Goal: Information Seeking & Learning: Check status

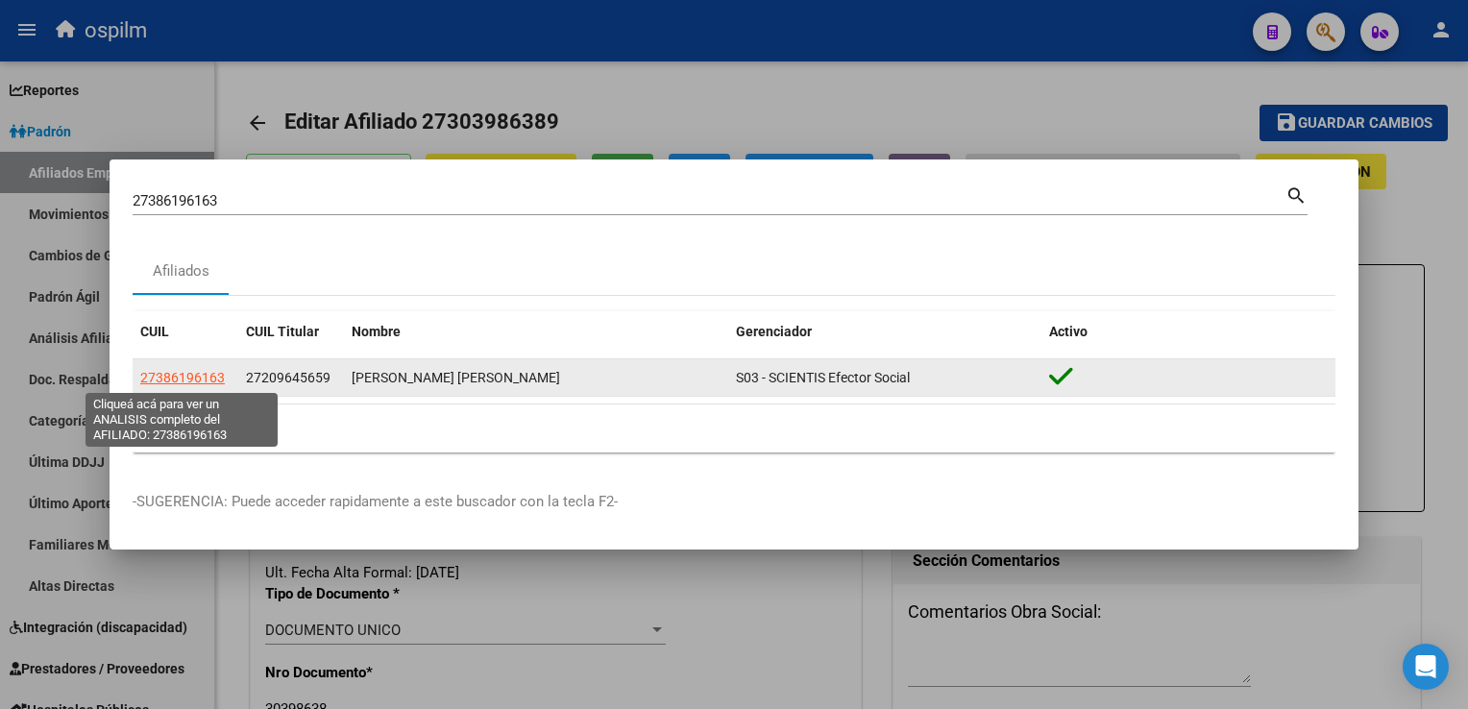
click at [166, 378] on span "27386196163" at bounding box center [182, 377] width 85 height 15
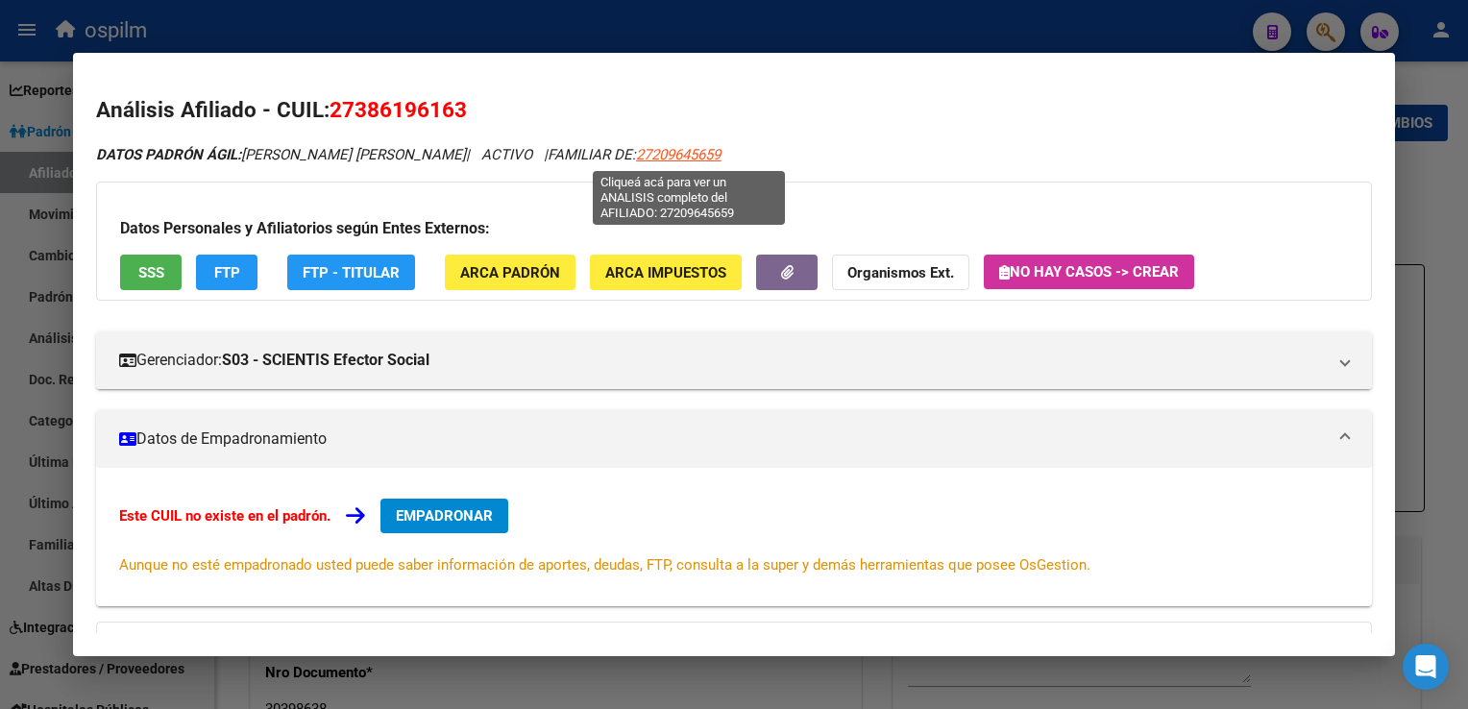
click at [712, 156] on span "27209645659" at bounding box center [678, 154] width 85 height 17
type textarea "27209645659"
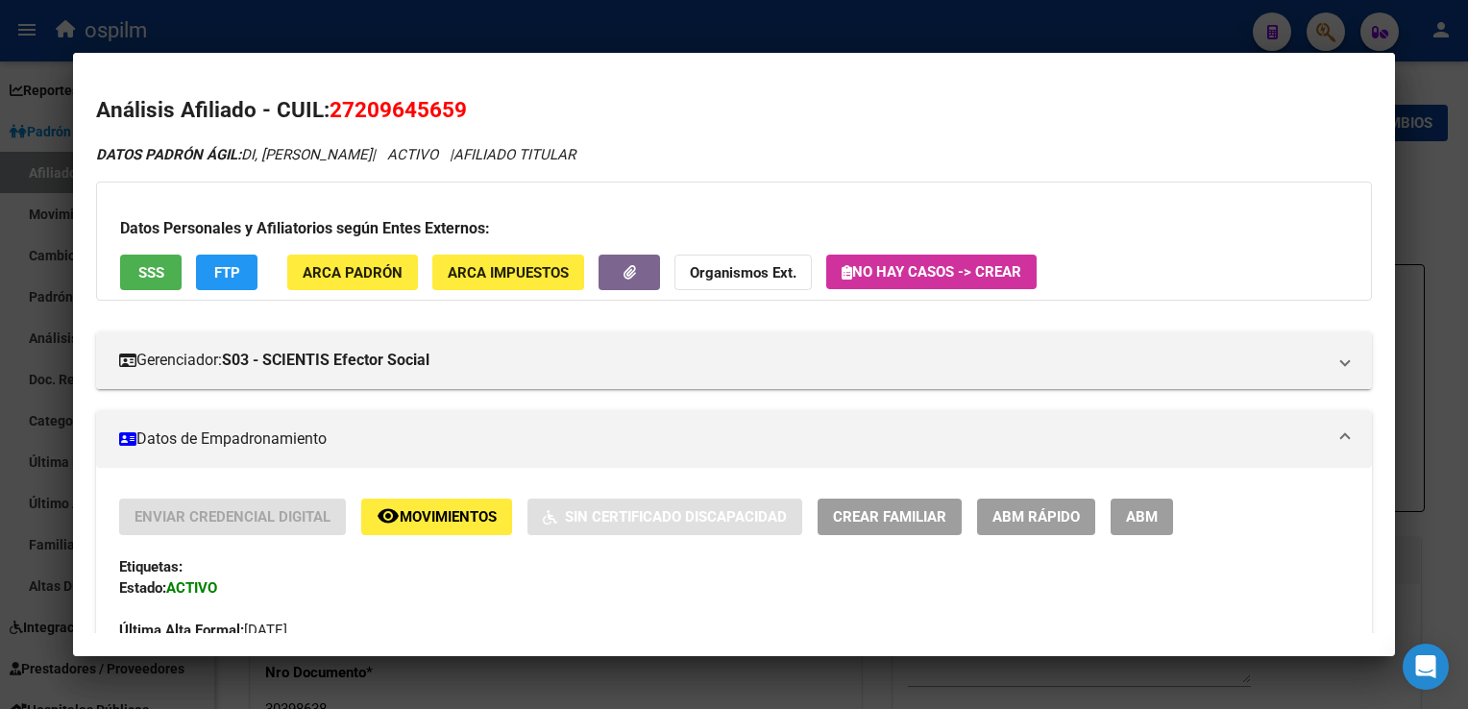
click at [219, 275] on span "FTP" at bounding box center [227, 272] width 26 height 17
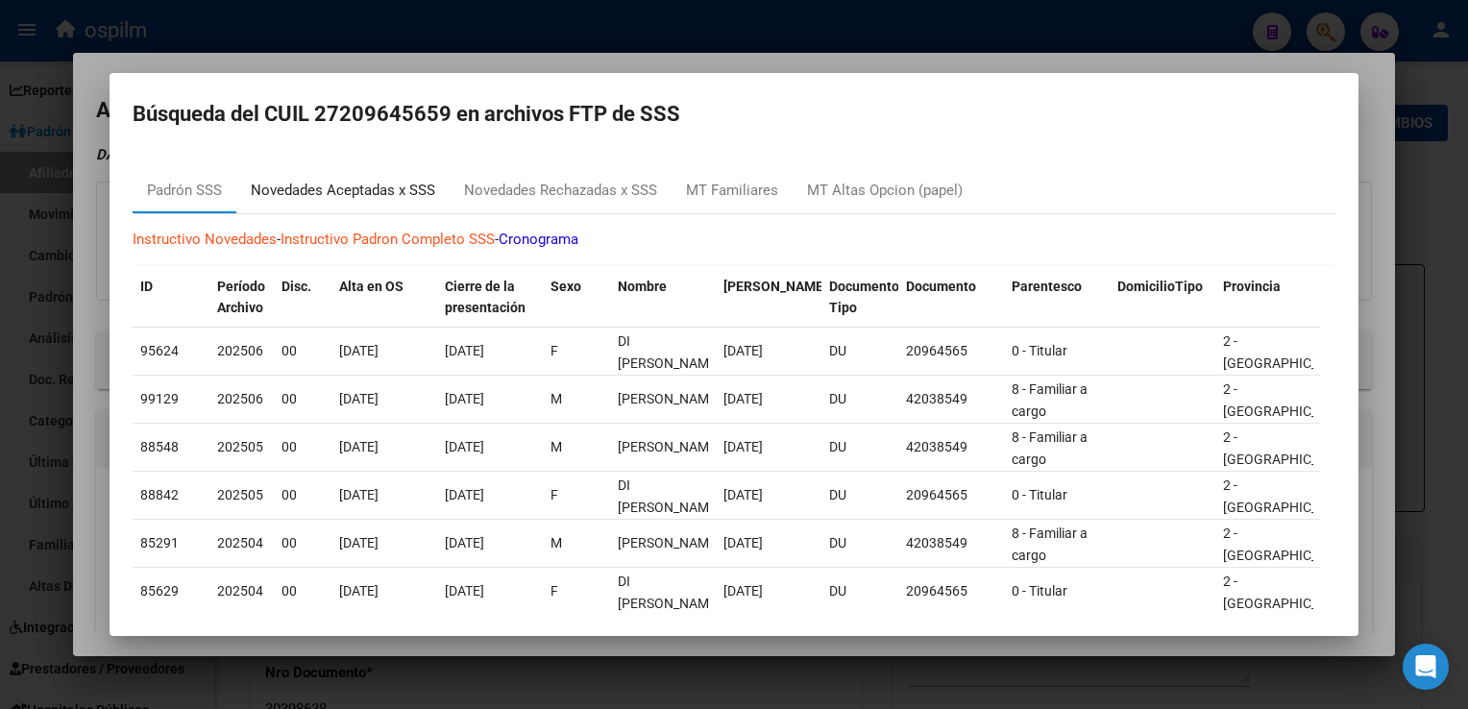
click at [356, 190] on div "Novedades Aceptadas x SSS" at bounding box center [343, 191] width 185 height 22
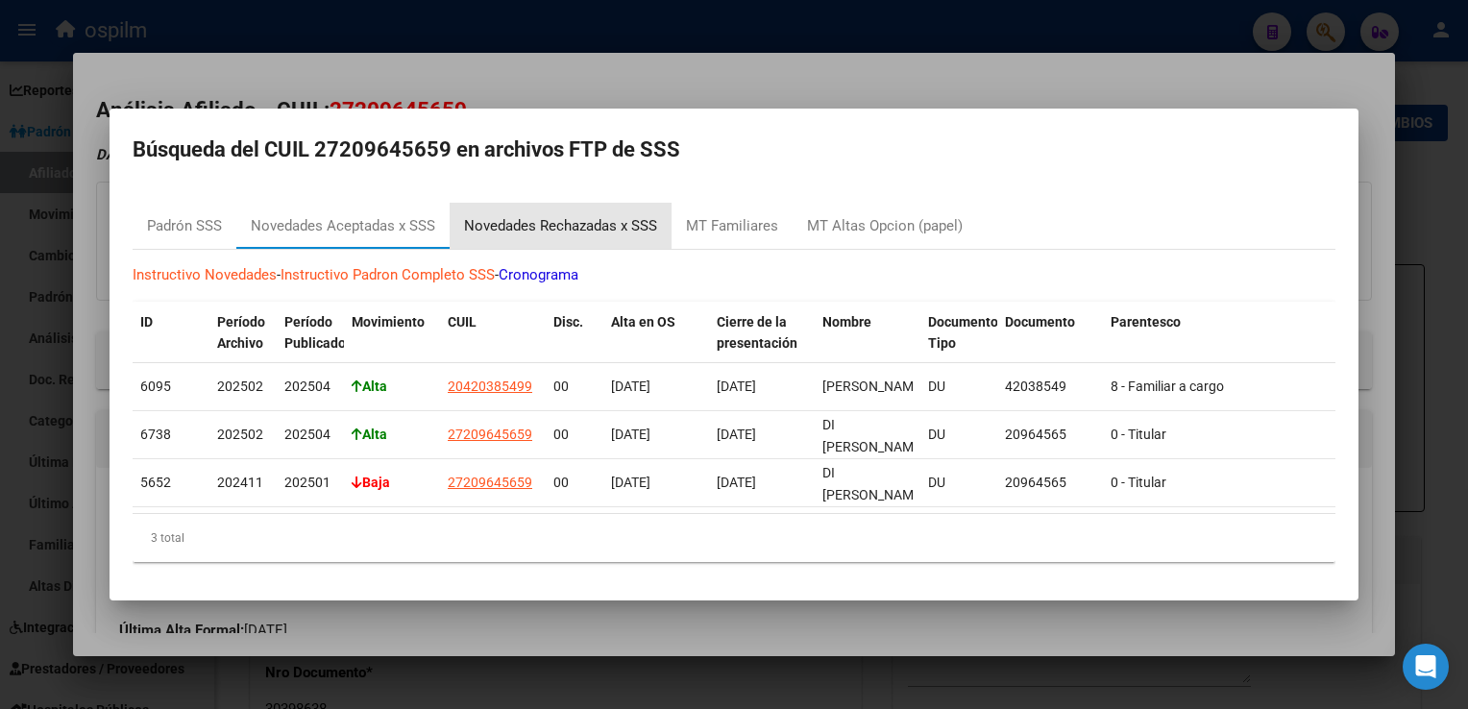
click at [507, 216] on div "Novedades Rechazadas x SSS" at bounding box center [560, 226] width 193 height 22
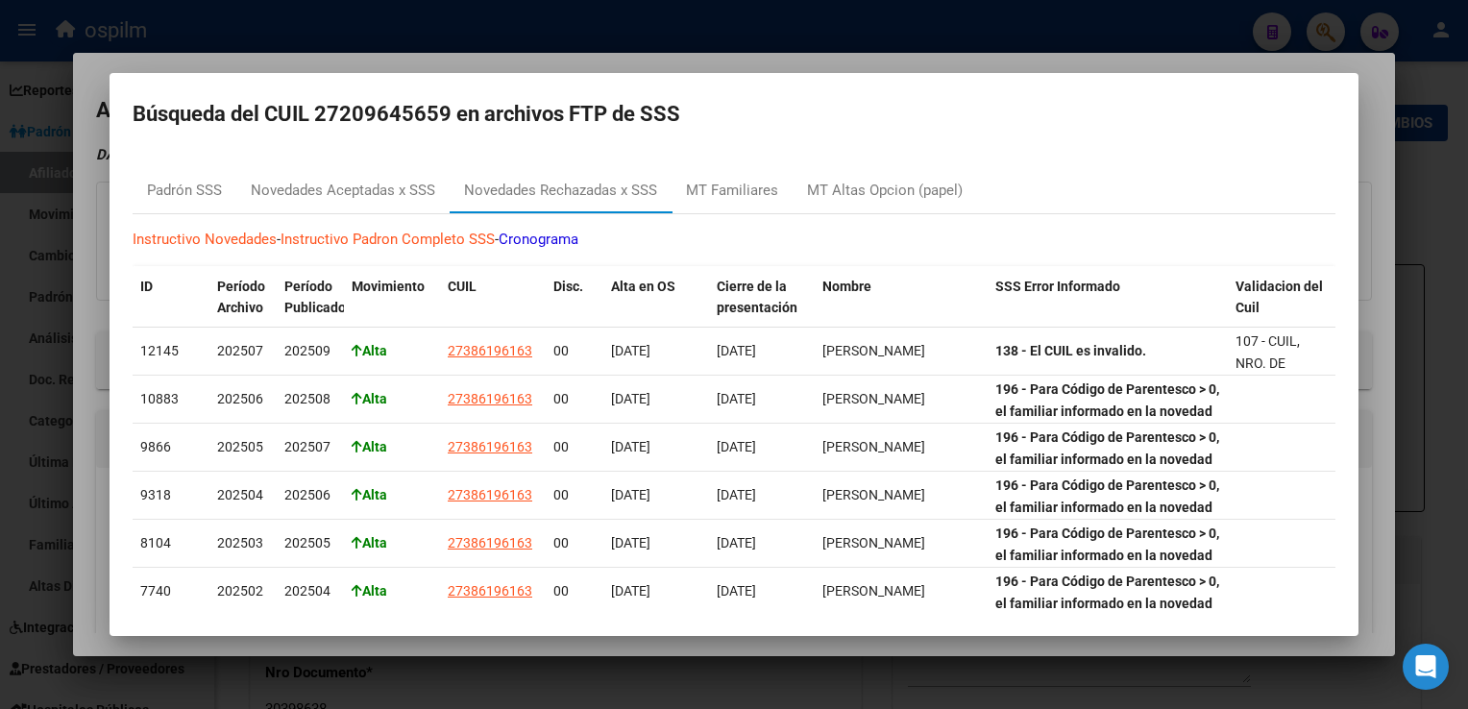
click at [766, 58] on div at bounding box center [734, 354] width 1468 height 709
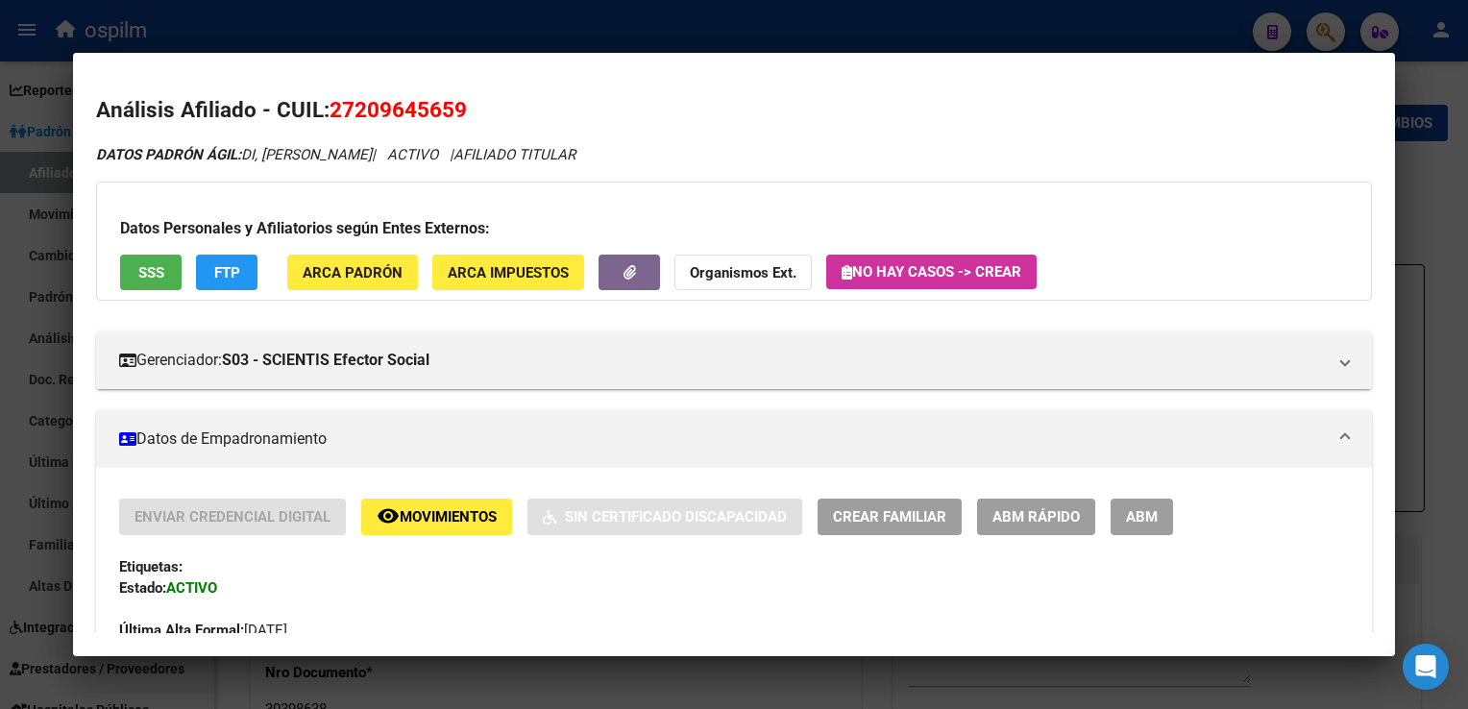
click at [1435, 194] on div at bounding box center [734, 354] width 1468 height 709
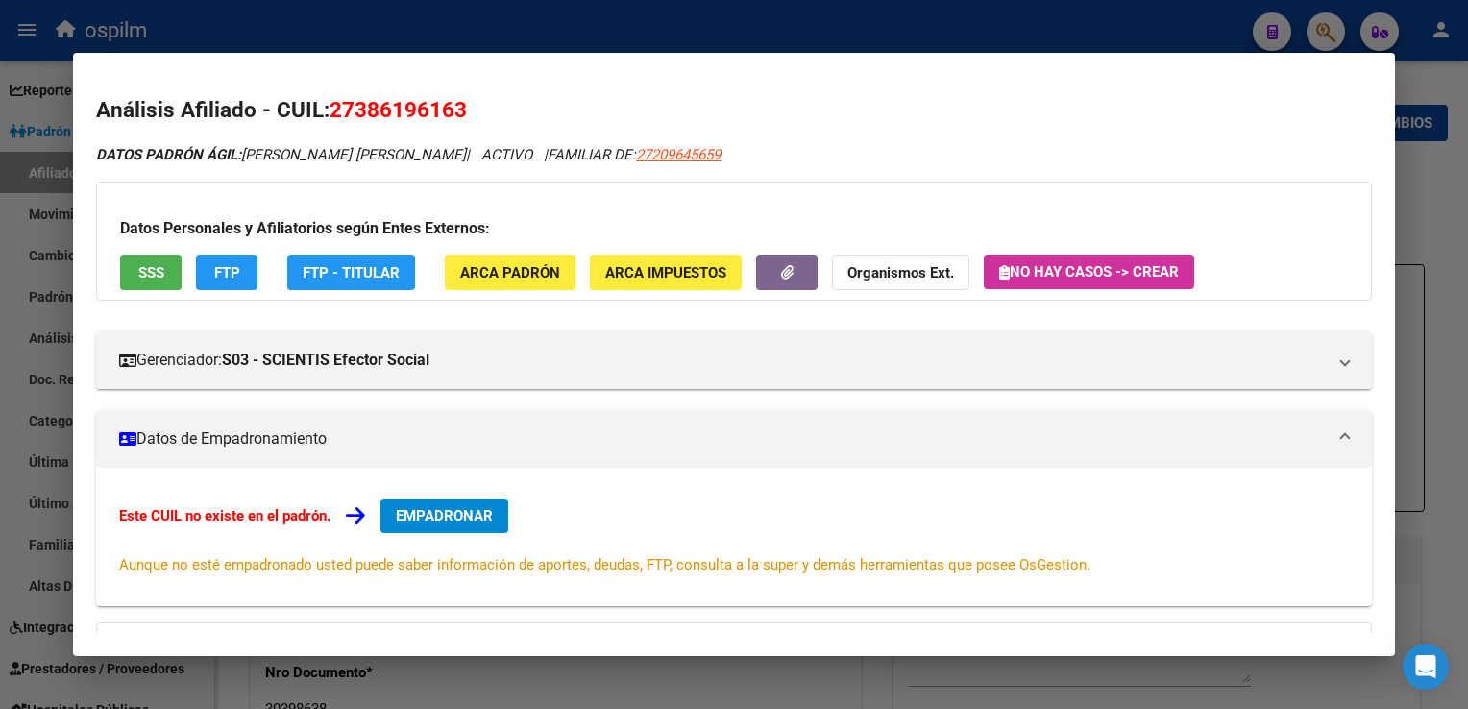
click at [464, 283] on button "ARCA Padrón" at bounding box center [510, 273] width 131 height 36
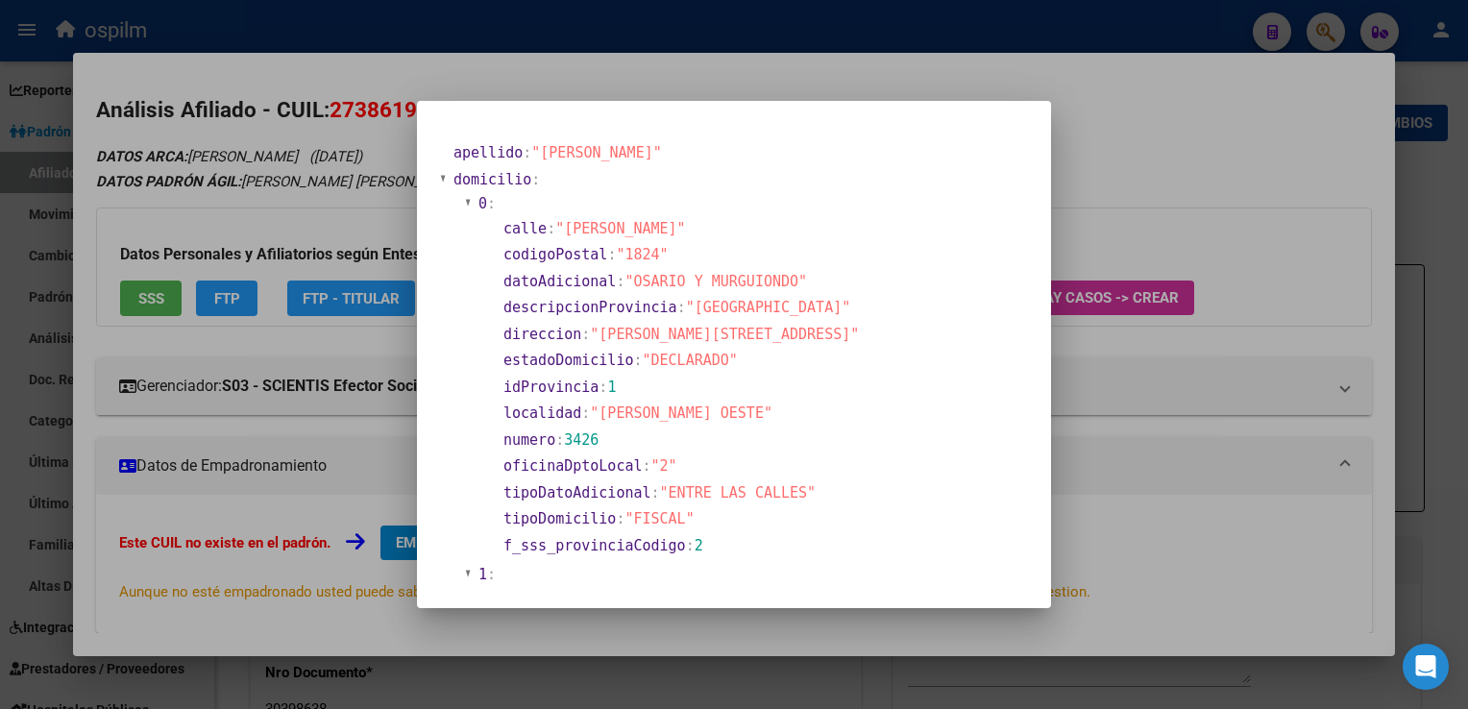
click at [791, 67] on div at bounding box center [734, 354] width 1468 height 709
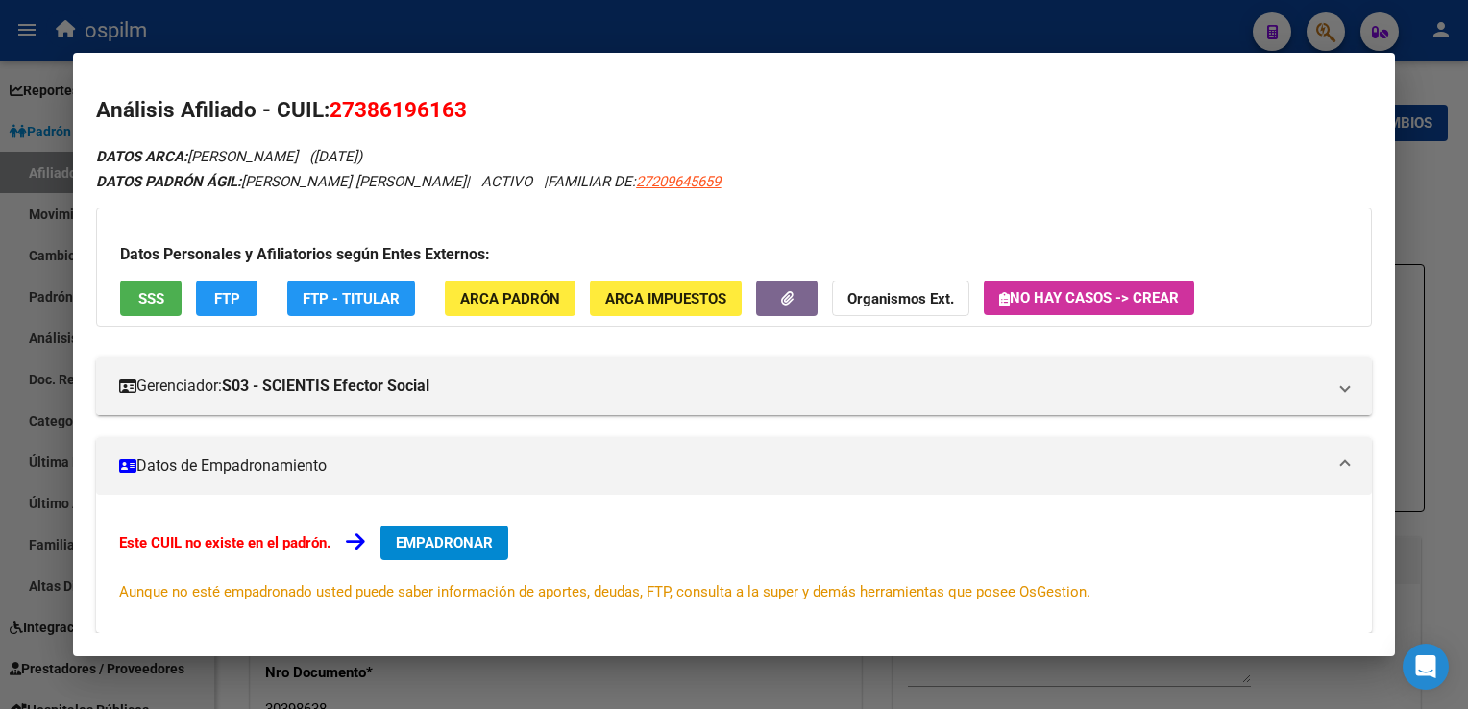
click at [518, 26] on div at bounding box center [734, 354] width 1468 height 709
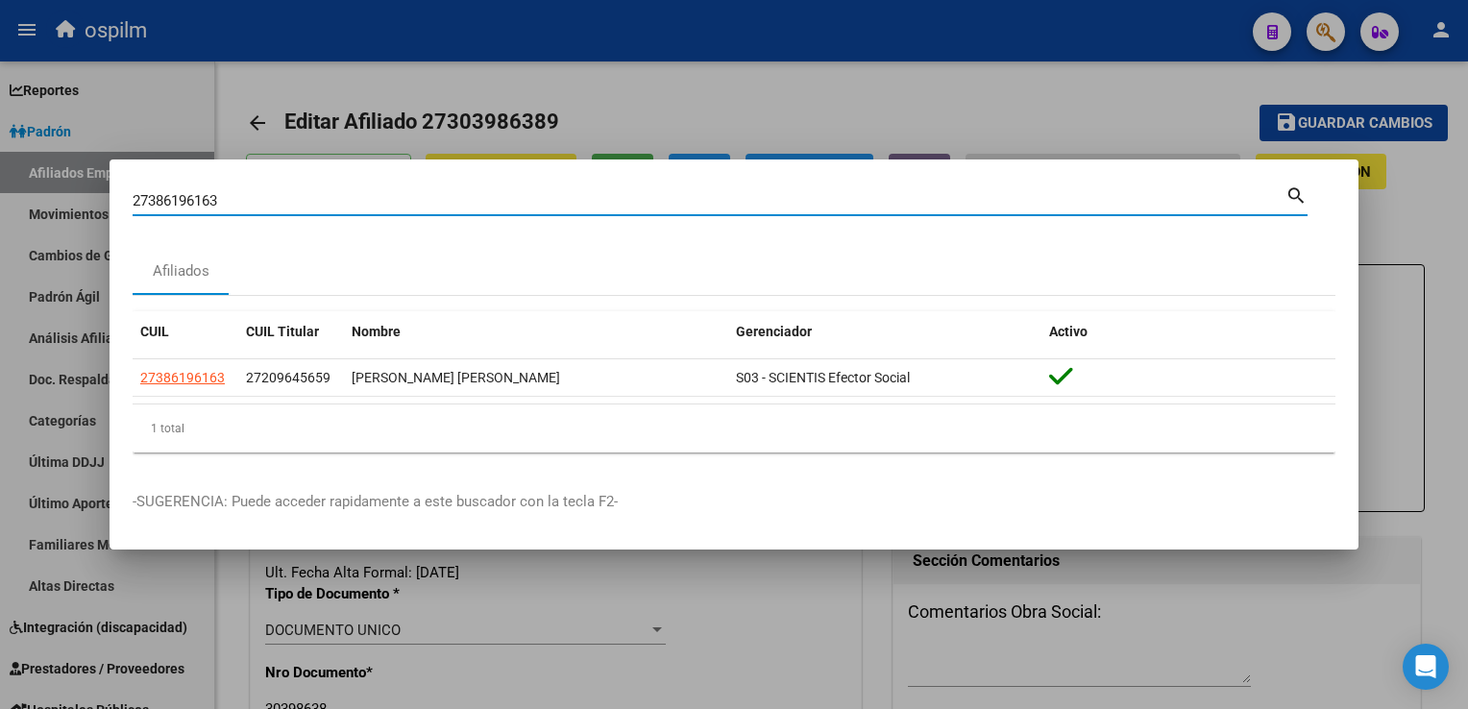
drag, startPoint x: 215, startPoint y: 202, endPoint x: 102, endPoint y: 198, distance: 113.5
click at [18, 202] on div "27386196163 Buscar (apellido, dni, cuil, nro traspaso, cuit, obra social) searc…" at bounding box center [734, 354] width 1468 height 709
paste input "0381542387"
type input "20381542387"
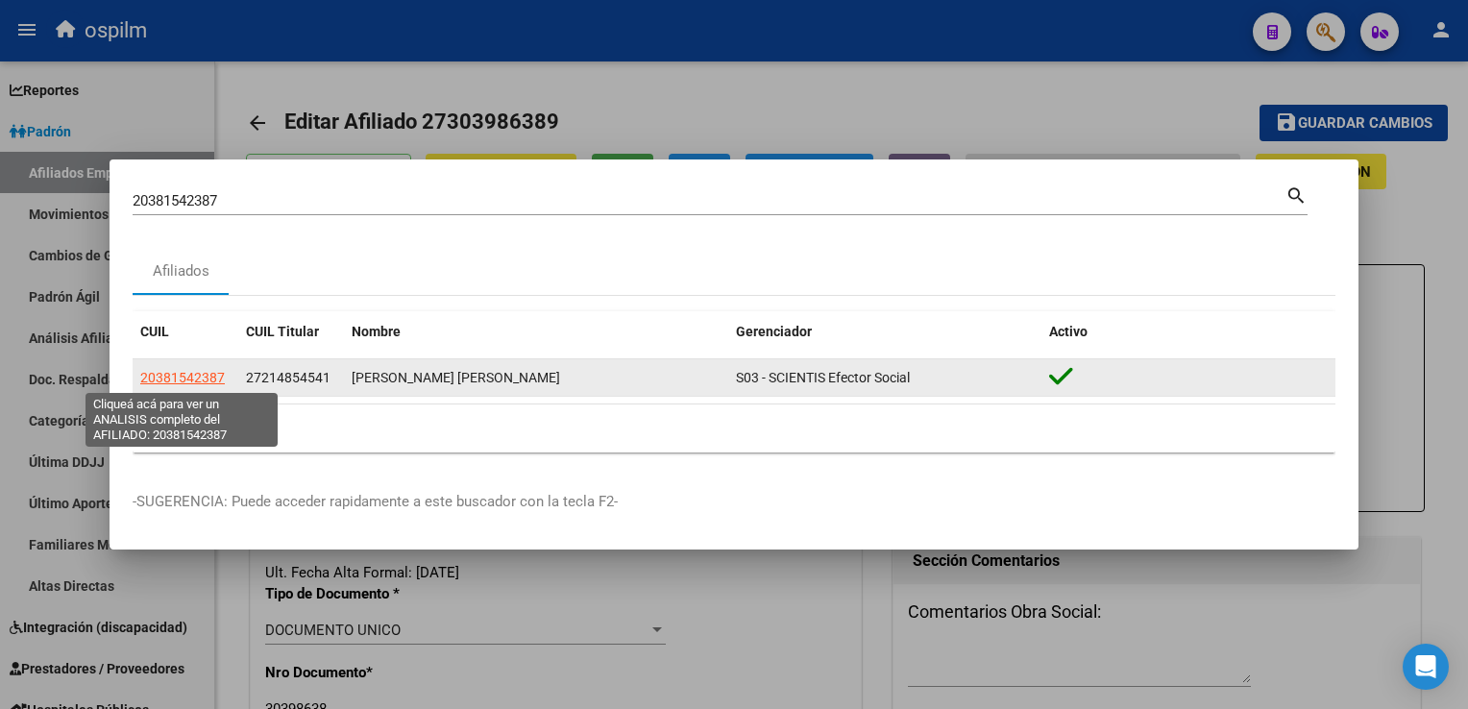
click at [215, 375] on span "20381542387" at bounding box center [182, 377] width 85 height 15
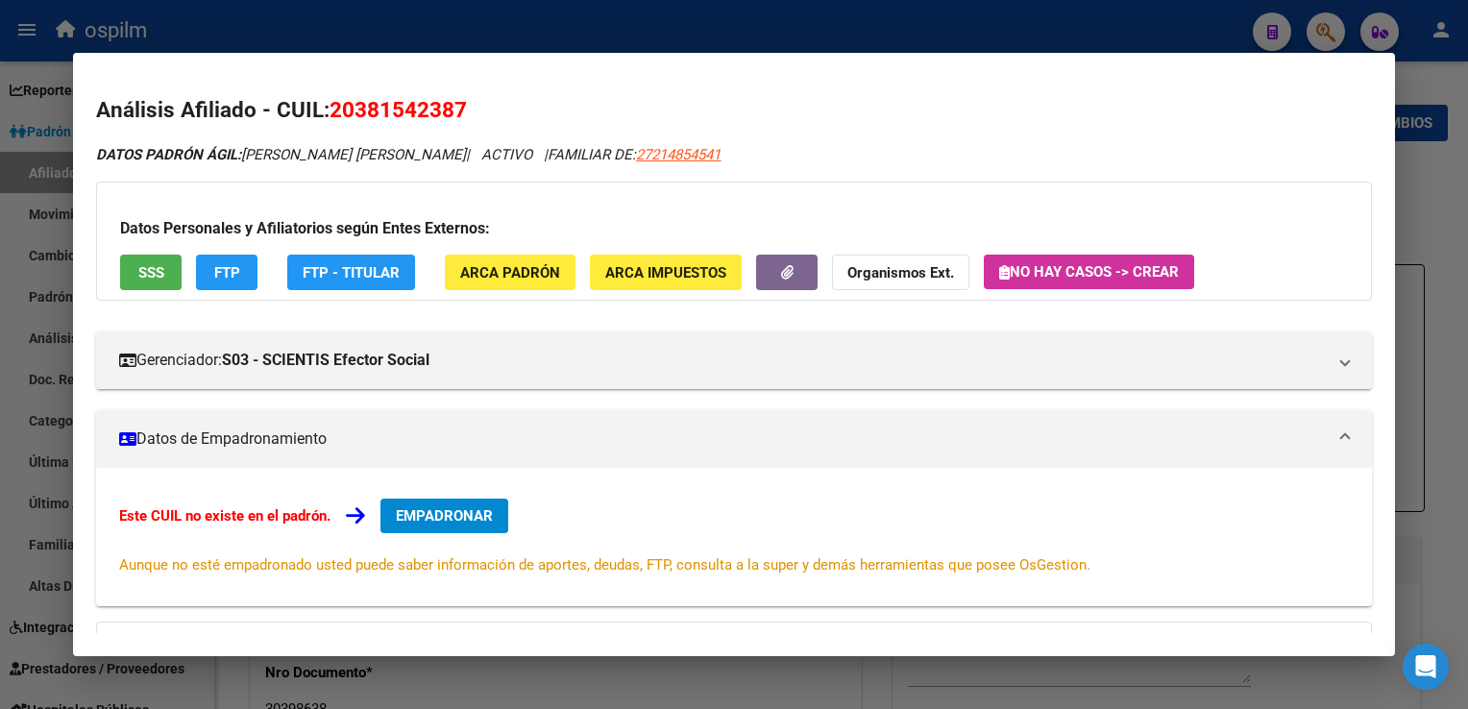
click at [149, 276] on span "SSS" at bounding box center [151, 272] width 26 height 17
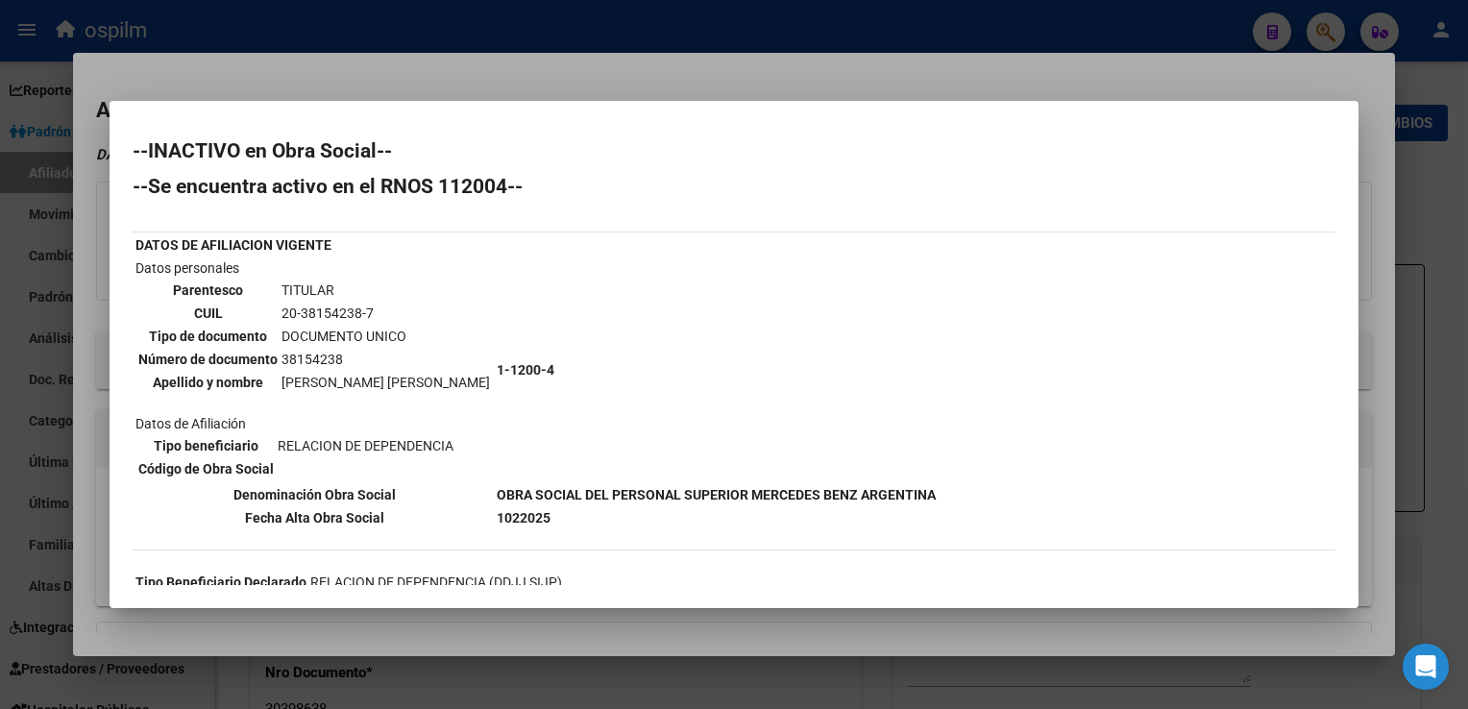
click at [515, 67] on div at bounding box center [734, 354] width 1468 height 709
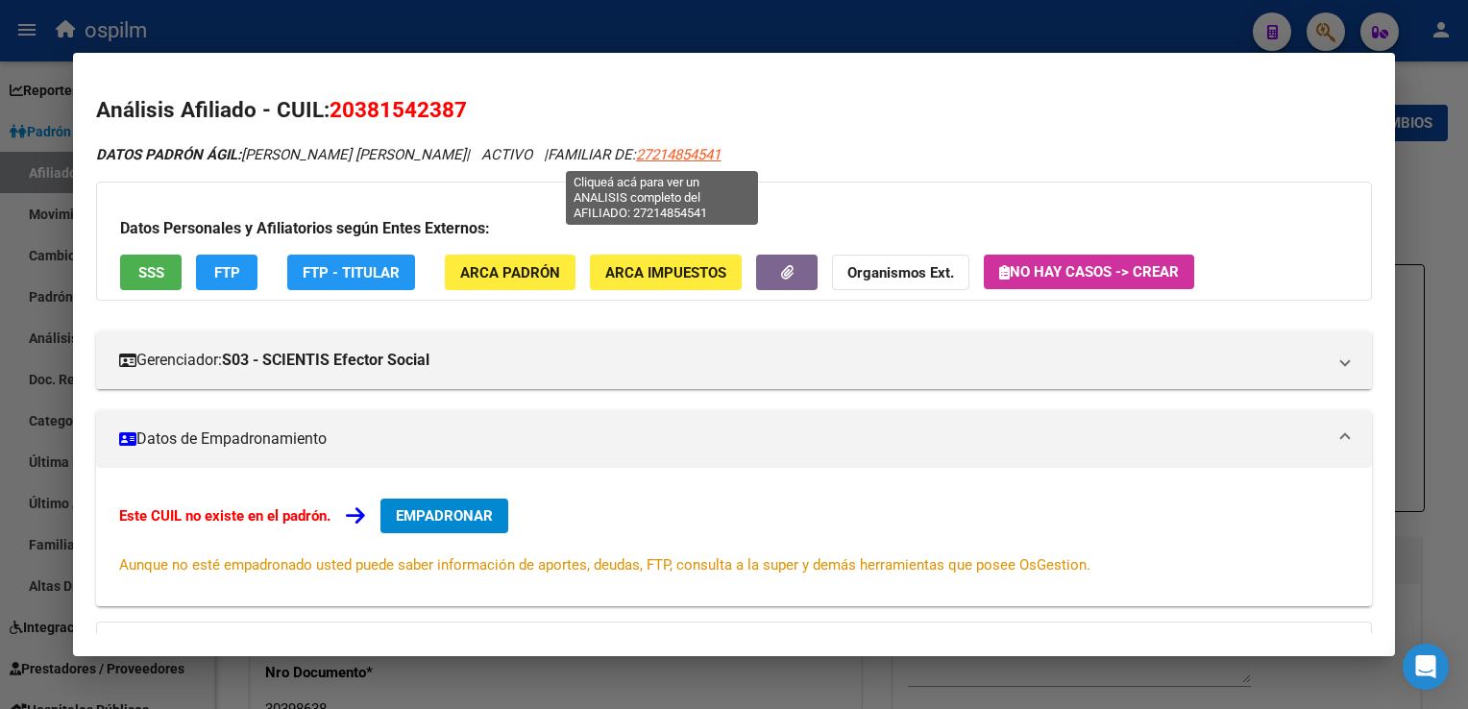
click at [668, 157] on span "27214854541" at bounding box center [678, 154] width 85 height 17
type textarea "27214854541"
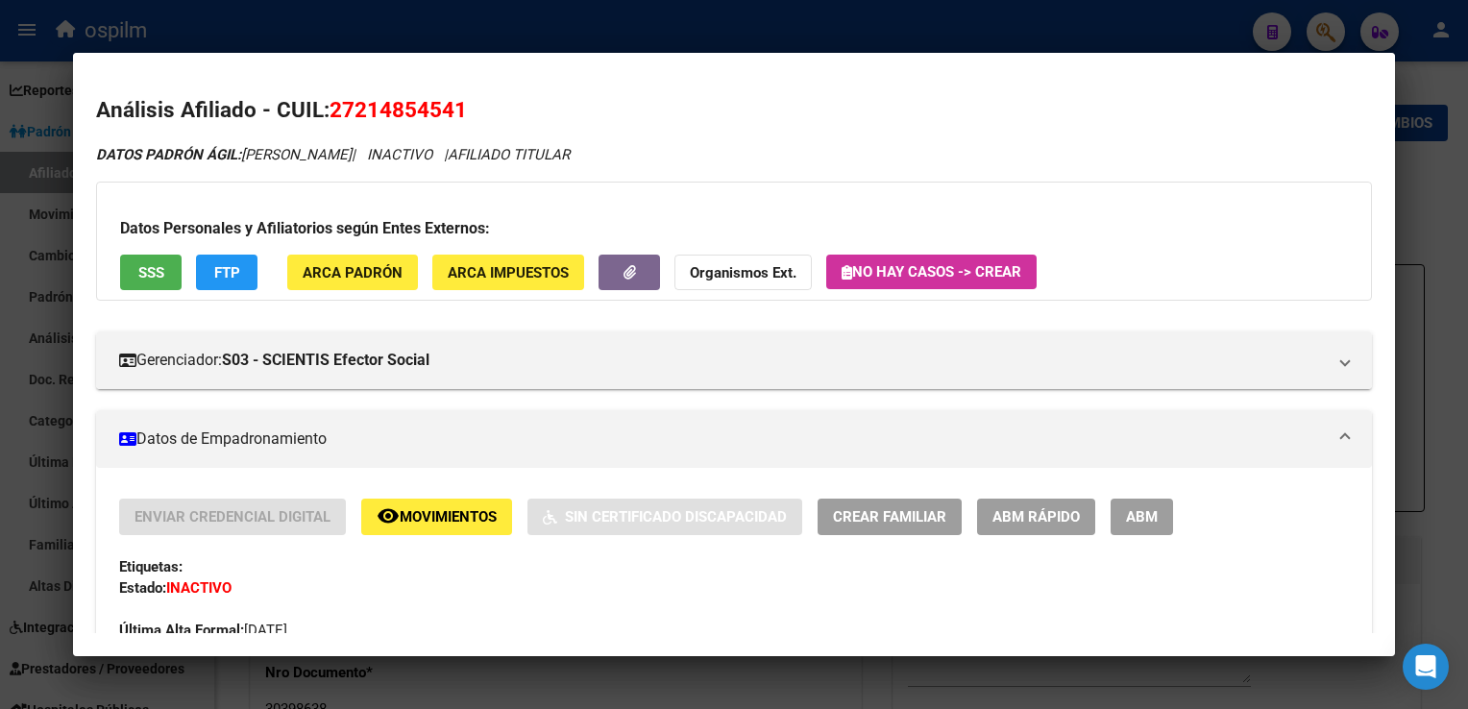
click at [165, 263] on button "SSS" at bounding box center [151, 273] width 62 height 36
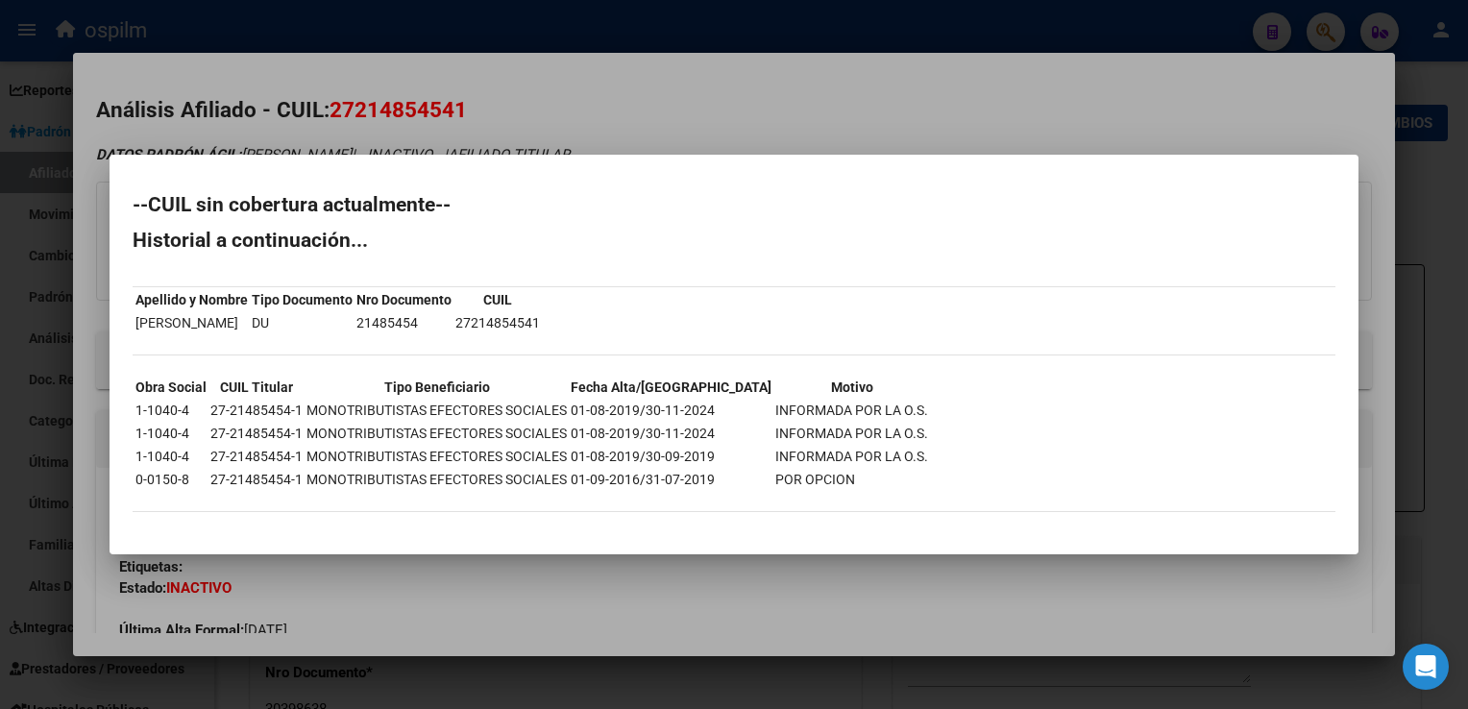
click at [526, 100] on div at bounding box center [734, 354] width 1468 height 709
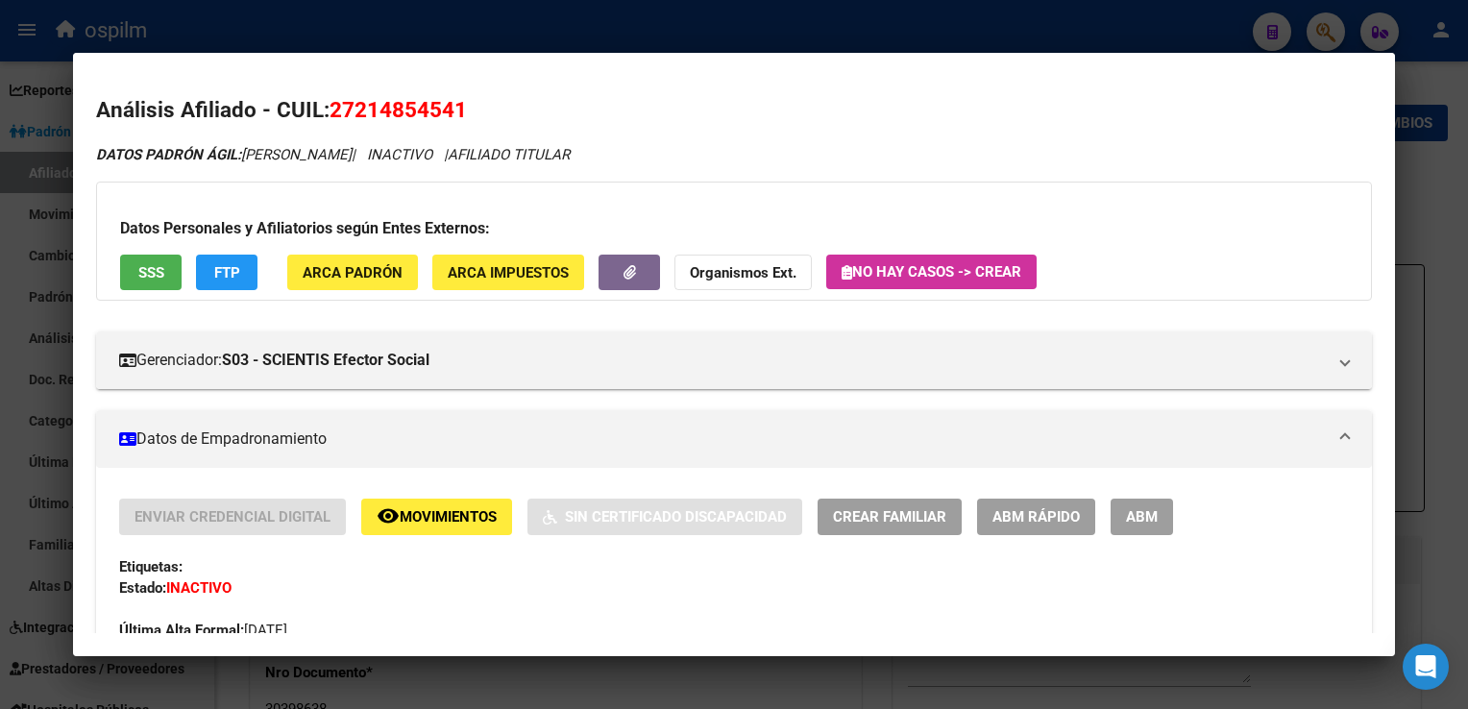
click at [1431, 204] on div at bounding box center [734, 354] width 1468 height 709
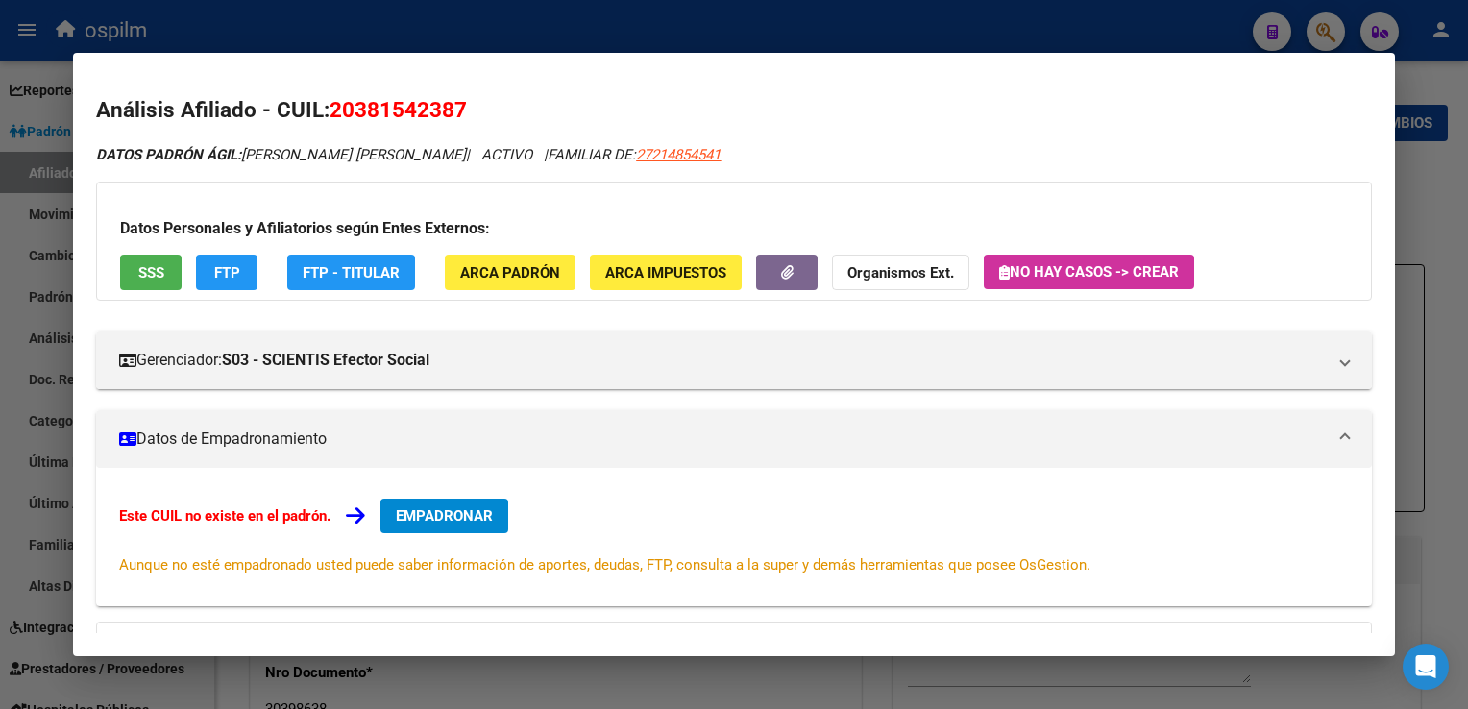
click at [217, 264] on span "FTP" at bounding box center [227, 272] width 26 height 17
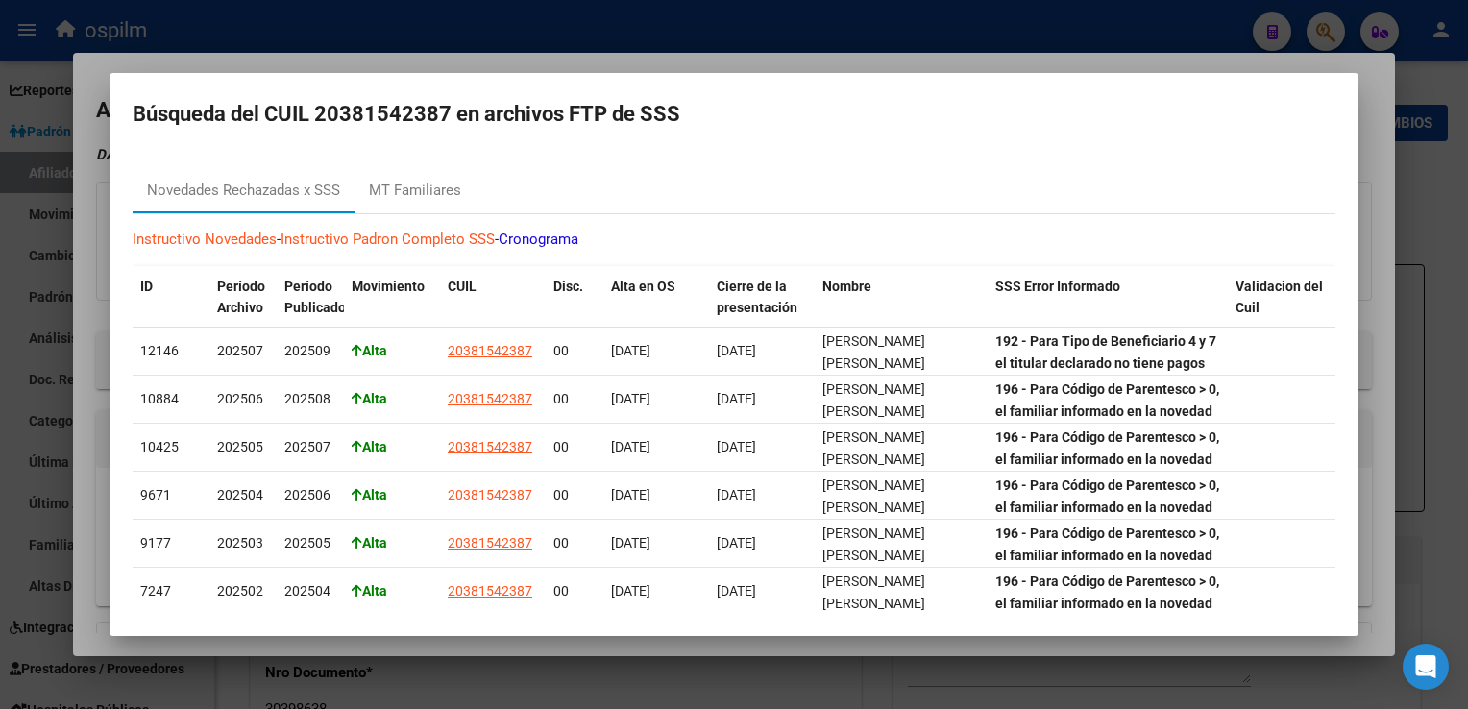
click at [1363, 270] on div at bounding box center [734, 354] width 1468 height 709
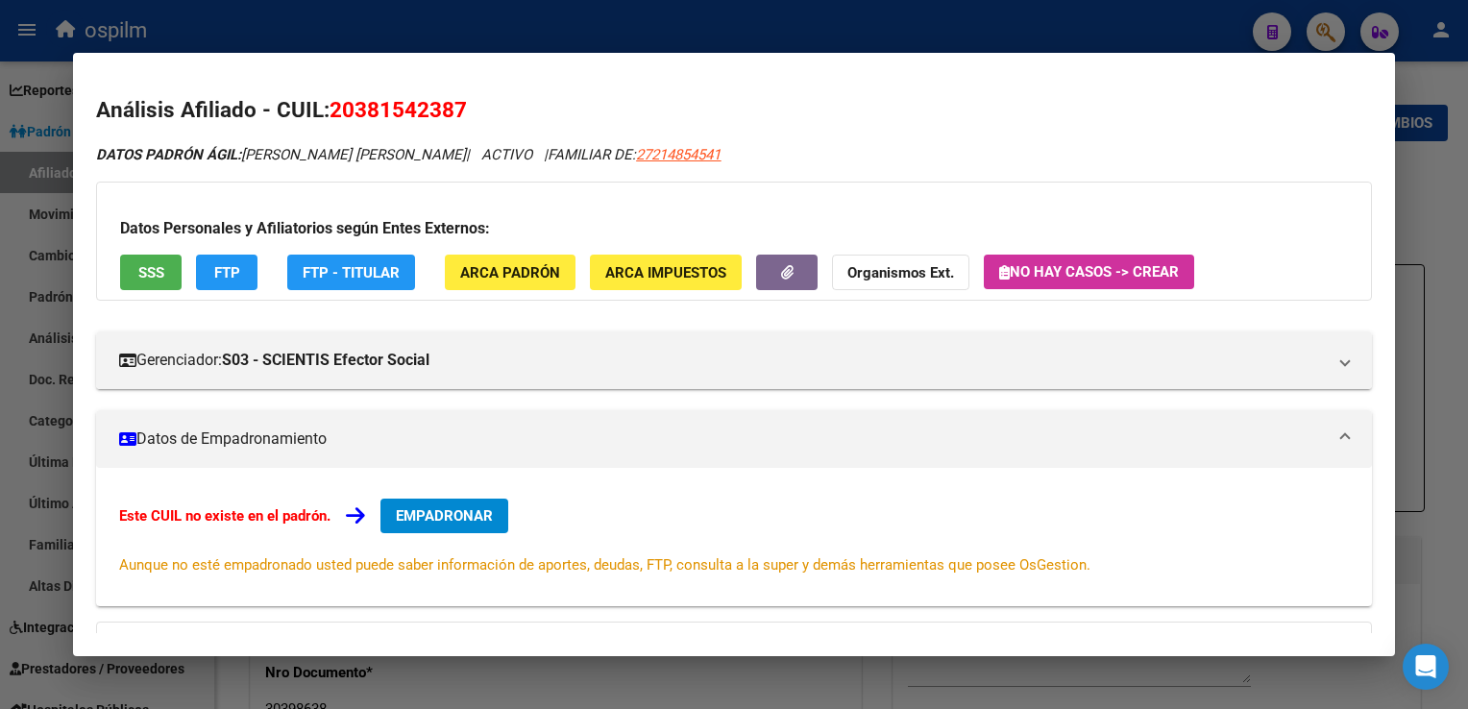
click at [1430, 255] on div at bounding box center [734, 354] width 1468 height 709
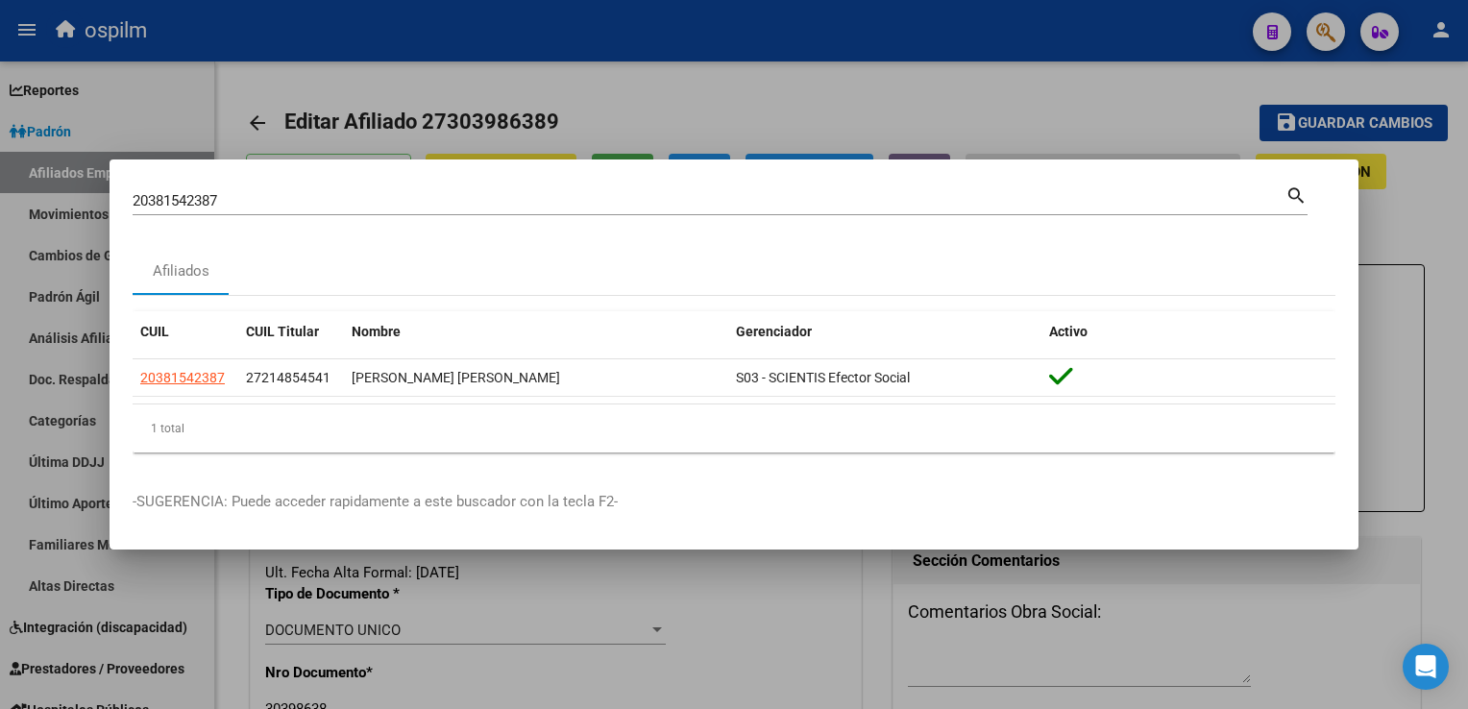
click at [642, 82] on div at bounding box center [734, 354] width 1468 height 709
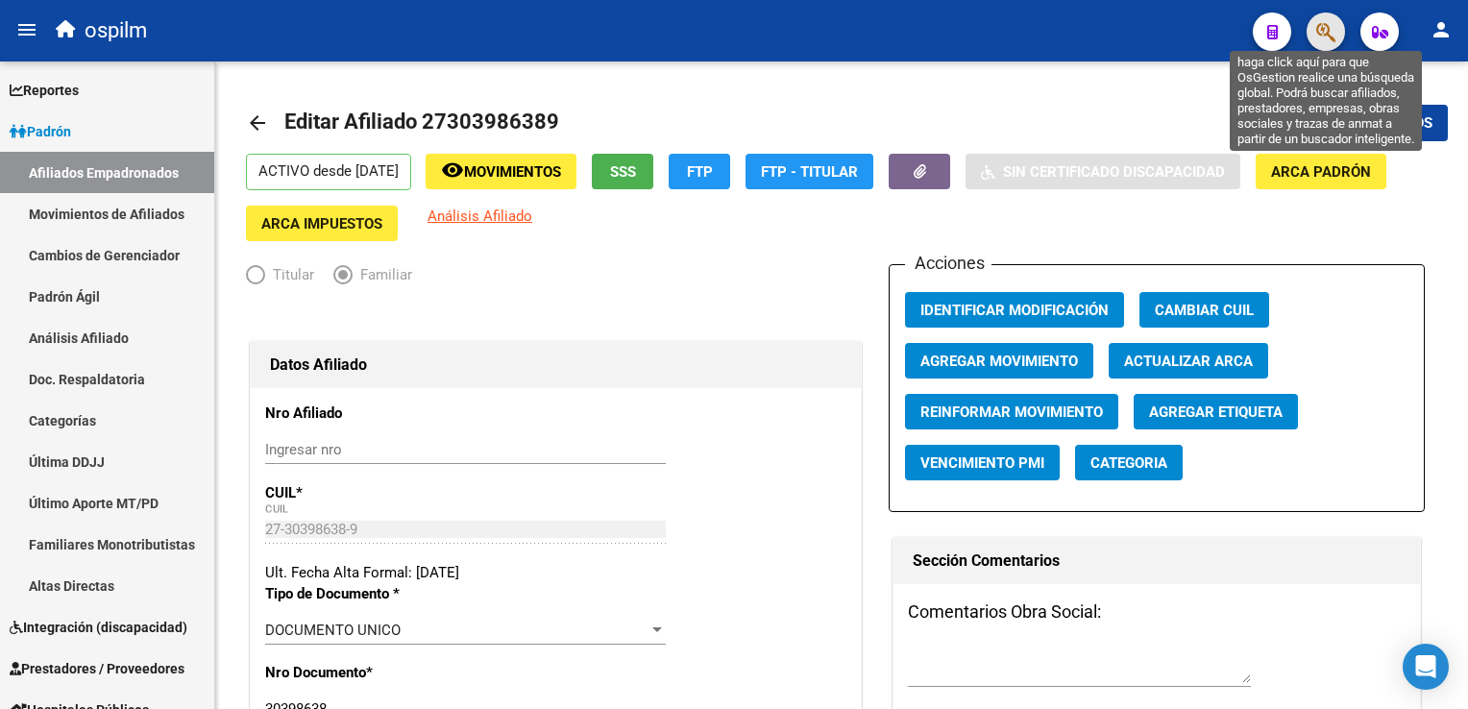
click at [1322, 39] on icon "button" at bounding box center [1326, 32] width 19 height 22
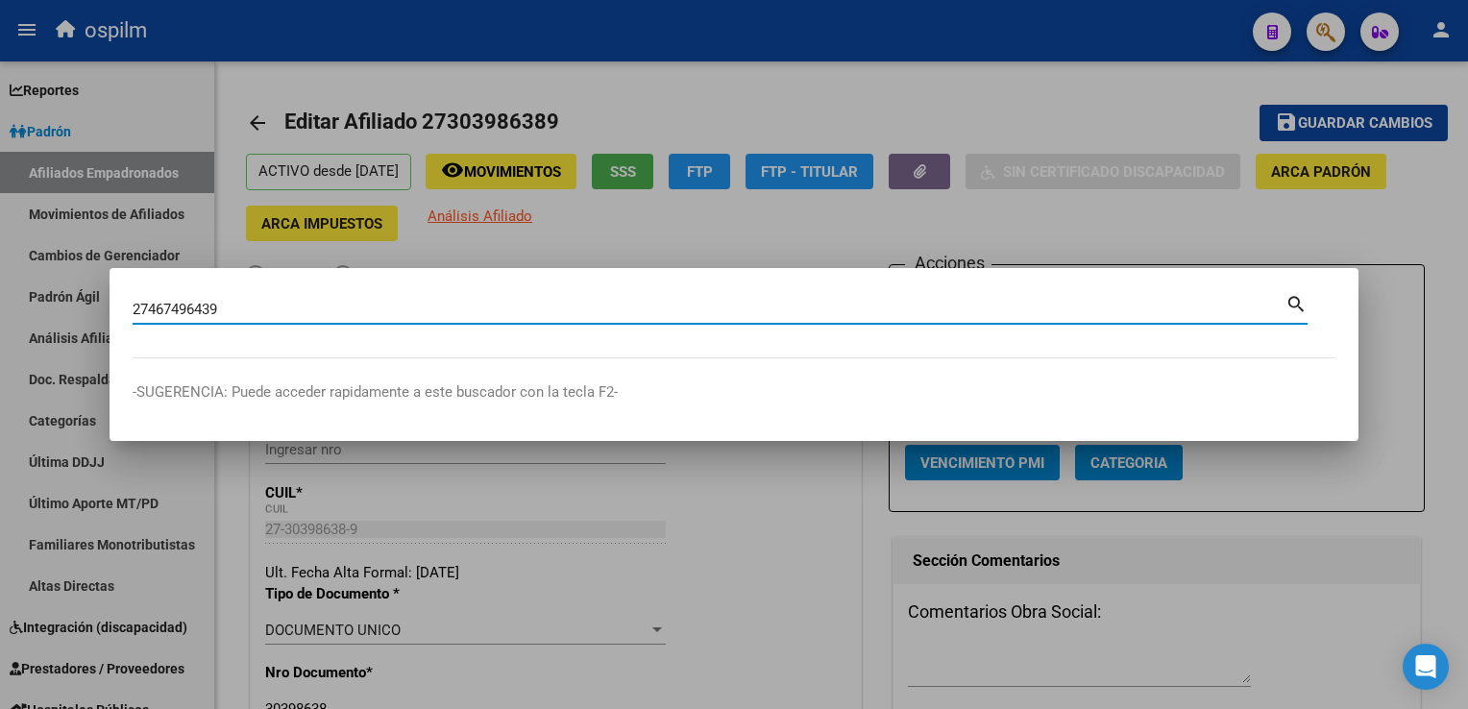
type input "27467496439"
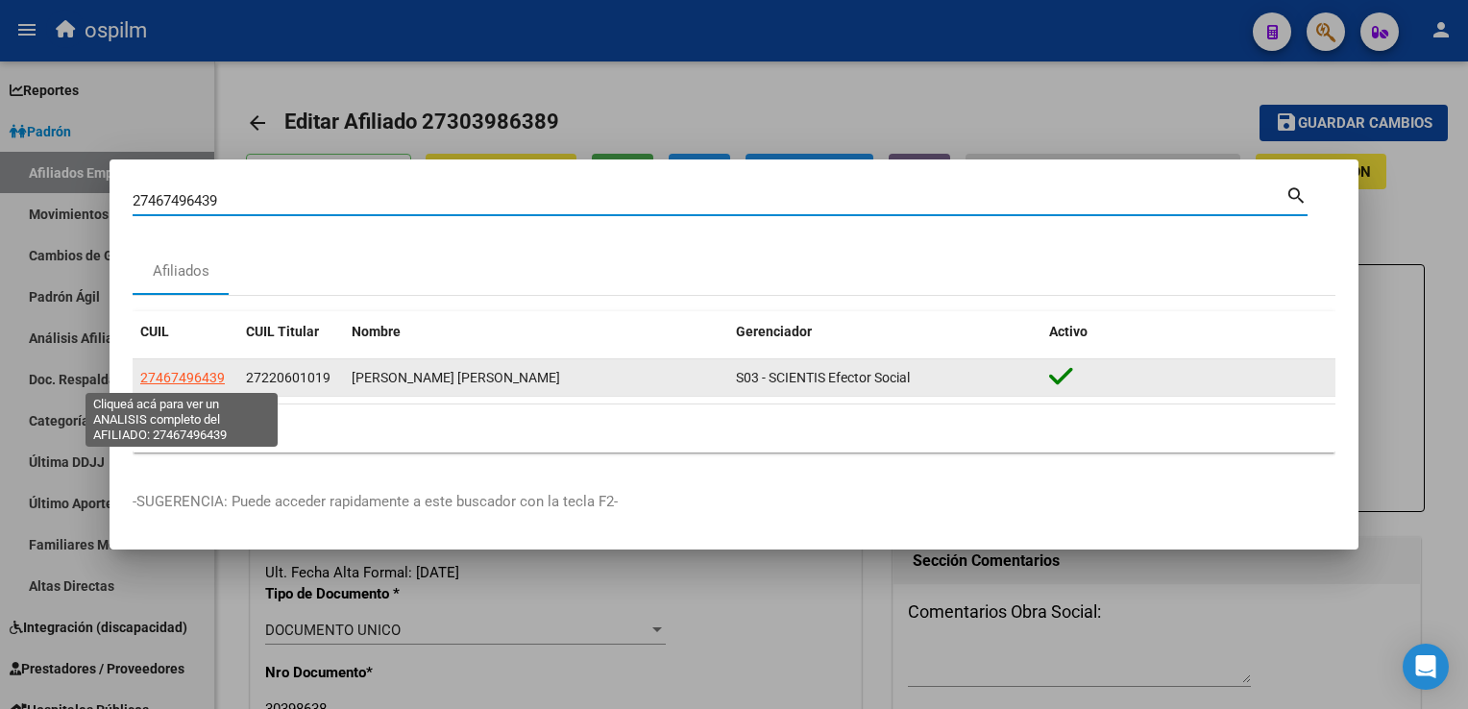
click at [166, 379] on span "27467496439" at bounding box center [182, 377] width 85 height 15
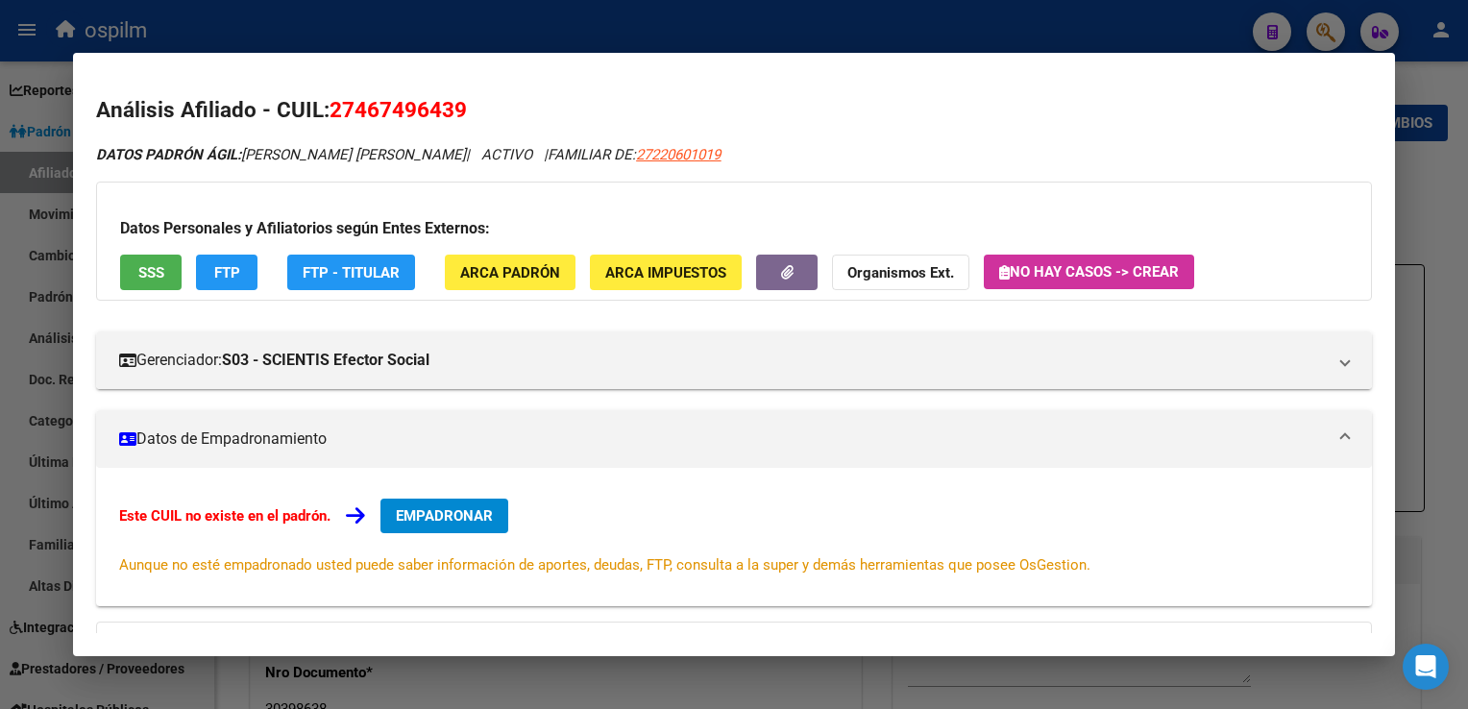
click at [146, 274] on span "SSS" at bounding box center [151, 272] width 26 height 17
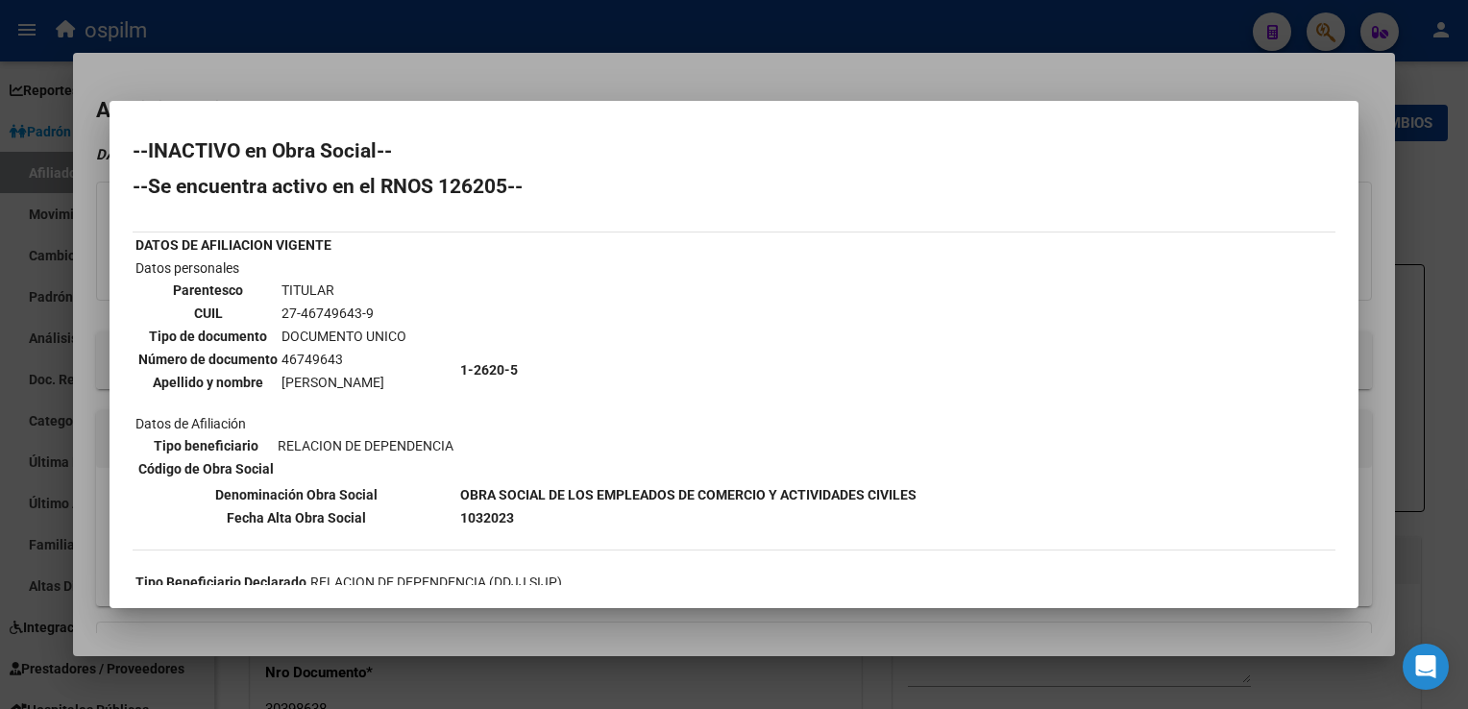
click at [624, 69] on div at bounding box center [734, 354] width 1468 height 709
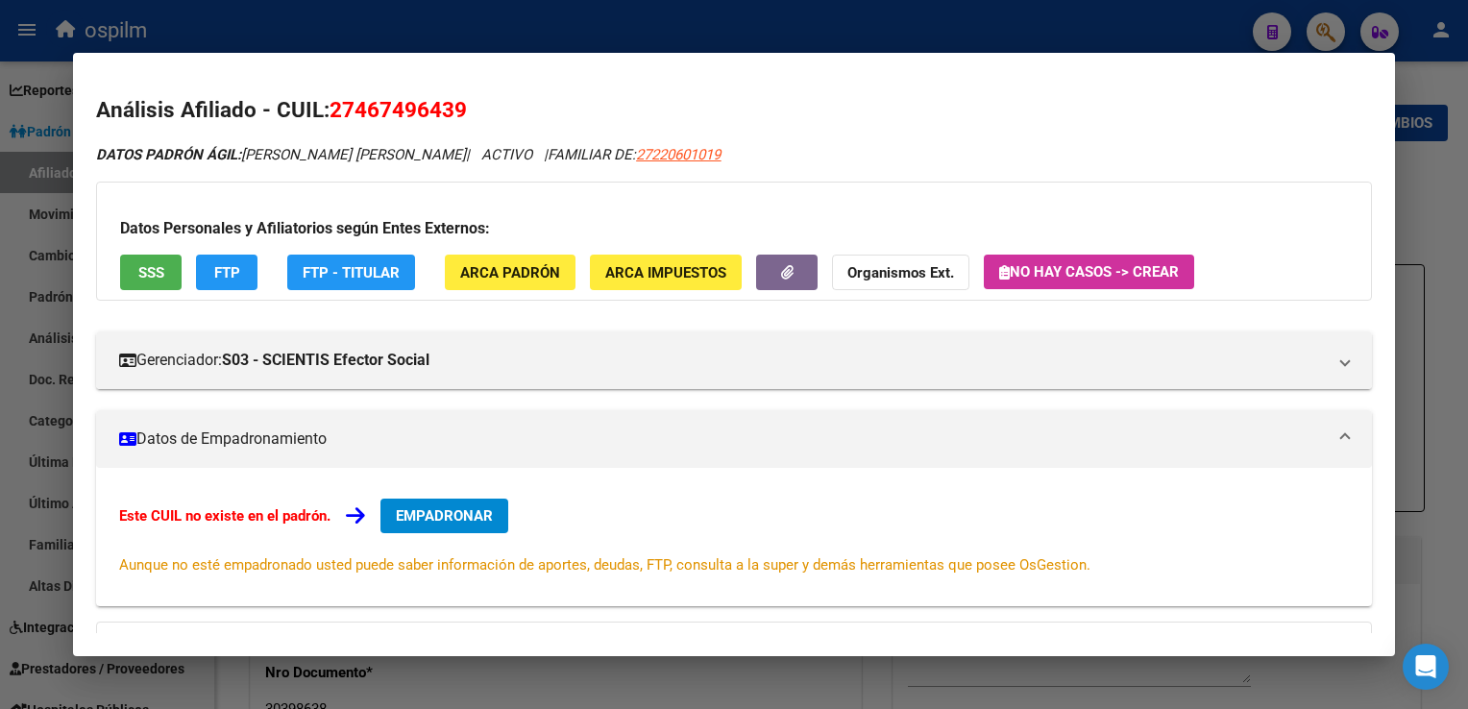
click at [218, 292] on div "Datos Personales y Afiliatorios según Entes Externos: SSS FTP FTP - Titular ARC…" at bounding box center [733, 241] width 1275 height 119
click at [231, 277] on span "FTP" at bounding box center [227, 272] width 26 height 17
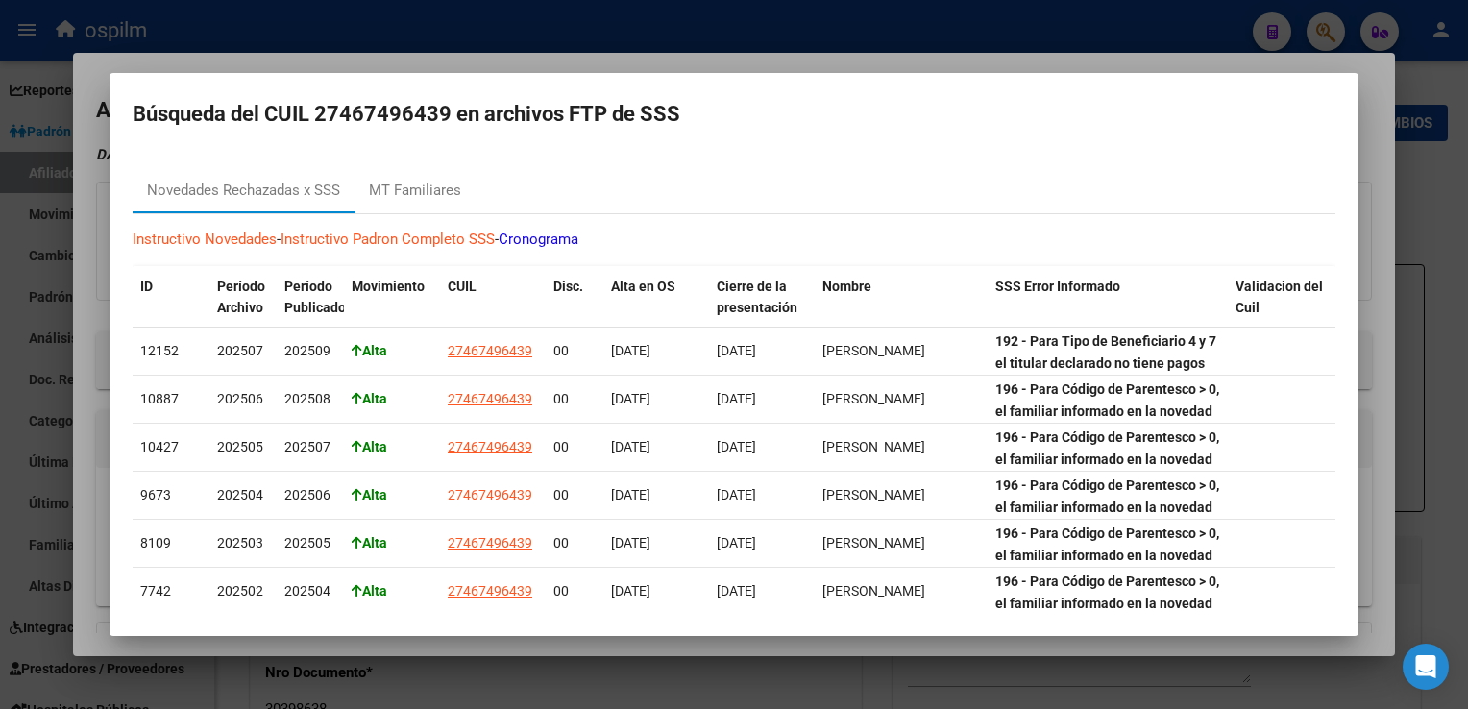
click at [738, 73] on mat-dialog-container "Búsqueda del CUIL 27467496439 en archivos FTP de SSS Novedades Rechazadas x SSS…" at bounding box center [734, 354] width 1249 height 563
click at [741, 57] on div at bounding box center [734, 354] width 1468 height 709
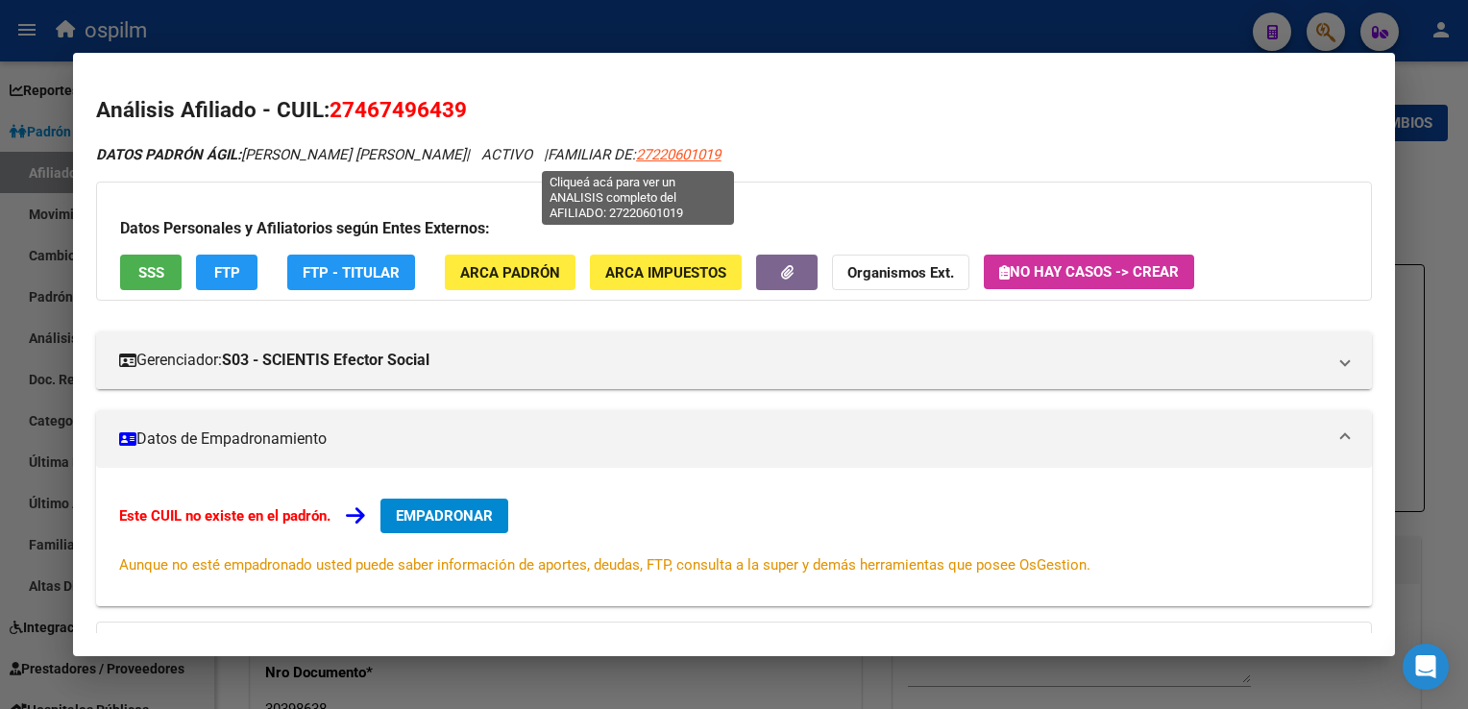
click at [636, 152] on span "27220601019" at bounding box center [678, 154] width 85 height 17
type textarea "27220601019"
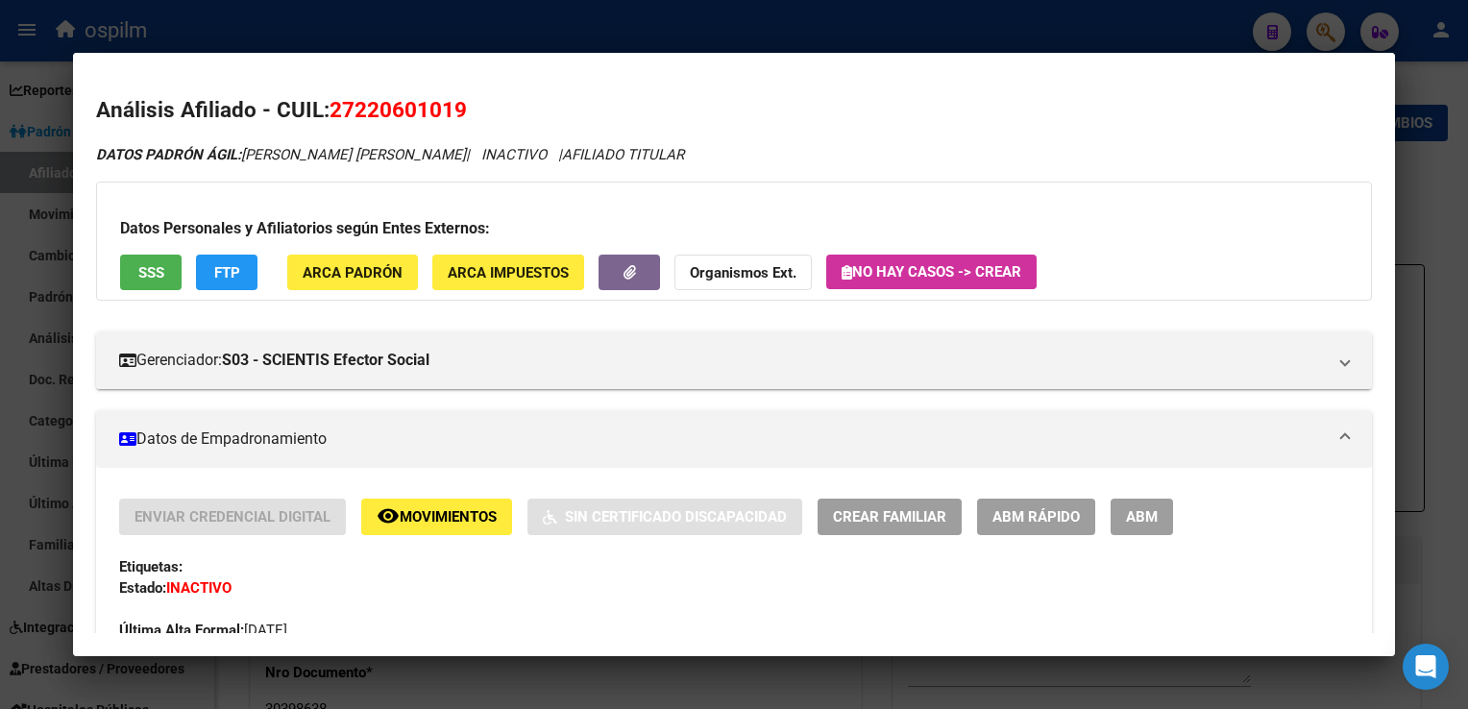
click at [1449, 269] on div at bounding box center [734, 354] width 1468 height 709
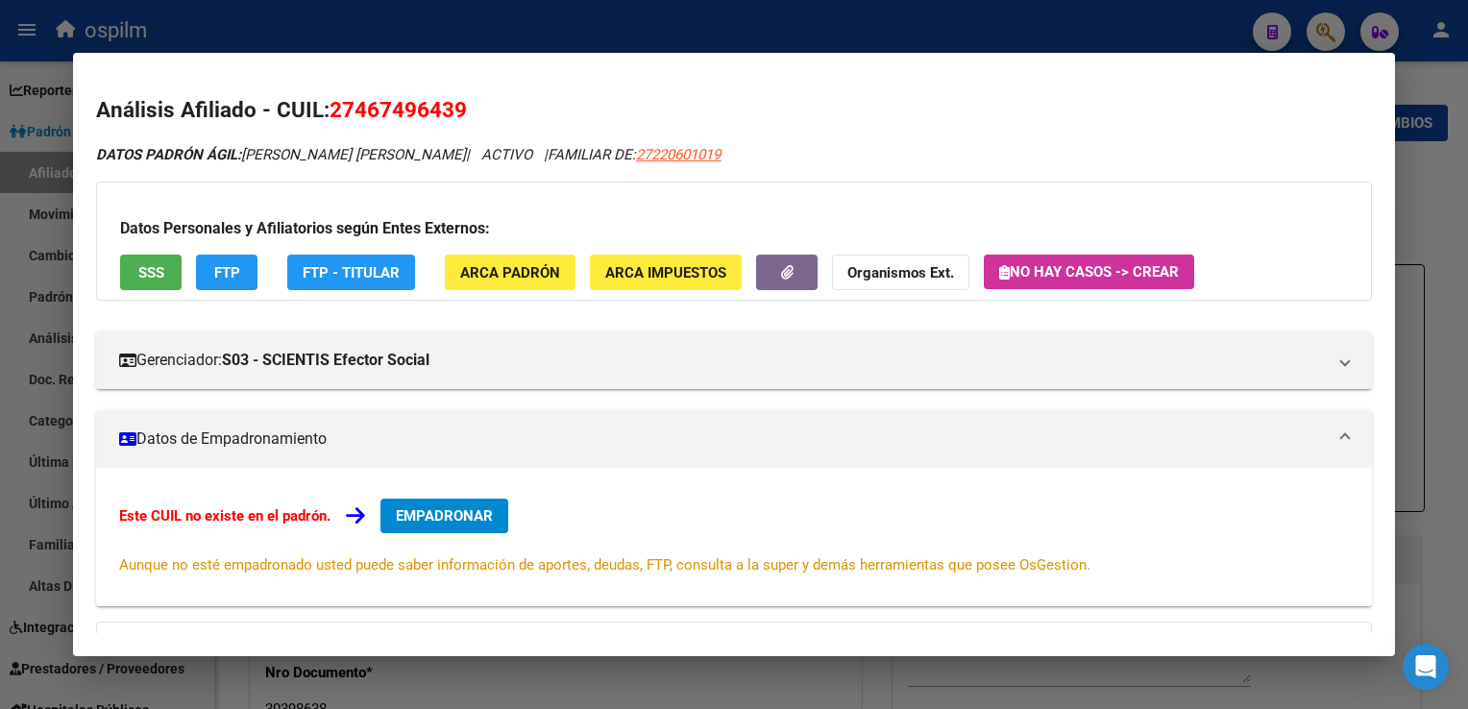
click at [1449, 269] on div at bounding box center [734, 354] width 1468 height 709
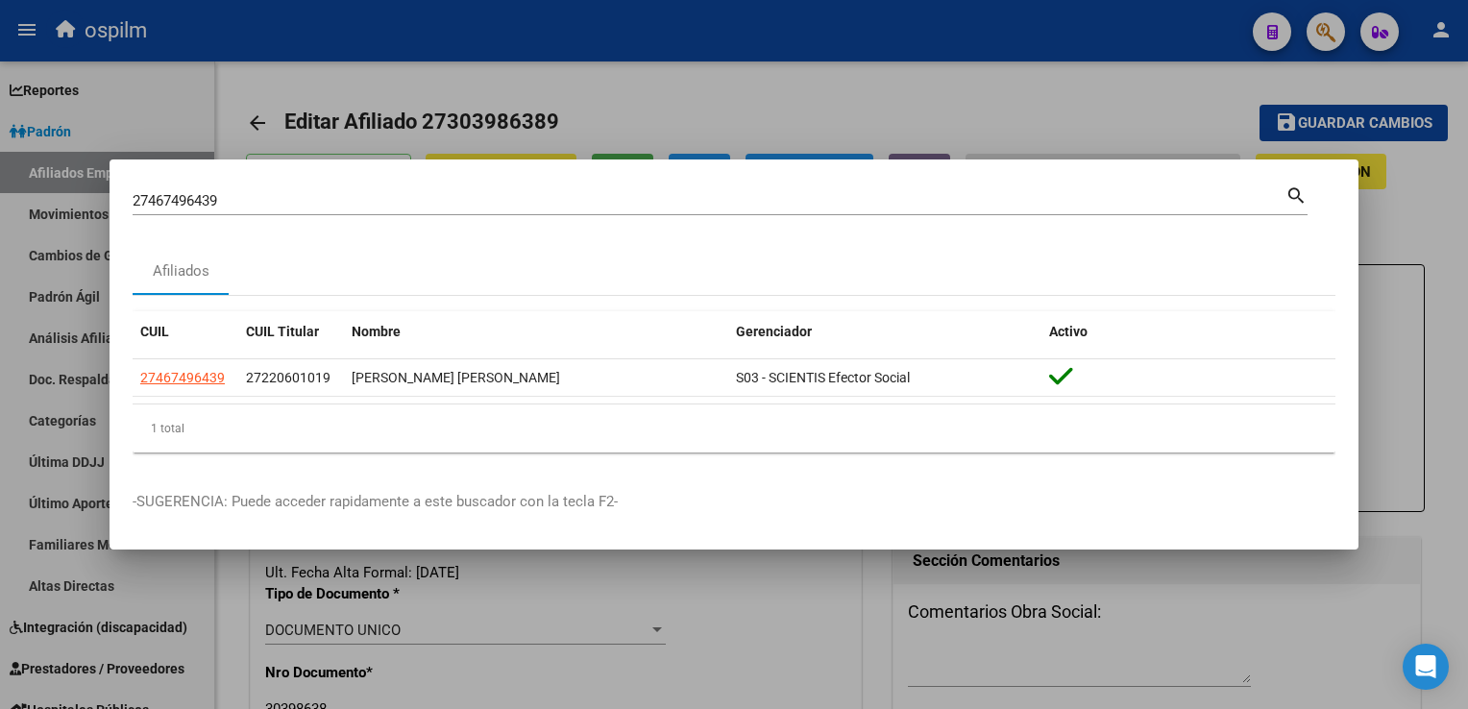
drag, startPoint x: 262, startPoint y: 206, endPoint x: 98, endPoint y: 201, distance: 164.4
click at [27, 203] on div "27467496439 Buscar (apellido, dni, cuil, nro traspaso, cuit, obra social) searc…" at bounding box center [734, 354] width 1468 height 709
drag, startPoint x: 132, startPoint y: 191, endPoint x: 523, endPoint y: 106, distance: 400.4
click at [692, 93] on div at bounding box center [734, 354] width 1468 height 709
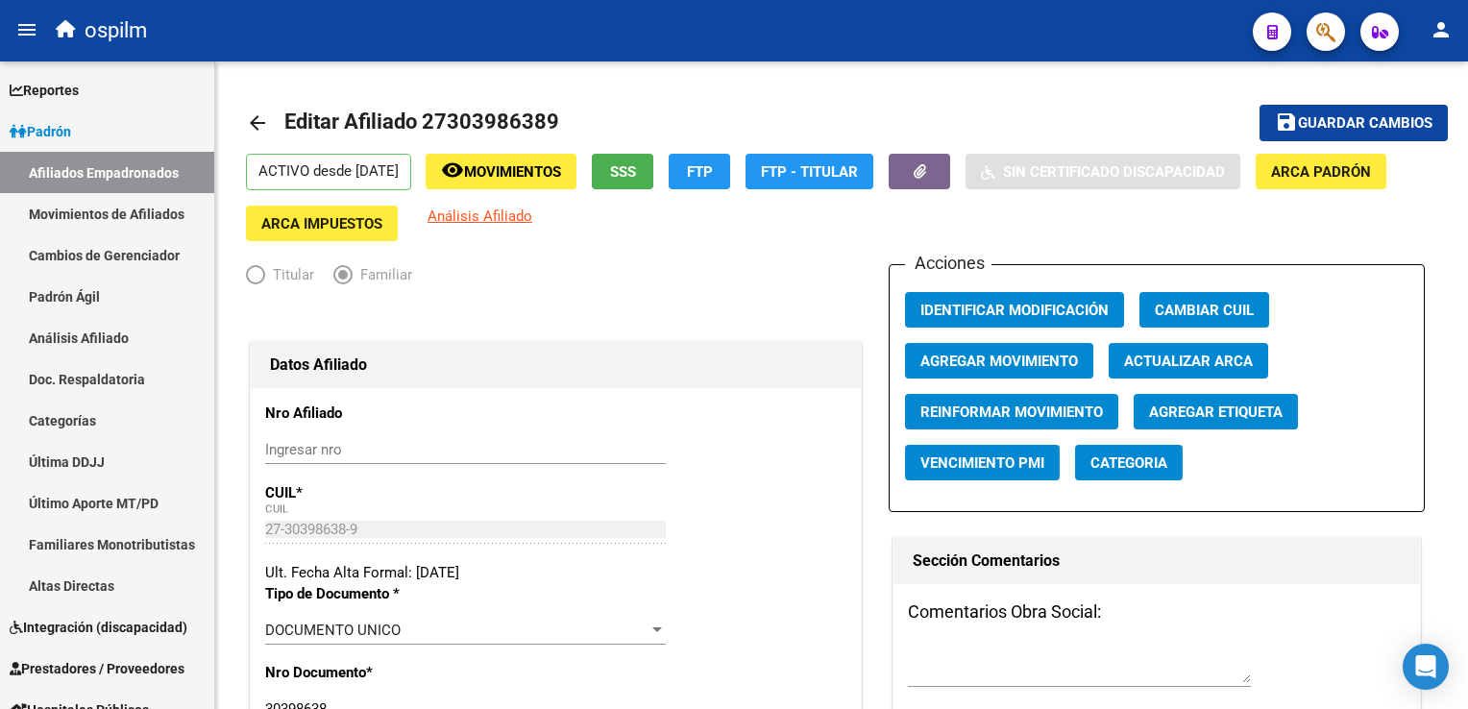
click at [1309, 33] on button "button" at bounding box center [1326, 31] width 38 height 38
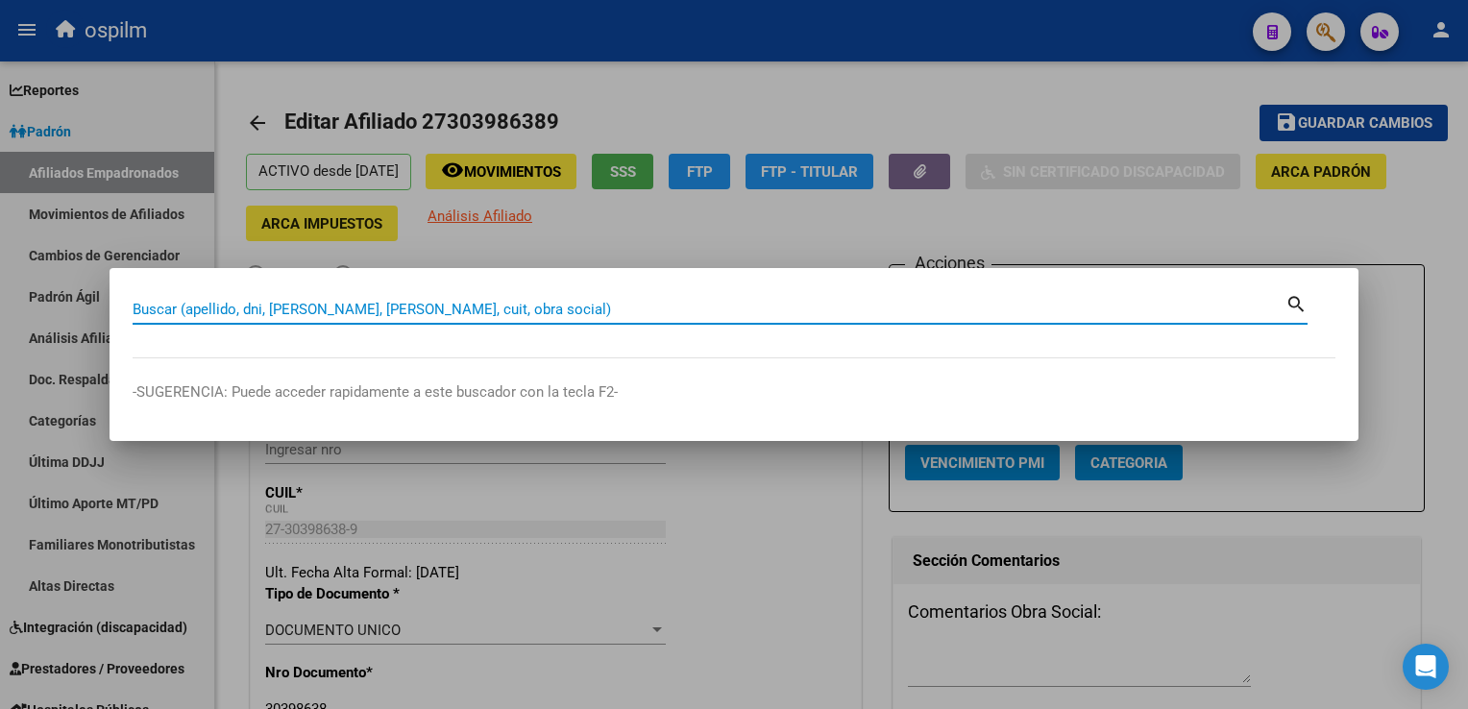
paste input "20388342219"
type input "20388342219"
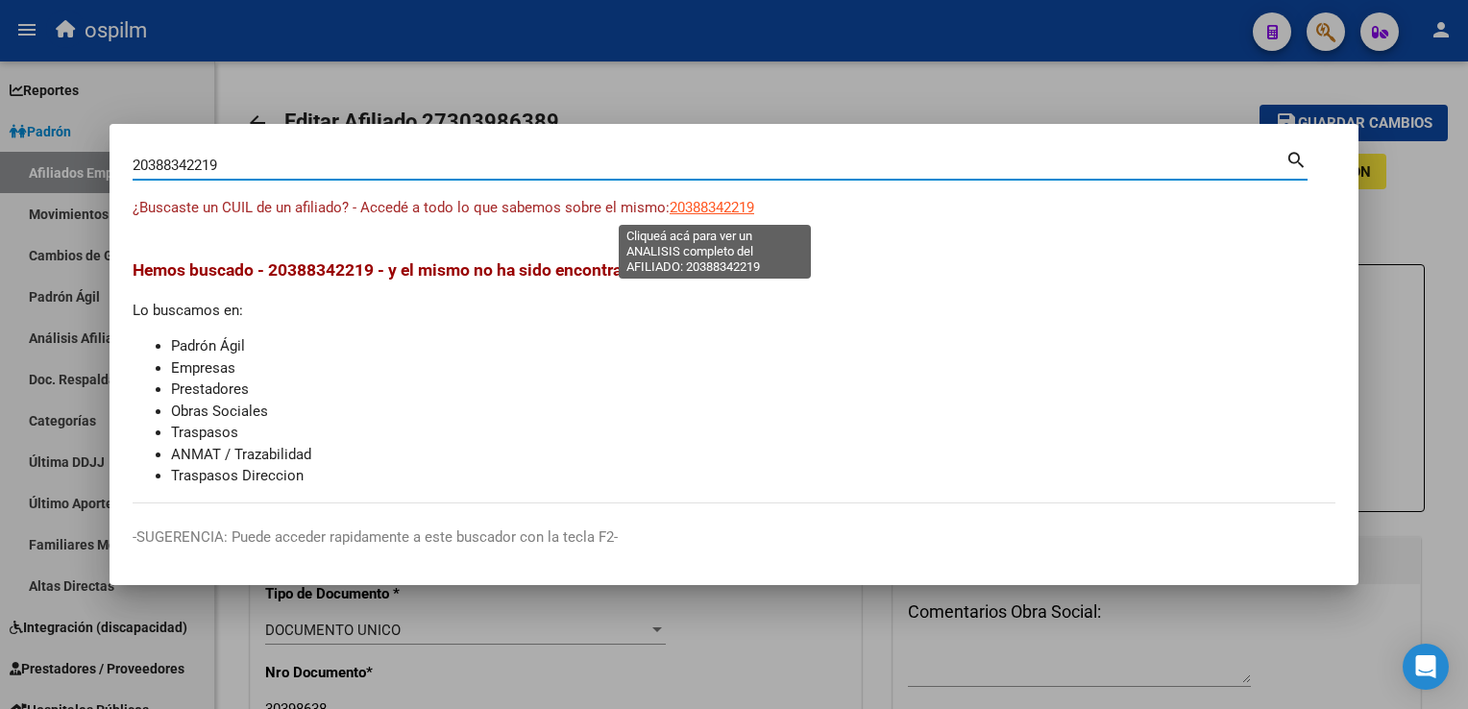
click at [707, 213] on span "20388342219" at bounding box center [712, 207] width 85 height 17
type textarea "20388342219"
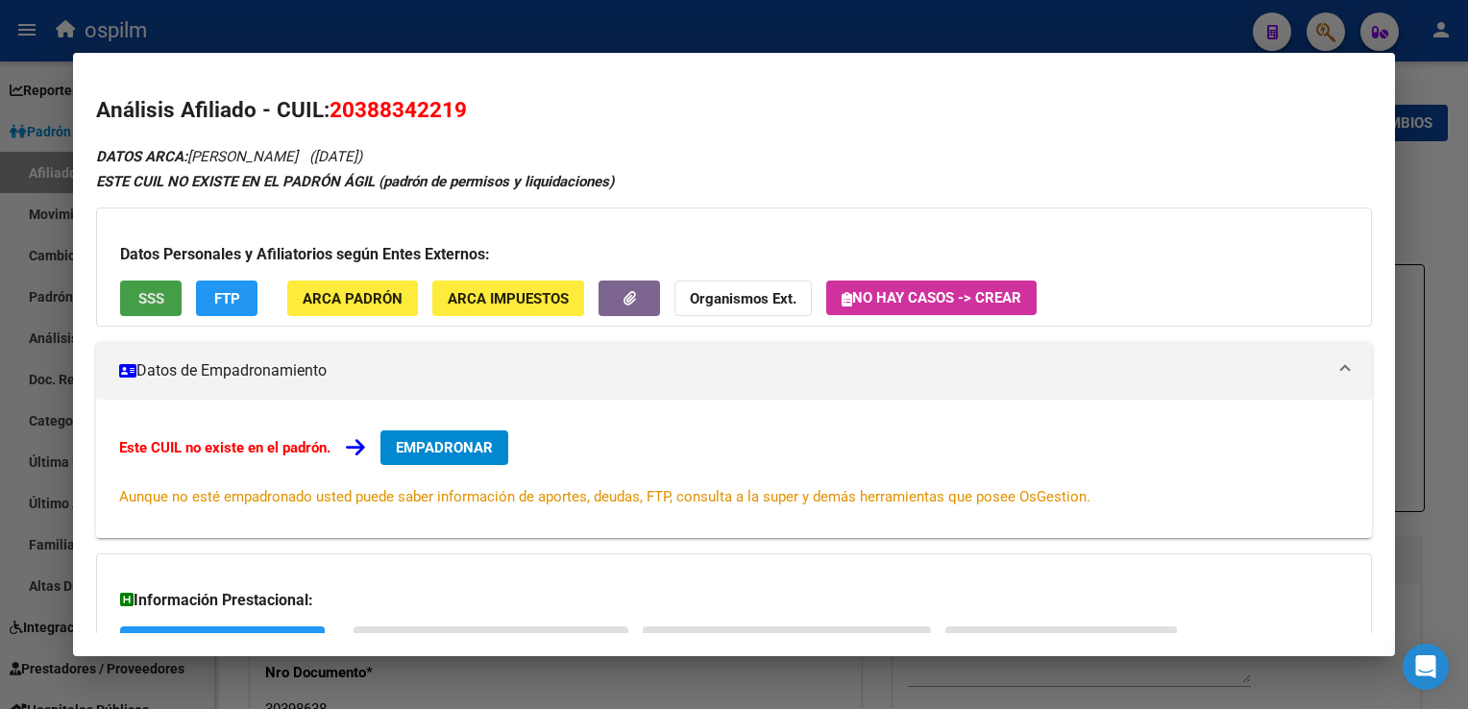
click at [141, 300] on span "SSS" at bounding box center [151, 298] width 26 height 17
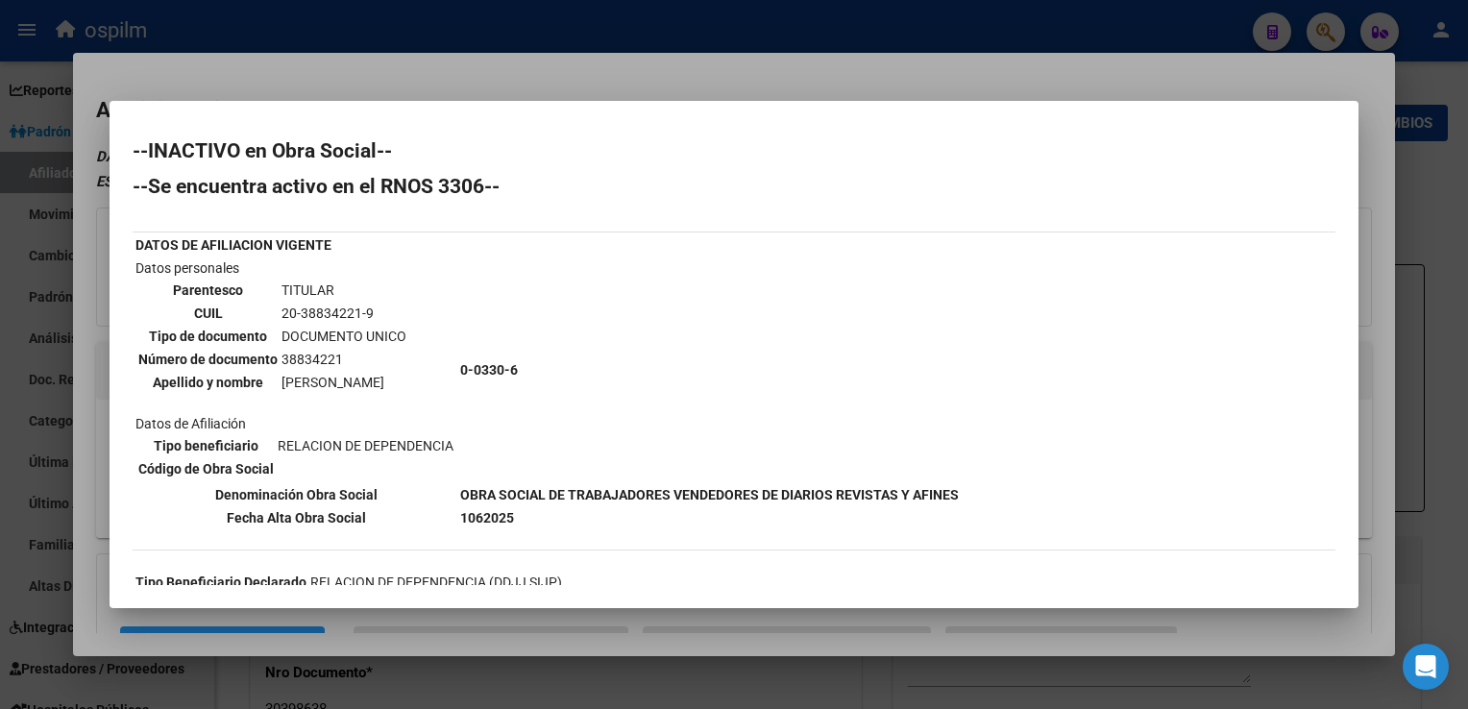
click at [512, 95] on div at bounding box center [734, 354] width 1468 height 709
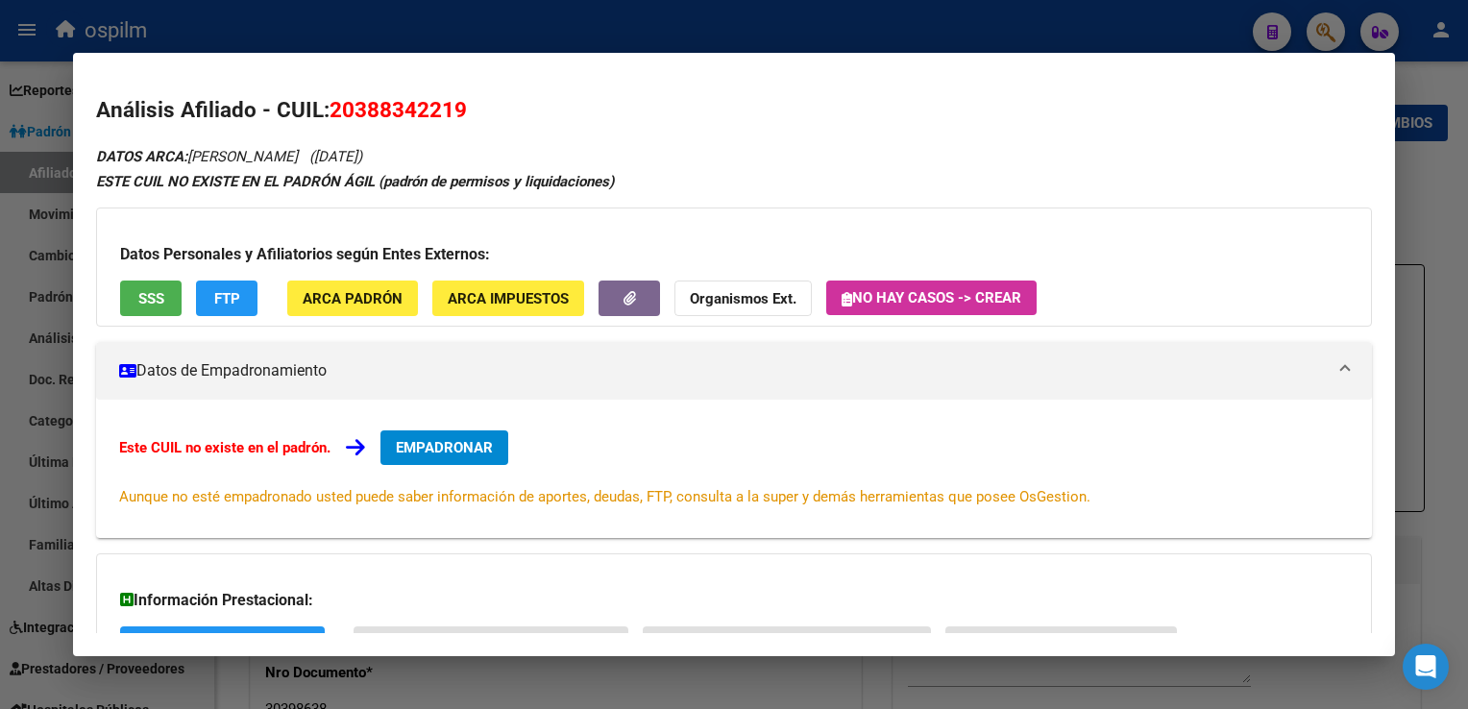
click at [138, 294] on span "SSS" at bounding box center [151, 298] width 26 height 17
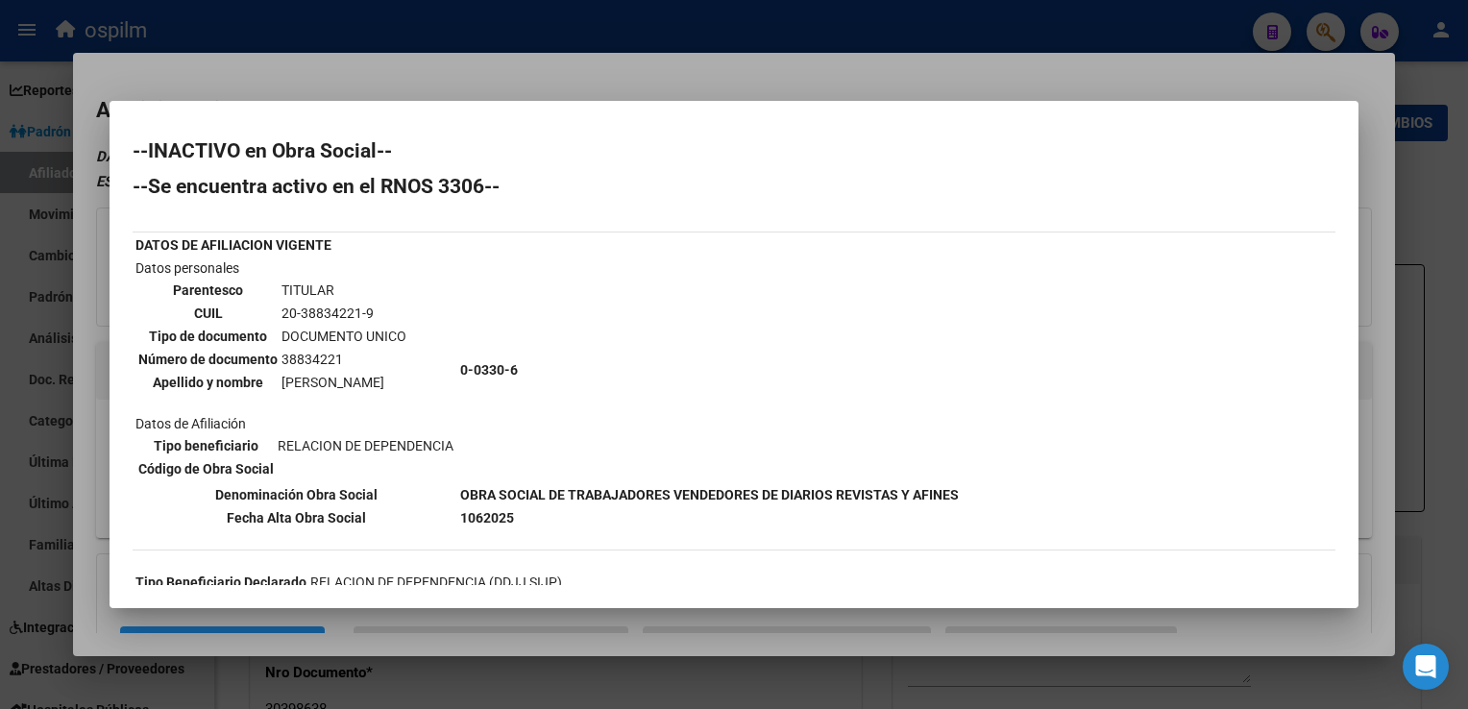
click at [725, 67] on div at bounding box center [734, 354] width 1468 height 709
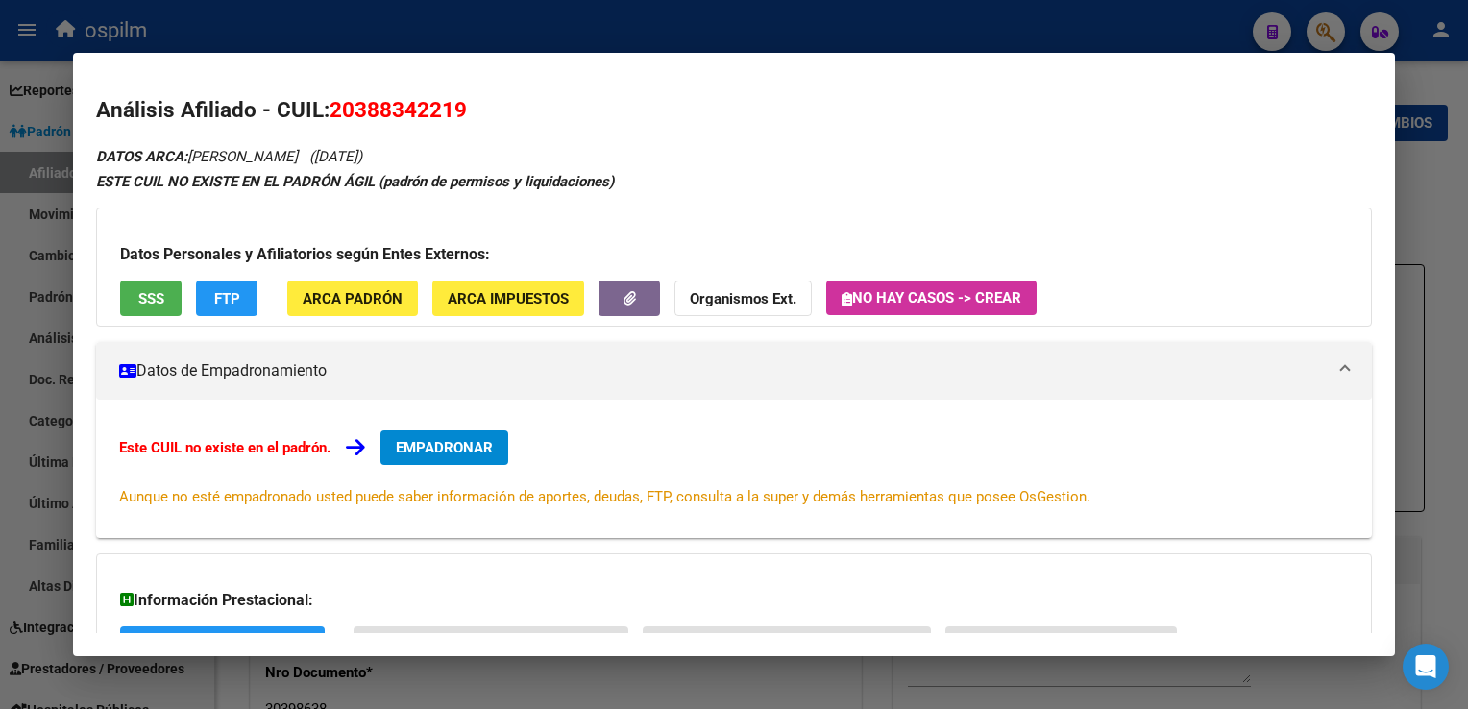
click at [657, 35] on div at bounding box center [734, 354] width 1468 height 709
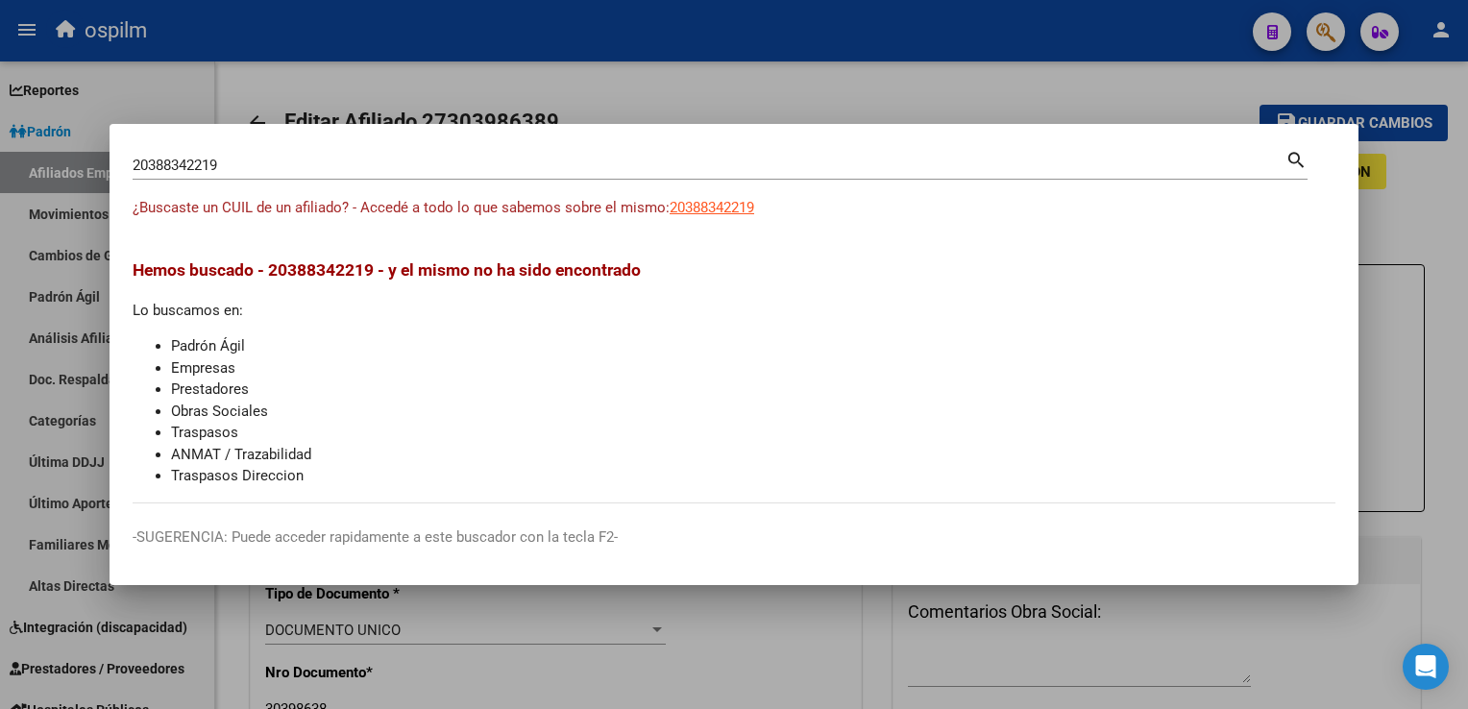
click at [657, 35] on div at bounding box center [734, 354] width 1468 height 709
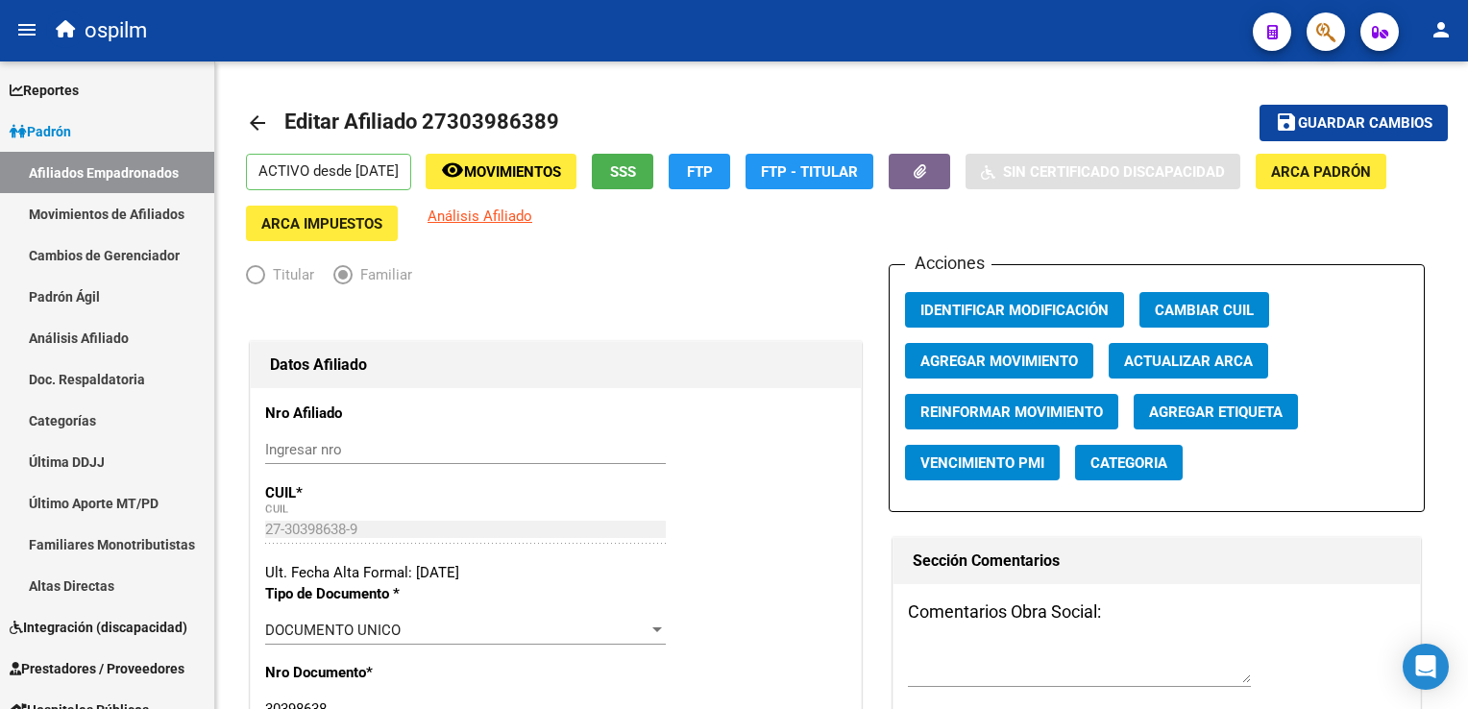
click at [1322, 37] on icon "button" at bounding box center [1326, 32] width 19 height 22
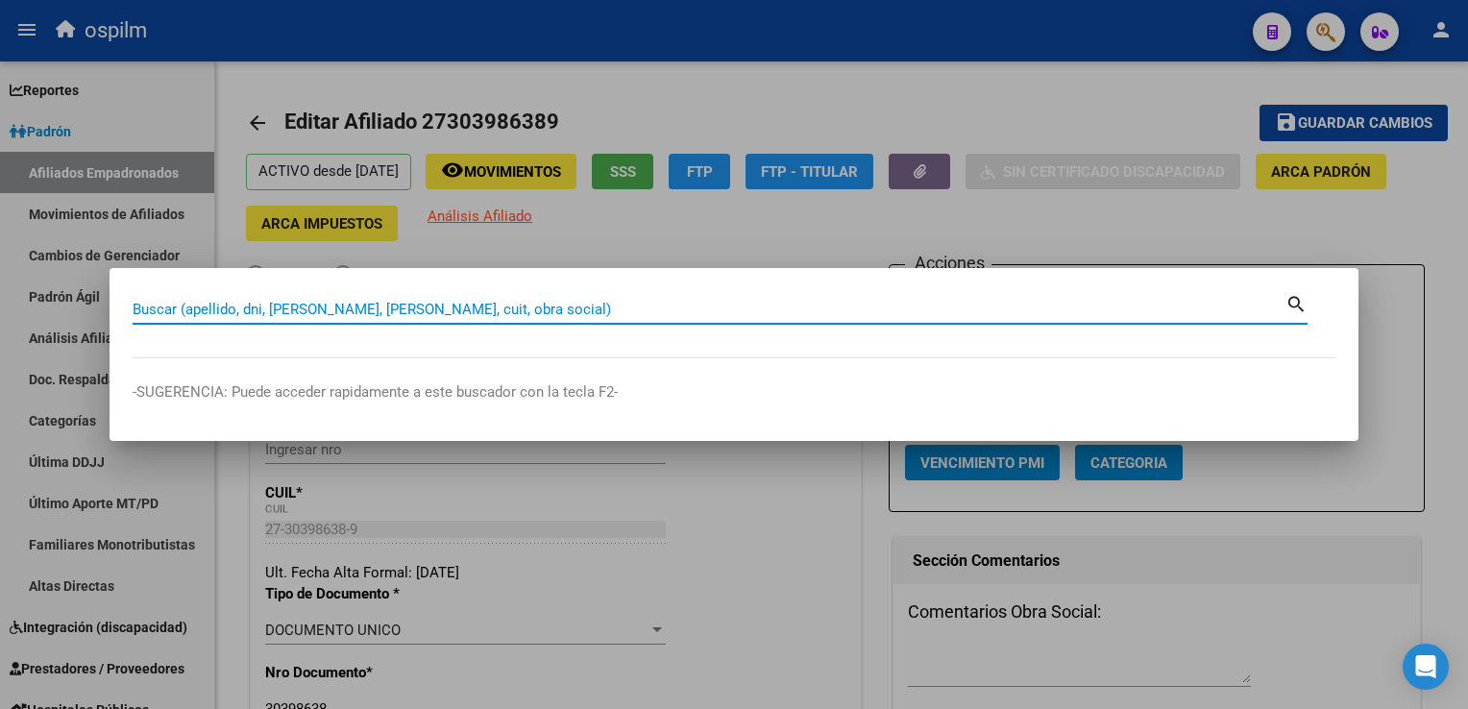
paste input "27386196163"
type input "27386196163"
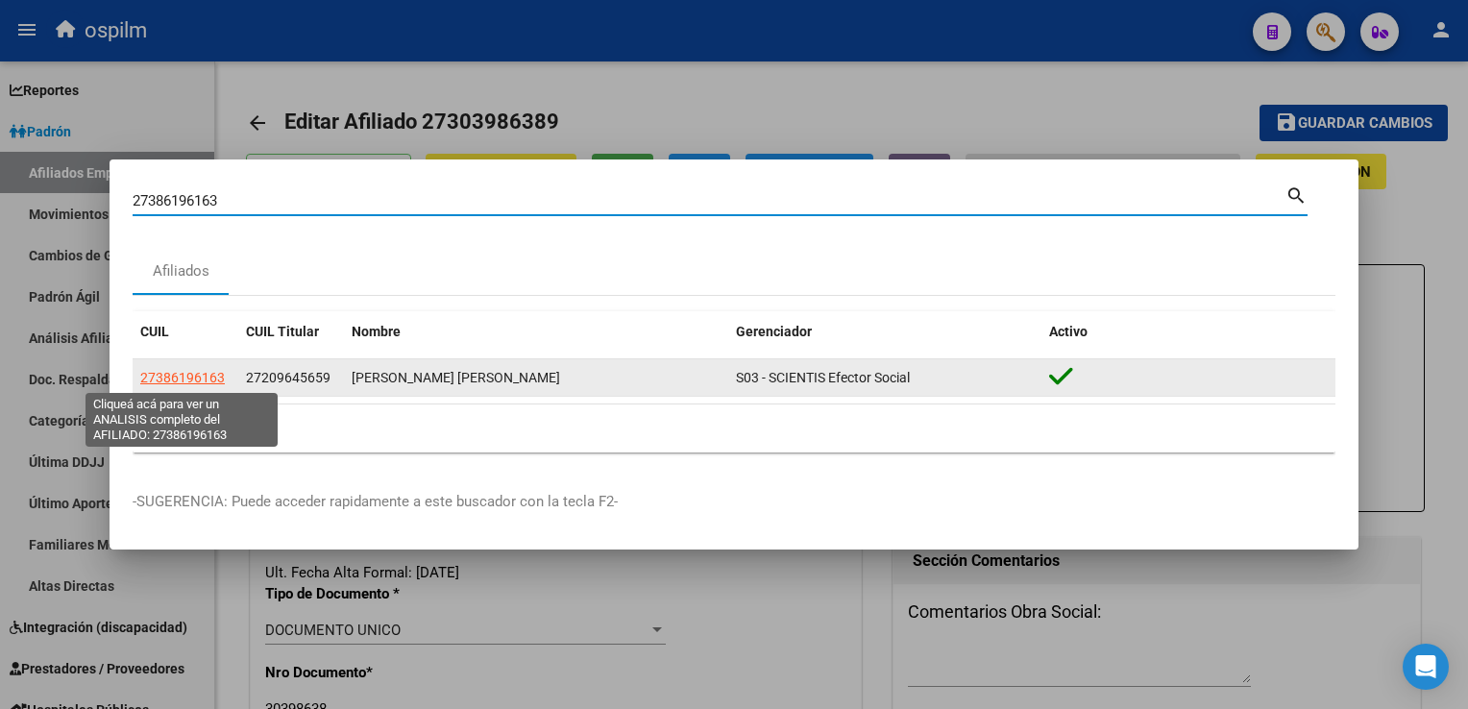
click at [181, 379] on span "27386196163" at bounding box center [182, 377] width 85 height 15
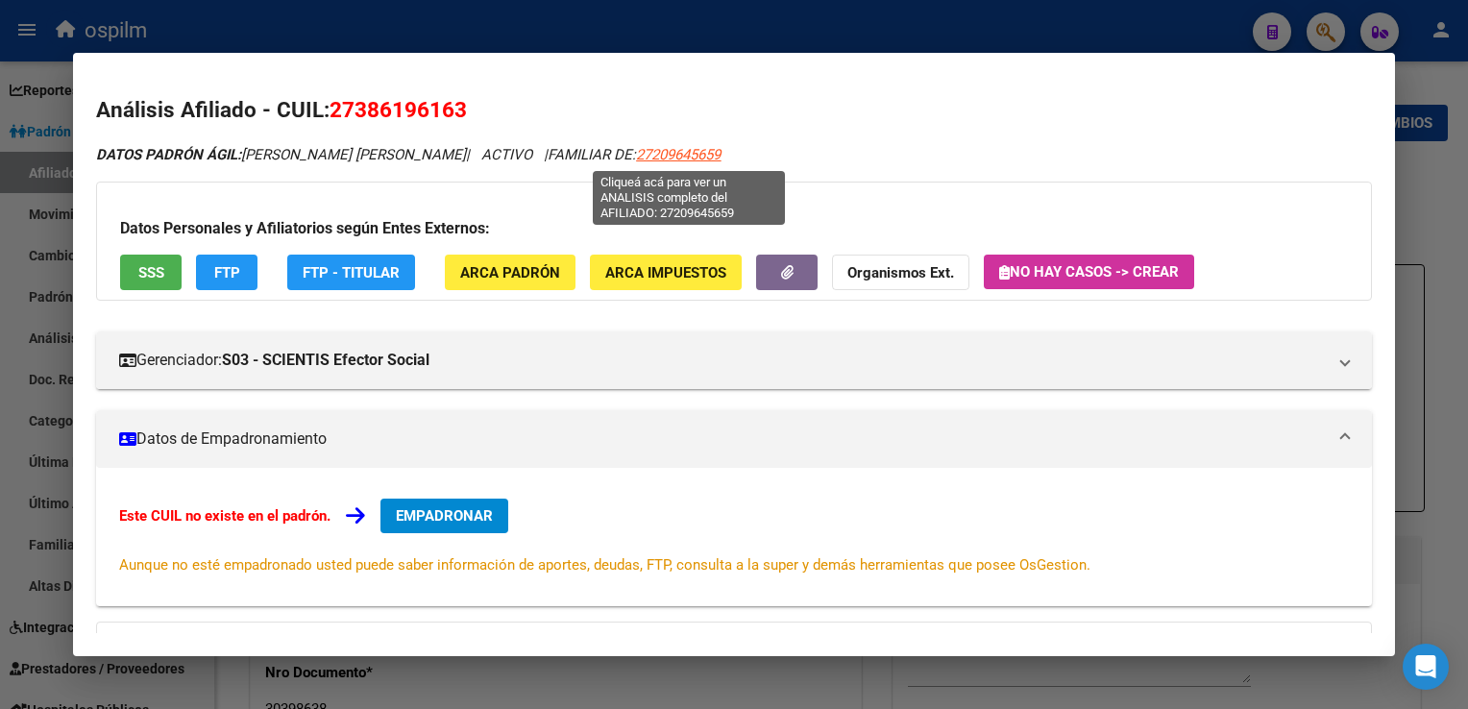
click at [691, 160] on span "27209645659" at bounding box center [678, 154] width 85 height 17
type textarea "27209645659"
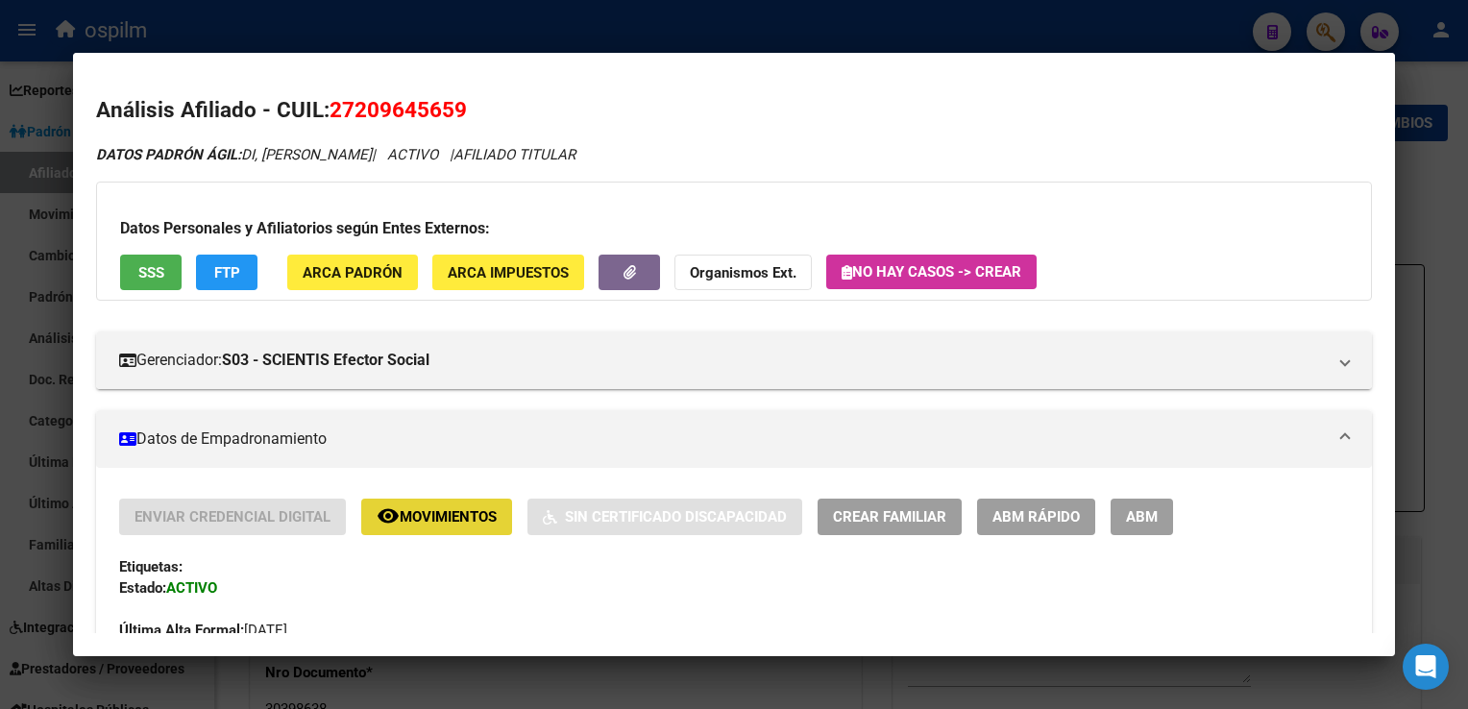
click at [415, 517] on span "Movimientos" at bounding box center [448, 517] width 97 height 17
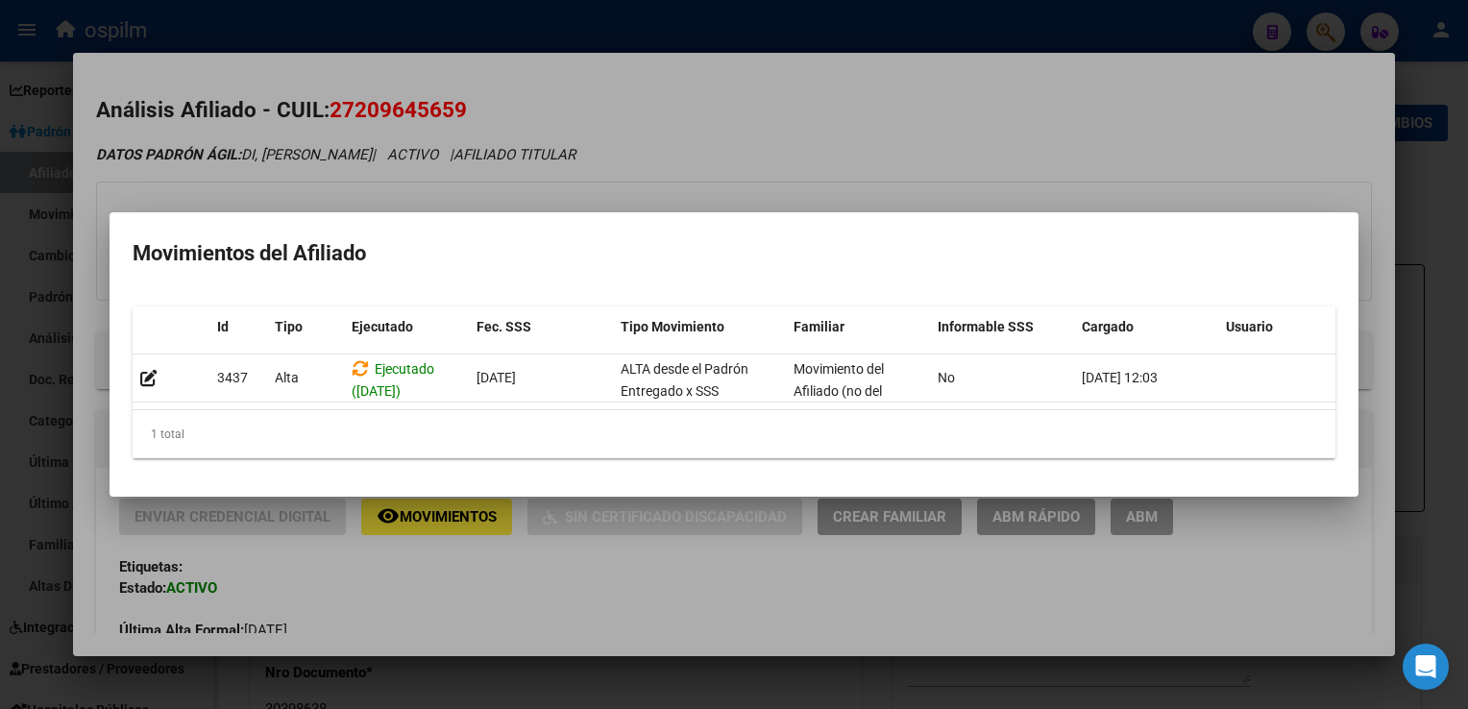
click at [661, 108] on div at bounding box center [734, 354] width 1468 height 709
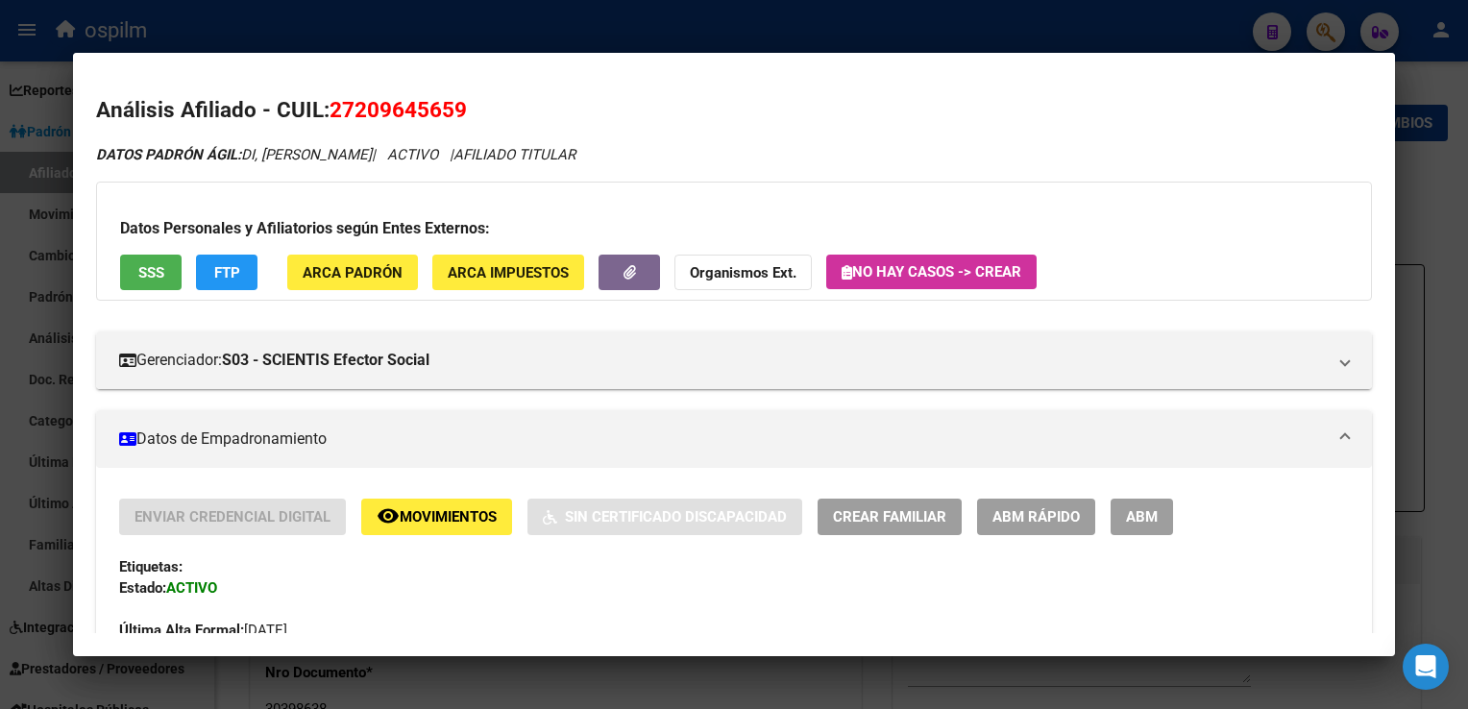
click at [136, 269] on button "SSS" at bounding box center [151, 273] width 62 height 36
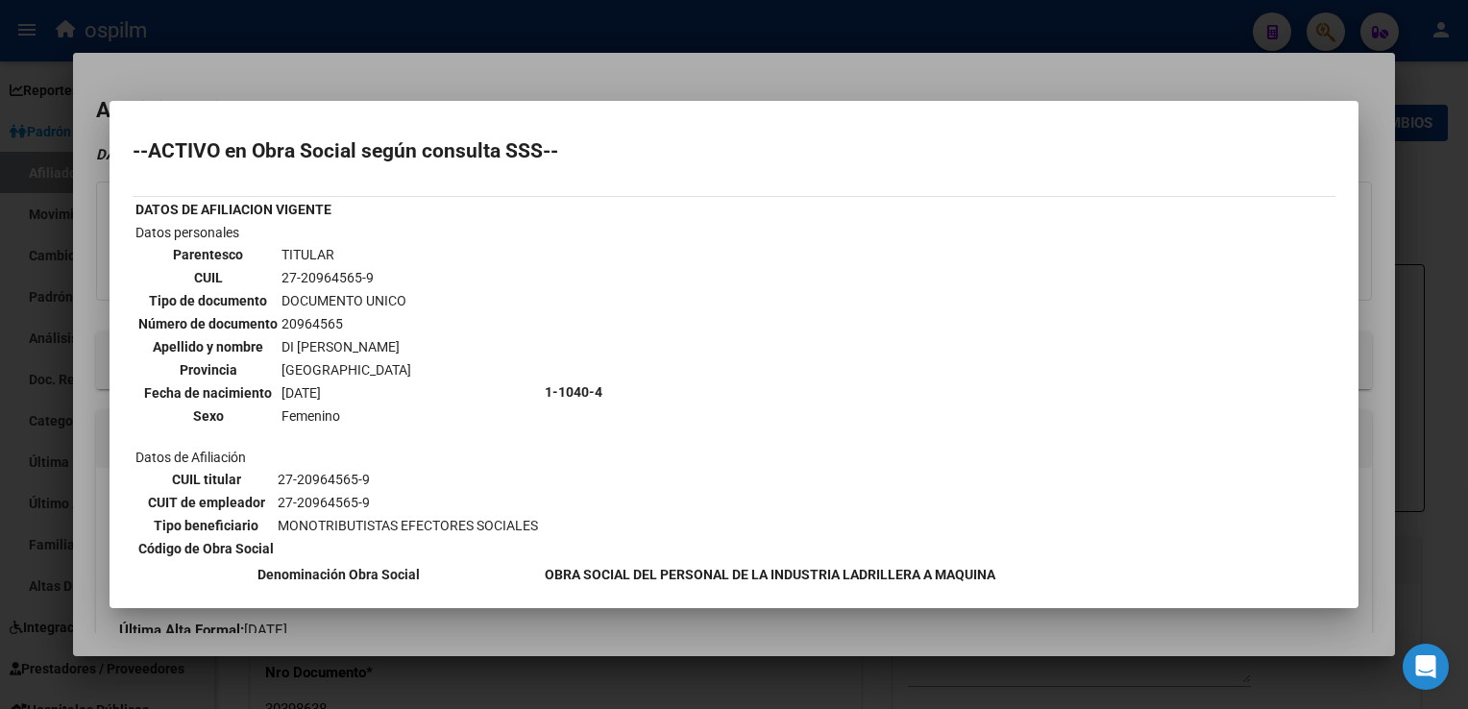
click at [579, 65] on div at bounding box center [734, 354] width 1468 height 709
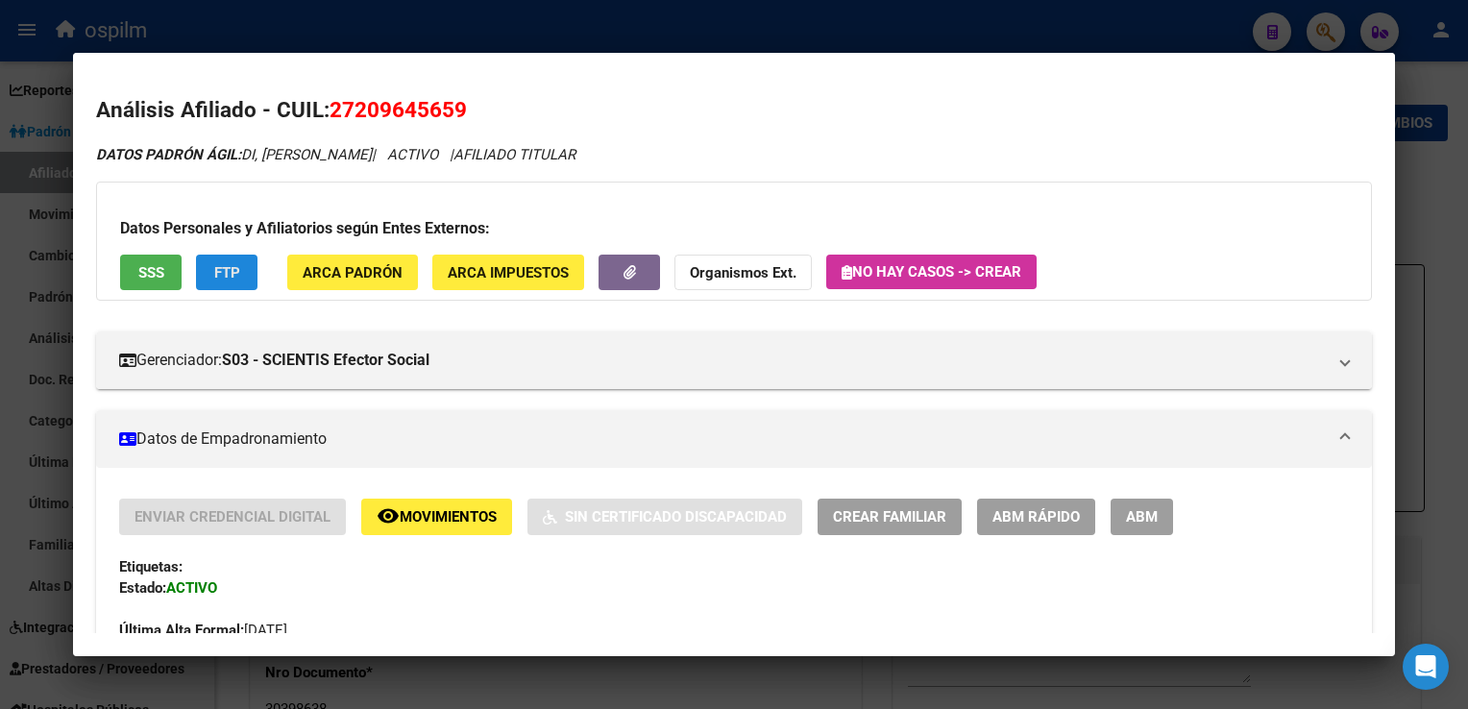
click at [227, 267] on span "FTP" at bounding box center [227, 272] width 26 height 17
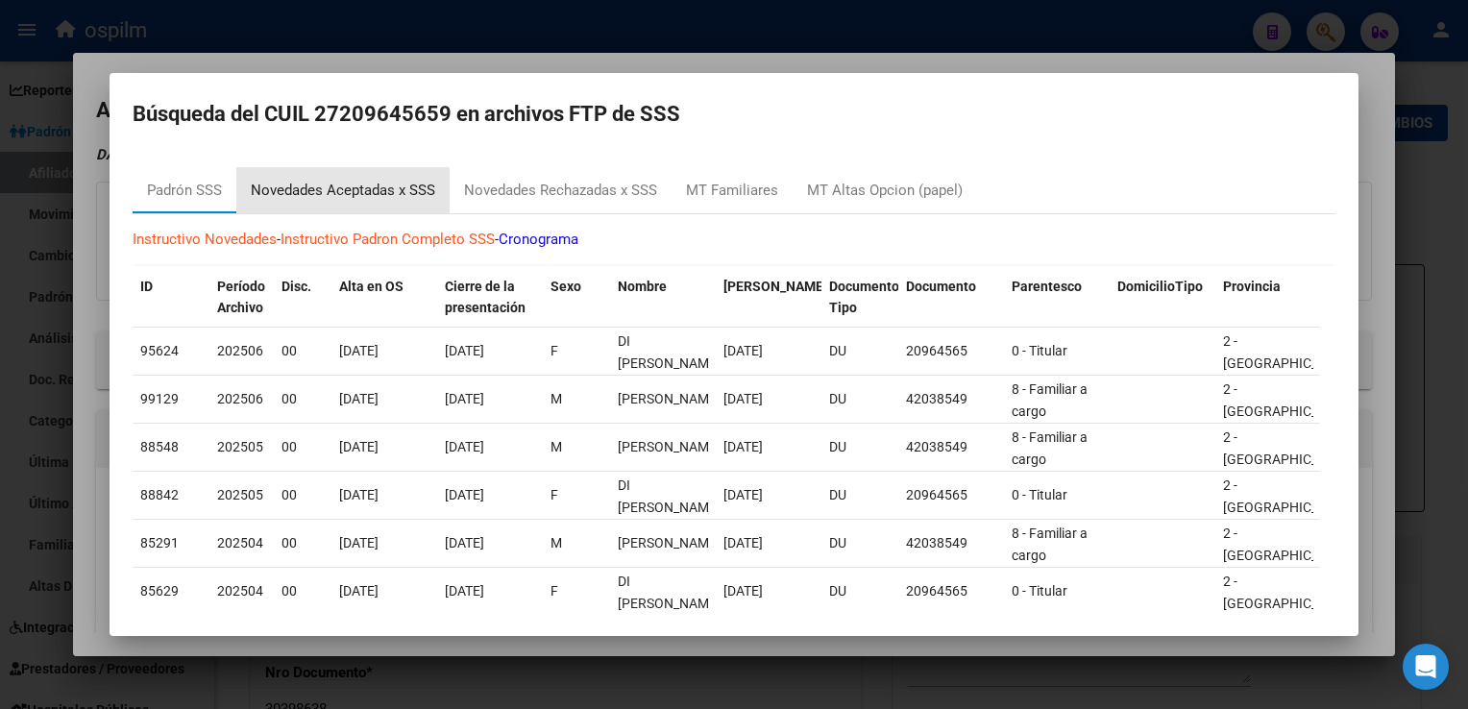
click at [327, 191] on div "Novedades Aceptadas x SSS" at bounding box center [343, 191] width 185 height 22
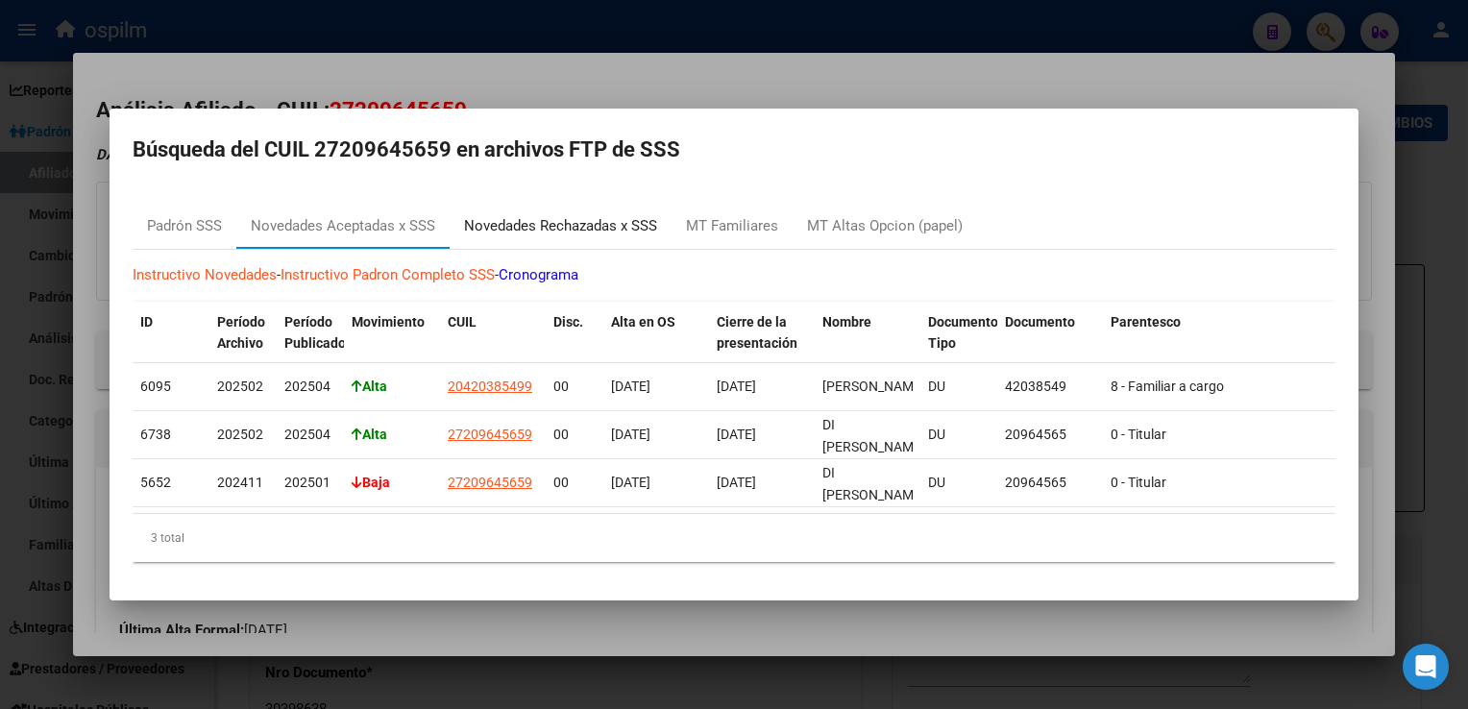
click at [557, 218] on div "Novedades Rechazadas x SSS" at bounding box center [560, 226] width 193 height 22
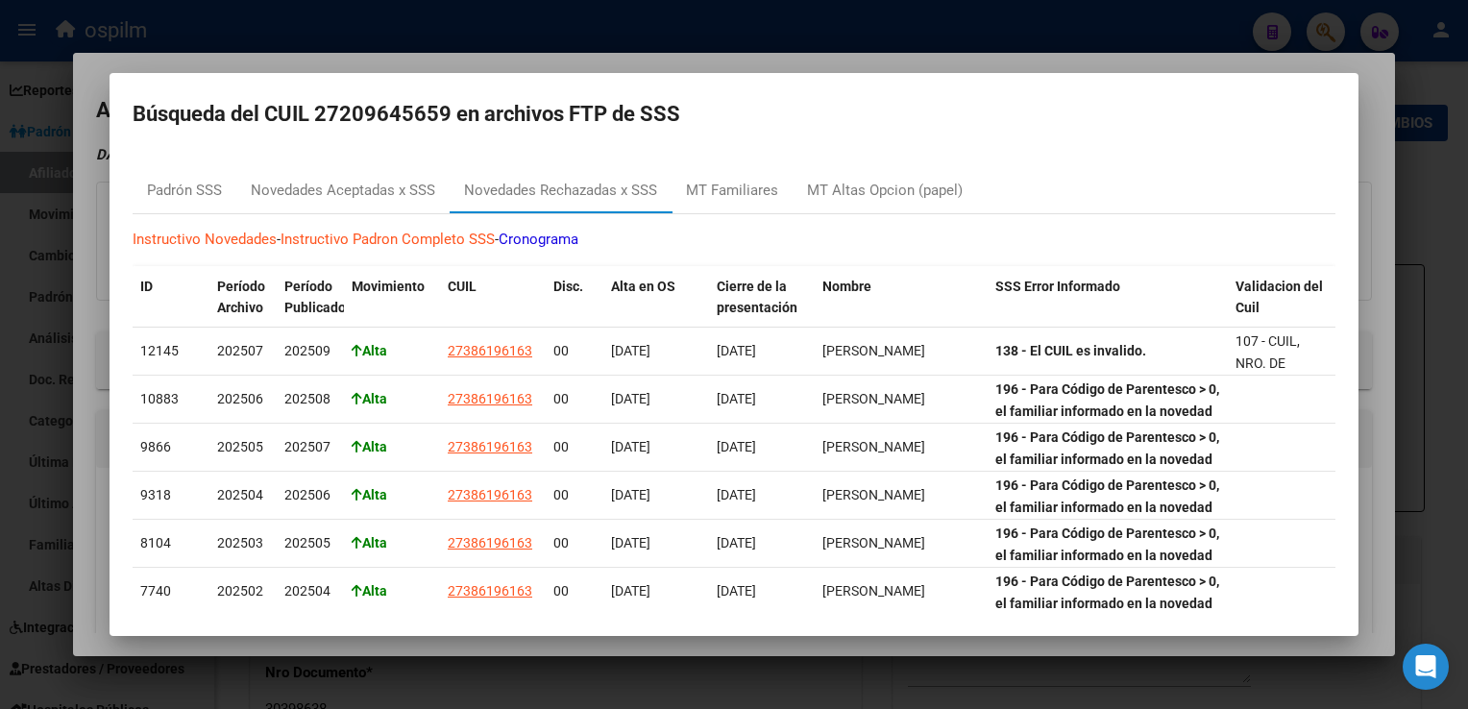
click at [775, 57] on div at bounding box center [734, 354] width 1468 height 709
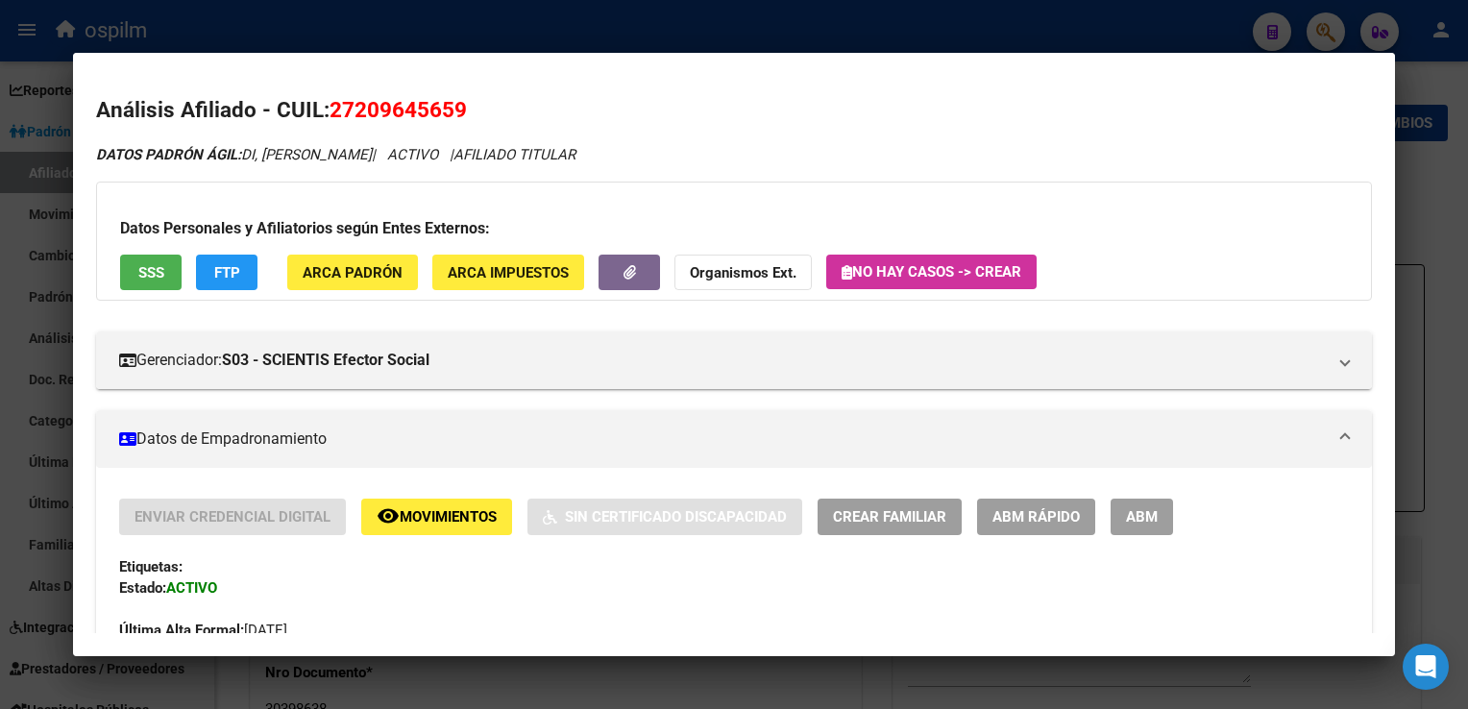
click at [811, 25] on div at bounding box center [734, 354] width 1468 height 709
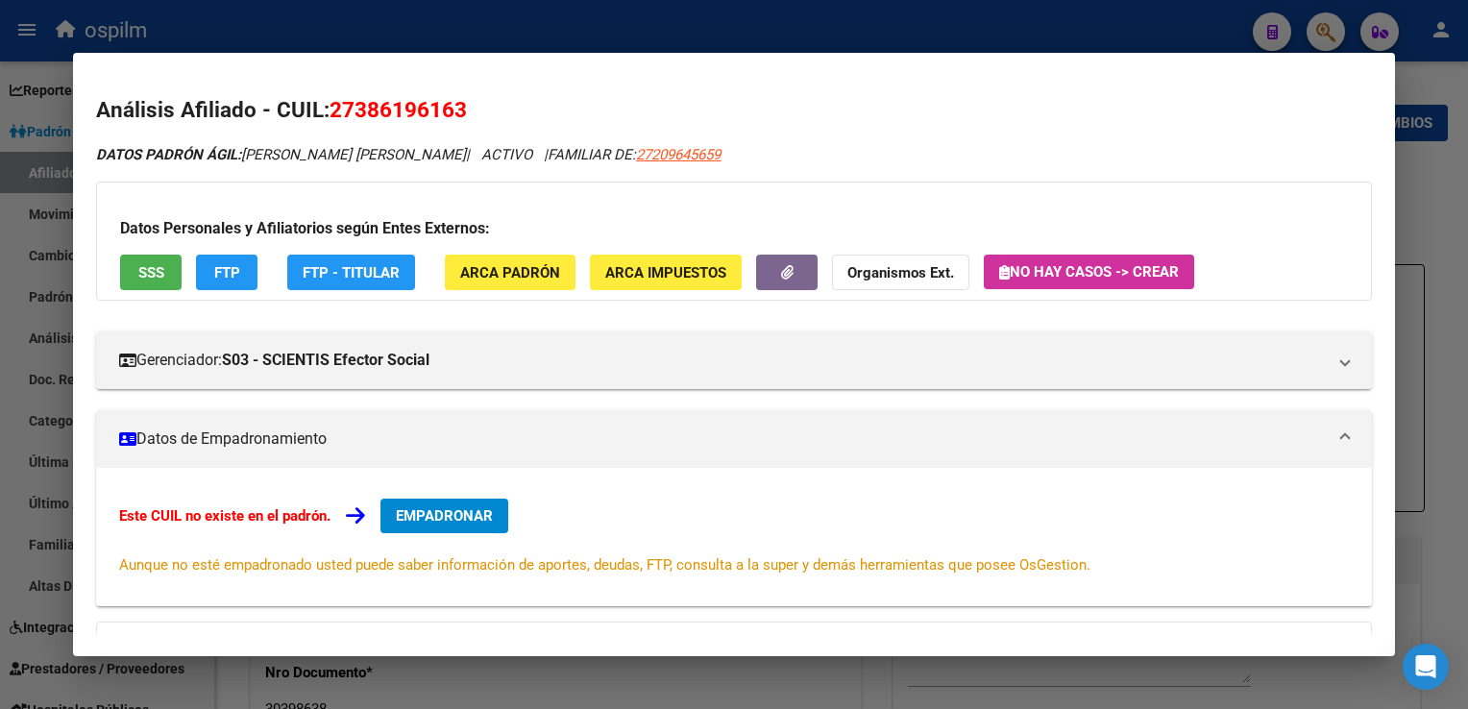
click at [154, 273] on span "SSS" at bounding box center [151, 272] width 26 height 17
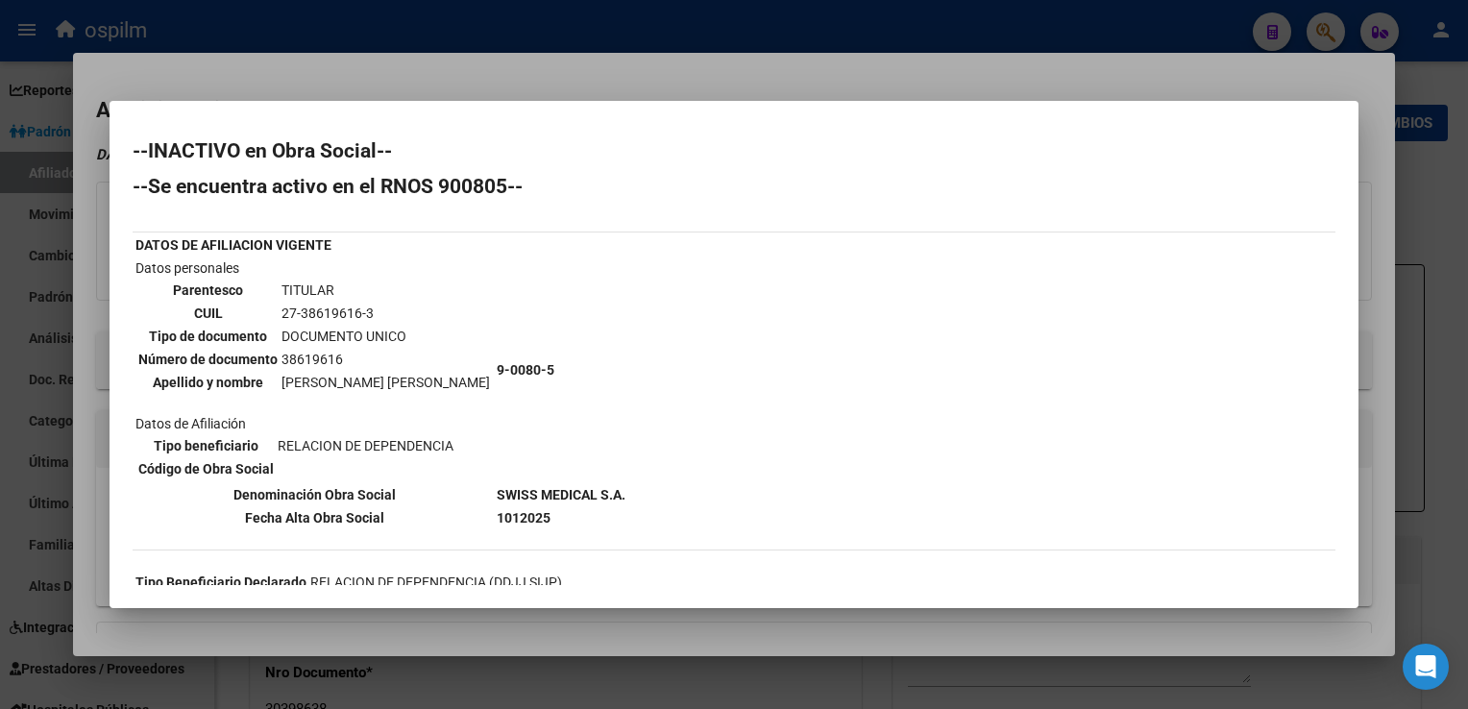
click at [612, 67] on div at bounding box center [734, 354] width 1468 height 709
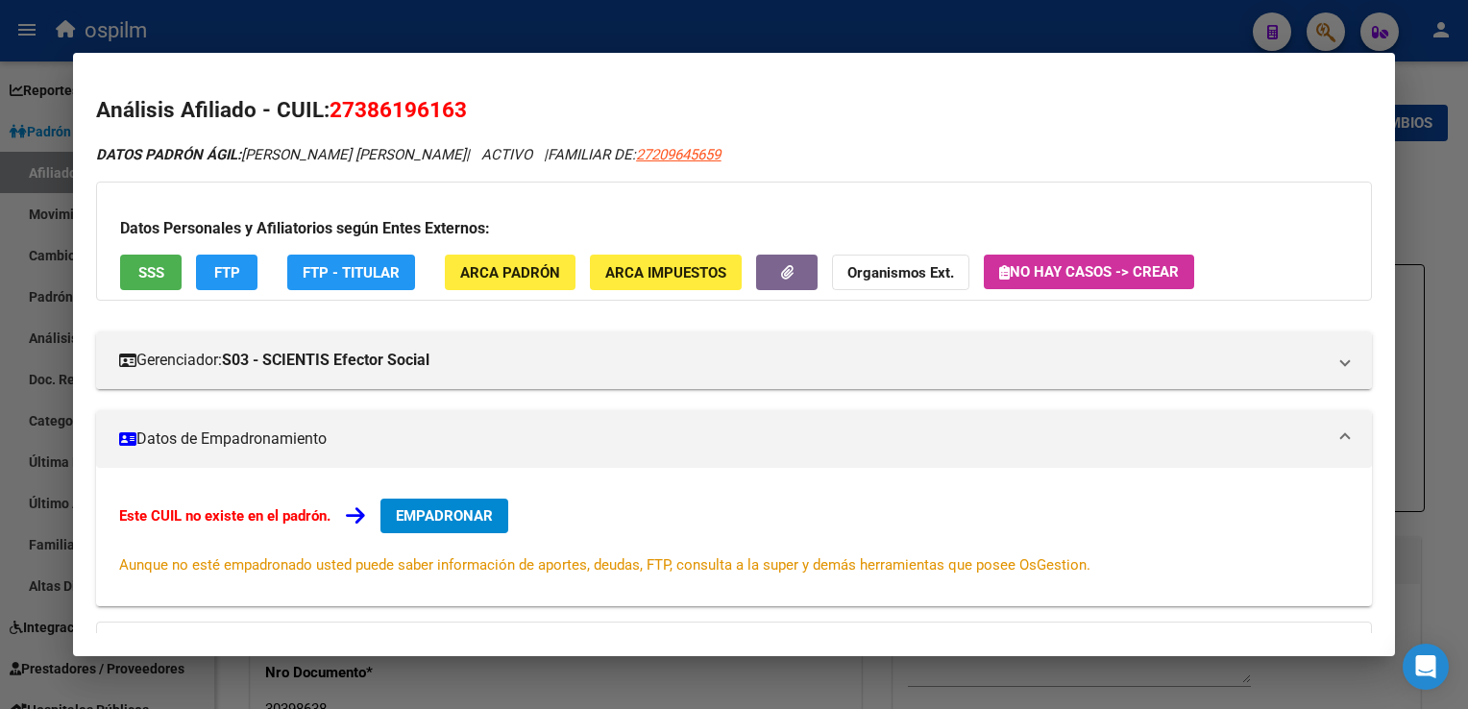
click at [451, 26] on div at bounding box center [734, 354] width 1468 height 709
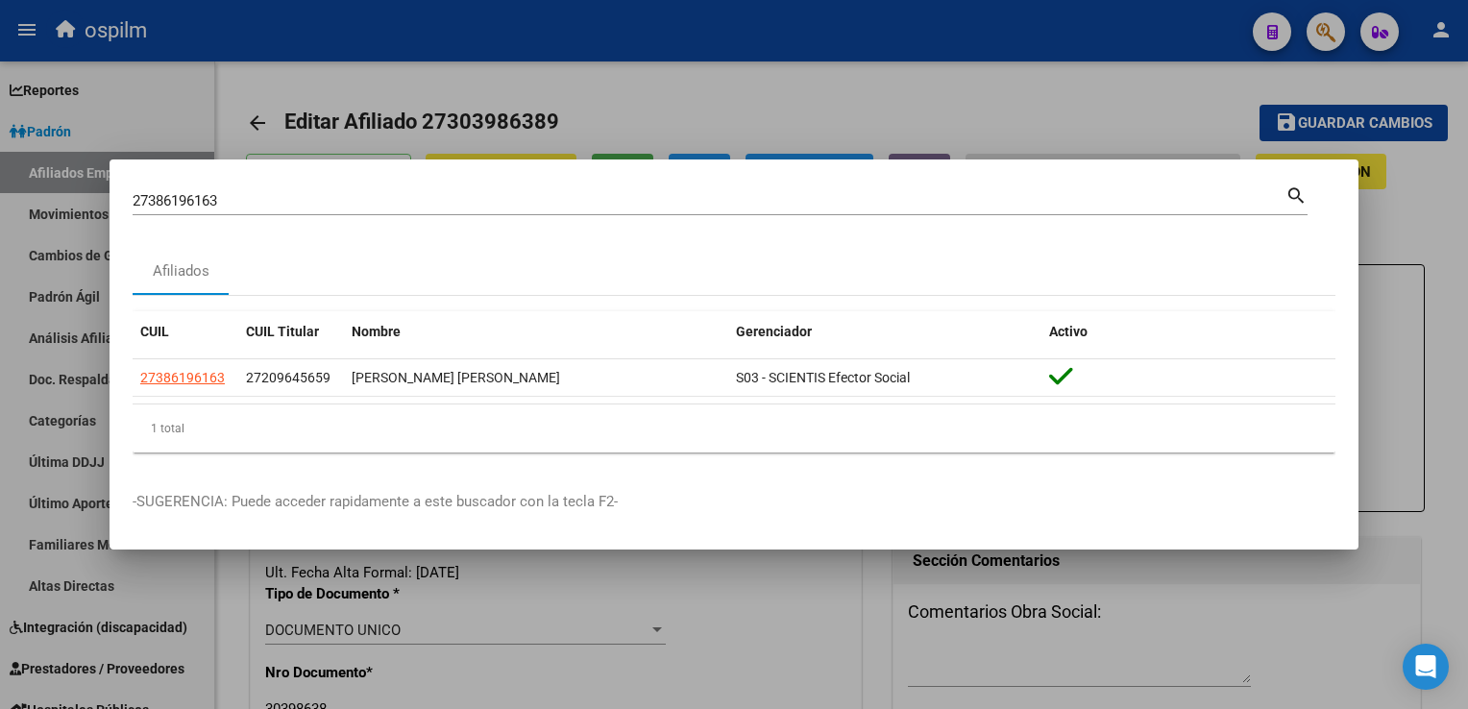
click at [92, 221] on div "27386196163 Buscar (apellido, dni, cuil, nro traspaso, cuit, obra social) searc…" at bounding box center [734, 354] width 1468 height 709
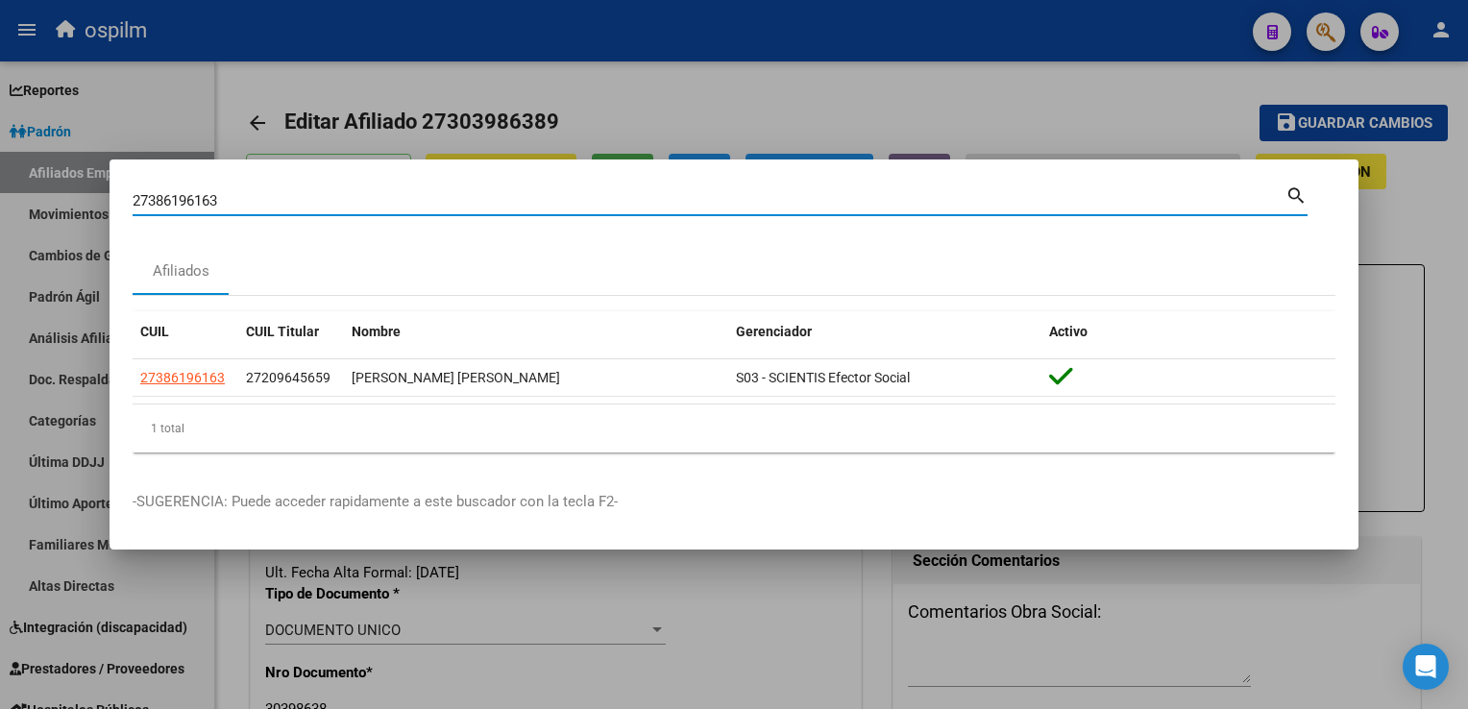
paste input "0426494400"
type input "20426494400"
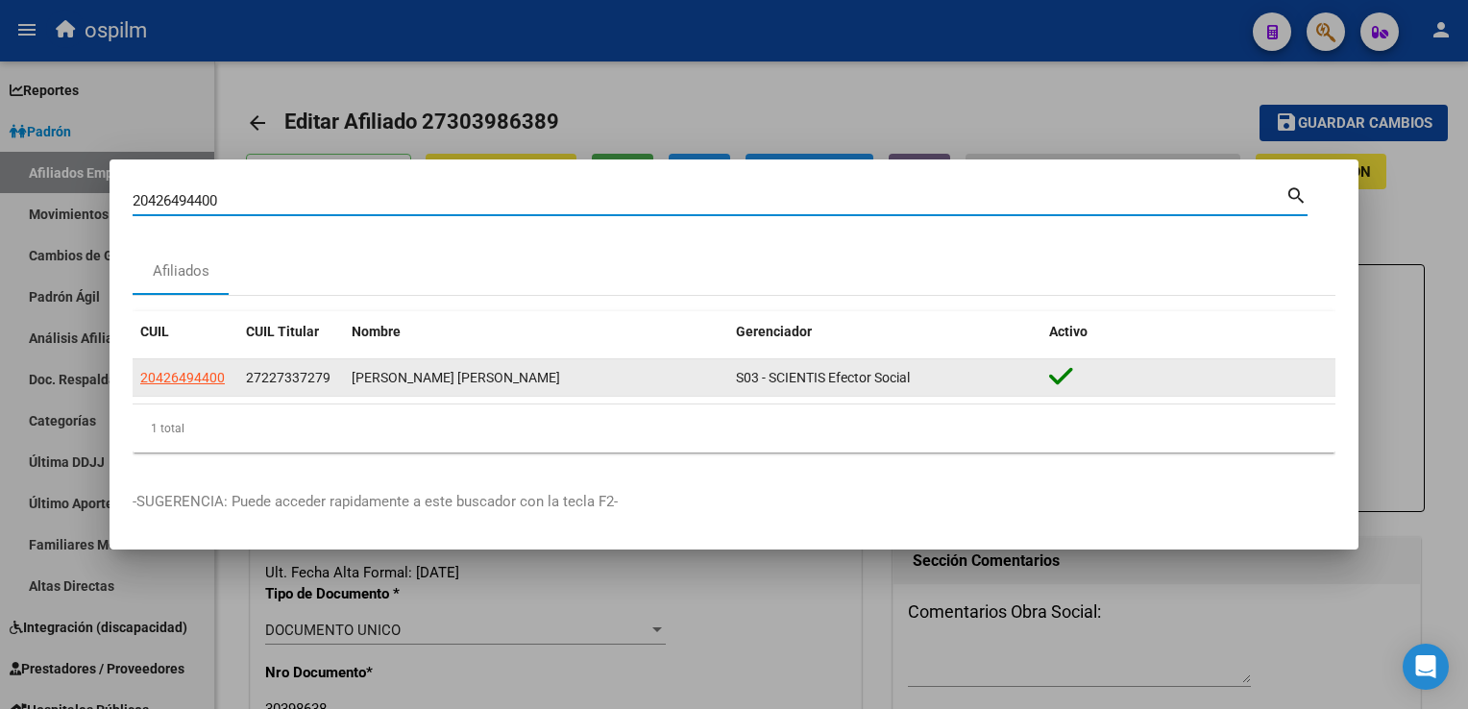
click at [208, 385] on app-link-go-to "20426494400" at bounding box center [182, 378] width 85 height 22
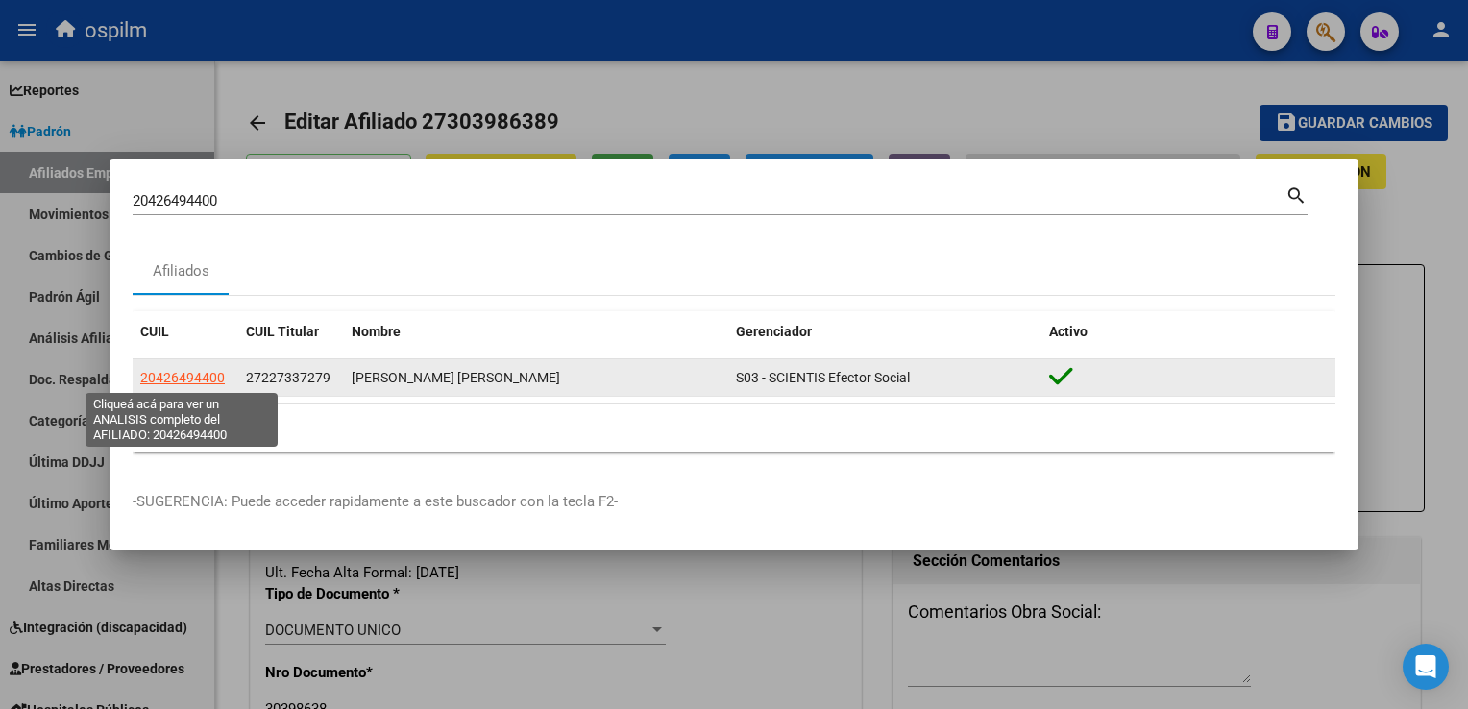
click at [196, 377] on span "20426494400" at bounding box center [182, 377] width 85 height 15
type textarea "20426494400"
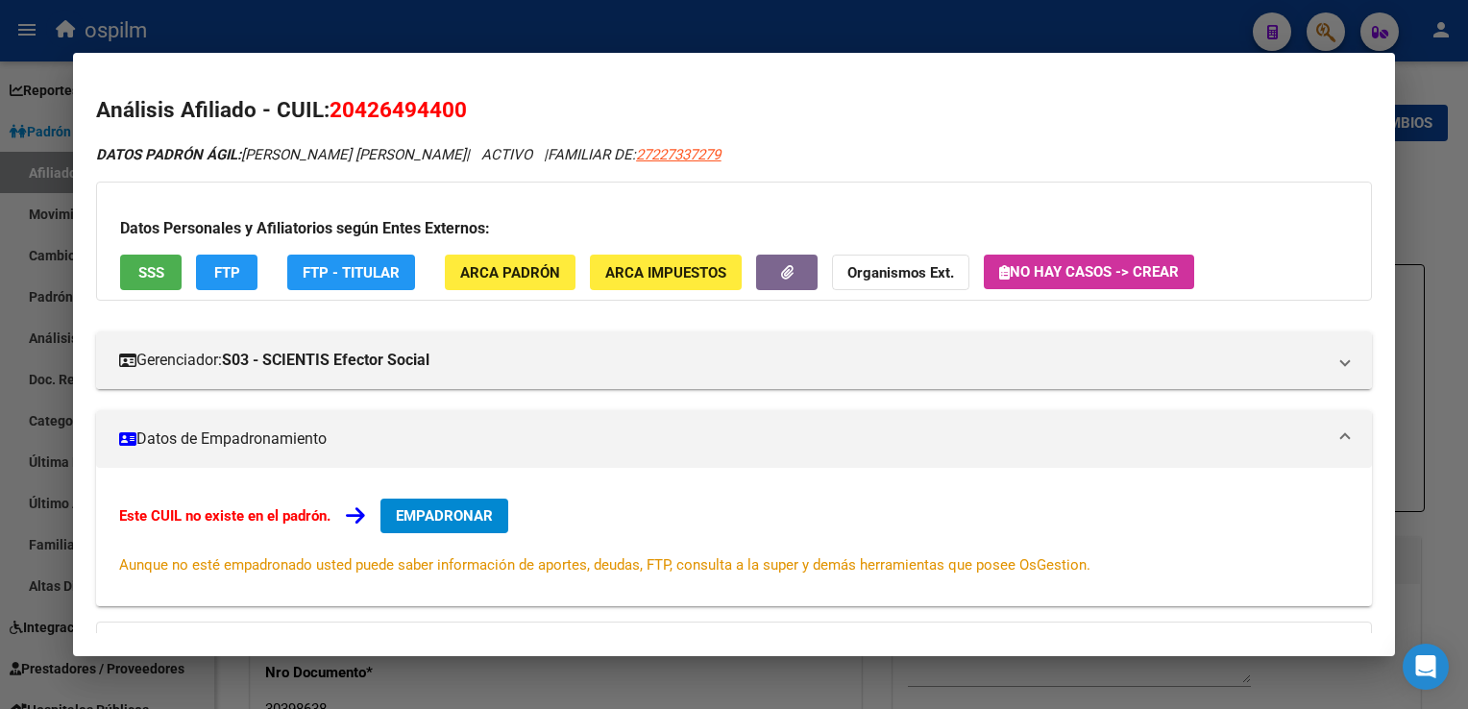
click at [156, 267] on span "SSS" at bounding box center [151, 272] width 26 height 17
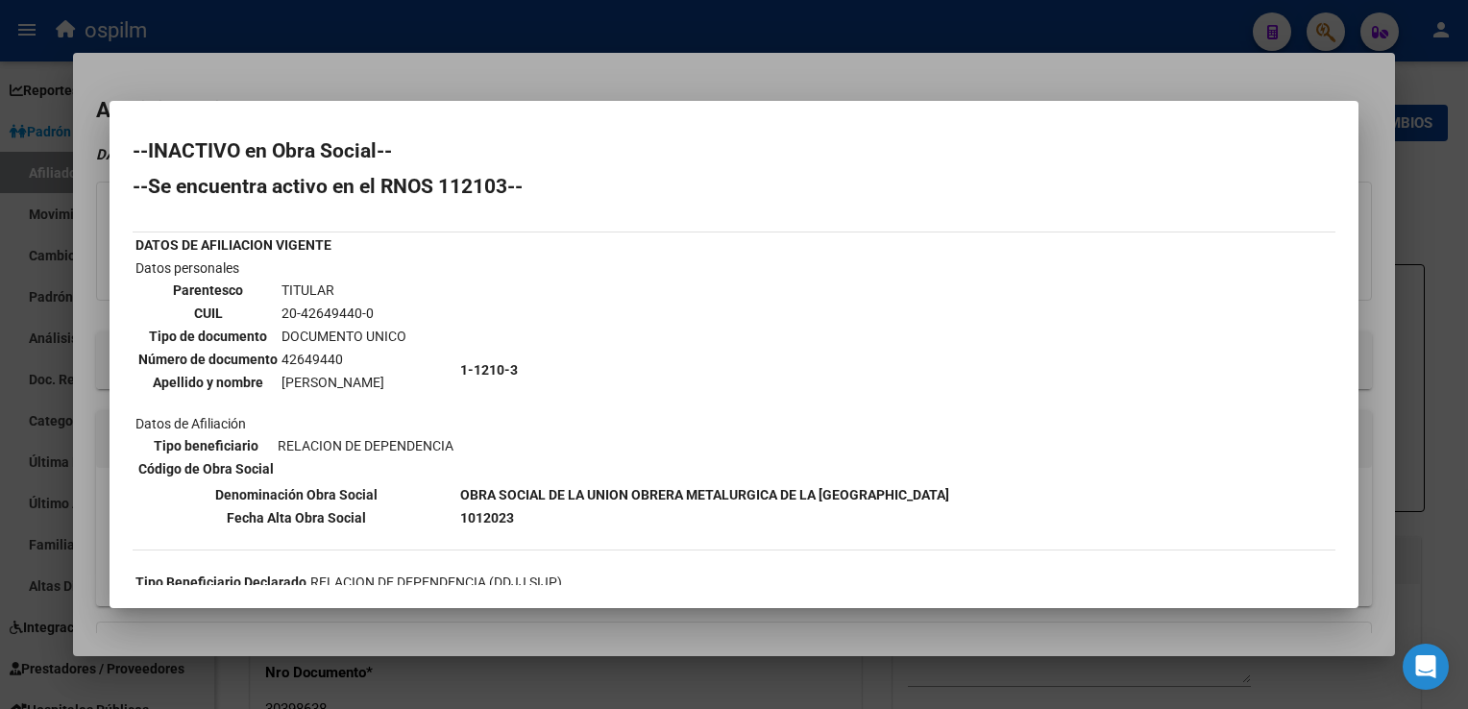
click at [452, 79] on div at bounding box center [734, 354] width 1468 height 709
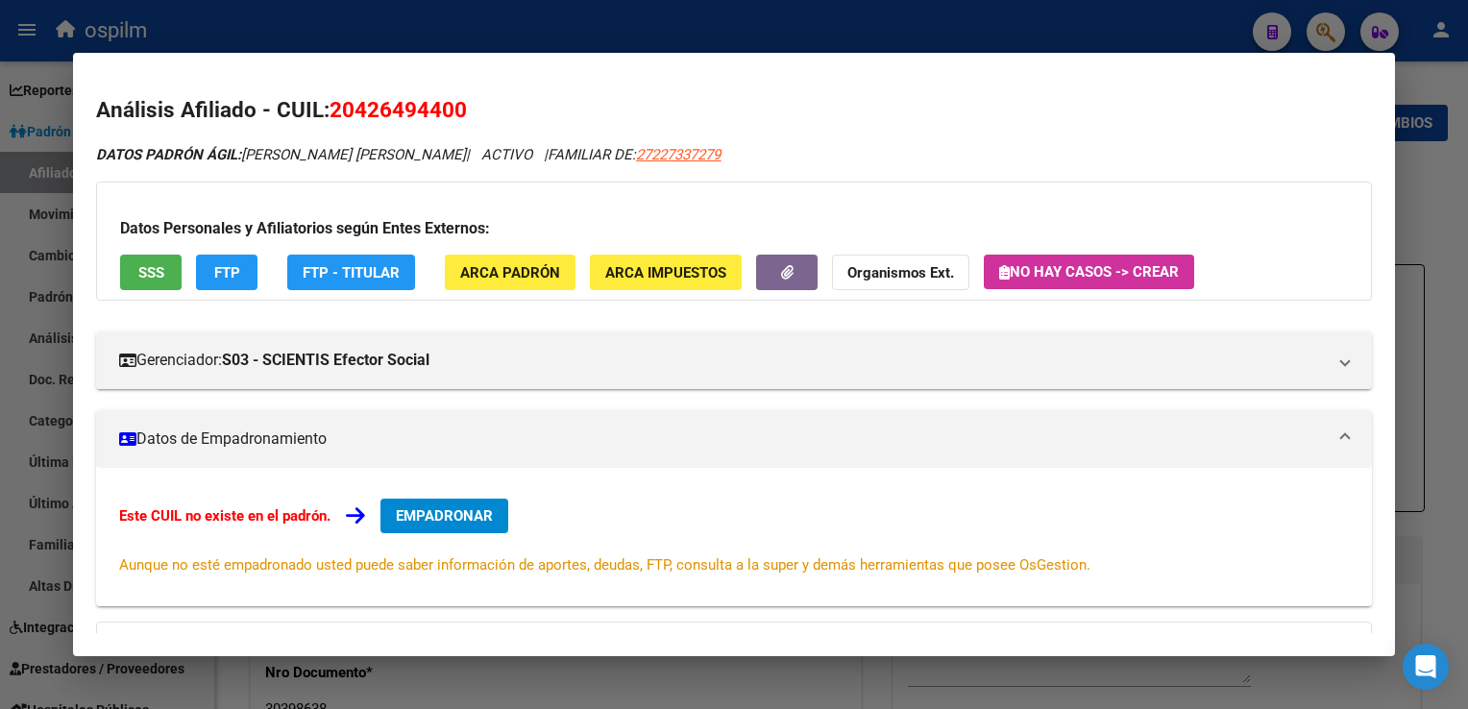
click at [221, 264] on span "FTP" at bounding box center [227, 272] width 26 height 17
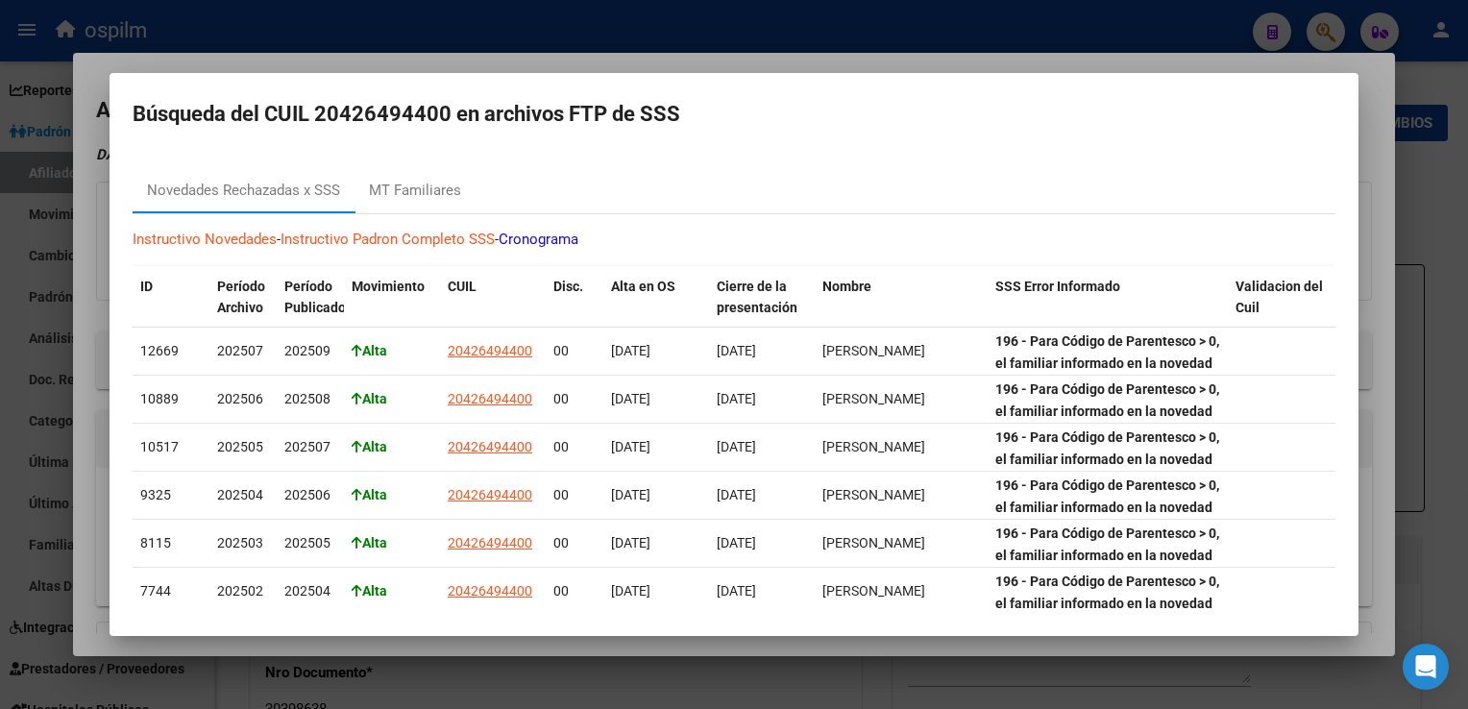
click at [772, 50] on div at bounding box center [734, 354] width 1468 height 709
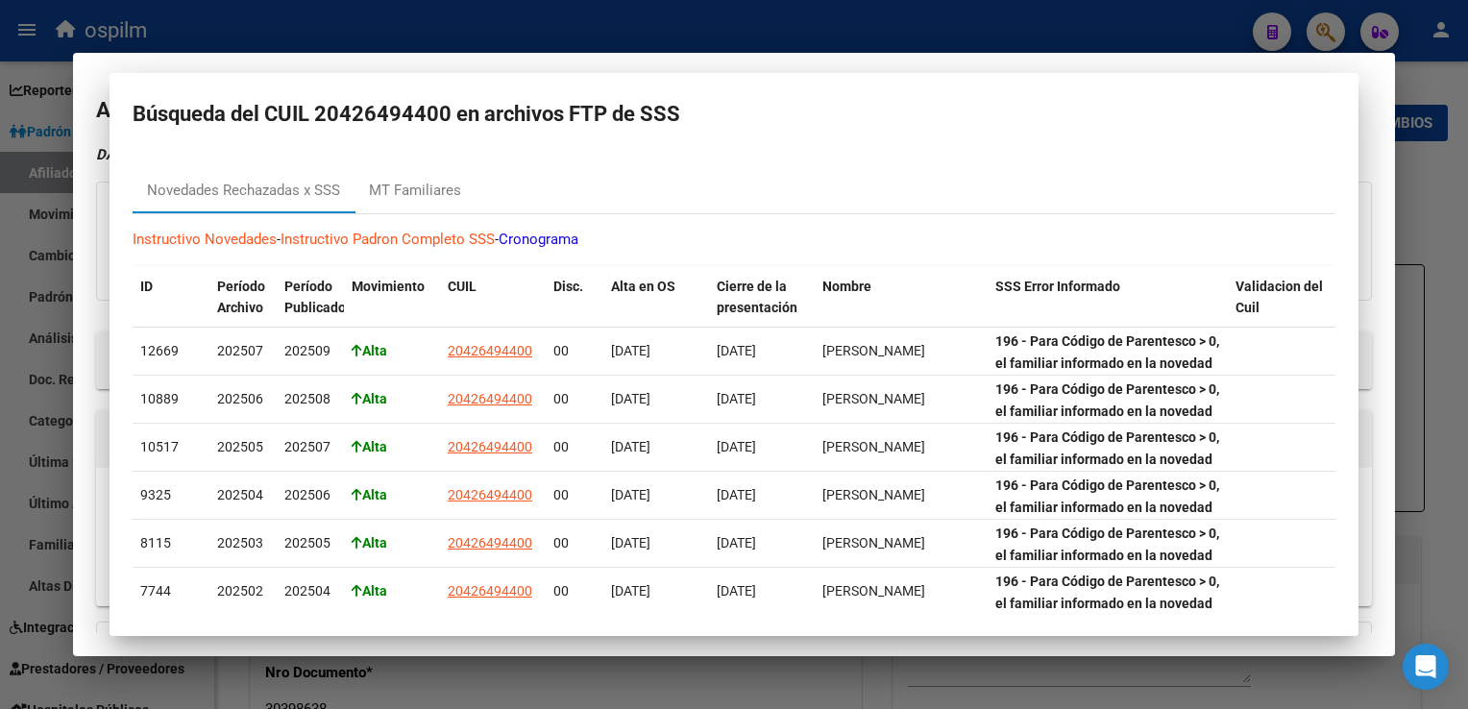
click at [771, 49] on div at bounding box center [734, 354] width 1468 height 709
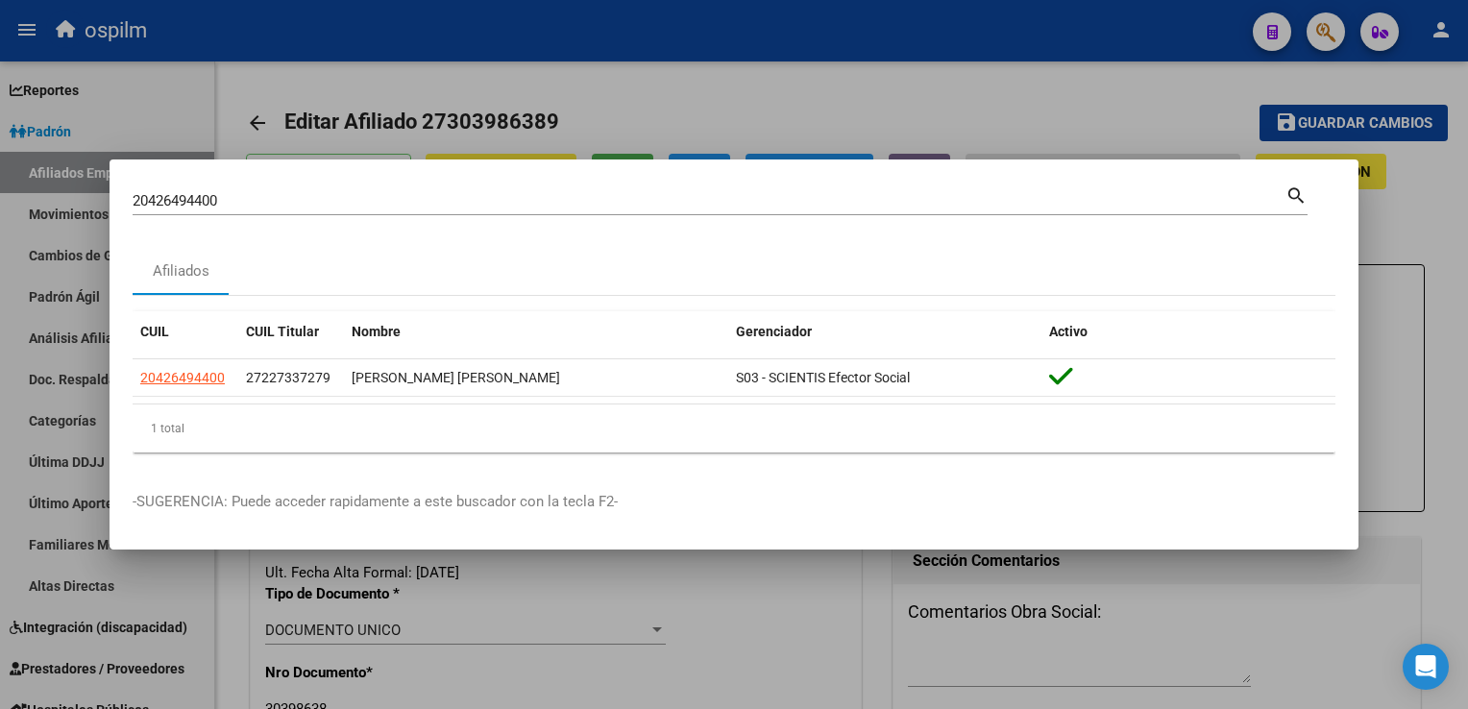
drag, startPoint x: 246, startPoint y: 211, endPoint x: 11, endPoint y: 256, distance: 239.6
click at [0, 261] on html "menu ospilm person Firma Express Reportes Ingresos Devengados Análisis Históric…" at bounding box center [734, 354] width 1468 height 709
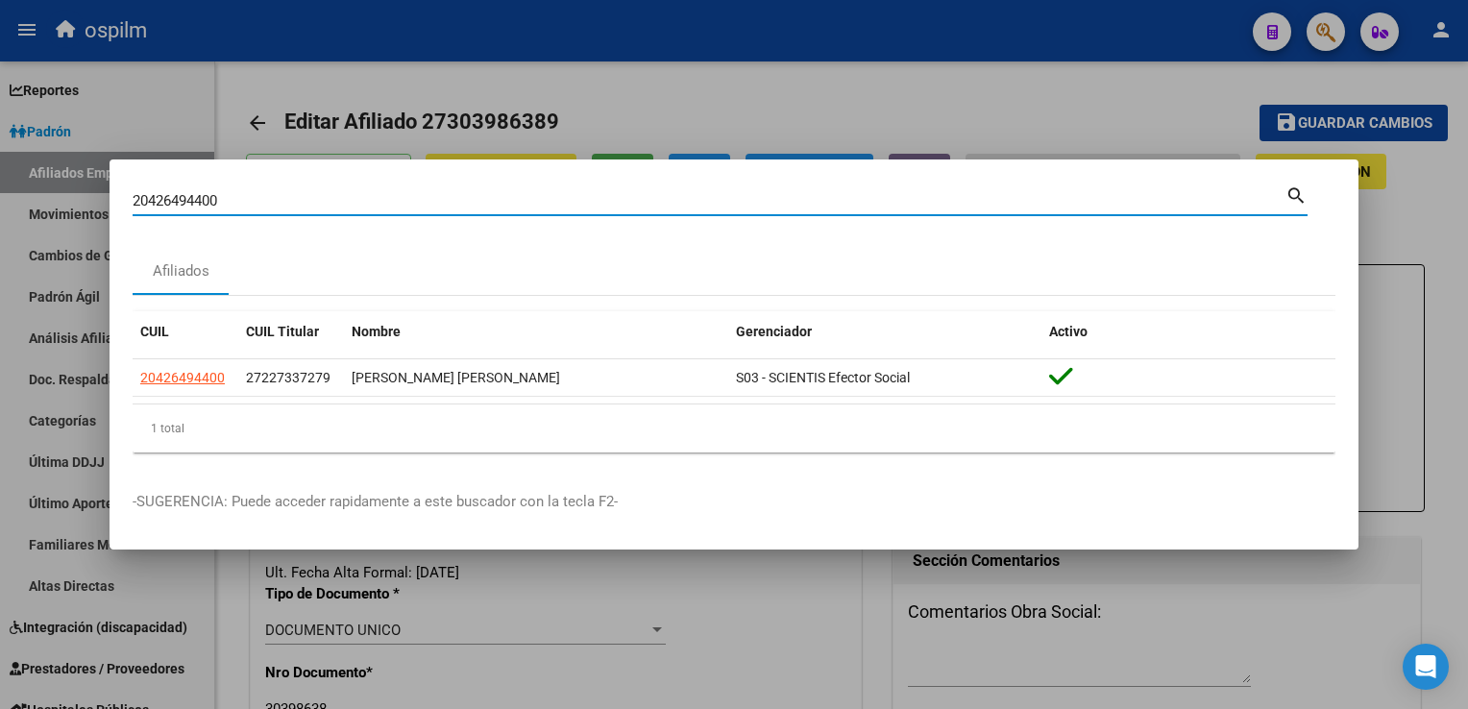
paste input "11950396"
type input "20411950396"
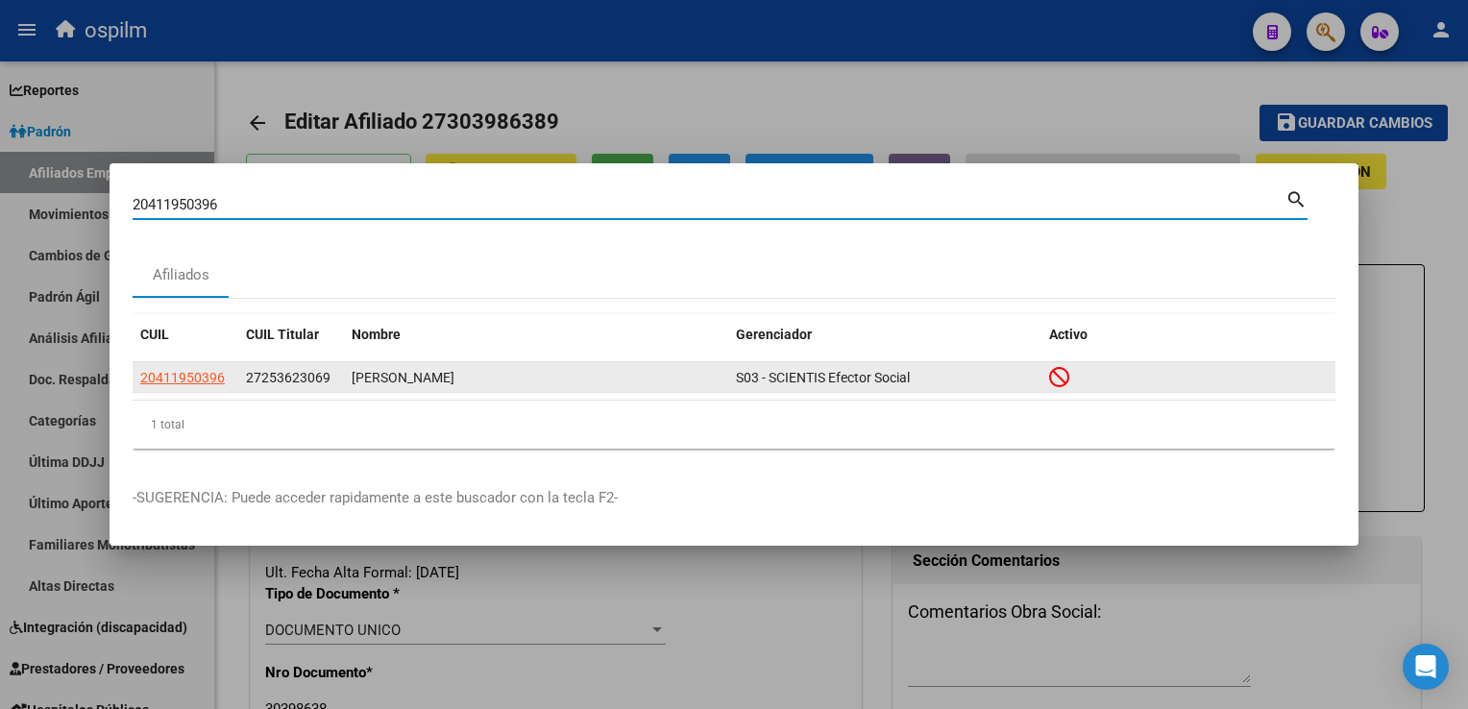
click at [160, 386] on app-link-go-to "20411950396" at bounding box center [182, 378] width 85 height 22
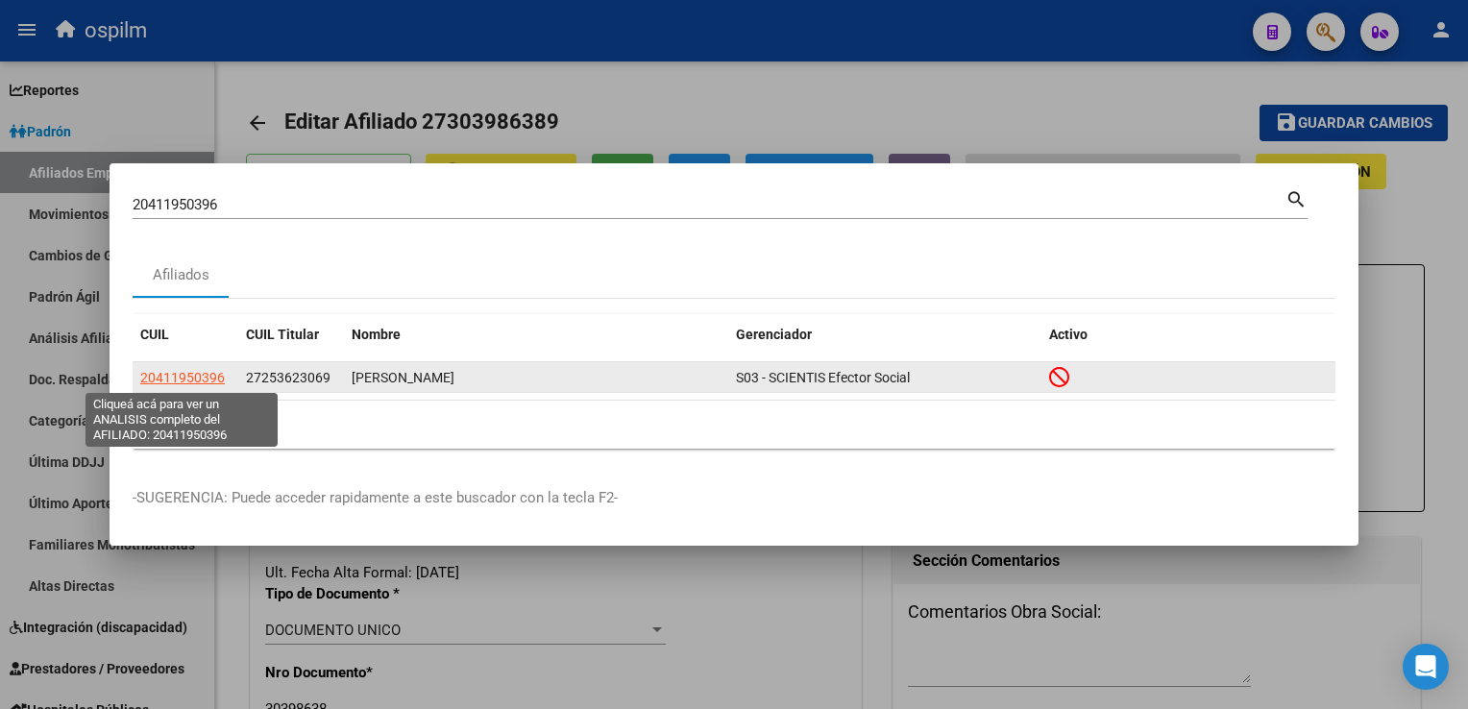
click at [177, 370] on span "20411950396" at bounding box center [182, 377] width 85 height 15
type textarea "20411950396"
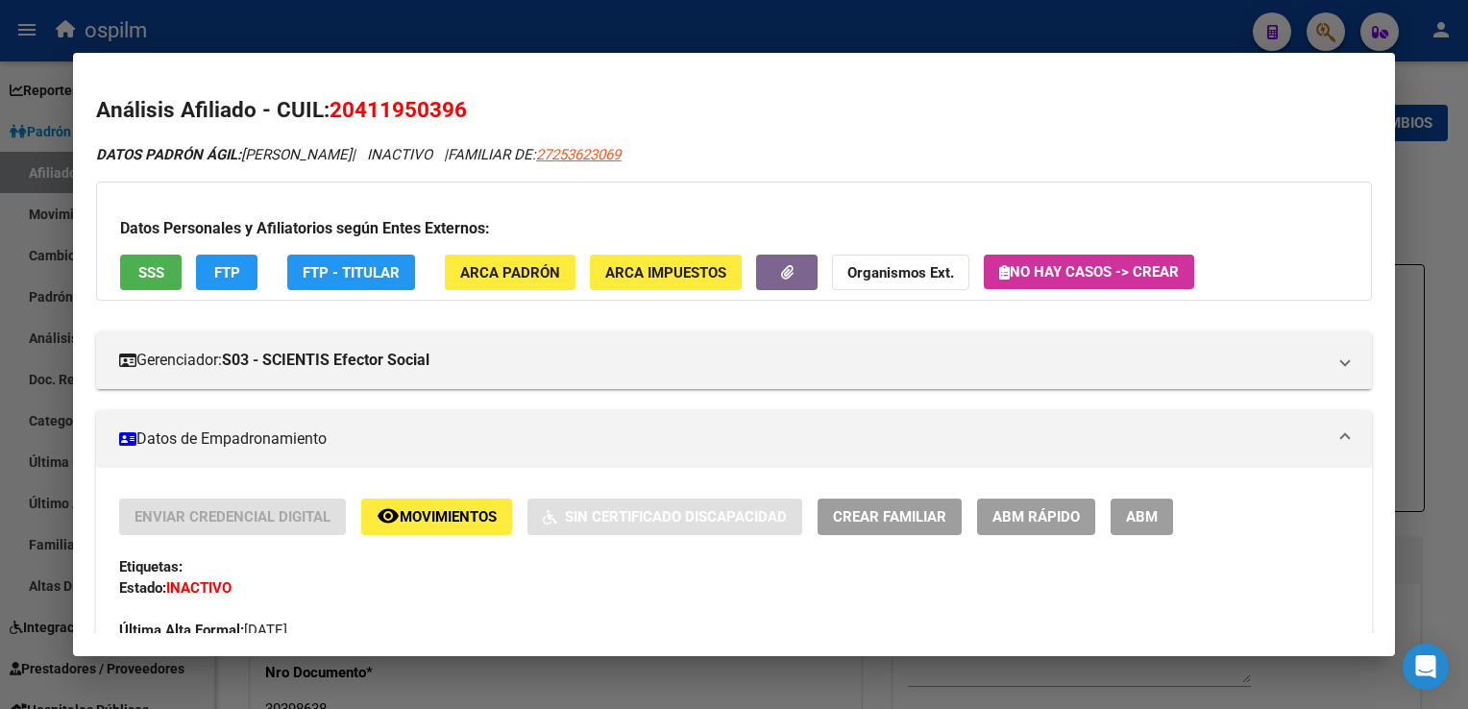
click at [159, 278] on span "SSS" at bounding box center [151, 272] width 26 height 17
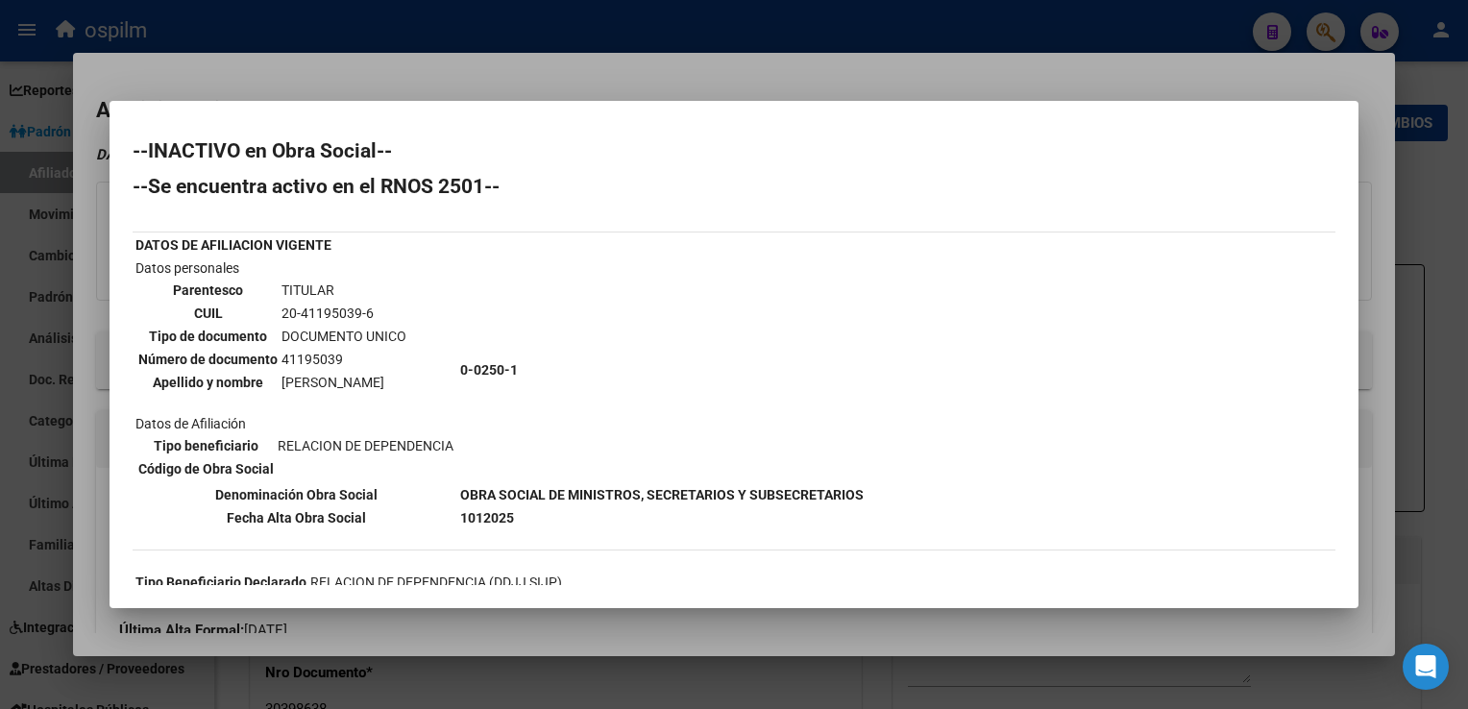
click at [494, 63] on div at bounding box center [734, 354] width 1468 height 709
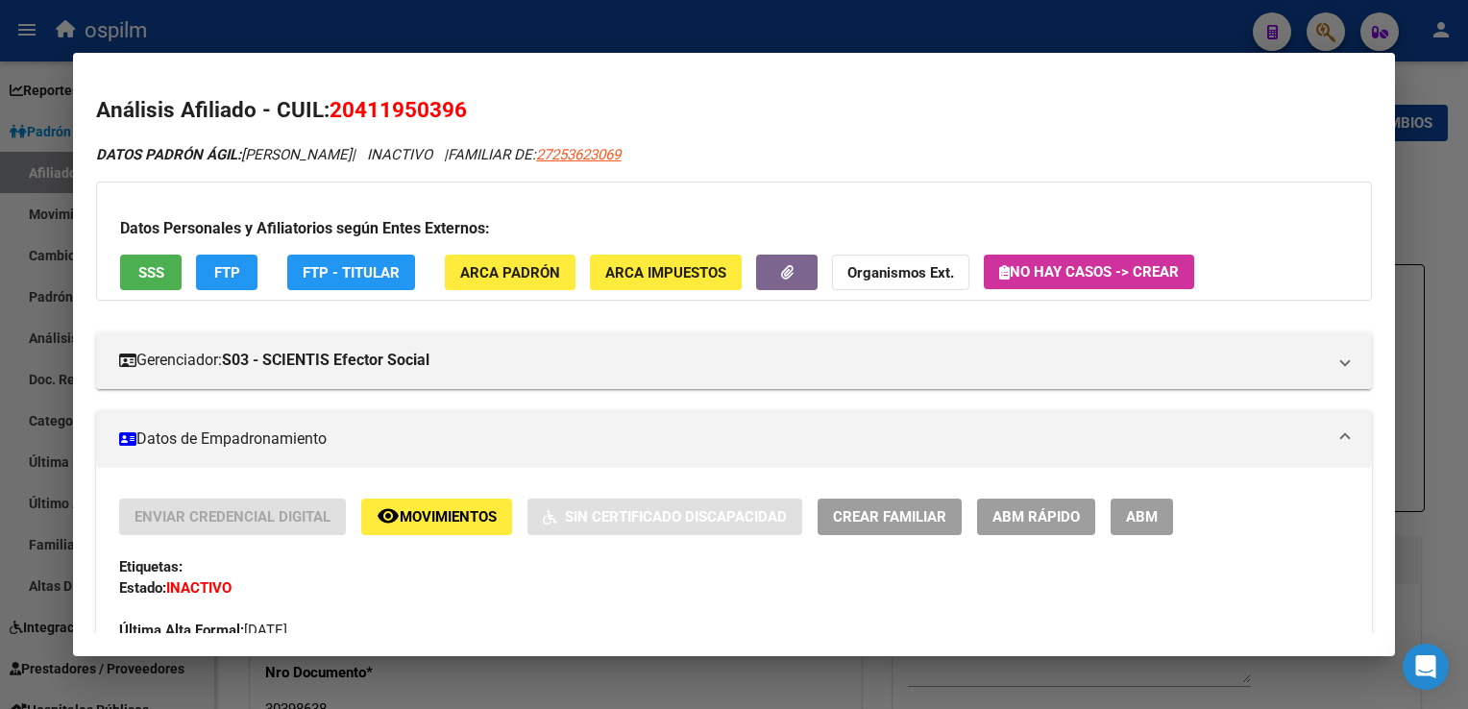
click at [1449, 388] on div at bounding box center [734, 354] width 1468 height 709
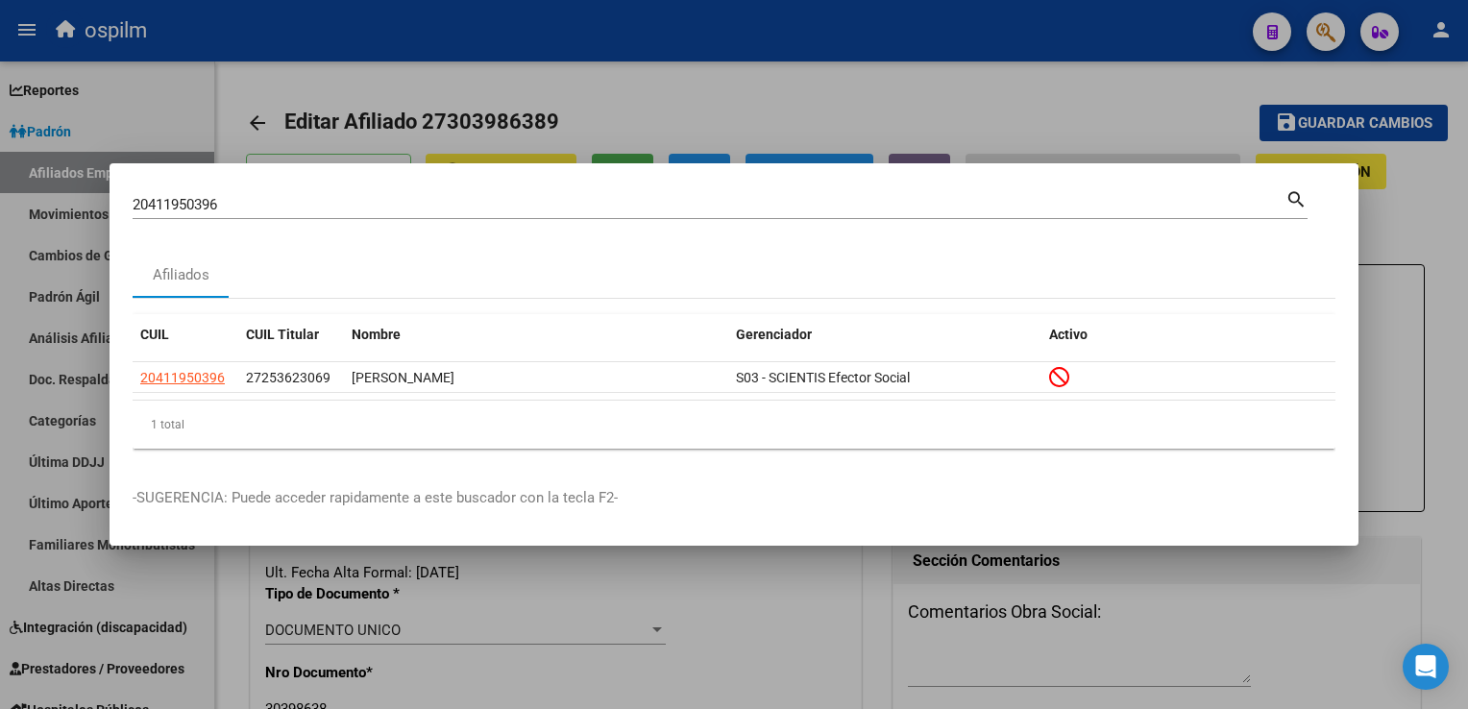
click at [62, 207] on div "20411950396 Buscar (apellido, dni, cuil, nro traspaso, cuit, obra social) searc…" at bounding box center [734, 354] width 1468 height 709
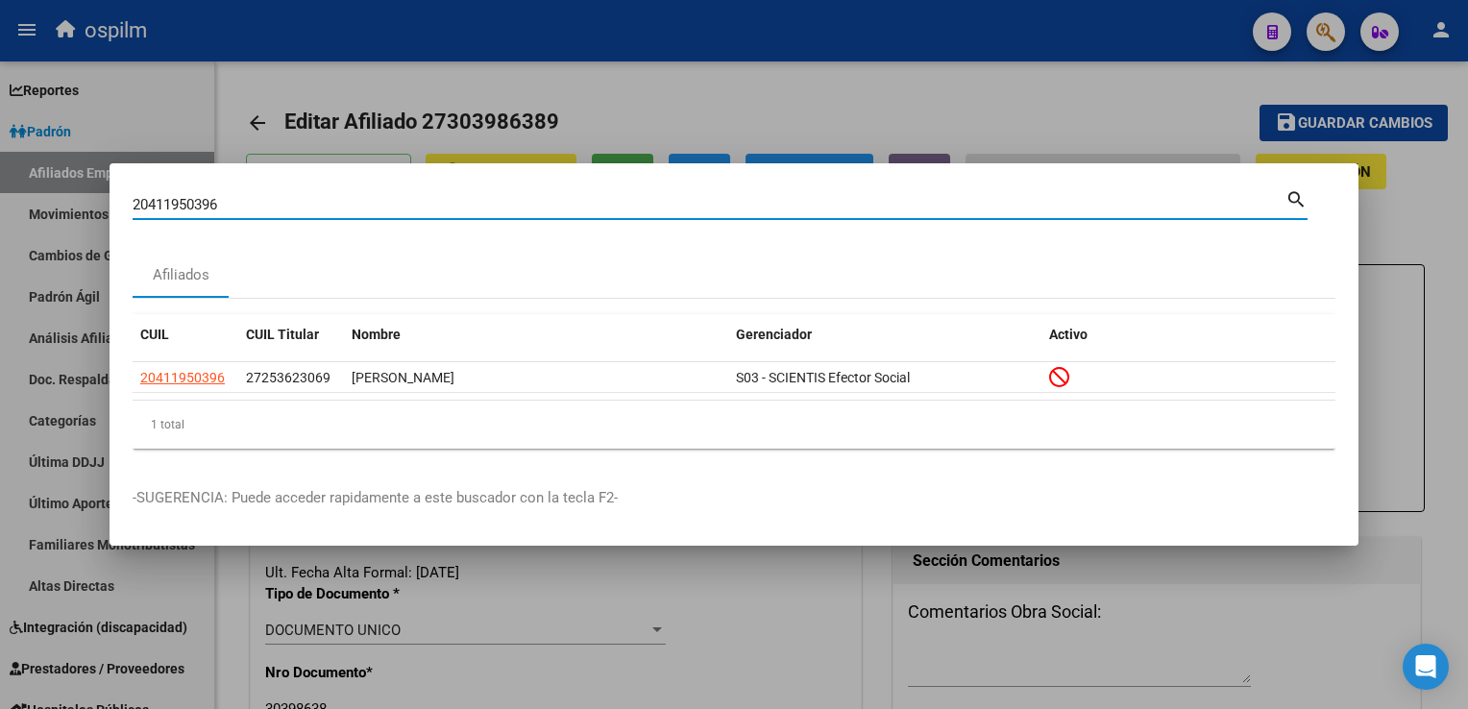
paste input "360723853"
type input "20360723853"
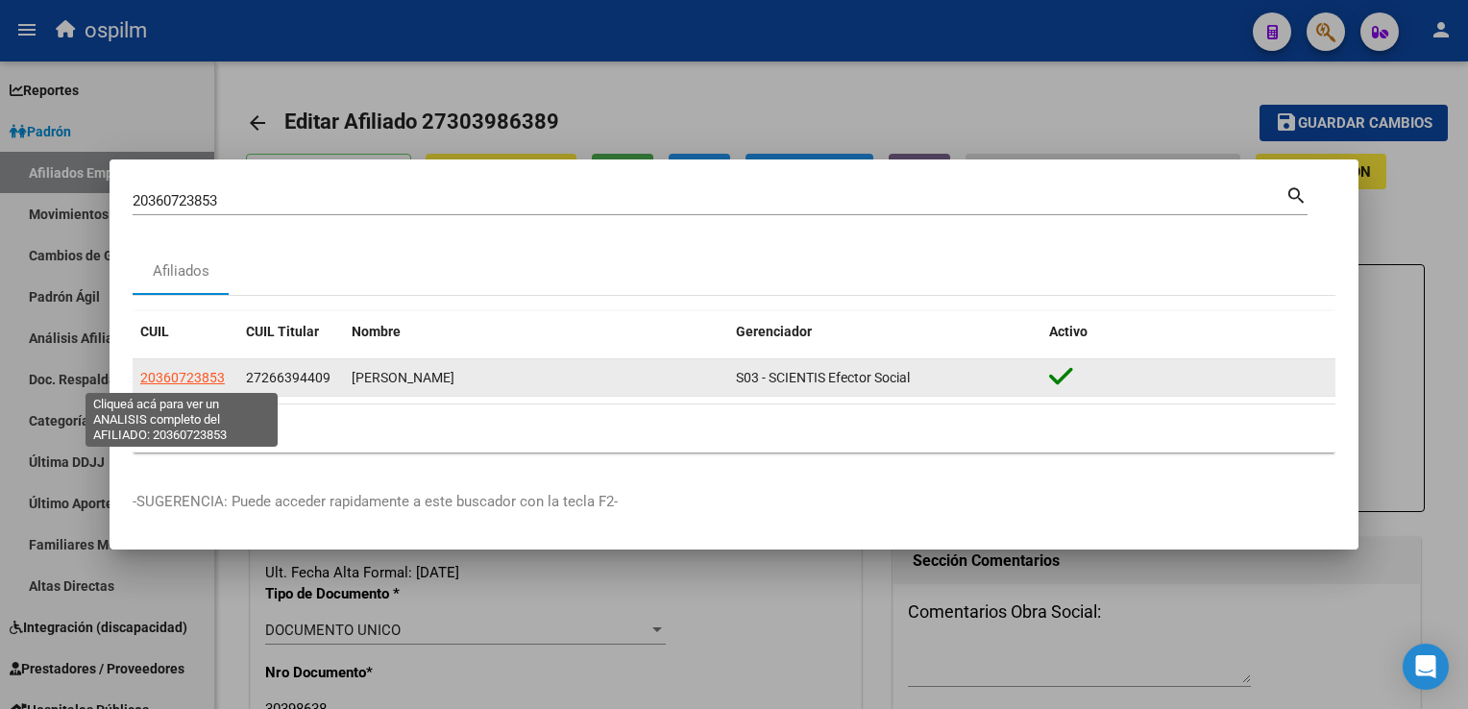
click at [158, 382] on span "20360723853" at bounding box center [182, 377] width 85 height 15
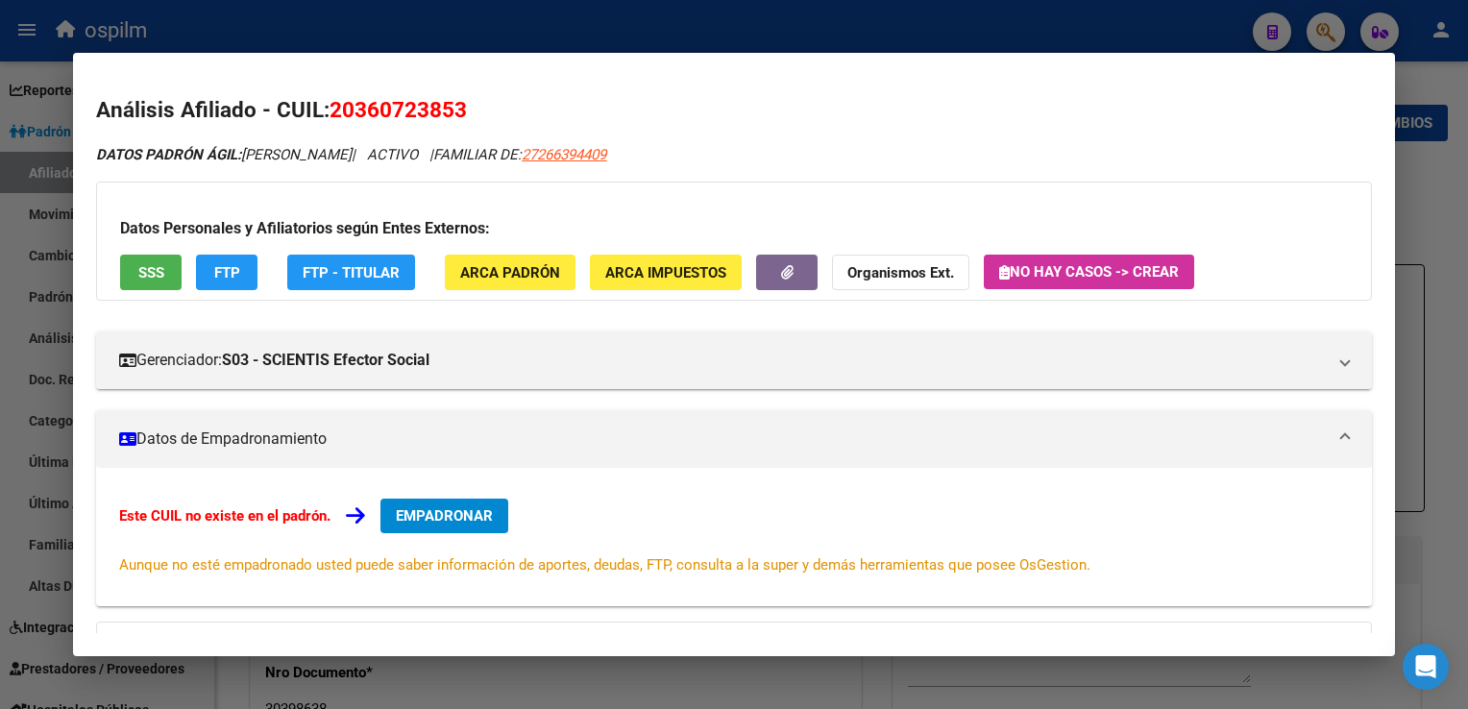
click at [175, 269] on button "SSS" at bounding box center [151, 273] width 62 height 36
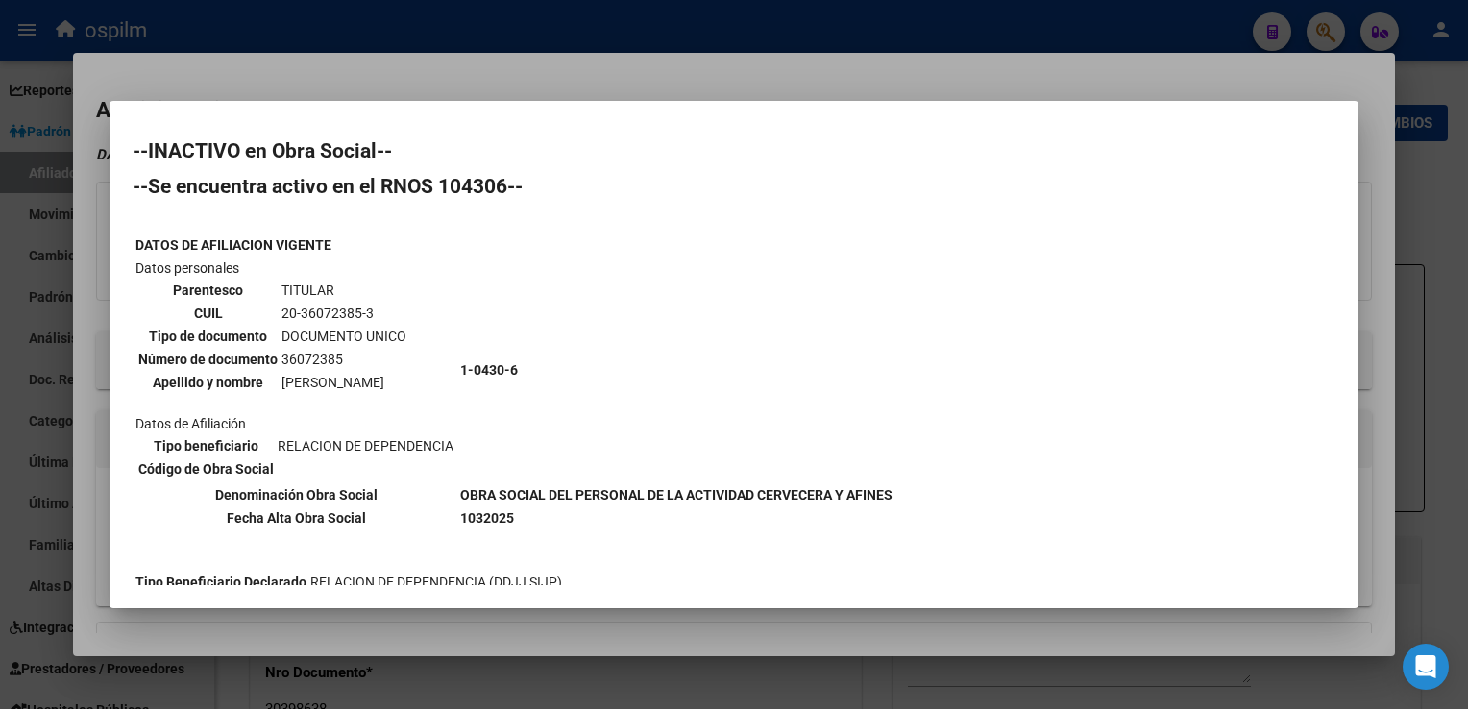
click at [600, 69] on div at bounding box center [734, 354] width 1468 height 709
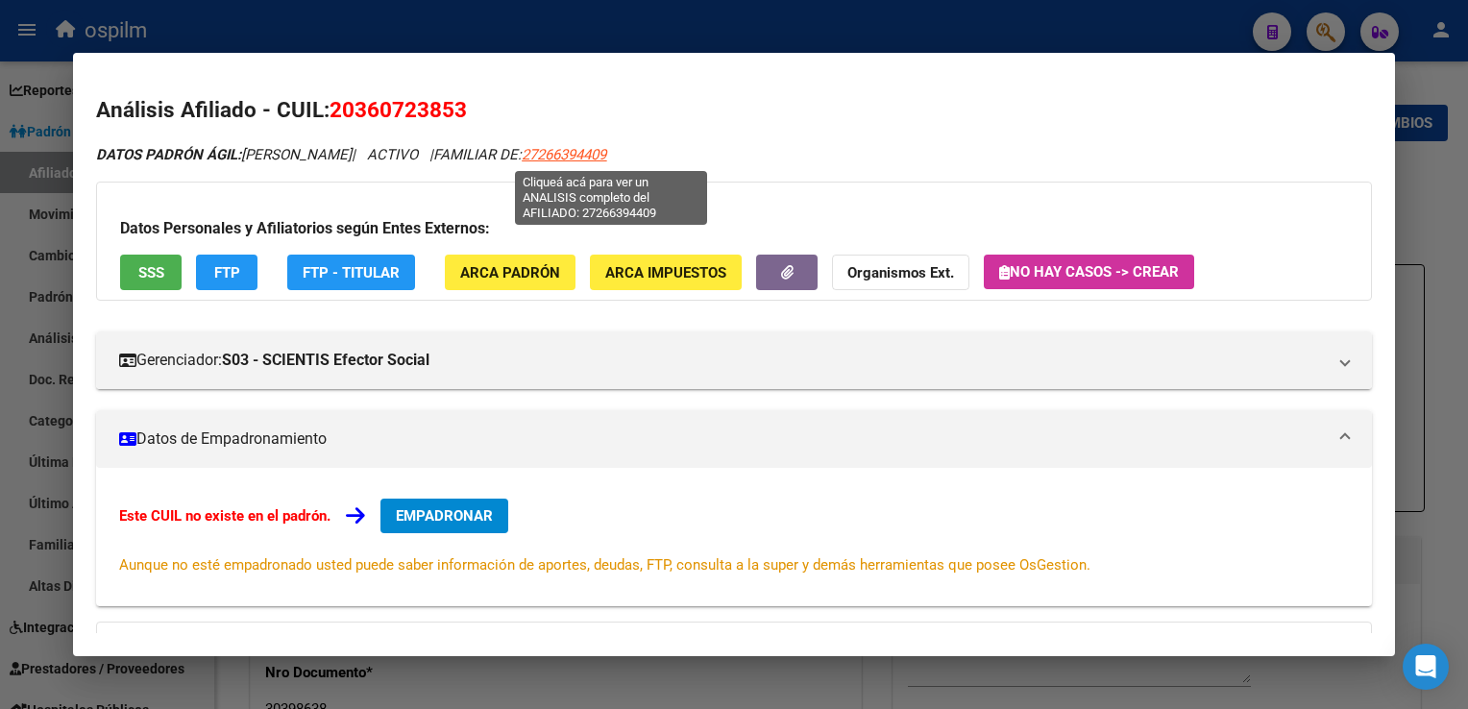
click at [606, 147] on span "27266394409" at bounding box center [564, 154] width 85 height 17
type textarea "27266394409"
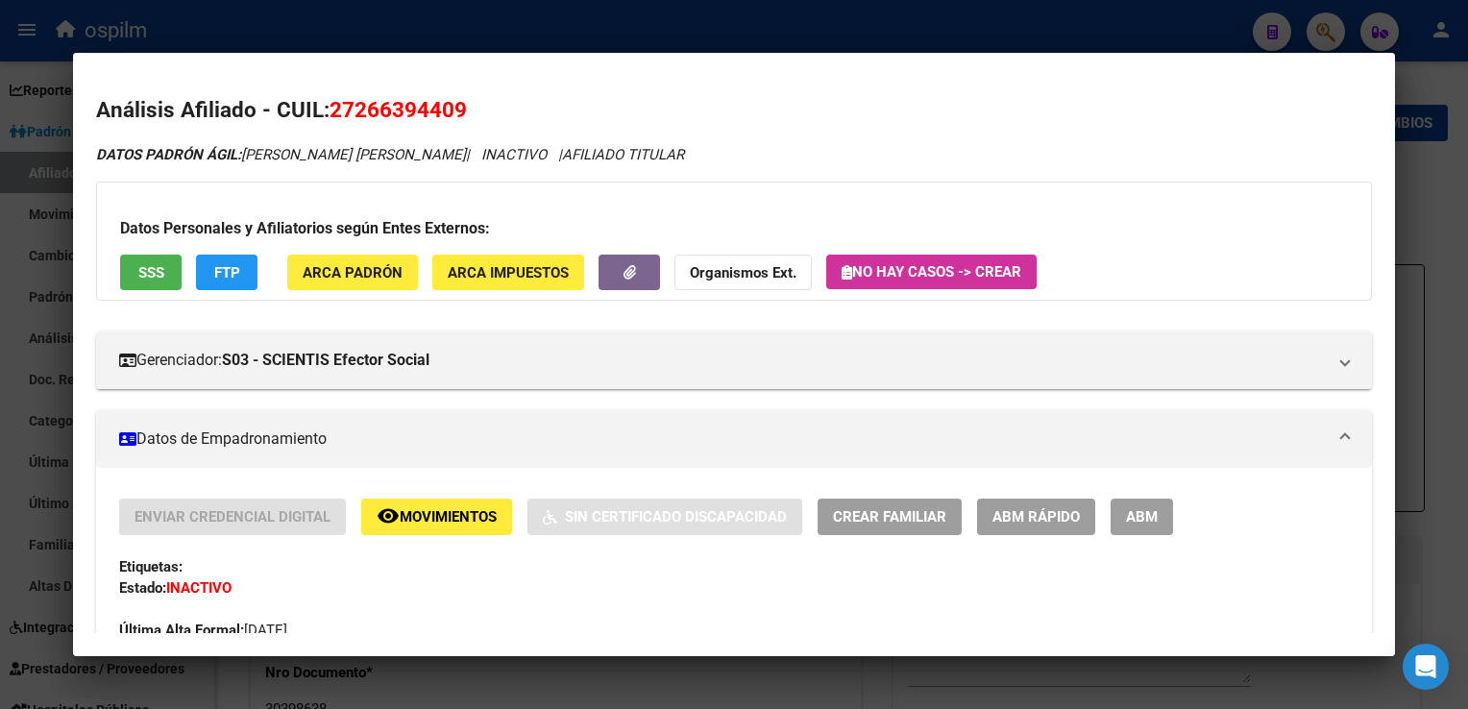
click at [154, 264] on span "SSS" at bounding box center [151, 272] width 26 height 17
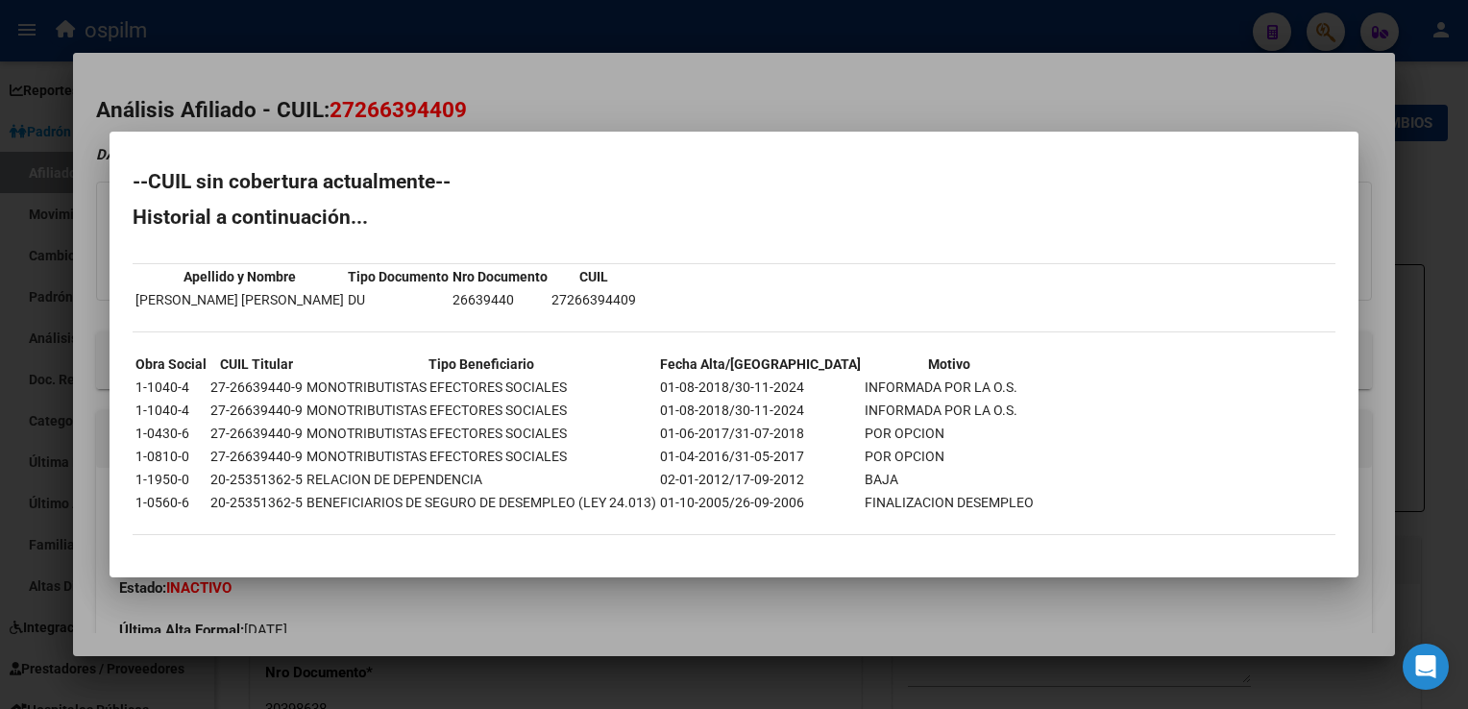
click at [657, 81] on div at bounding box center [734, 354] width 1468 height 709
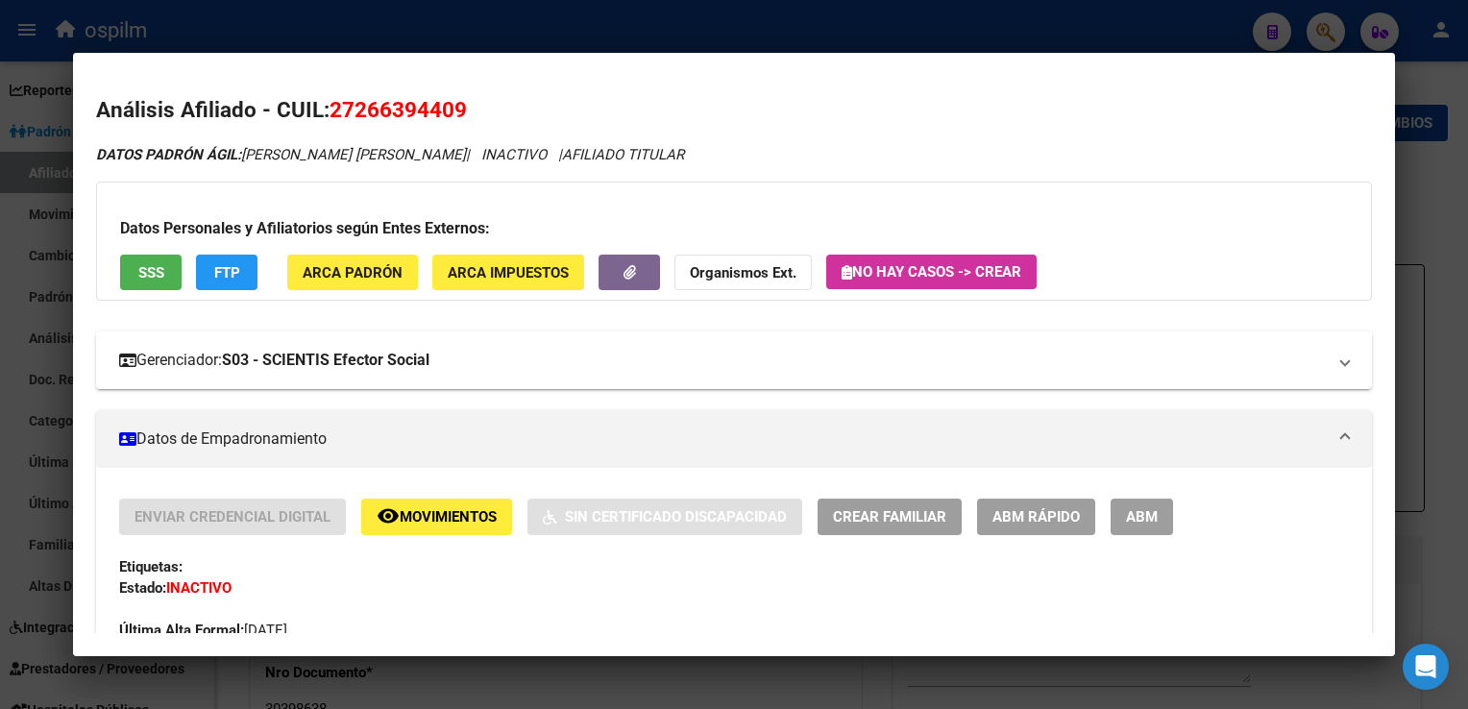
scroll to position [897, 0]
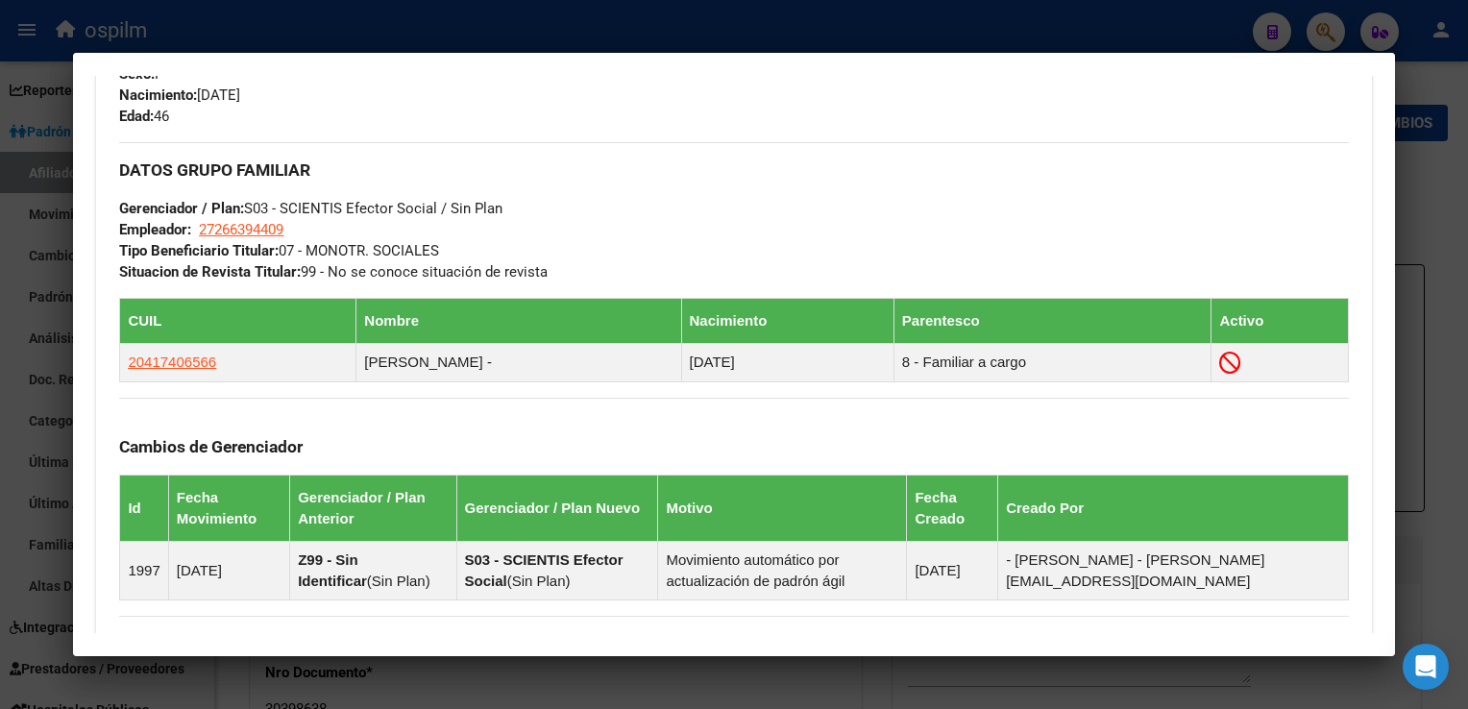
click at [493, 33] on div at bounding box center [734, 354] width 1468 height 709
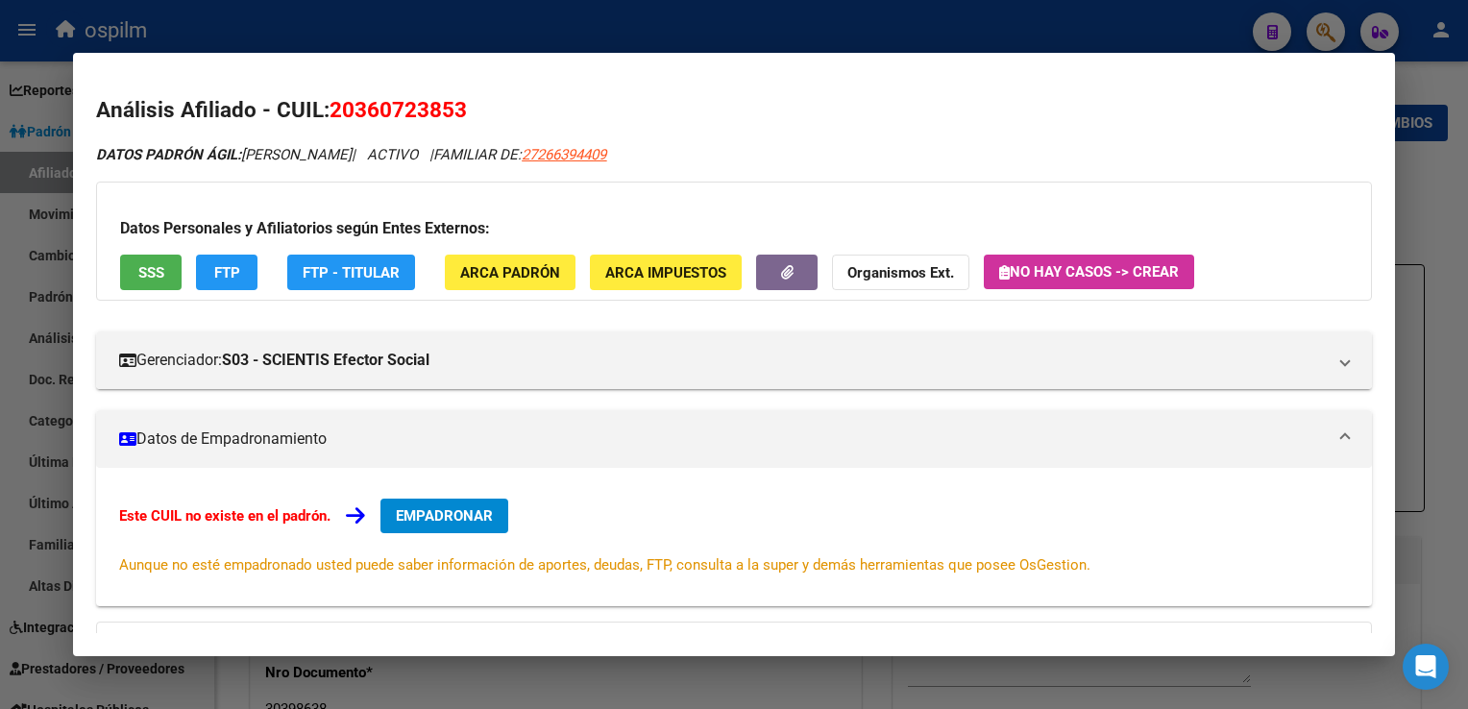
click at [539, 20] on div at bounding box center [734, 354] width 1468 height 709
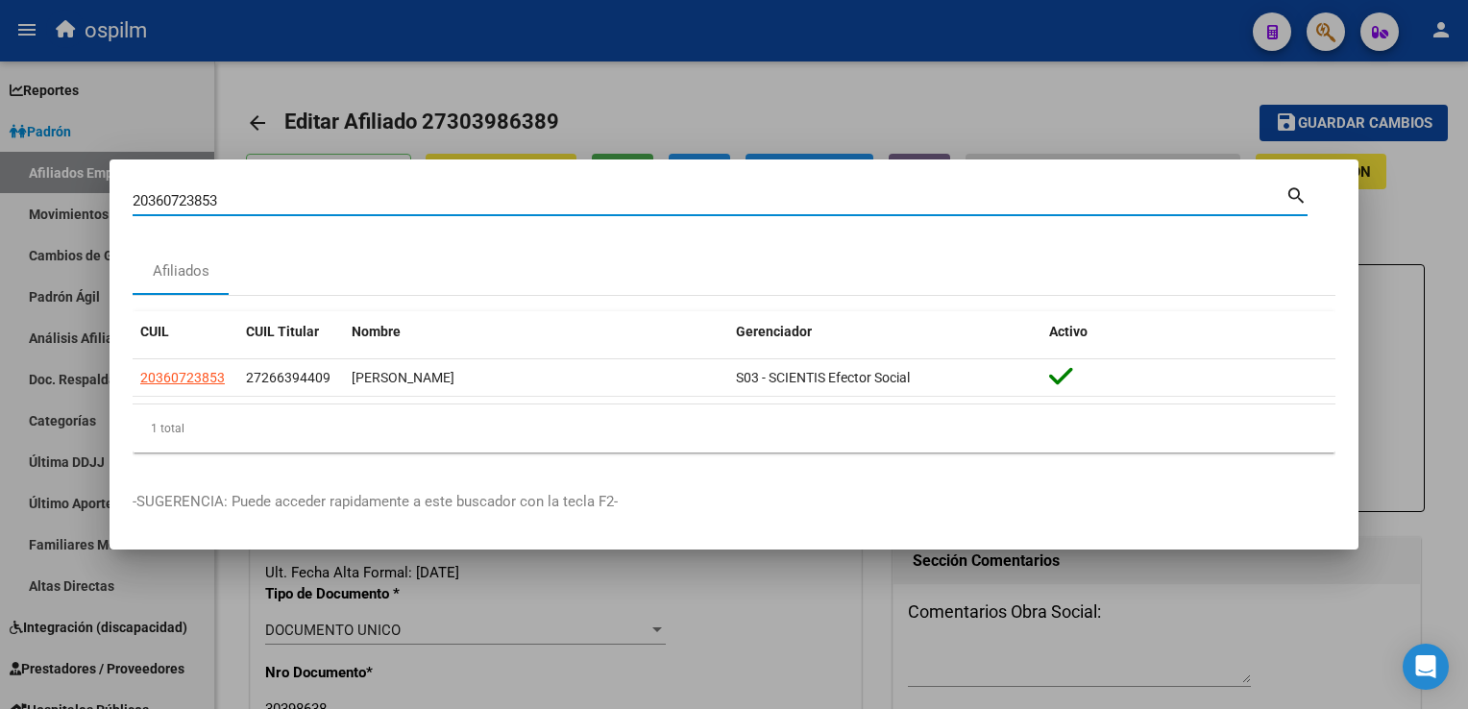
drag, startPoint x: 252, startPoint y: 202, endPoint x: 76, endPoint y: 234, distance: 178.9
click at [76, 234] on div "20360723853 Buscar (apellido, dni, cuil, nro traspaso, cuit, obra social) searc…" at bounding box center [734, 354] width 1468 height 709
paste input "46749702"
type input "20467497023"
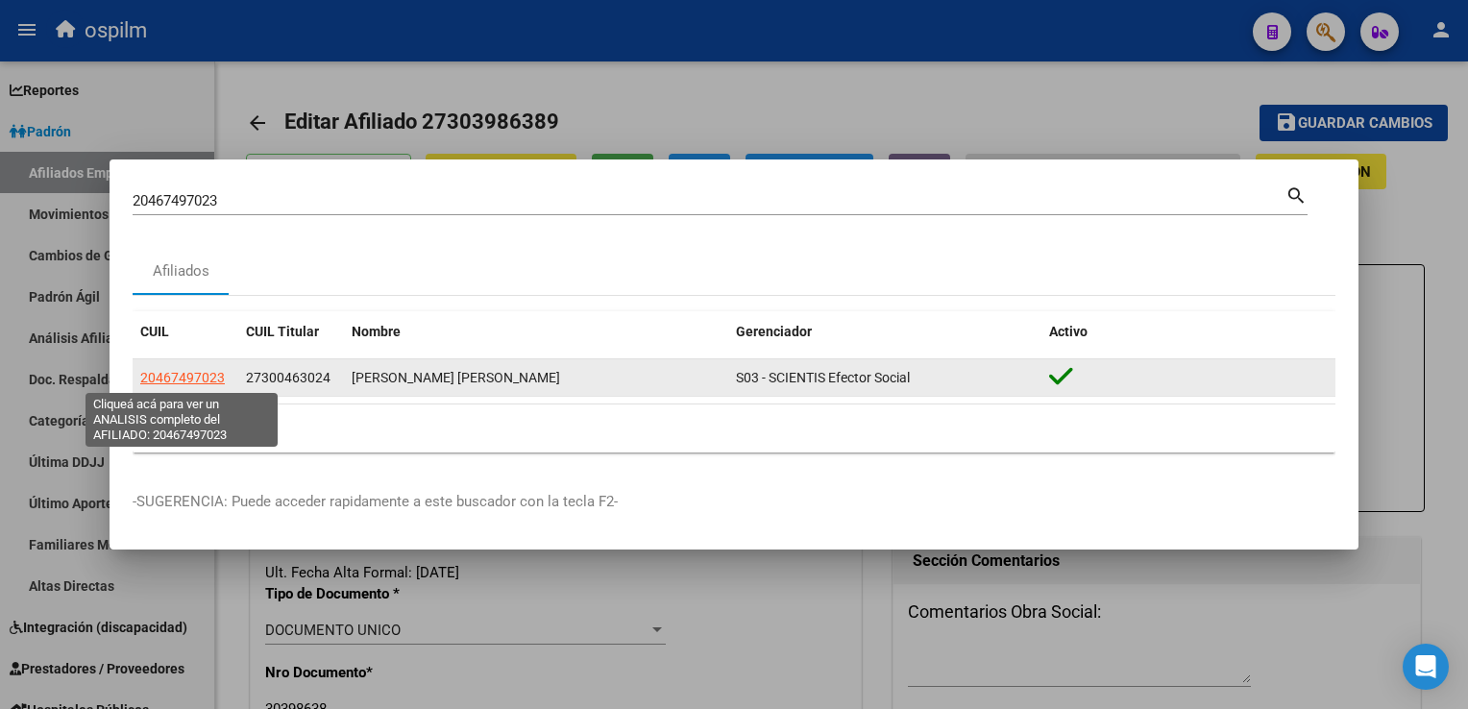
click at [179, 380] on span "20467497023" at bounding box center [182, 377] width 85 height 15
type textarea "20467497023"
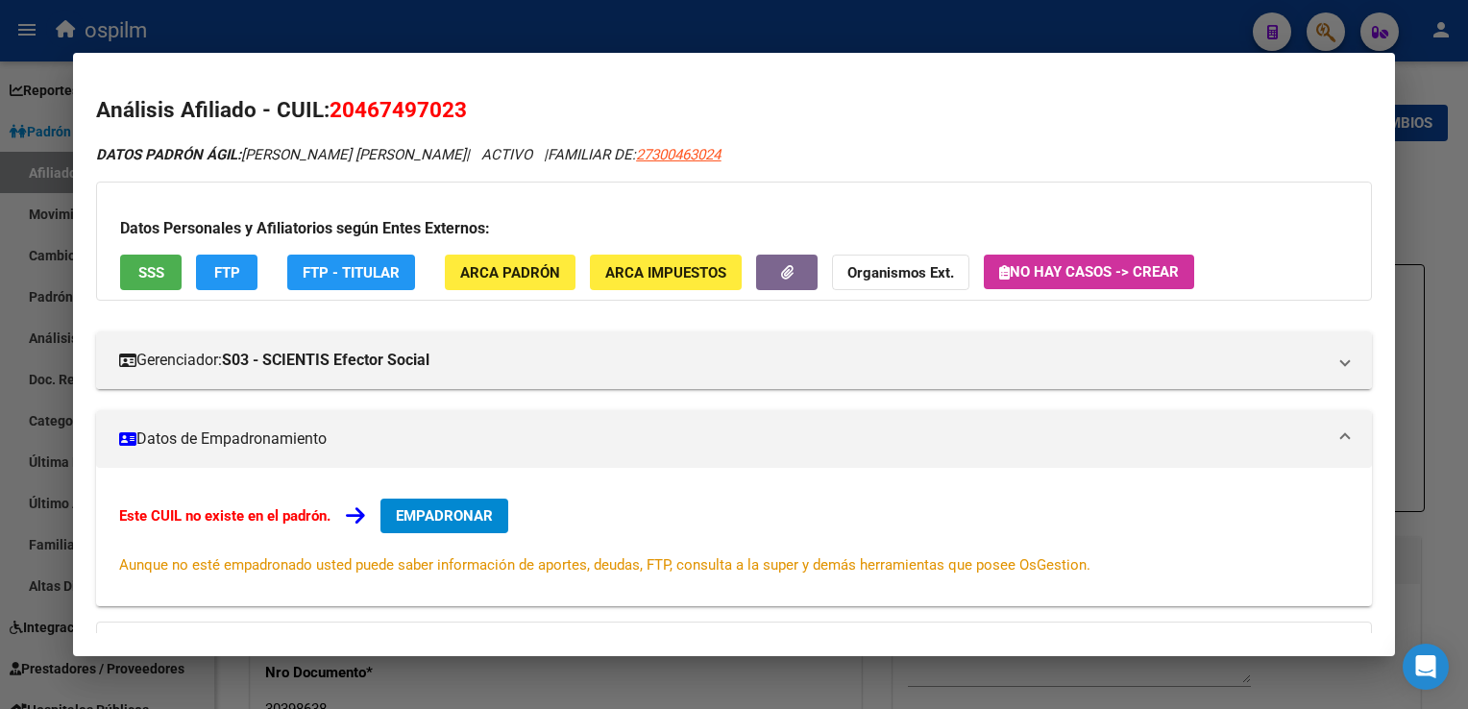
click at [149, 250] on div "Datos Personales y Afiliatorios según Entes Externos: SSS FTP FTP - Titular ARC…" at bounding box center [733, 241] width 1275 height 119
click at [142, 269] on span "SSS" at bounding box center [151, 272] width 26 height 17
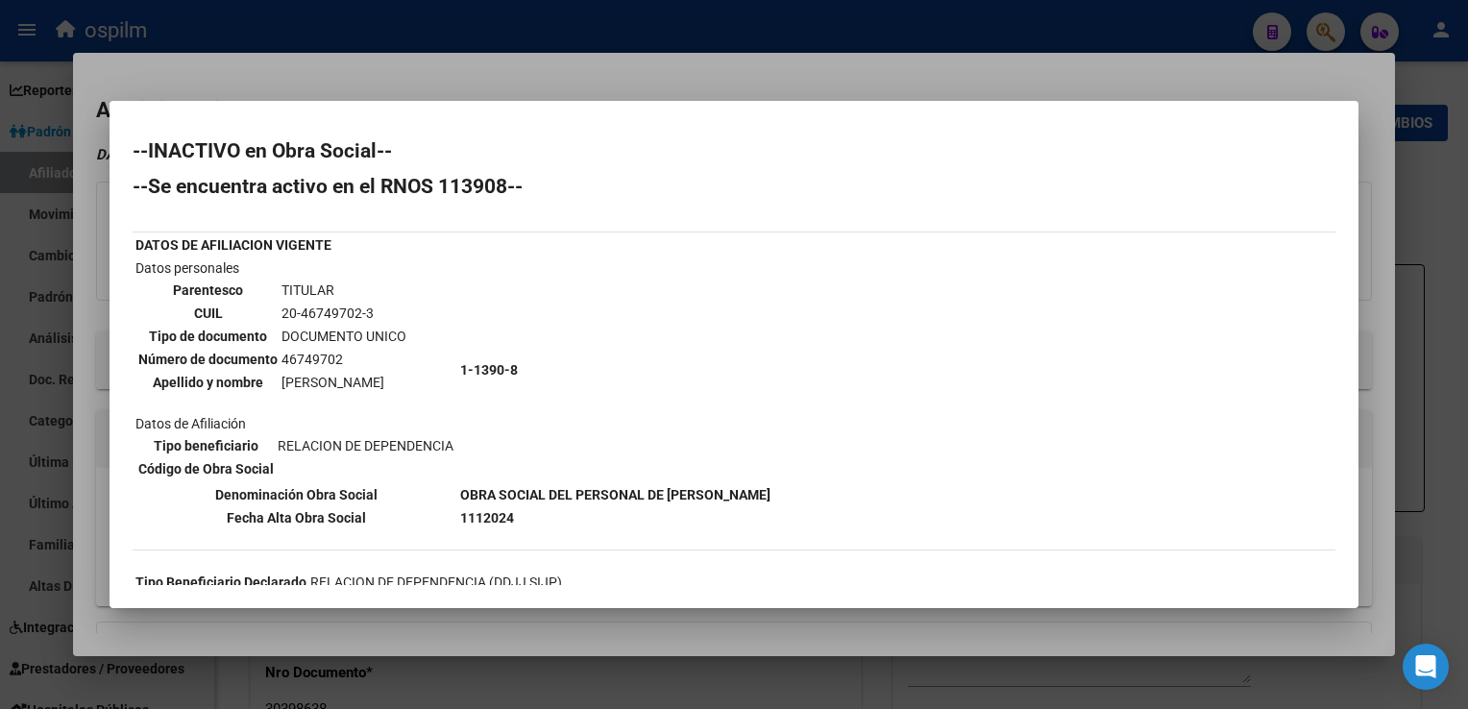
click at [561, 60] on div at bounding box center [734, 354] width 1468 height 709
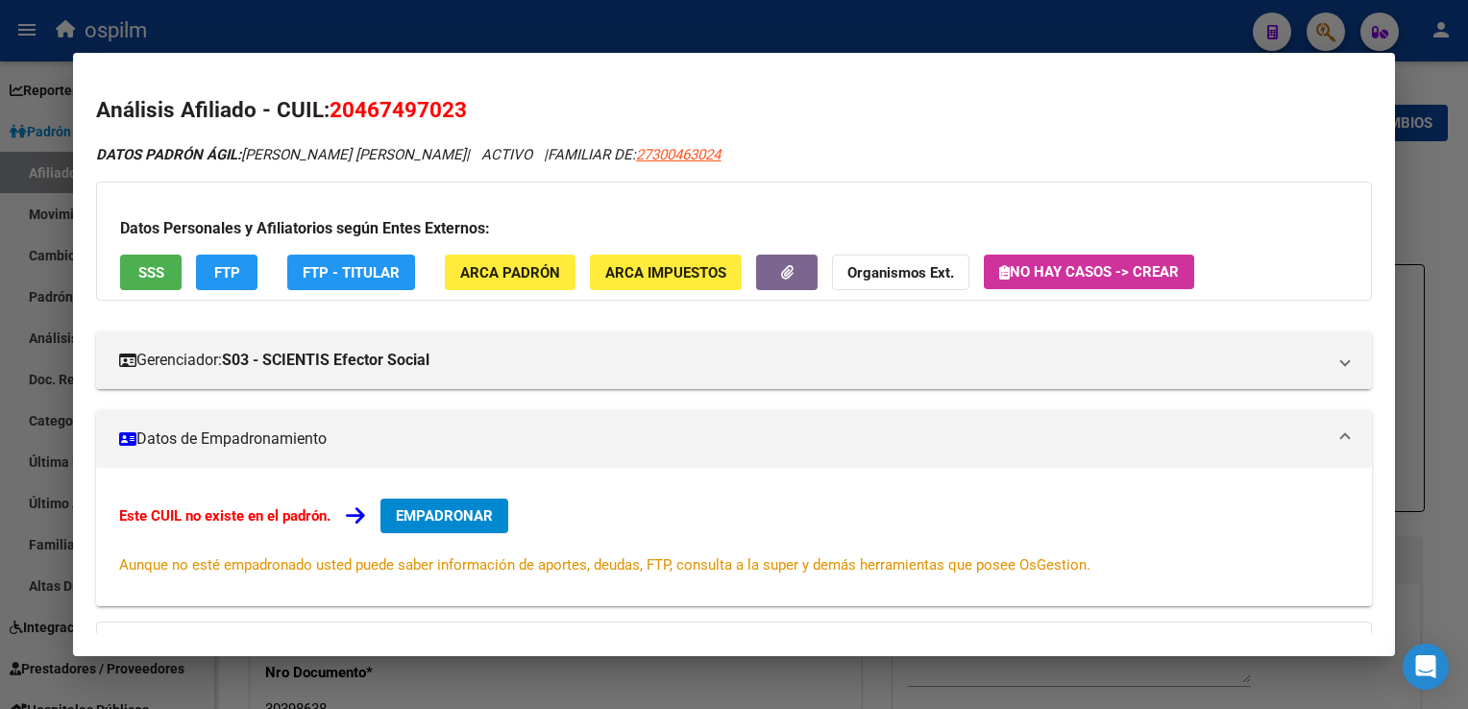
click at [468, 15] on div at bounding box center [734, 354] width 1468 height 709
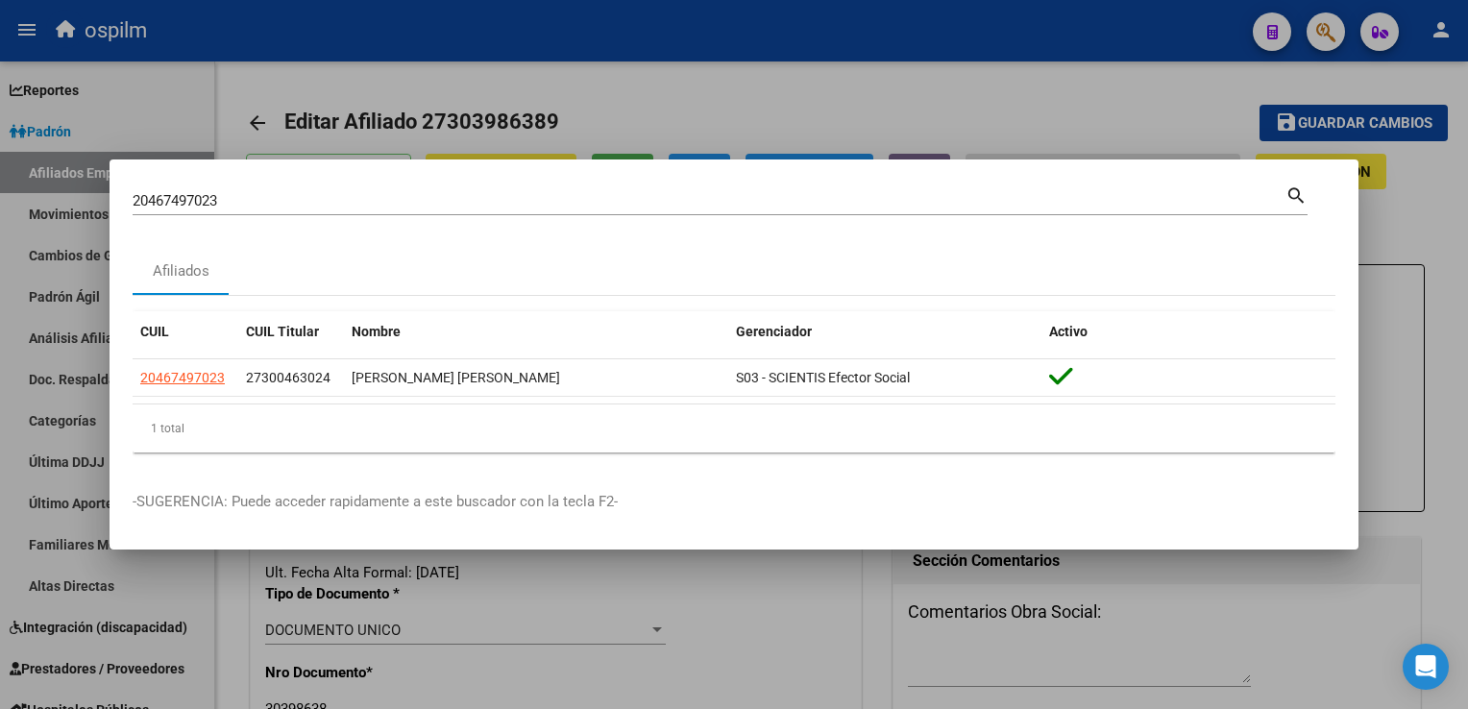
click at [0, 203] on html "menu ospilm person Firma Express Reportes Ingresos Devengados Análisis Históric…" at bounding box center [734, 354] width 1468 height 709
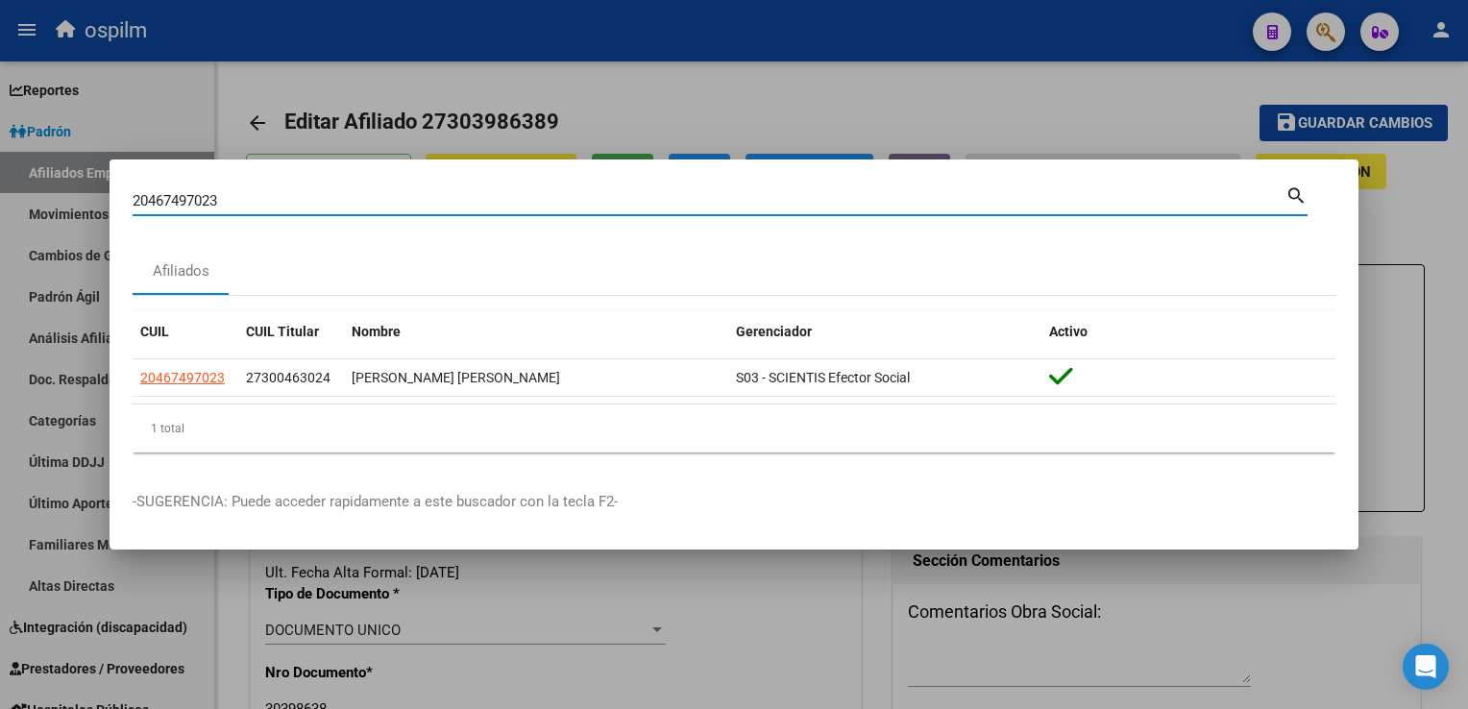
drag, startPoint x: 64, startPoint y: 210, endPoint x: 82, endPoint y: 210, distance: 17.3
click at [68, 210] on div "20467497023 Buscar (apellido, dni, cuil, nro traspaso, cuit, obra social) searc…" at bounding box center [734, 354] width 1468 height 709
paste input "730305380"
type input "27303053803"
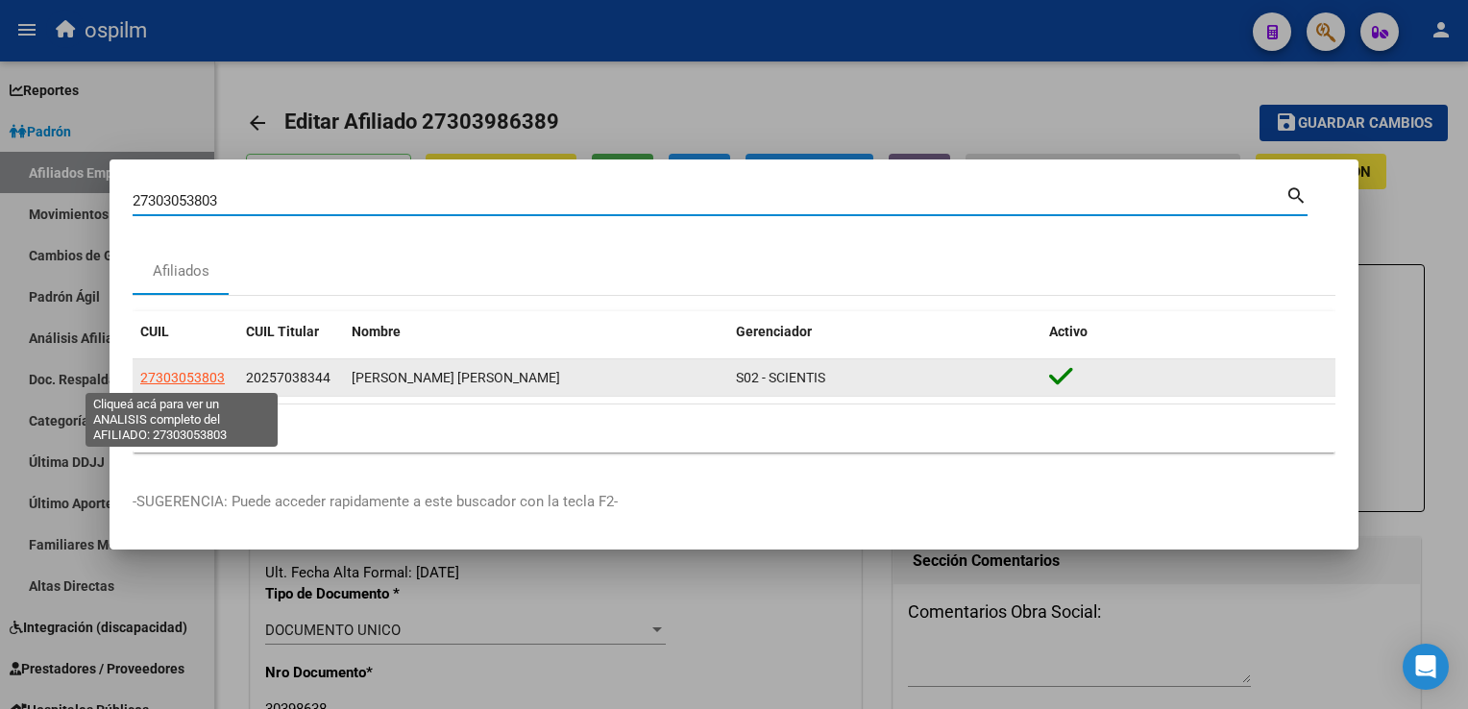
click at [191, 373] on span "27303053803" at bounding box center [182, 377] width 85 height 15
type textarea "27303053803"
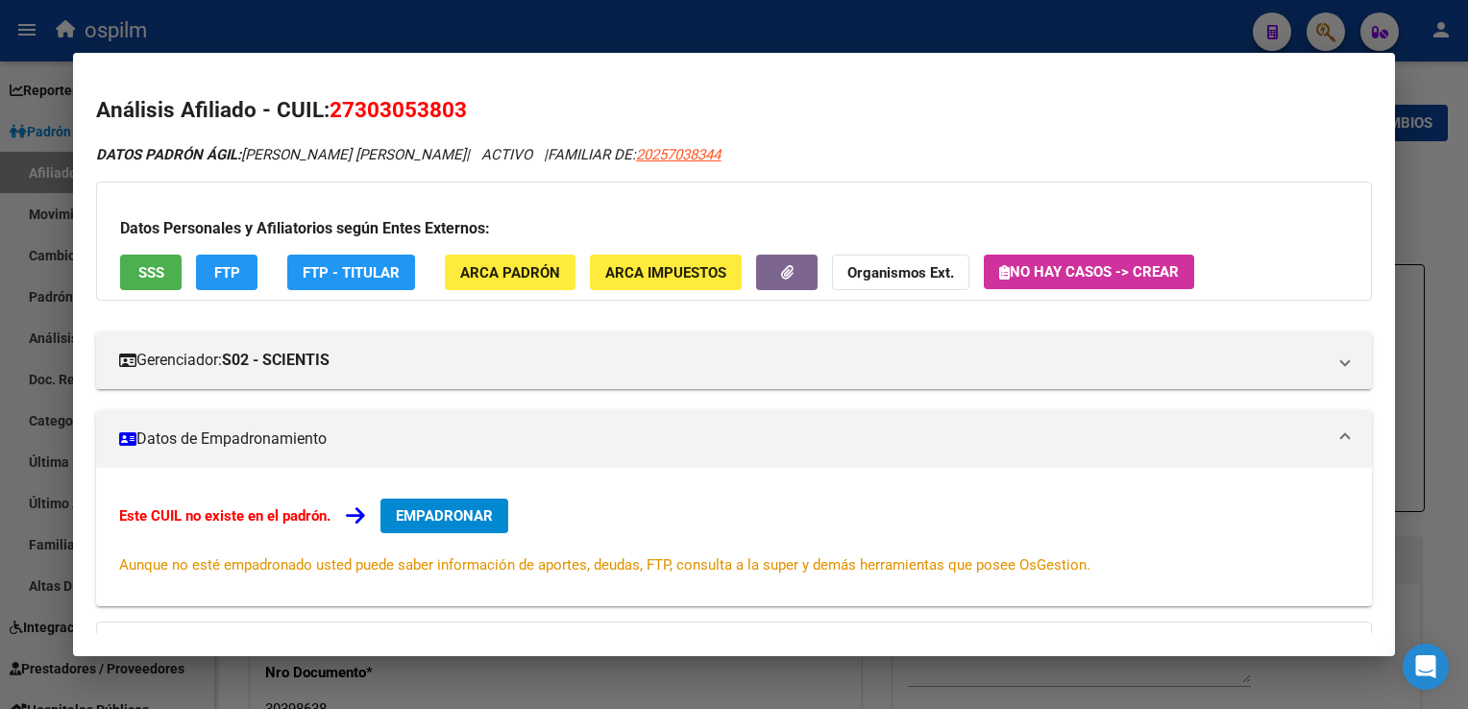
click at [137, 261] on button "SSS" at bounding box center [151, 273] width 62 height 36
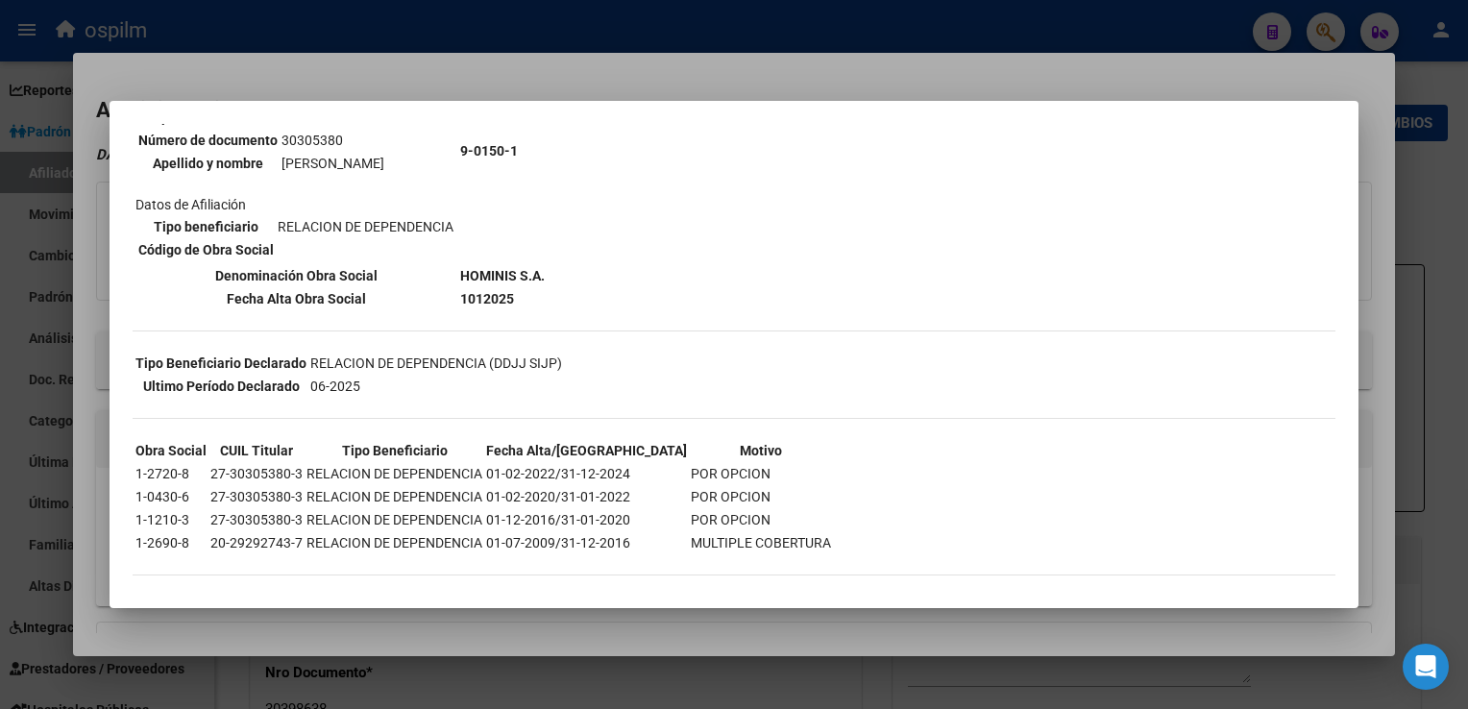
scroll to position [0, 0]
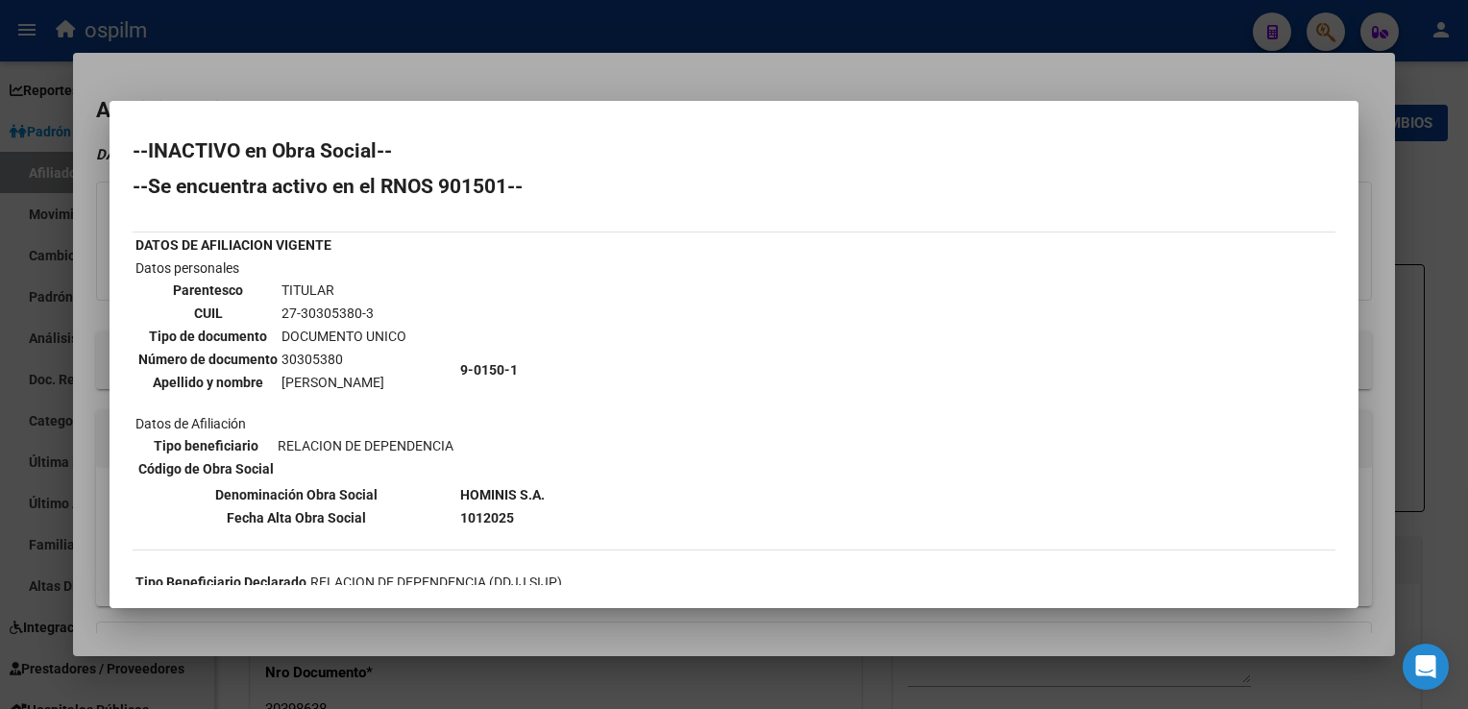
click at [667, 77] on div at bounding box center [734, 354] width 1468 height 709
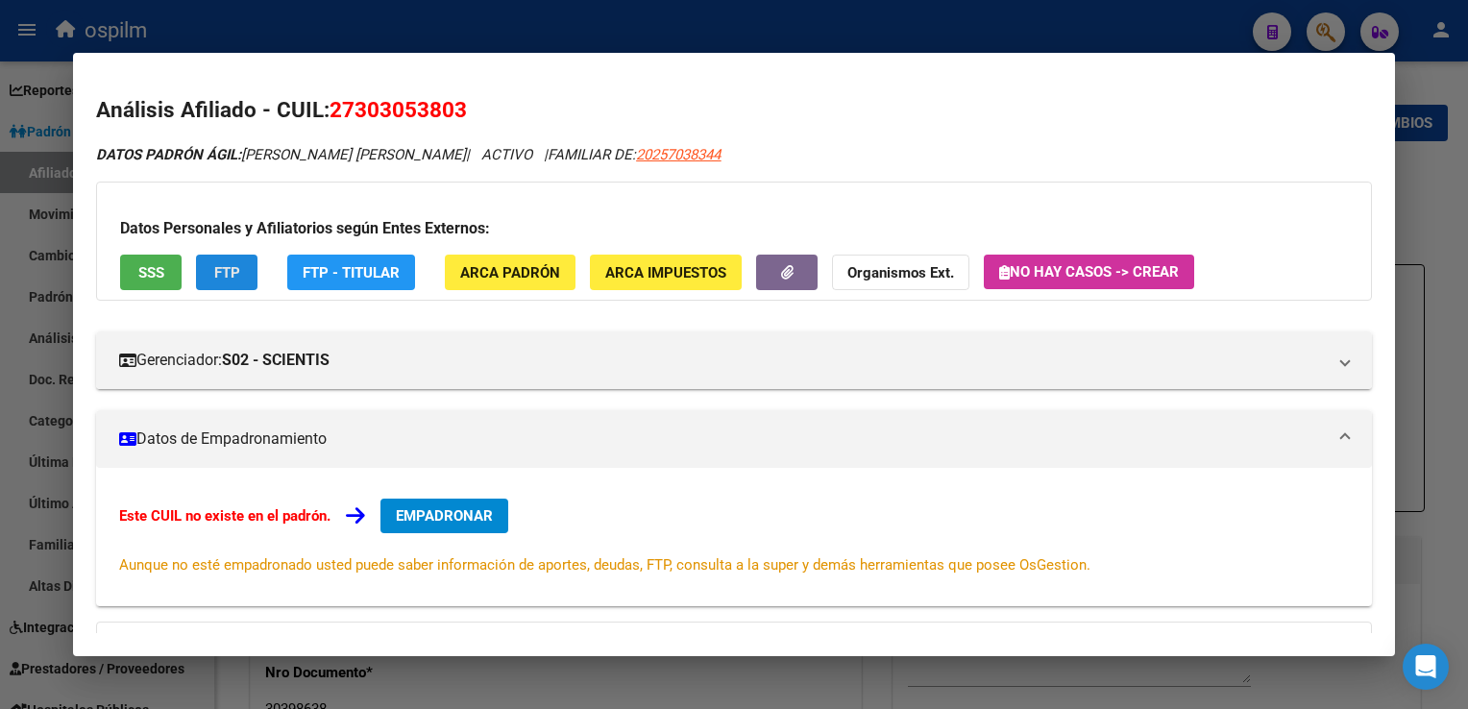
click at [224, 273] on span "FTP" at bounding box center [227, 272] width 26 height 17
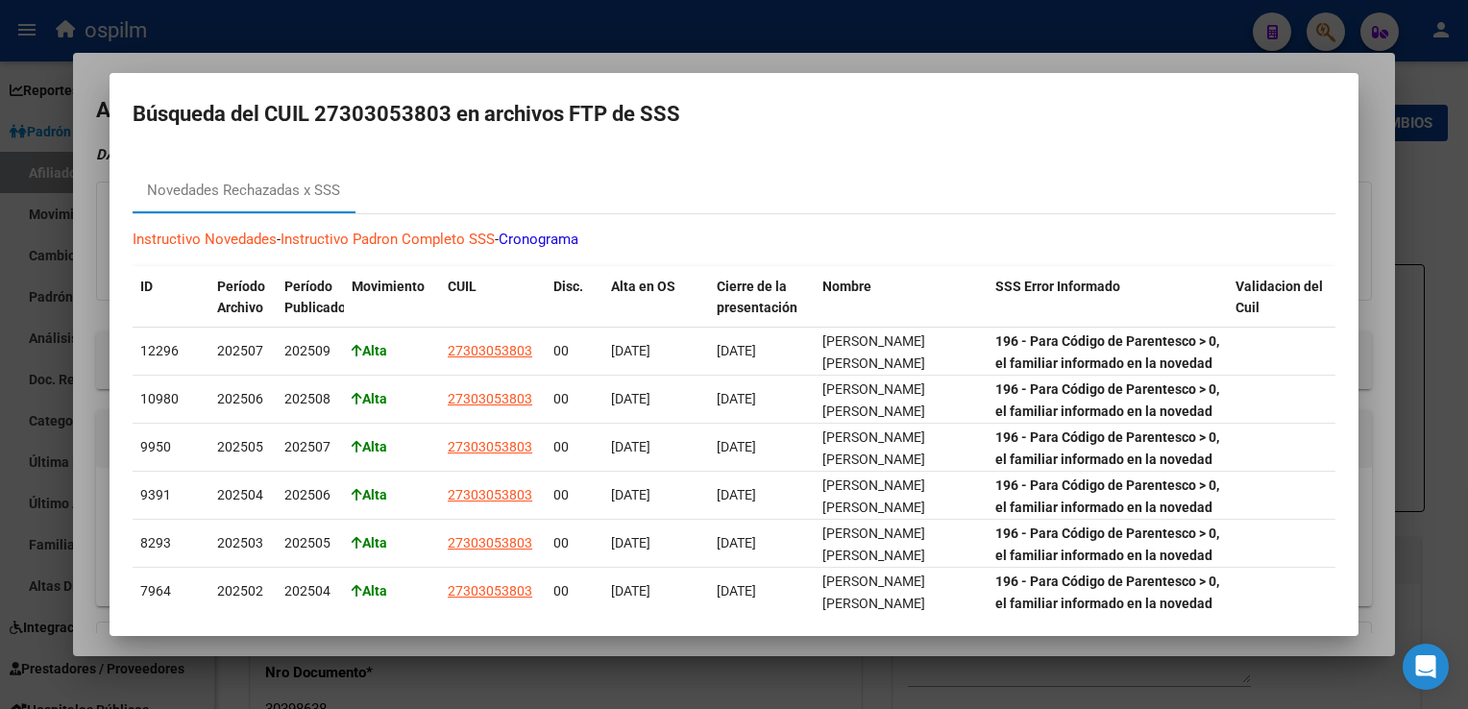
click at [889, 65] on div at bounding box center [734, 354] width 1468 height 709
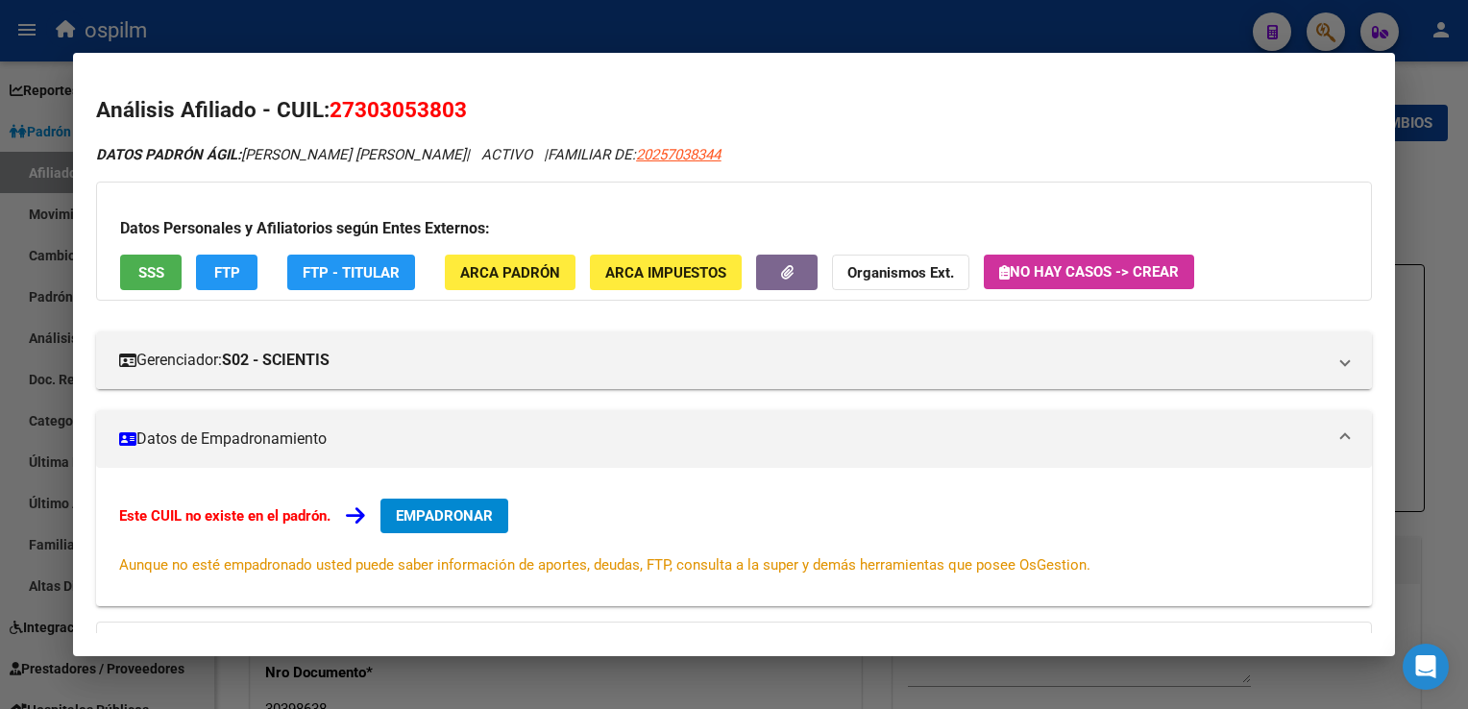
click at [431, 30] on div at bounding box center [734, 354] width 1468 height 709
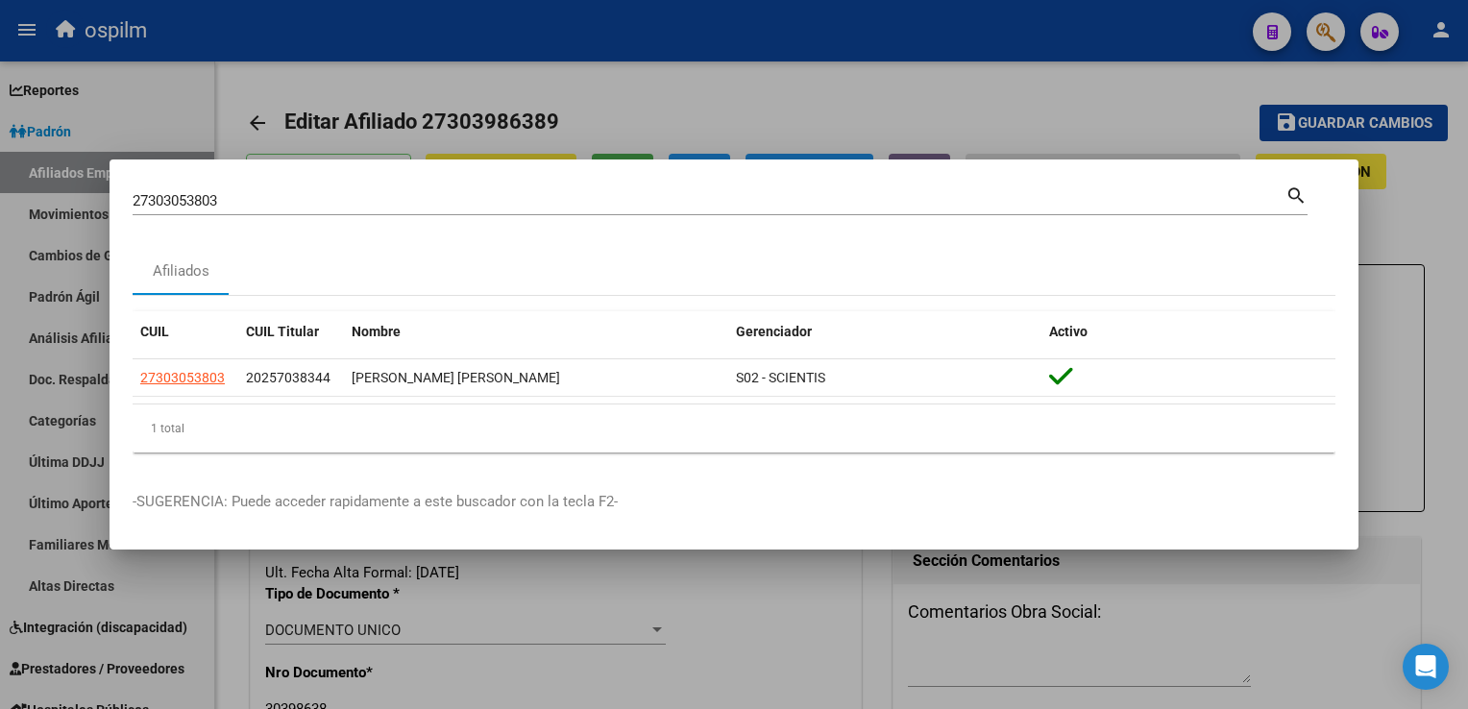
drag, startPoint x: 139, startPoint y: 211, endPoint x: 65, endPoint y: 215, distance: 74.1
click at [62, 215] on div "27303053803 Buscar (apellido, dni, cuil, nro traspaso, cuit, obra social) searc…" at bounding box center [734, 354] width 1468 height 709
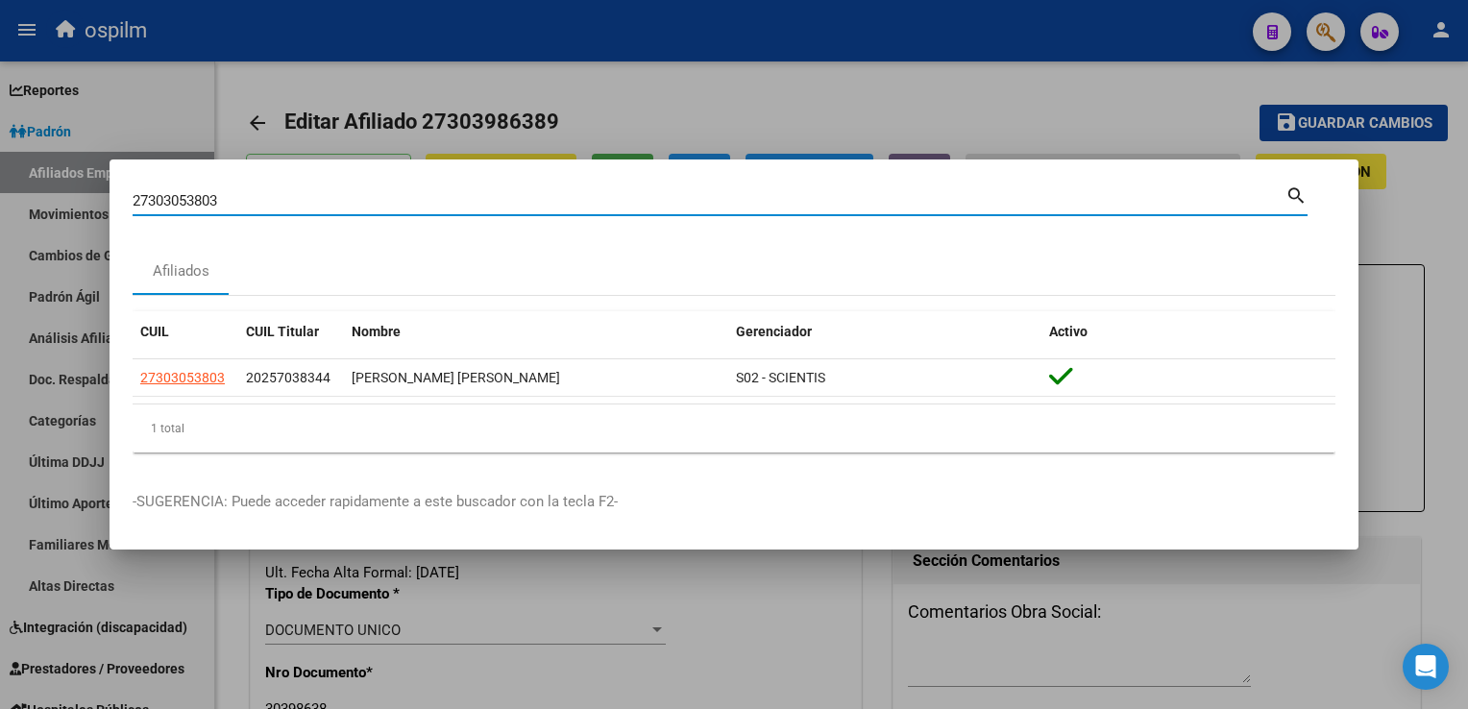
paste input "3473336219"
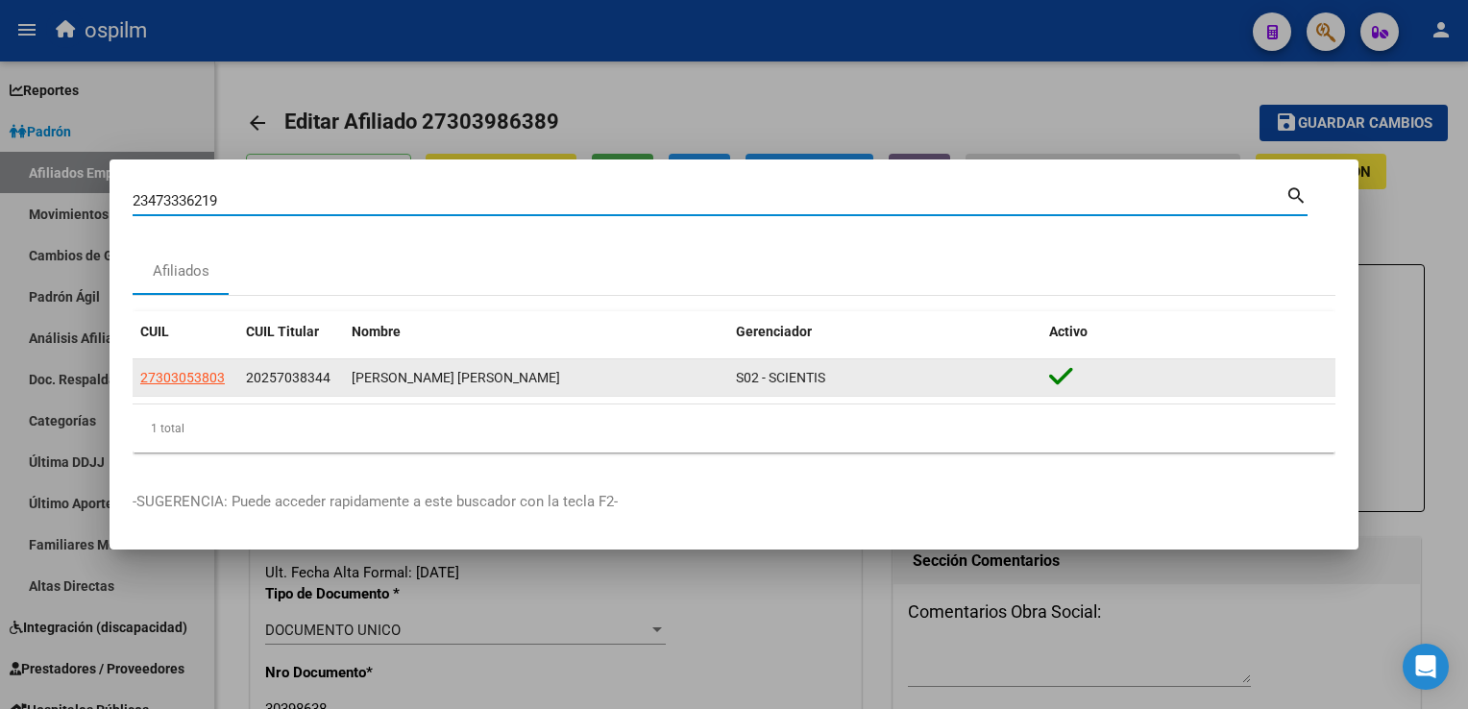
type input "23473336219"
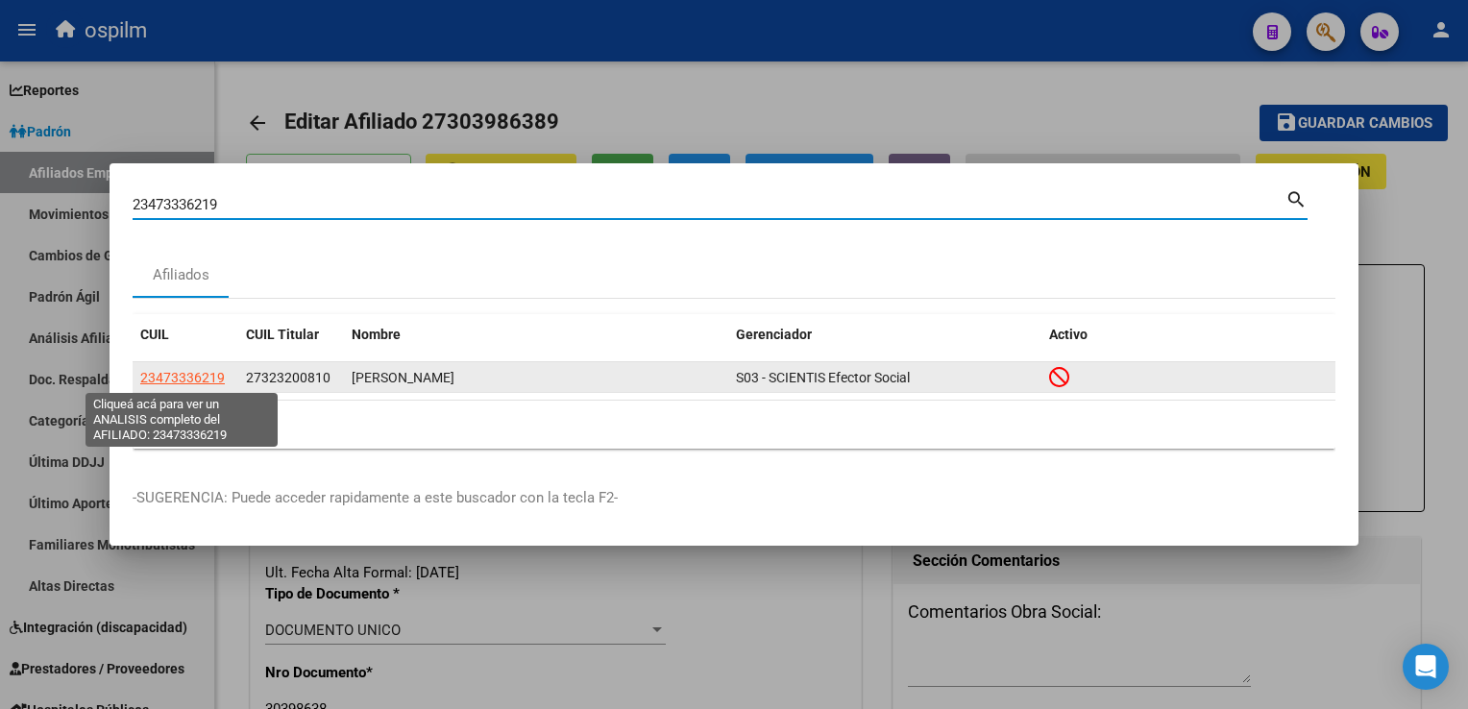
click at [152, 382] on span "23473336219" at bounding box center [182, 377] width 85 height 15
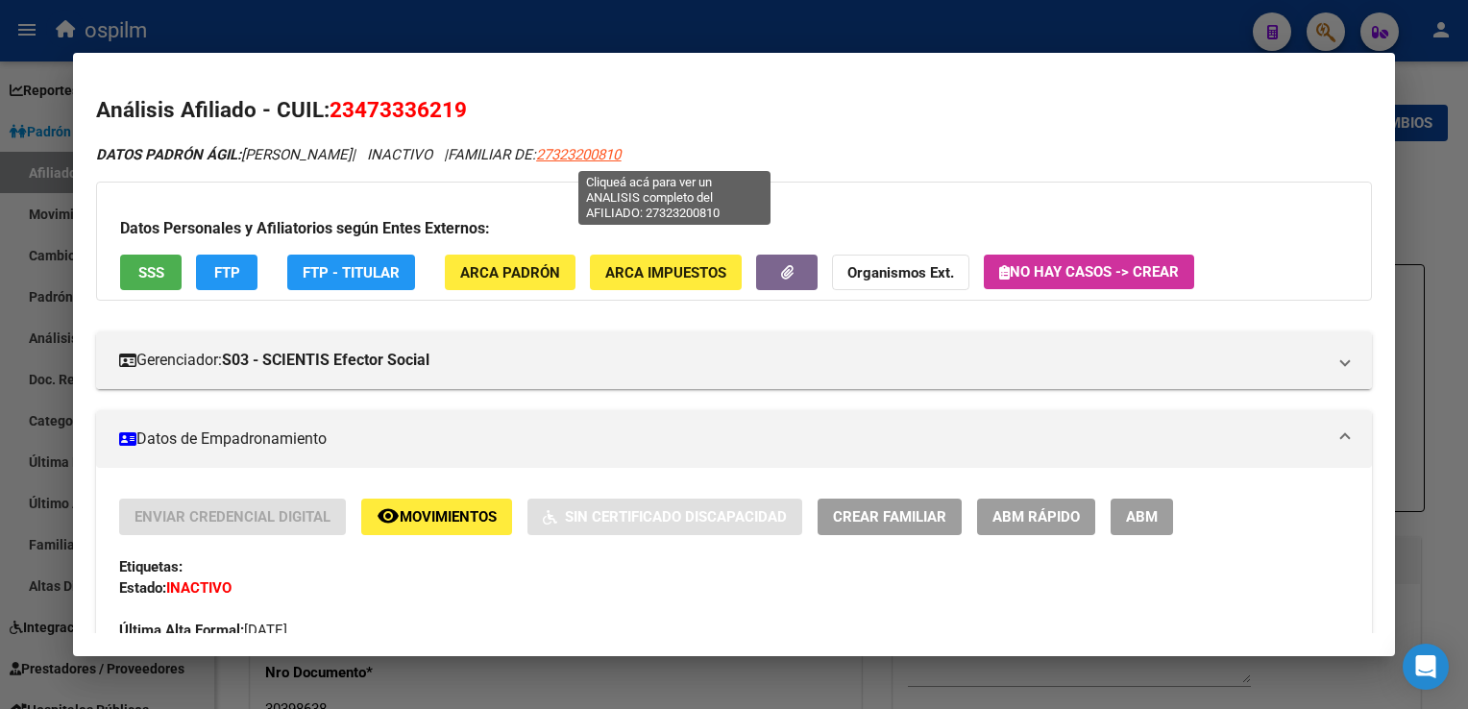
click at [621, 150] on span "27323200810" at bounding box center [578, 154] width 85 height 17
type textarea "27323200810"
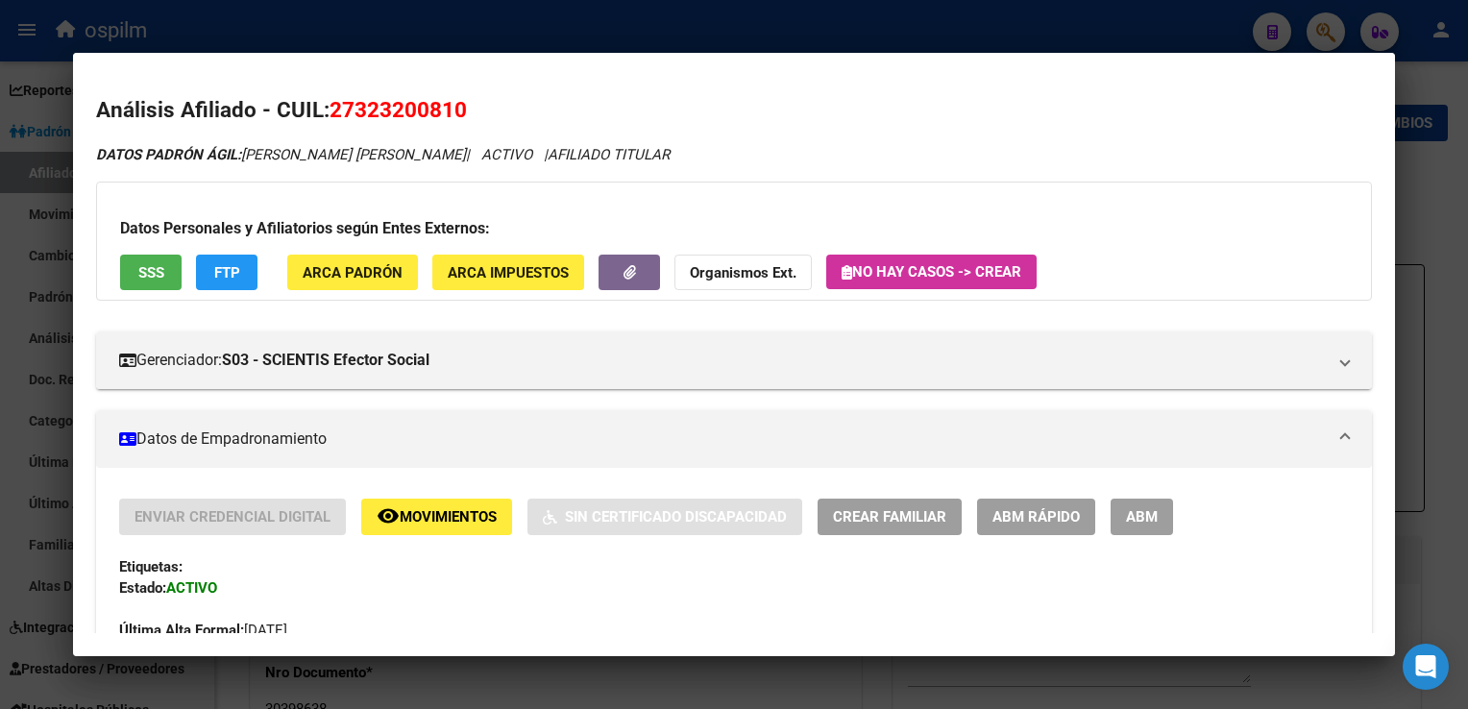
drag, startPoint x: 468, startPoint y: 30, endPoint x: 411, endPoint y: 44, distance: 58.5
click at [466, 30] on div at bounding box center [734, 354] width 1468 height 709
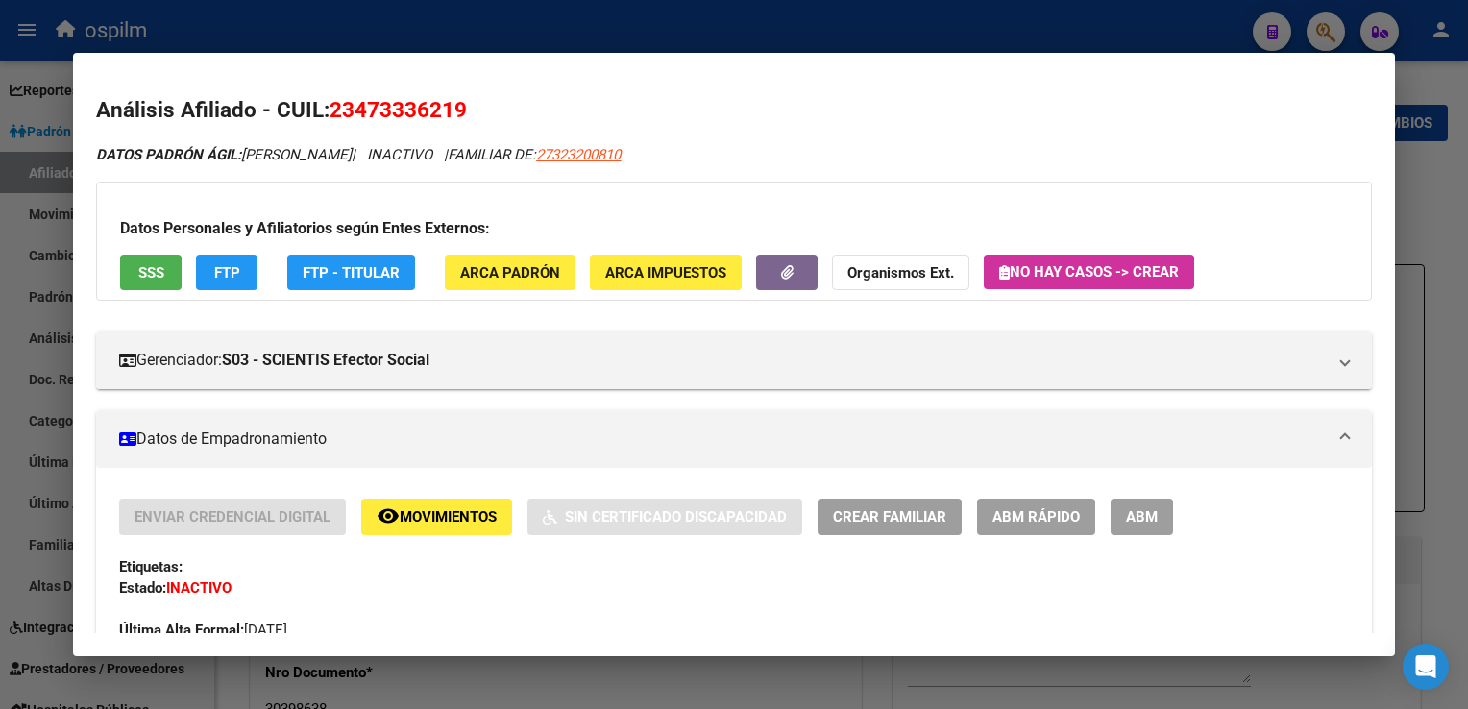
click at [117, 264] on div "Datos Personales y Afiliatorios según Entes Externos: SSS FTP FTP - Titular ARC…" at bounding box center [733, 241] width 1275 height 119
click at [138, 264] on span "SSS" at bounding box center [151, 272] width 26 height 17
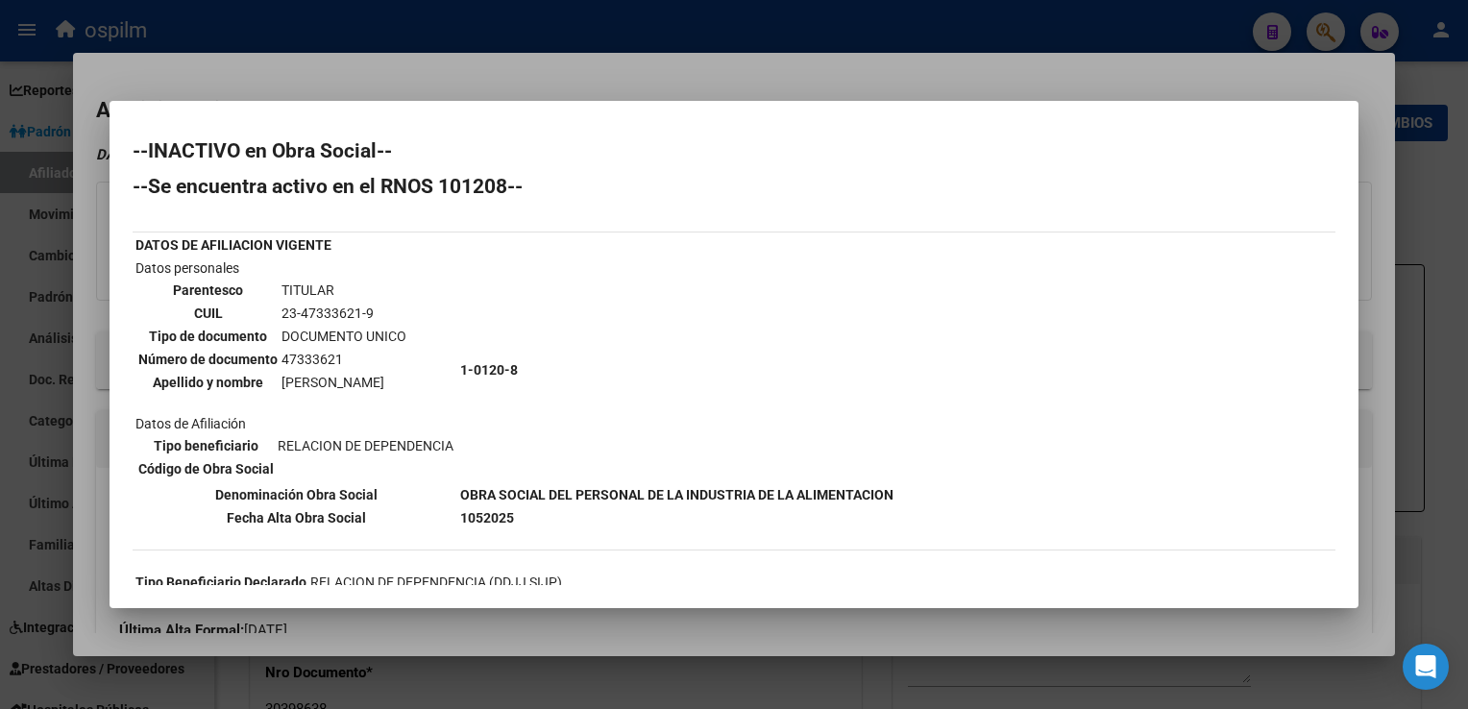
drag, startPoint x: 752, startPoint y: 67, endPoint x: 811, endPoint y: 1, distance: 88.5
click at [752, 61] on div at bounding box center [734, 354] width 1468 height 709
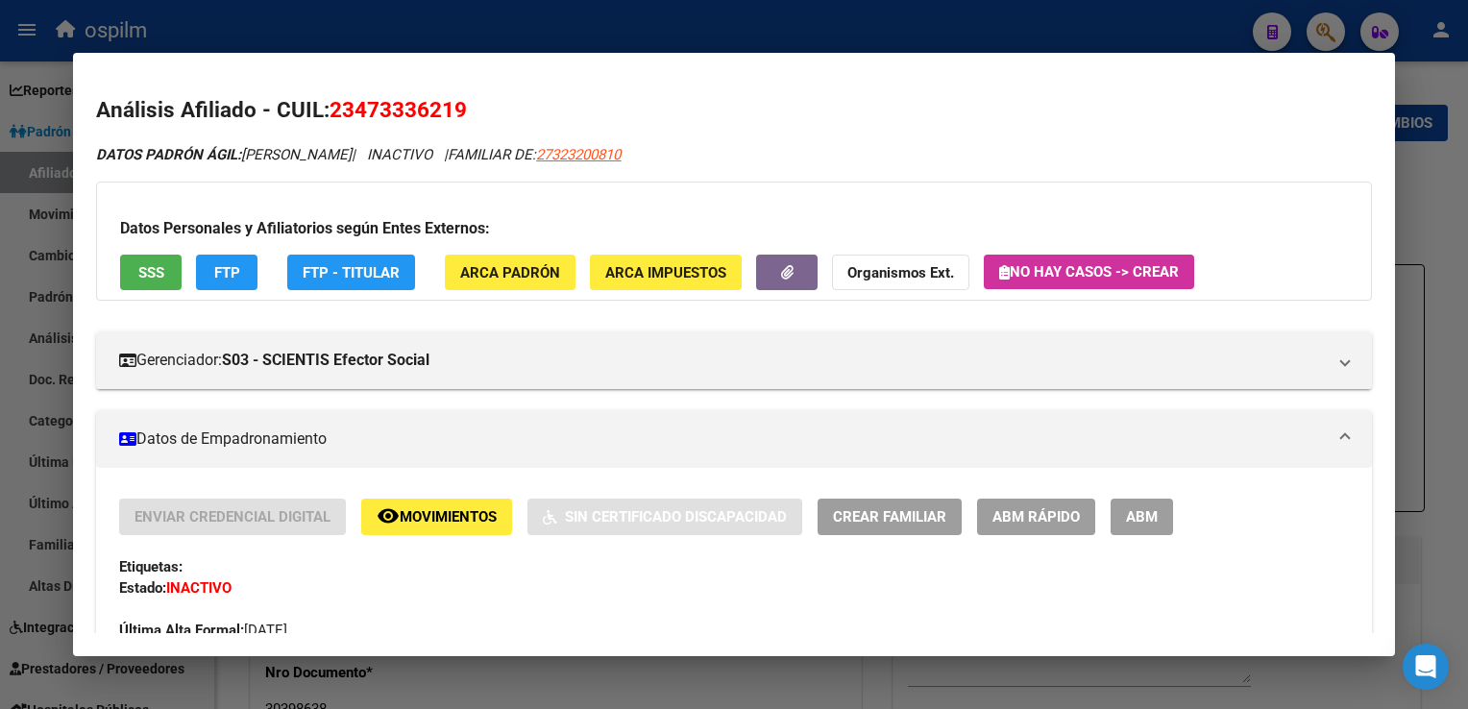
click at [372, 18] on div at bounding box center [734, 354] width 1468 height 709
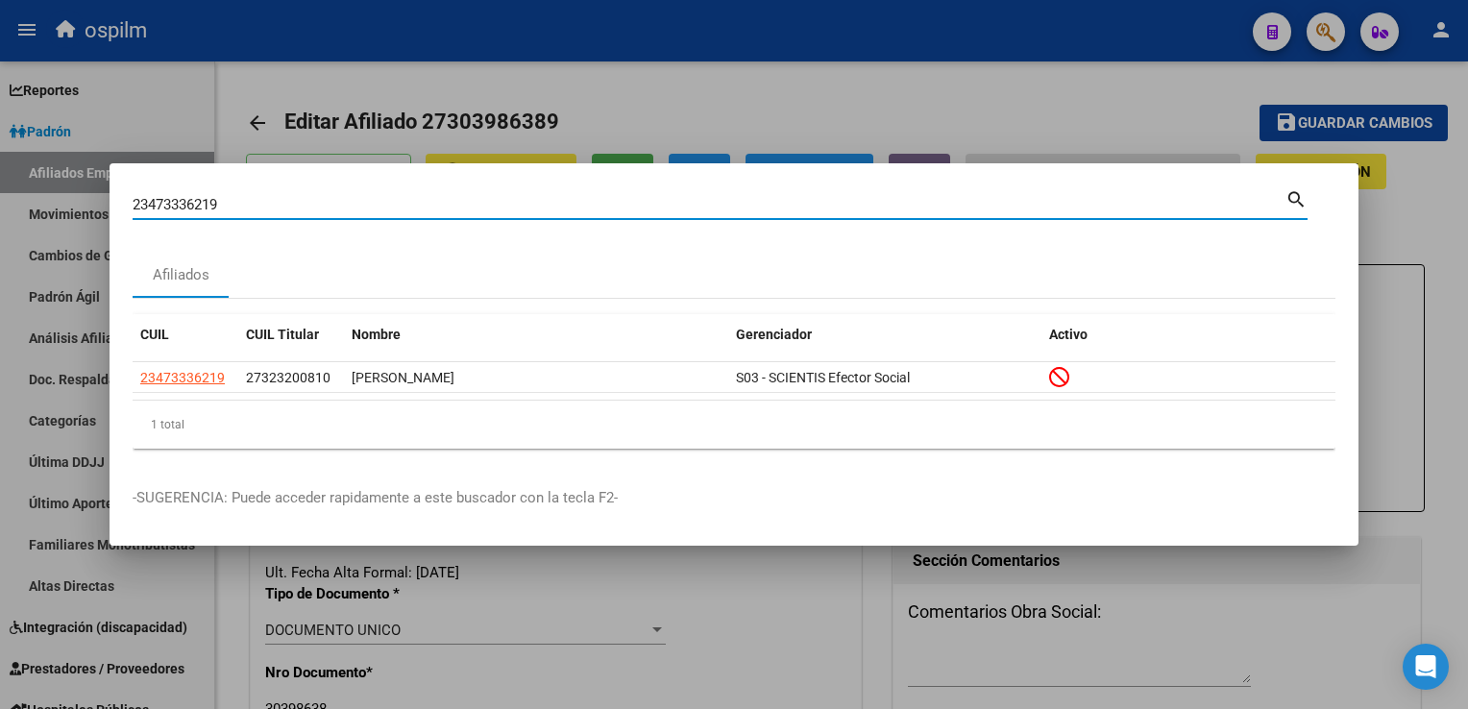
drag, startPoint x: 219, startPoint y: 214, endPoint x: 83, endPoint y: 218, distance: 136.5
click at [69, 221] on div "23473336219 Buscar (apellido, dni, cuil, nro traspaso, cuit, obra social) searc…" at bounding box center [734, 354] width 1468 height 709
paste input "0188714774"
type input "20188714774"
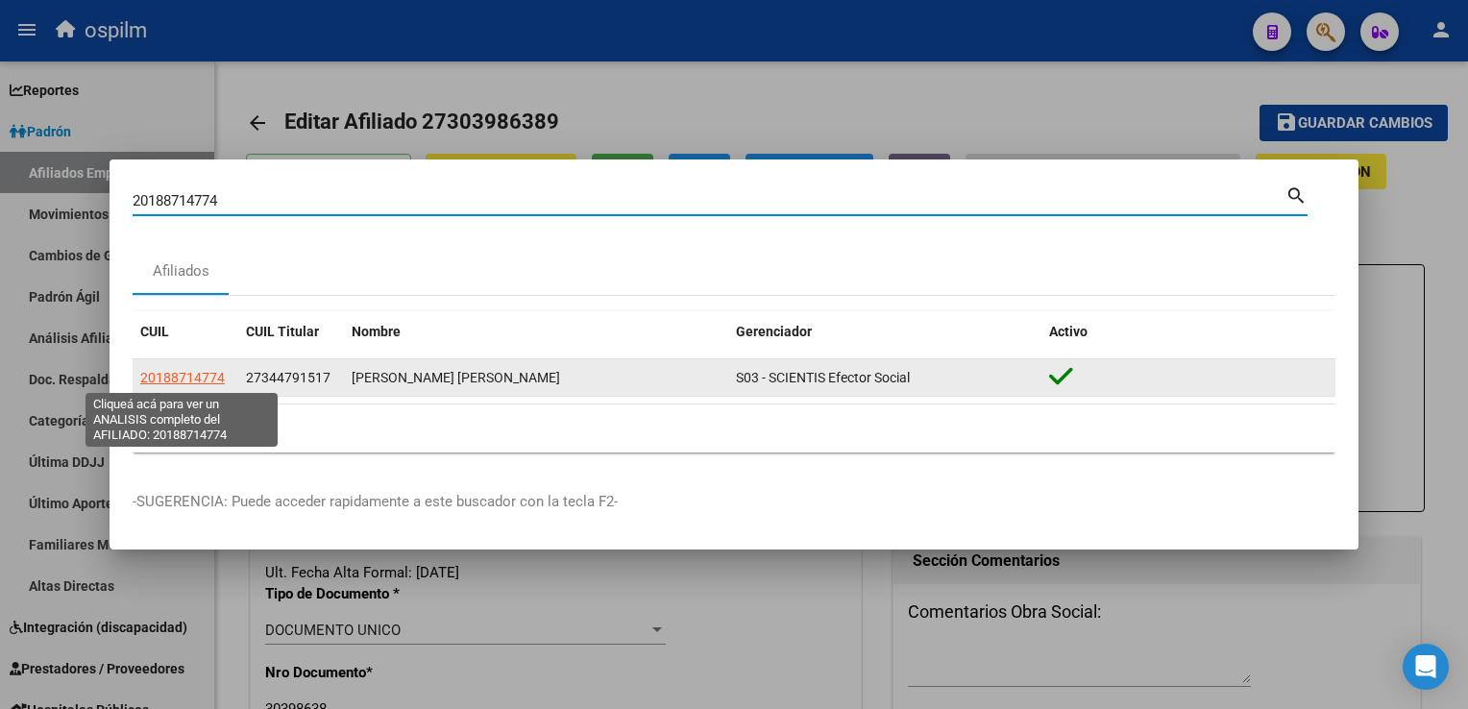
click at [164, 382] on span "20188714774" at bounding box center [182, 377] width 85 height 15
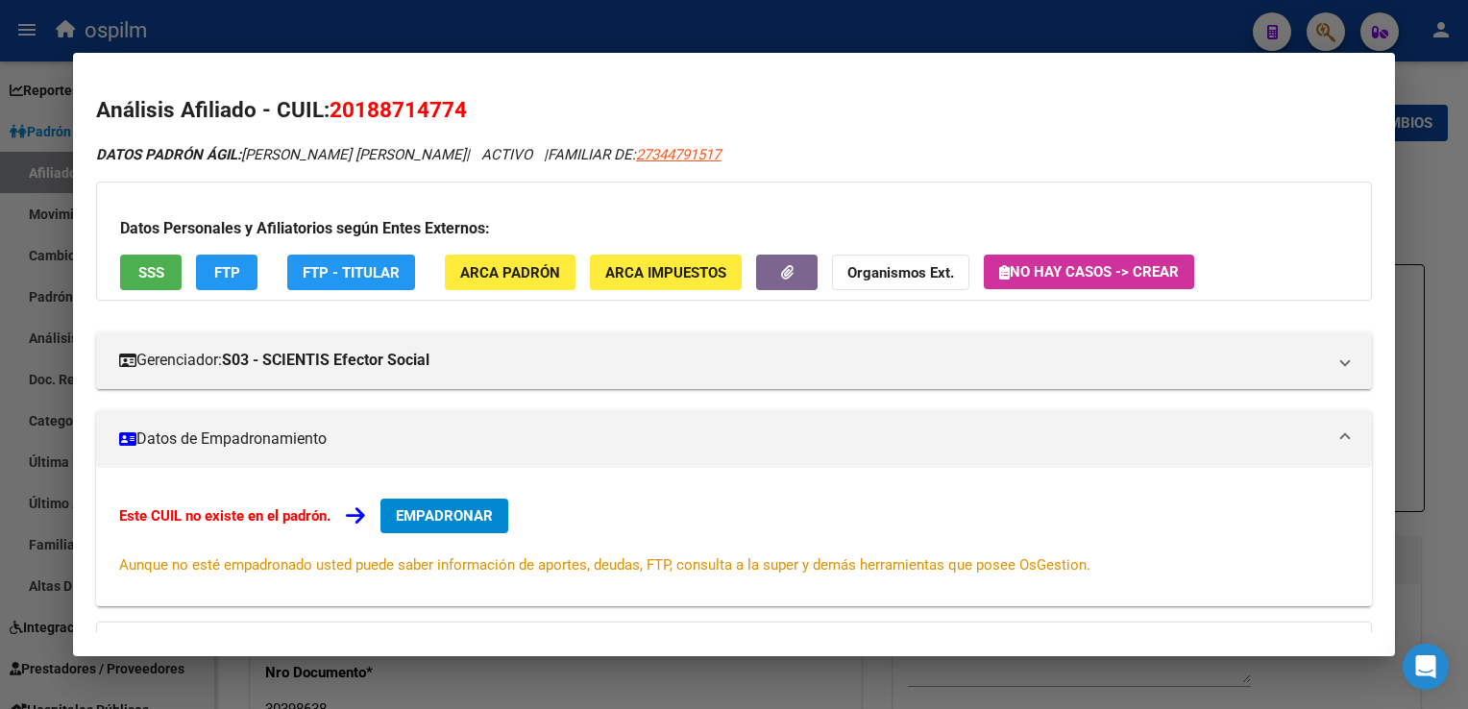
click at [636, 163] on app-link-go-to "27344791517" at bounding box center [678, 155] width 85 height 22
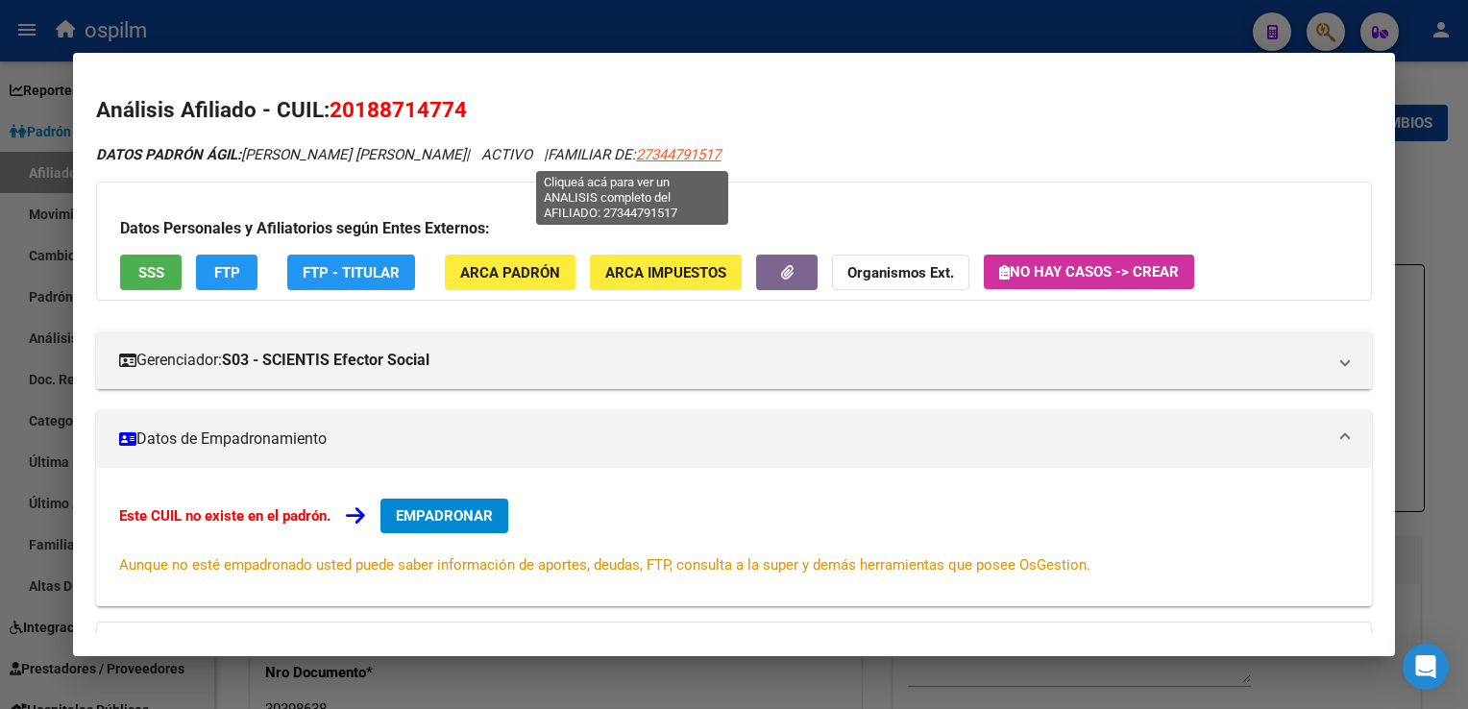
click at [636, 152] on span "27344791517" at bounding box center [678, 154] width 85 height 17
type textarea "27344791517"
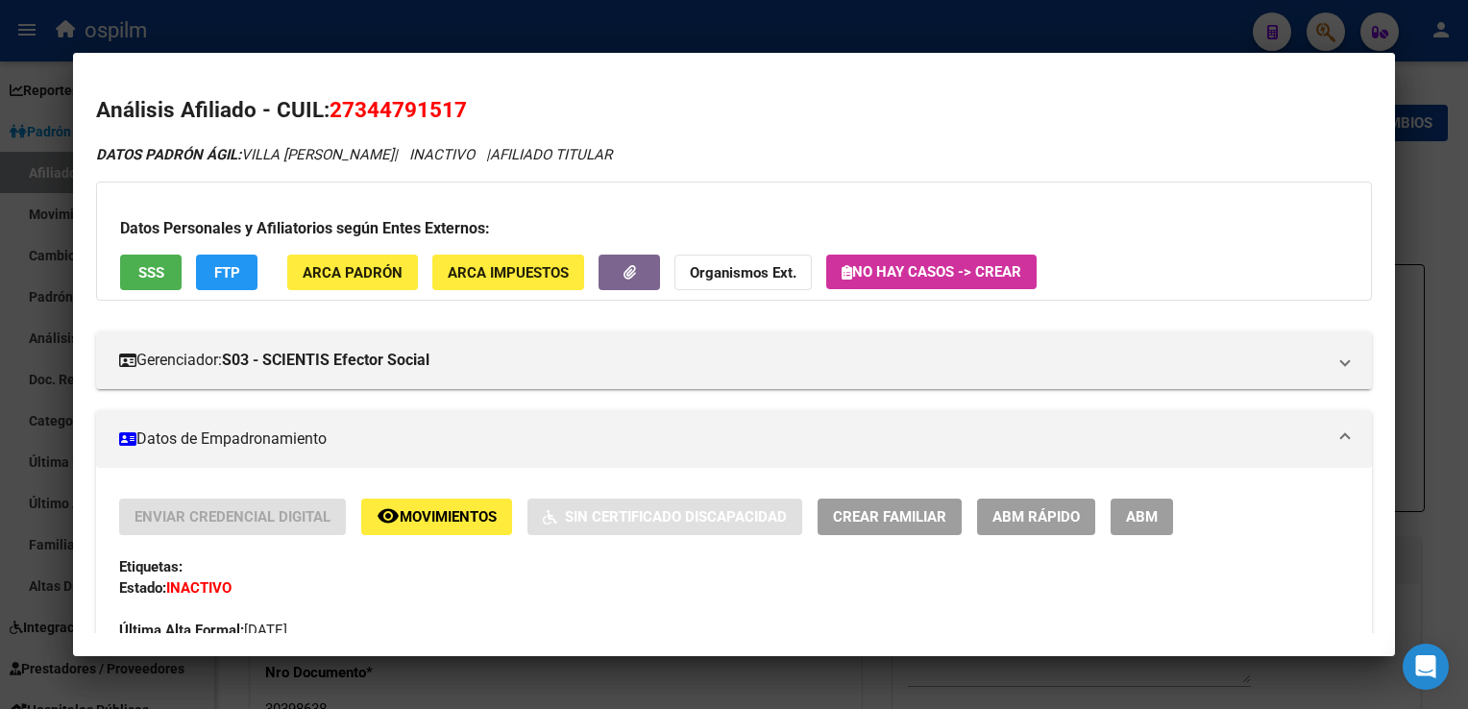
click at [663, 17] on div at bounding box center [734, 354] width 1468 height 709
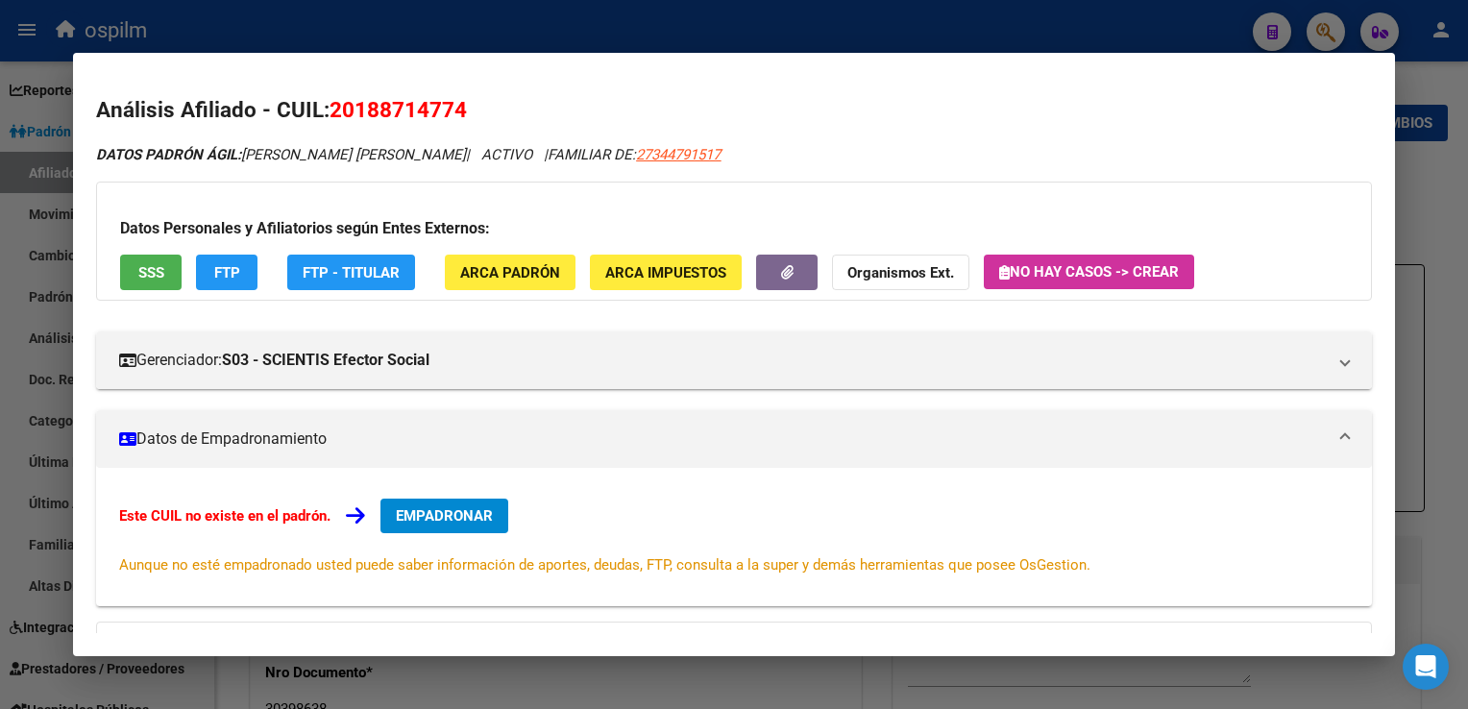
click at [663, 17] on div at bounding box center [734, 354] width 1468 height 709
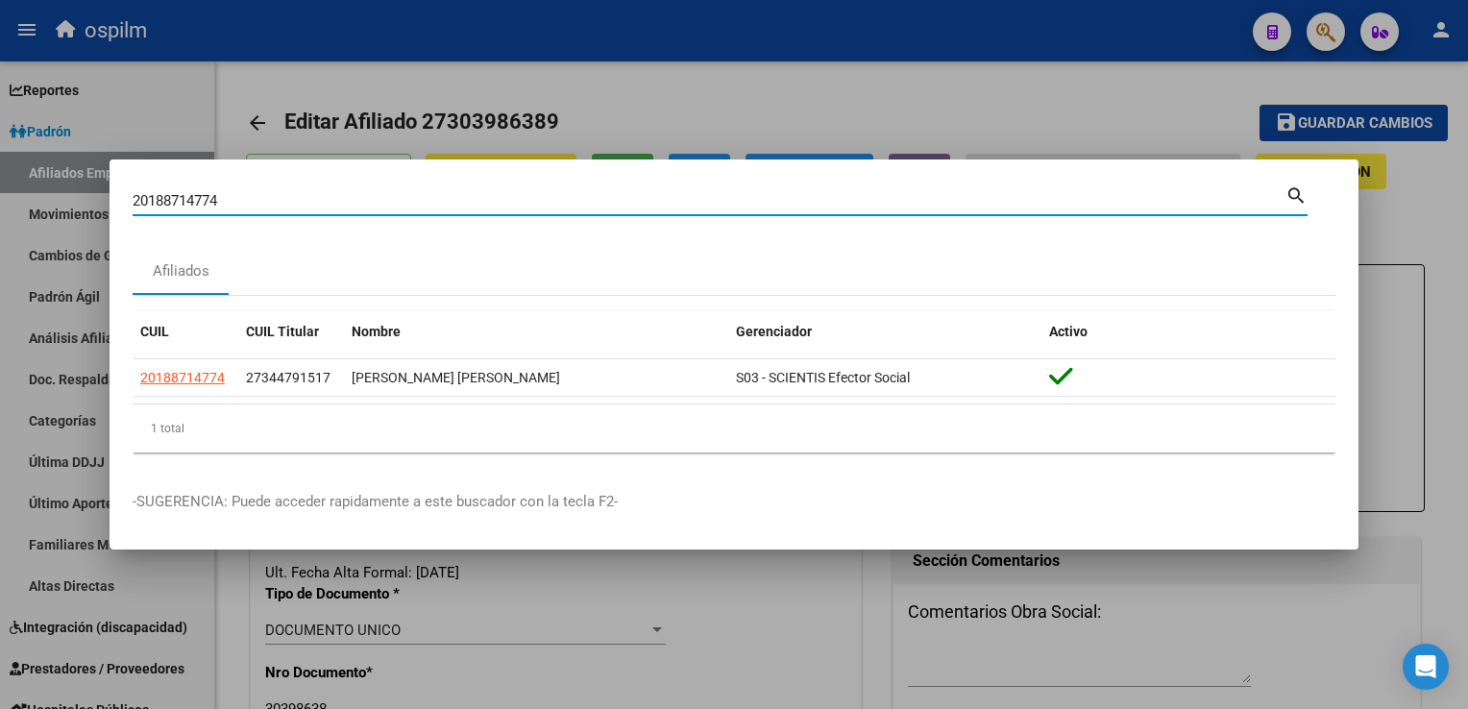
drag, startPoint x: 234, startPoint y: 206, endPoint x: 54, endPoint y: 206, distance: 180.7
click at [50, 208] on div "20188714774 Buscar (apellido, dni, cuil, nro traspaso, cuit, obra social) searc…" at bounding box center [734, 354] width 1468 height 709
paste input "7393412475"
type input "27393412475"
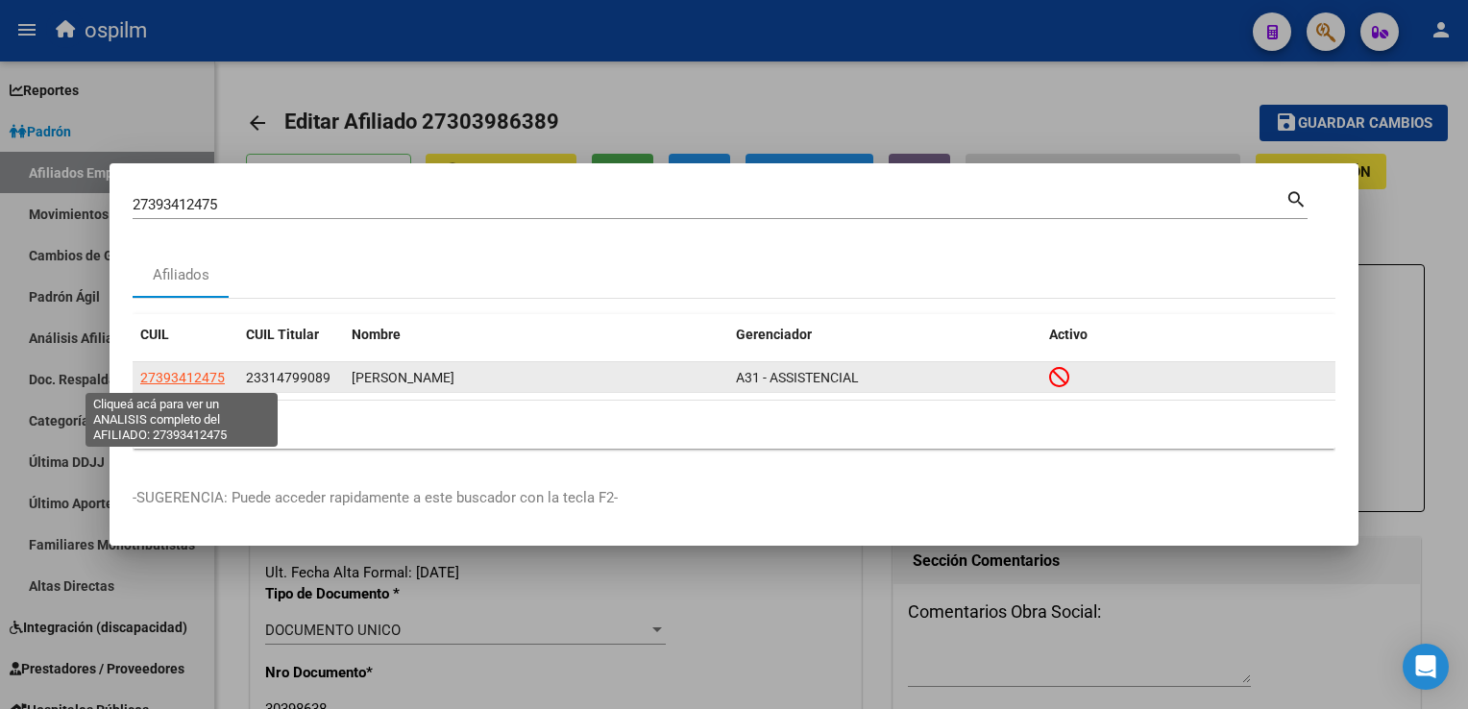
click at [185, 378] on span "27393412475" at bounding box center [182, 377] width 85 height 15
type textarea "27393412475"
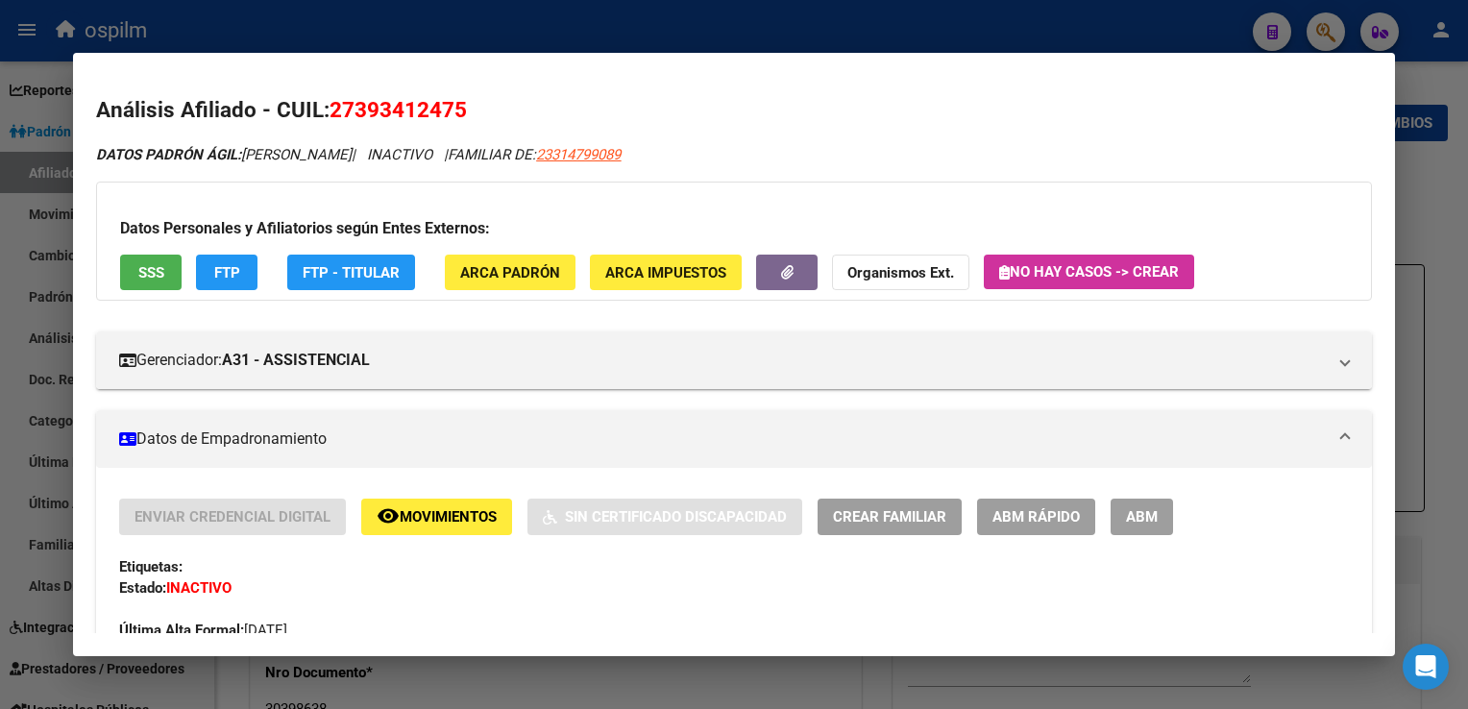
click at [154, 267] on span "SSS" at bounding box center [151, 272] width 26 height 17
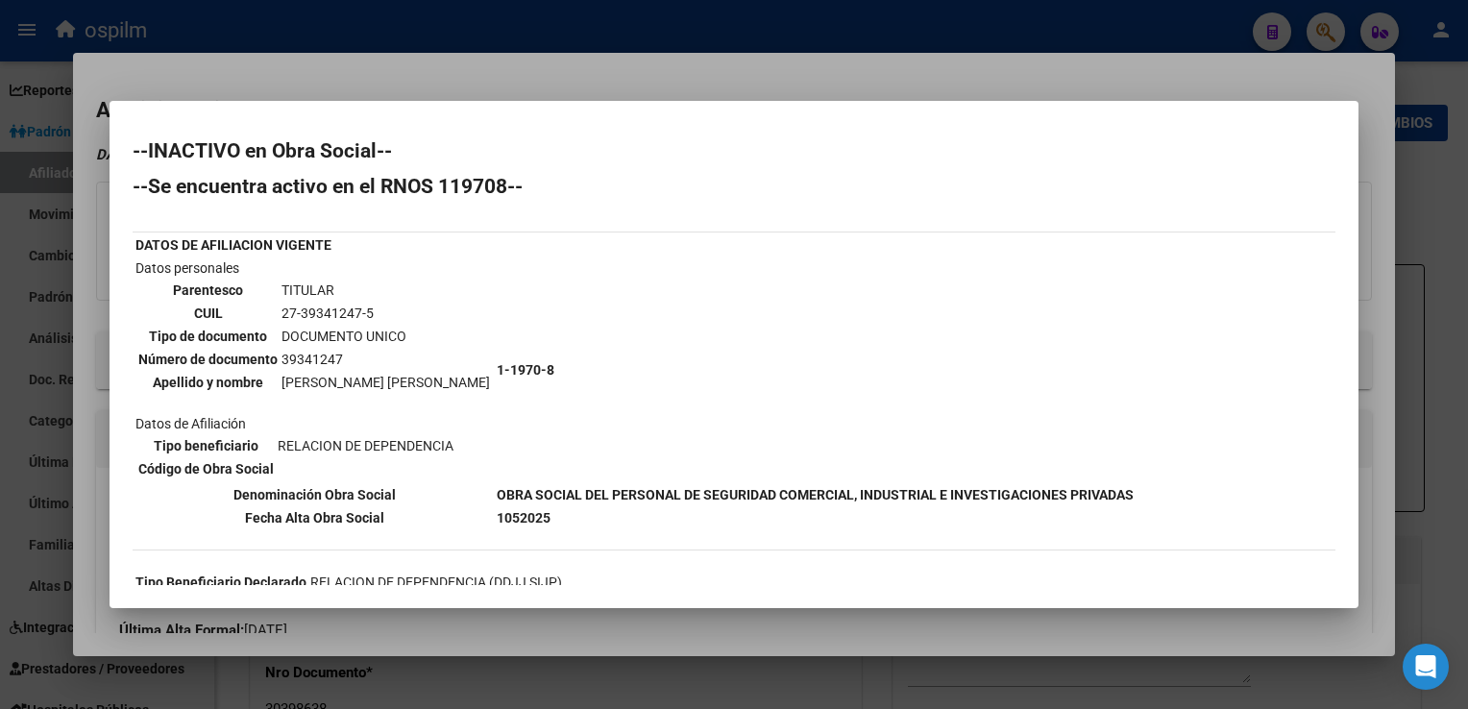
click at [786, 72] on div at bounding box center [734, 354] width 1468 height 709
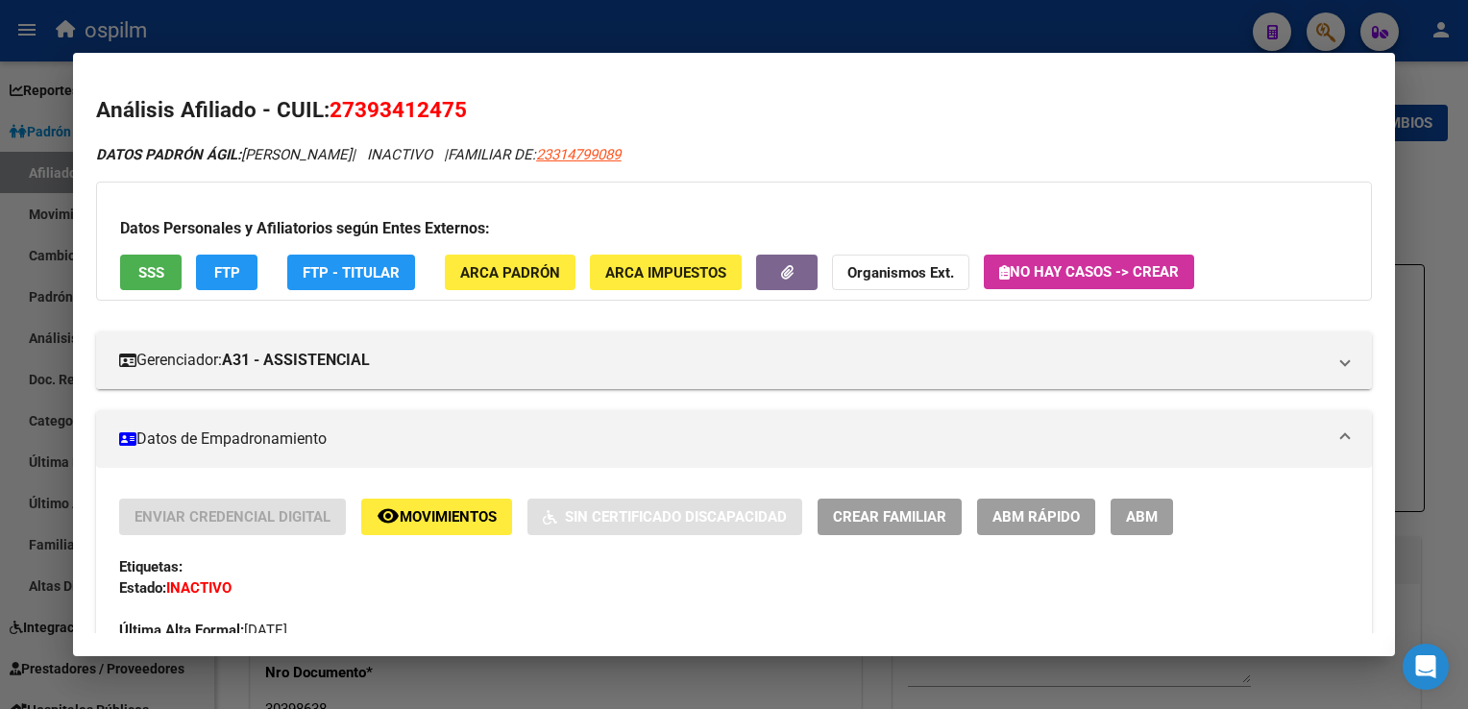
click at [210, 264] on button "FTP" at bounding box center [227, 273] width 62 height 36
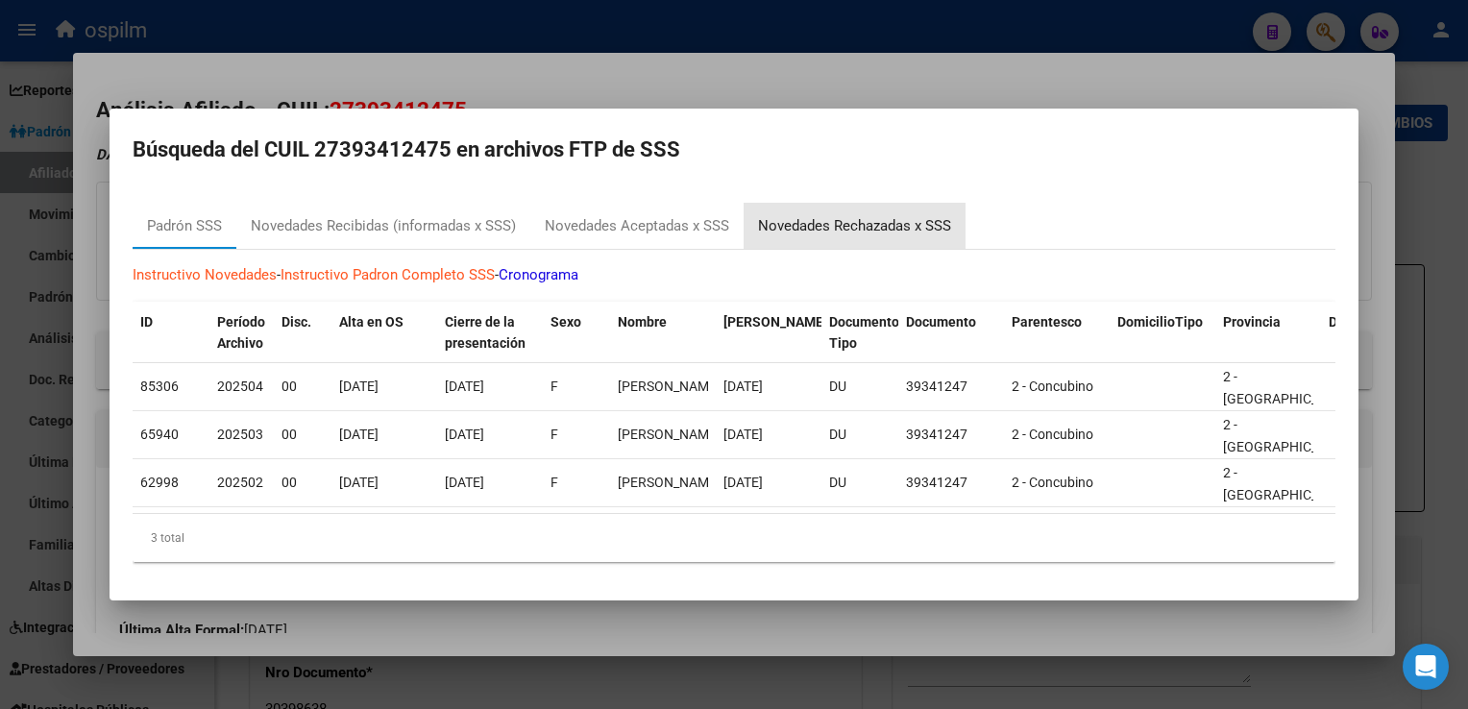
click at [822, 215] on div "Novedades Rechazadas x SSS" at bounding box center [854, 226] width 193 height 22
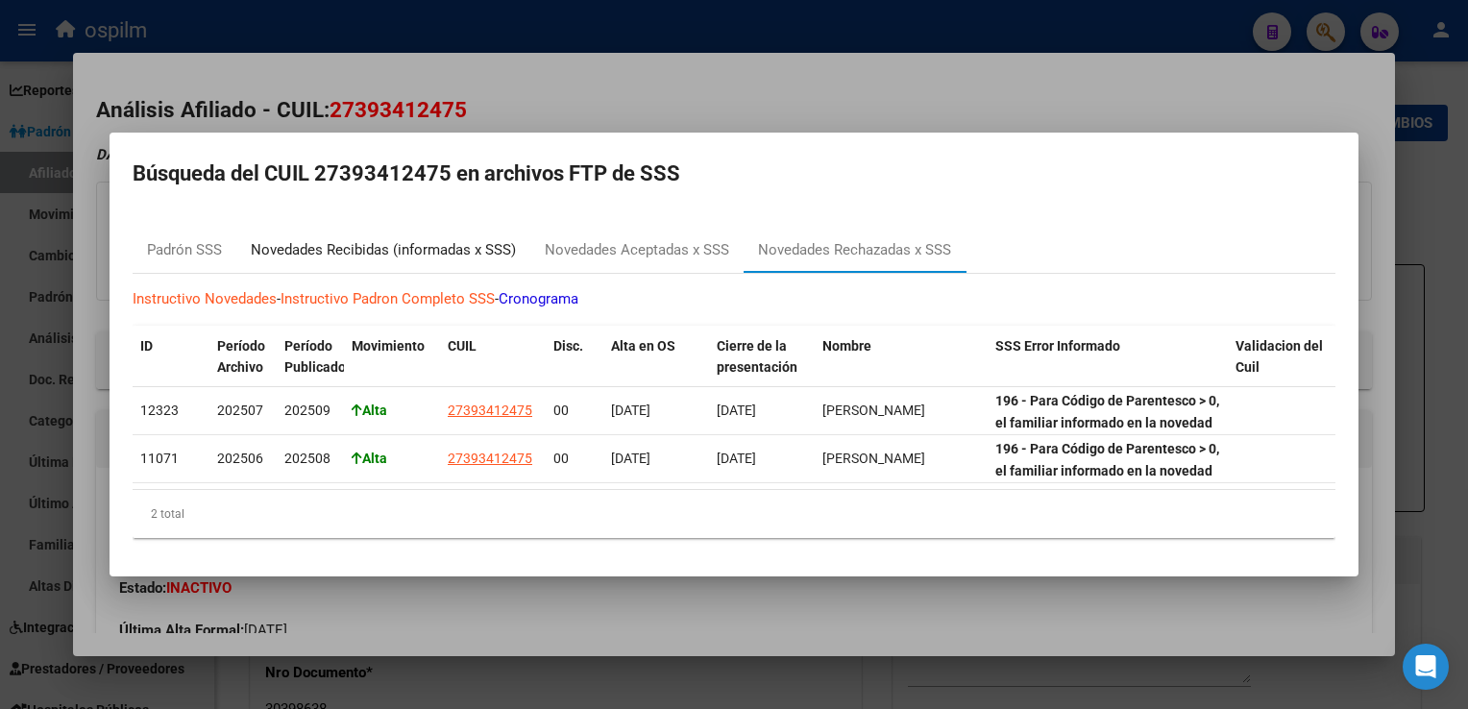
click at [376, 245] on div "Novedades Recibidas (informadas x SSS)" at bounding box center [383, 250] width 265 height 22
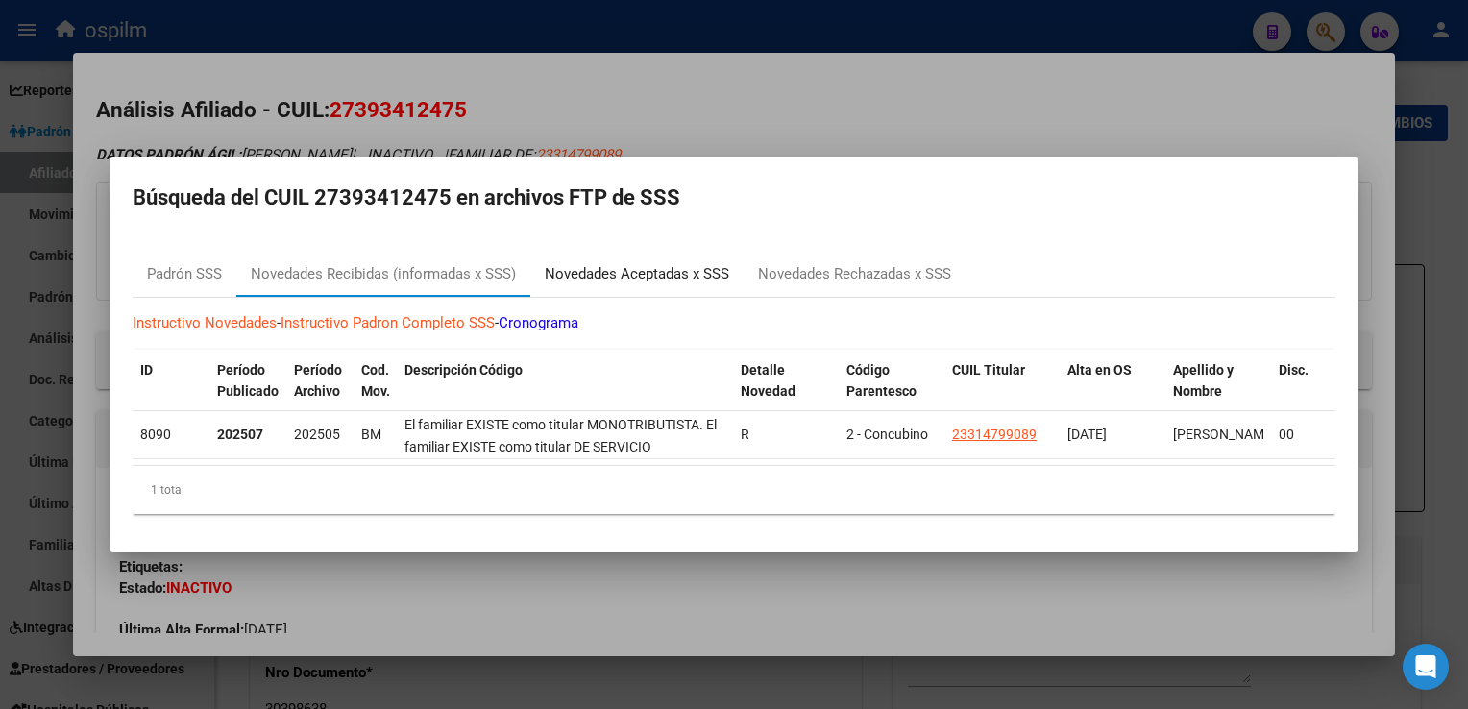
click at [647, 263] on div "Novedades Aceptadas x SSS" at bounding box center [637, 274] width 185 height 22
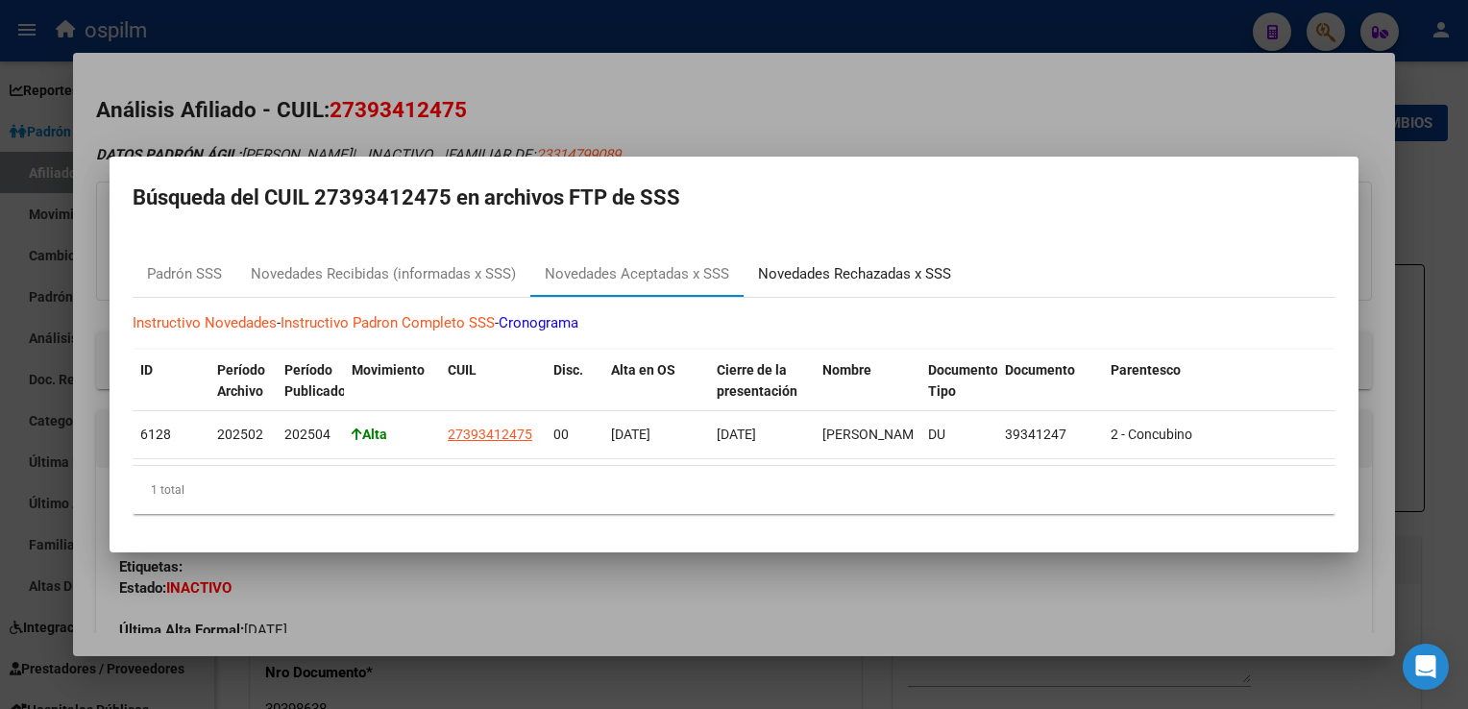
click at [765, 266] on div "Novedades Rechazadas x SSS" at bounding box center [854, 274] width 193 height 22
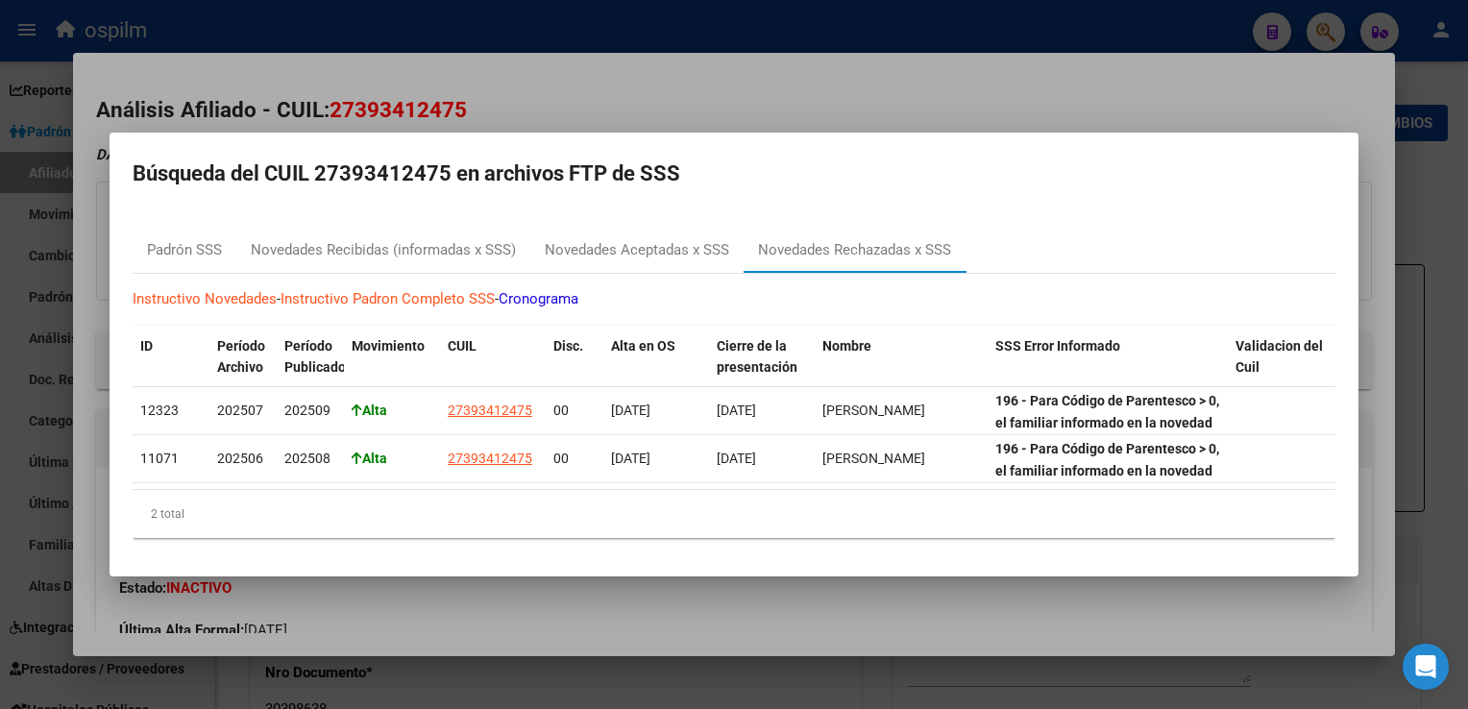
drag, startPoint x: 783, startPoint y: 71, endPoint x: 651, endPoint y: 238, distance: 213.4
click at [781, 71] on div at bounding box center [734, 354] width 1468 height 709
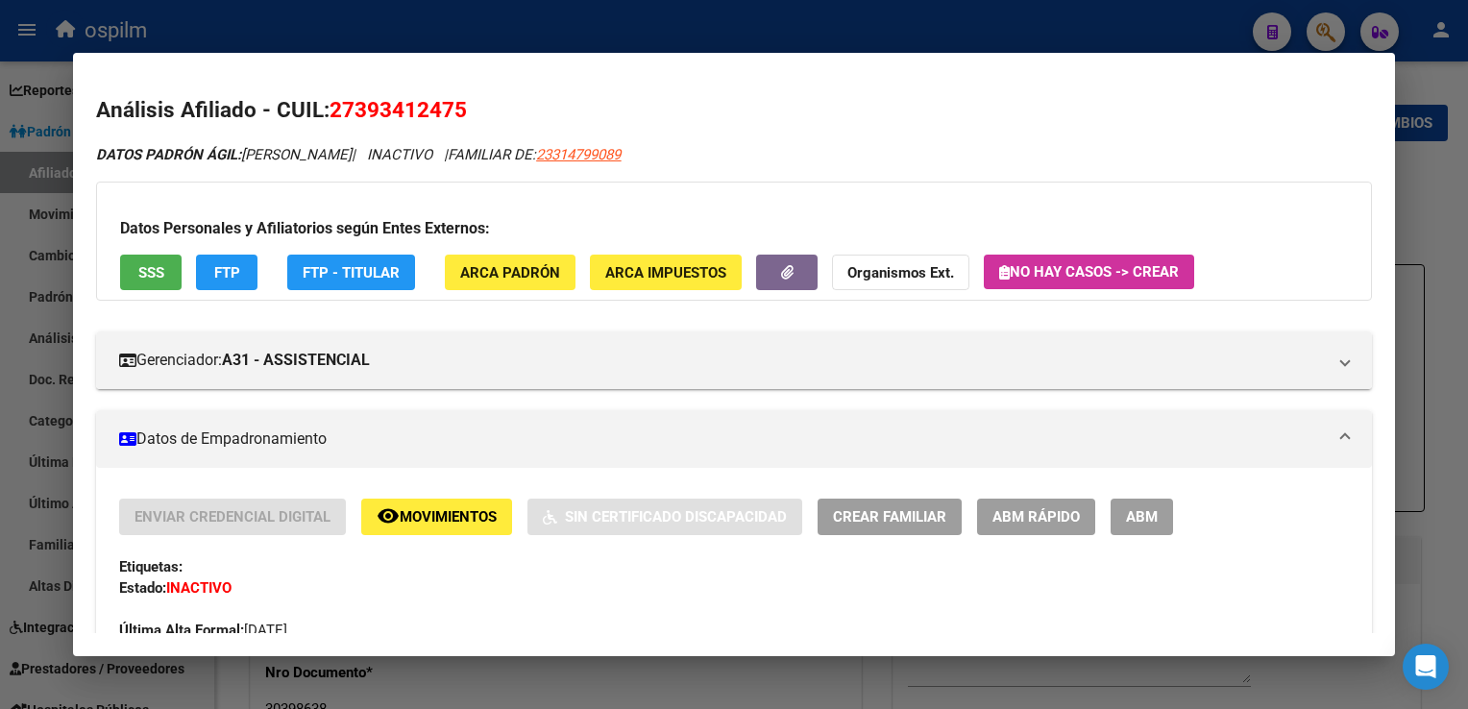
click at [1440, 177] on div at bounding box center [734, 354] width 1468 height 709
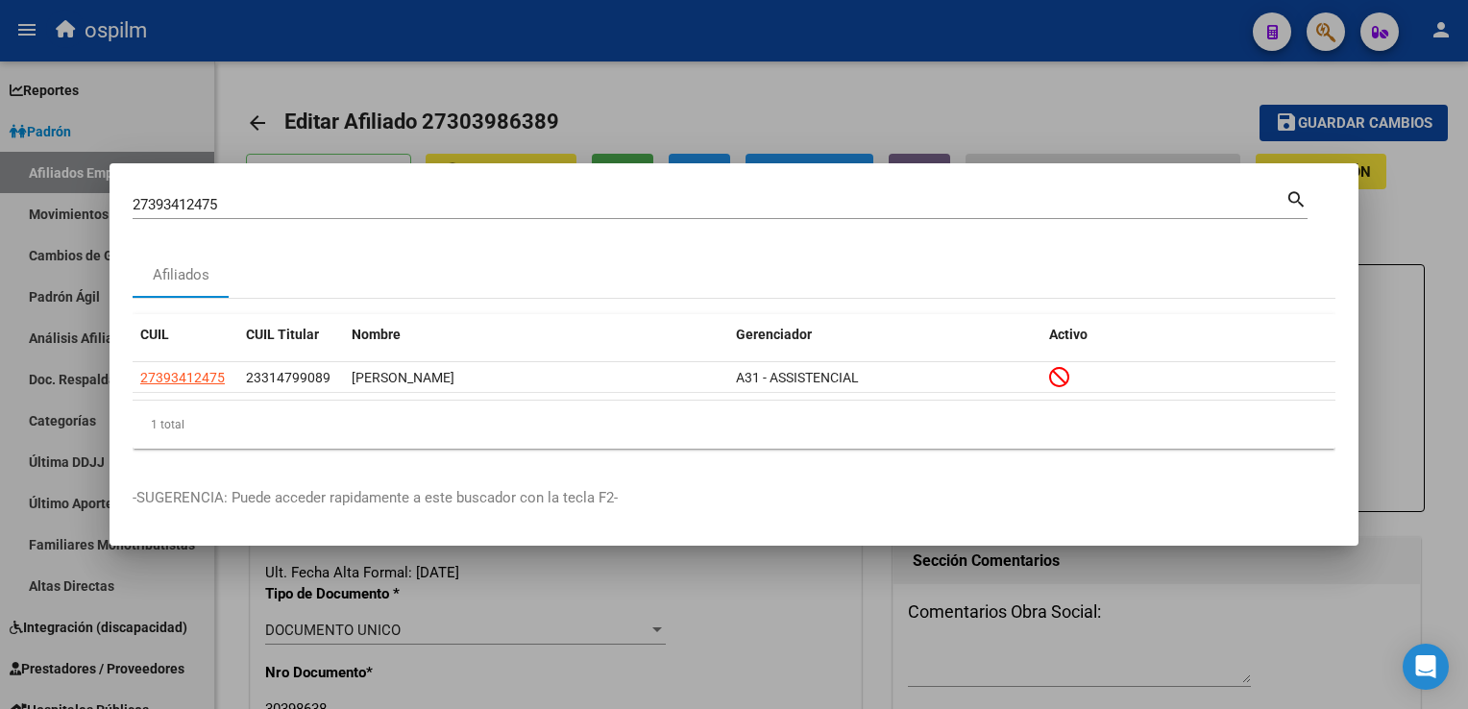
drag, startPoint x: 227, startPoint y: 207, endPoint x: 197, endPoint y: 202, distance: 30.2
click at [57, 216] on div "27393412475 Buscar (apellido, dni, cuil, nro traspaso, cuit, obra social) searc…" at bounding box center [734, 354] width 1468 height 709
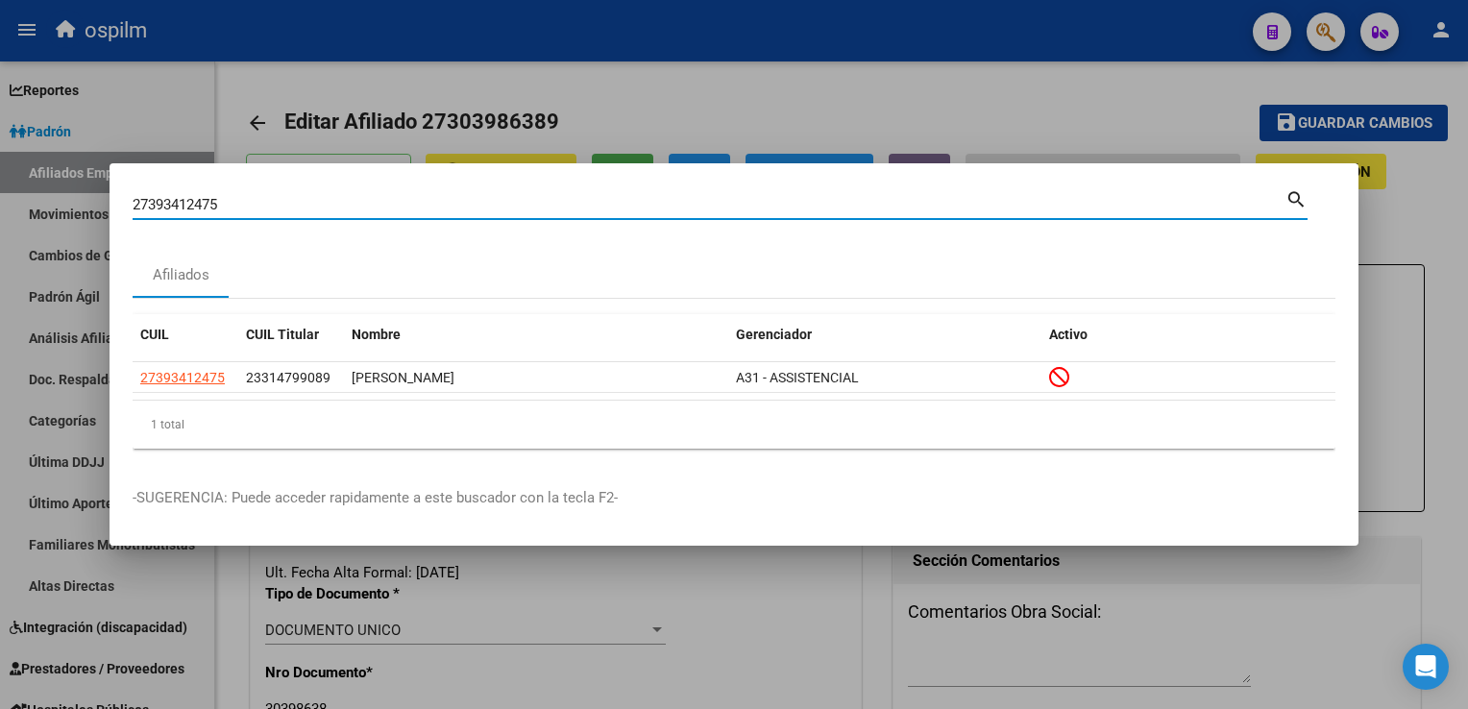
paste input "3367406984"
type input "23367406984"
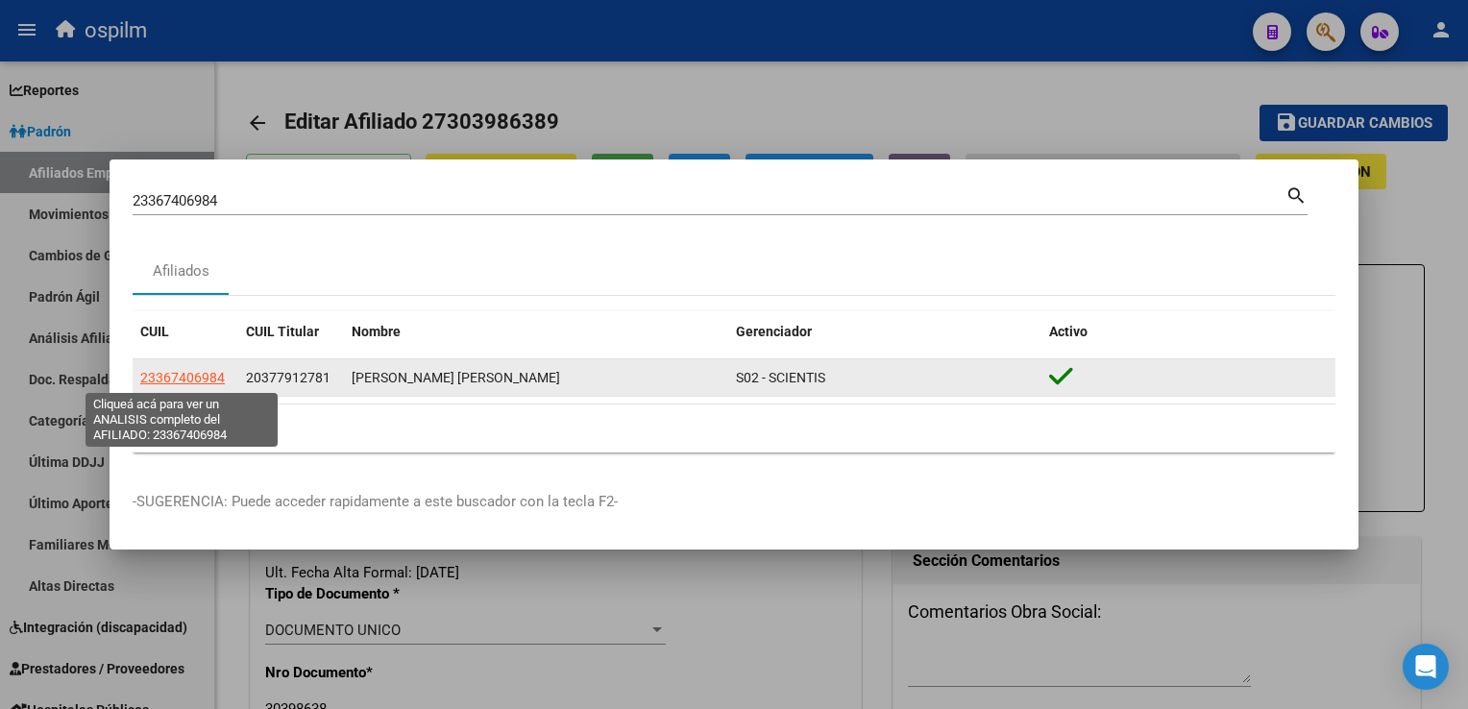
click at [195, 375] on span "23367406984" at bounding box center [182, 377] width 85 height 15
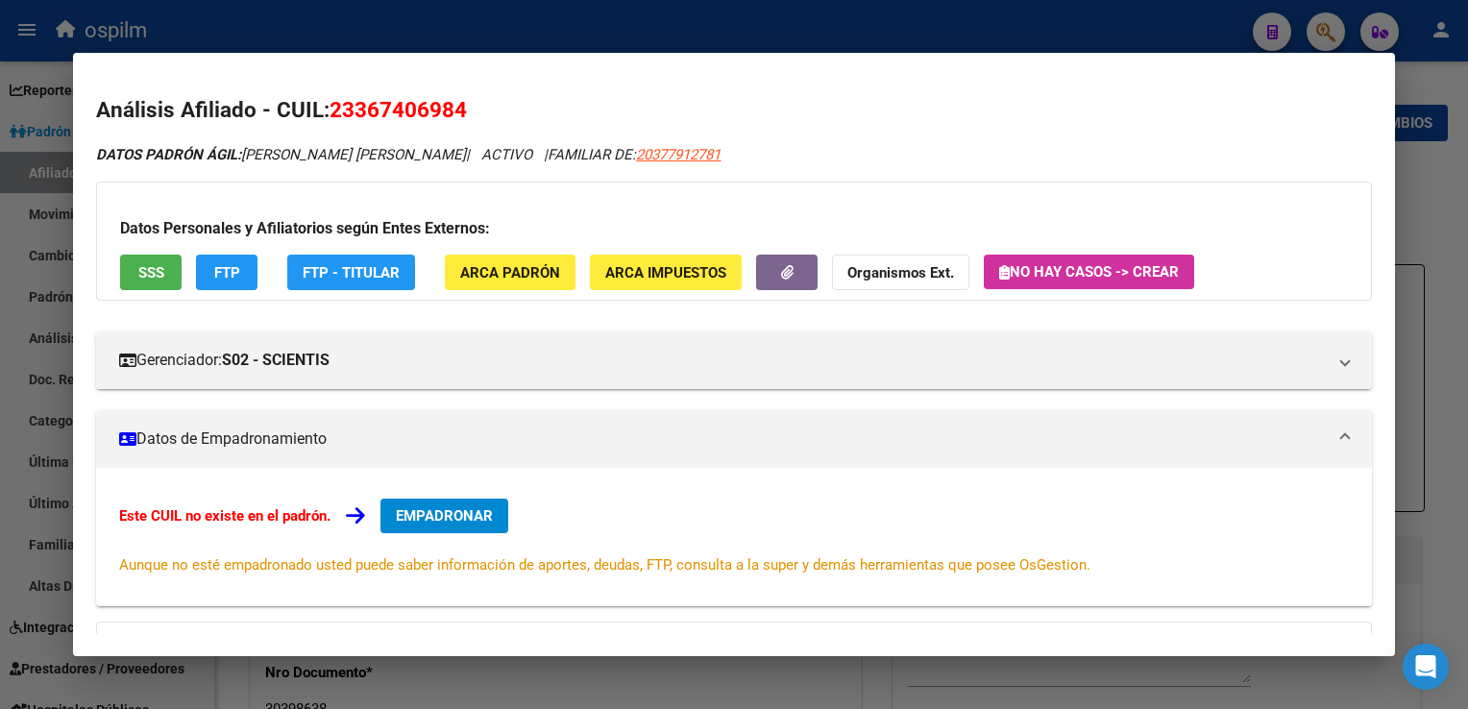
click at [132, 268] on button "SSS" at bounding box center [151, 273] width 62 height 36
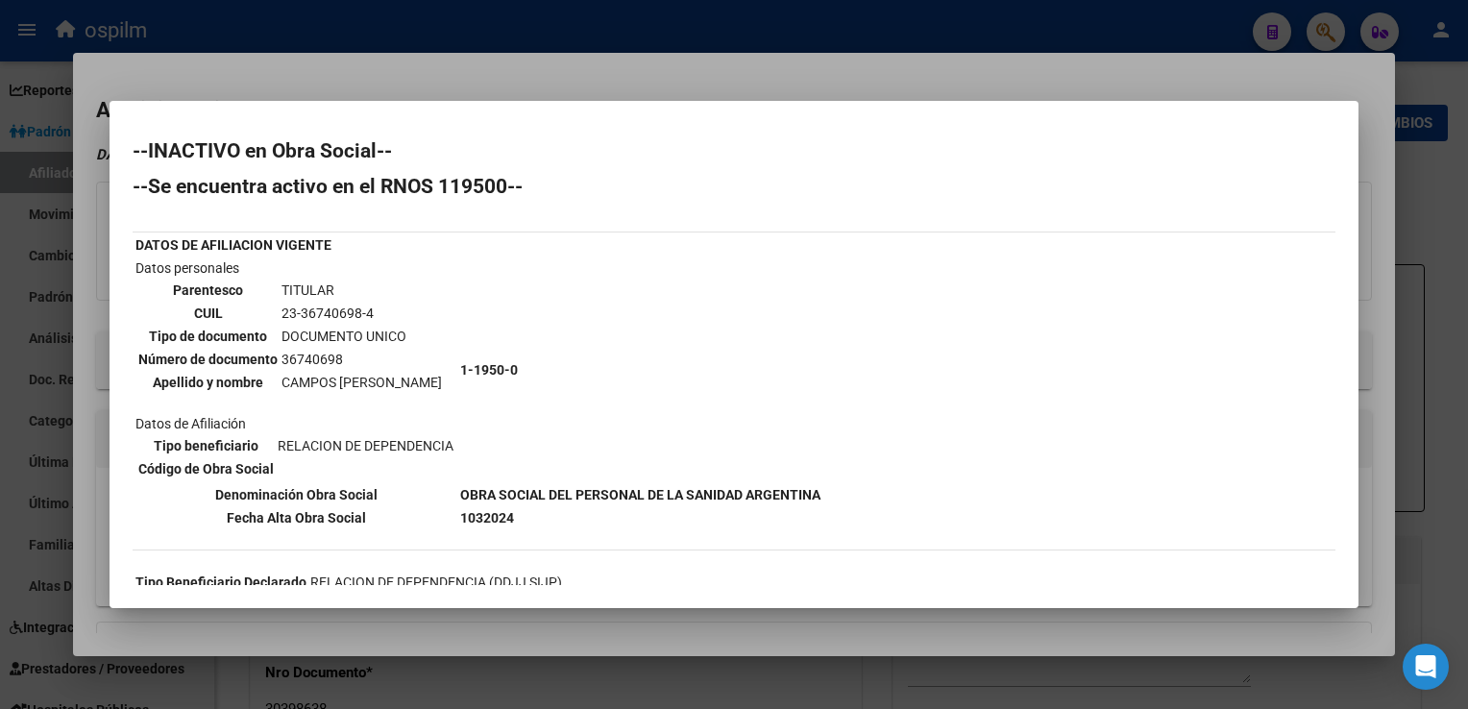
click at [522, 68] on div at bounding box center [734, 354] width 1468 height 709
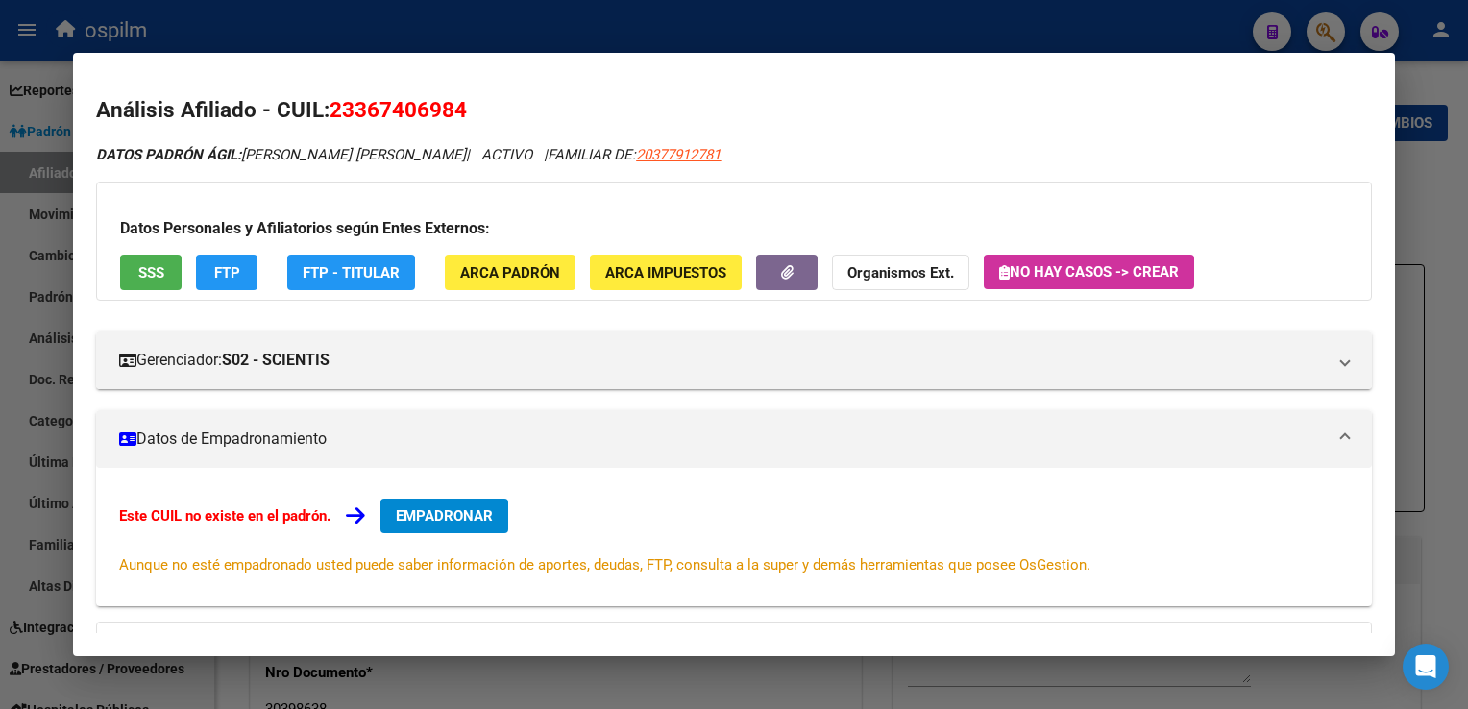
click at [151, 272] on span "SSS" at bounding box center [151, 272] width 26 height 17
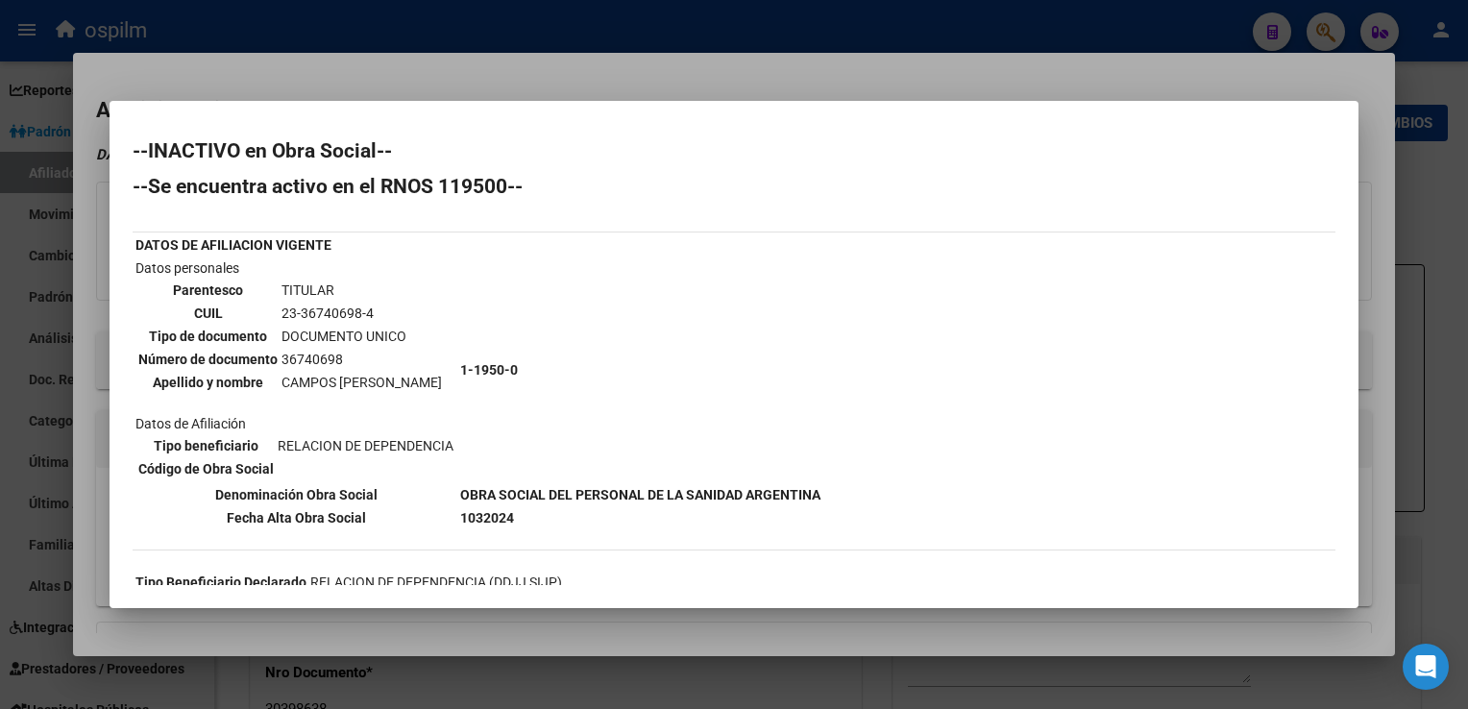
click at [525, 73] on div at bounding box center [734, 354] width 1468 height 709
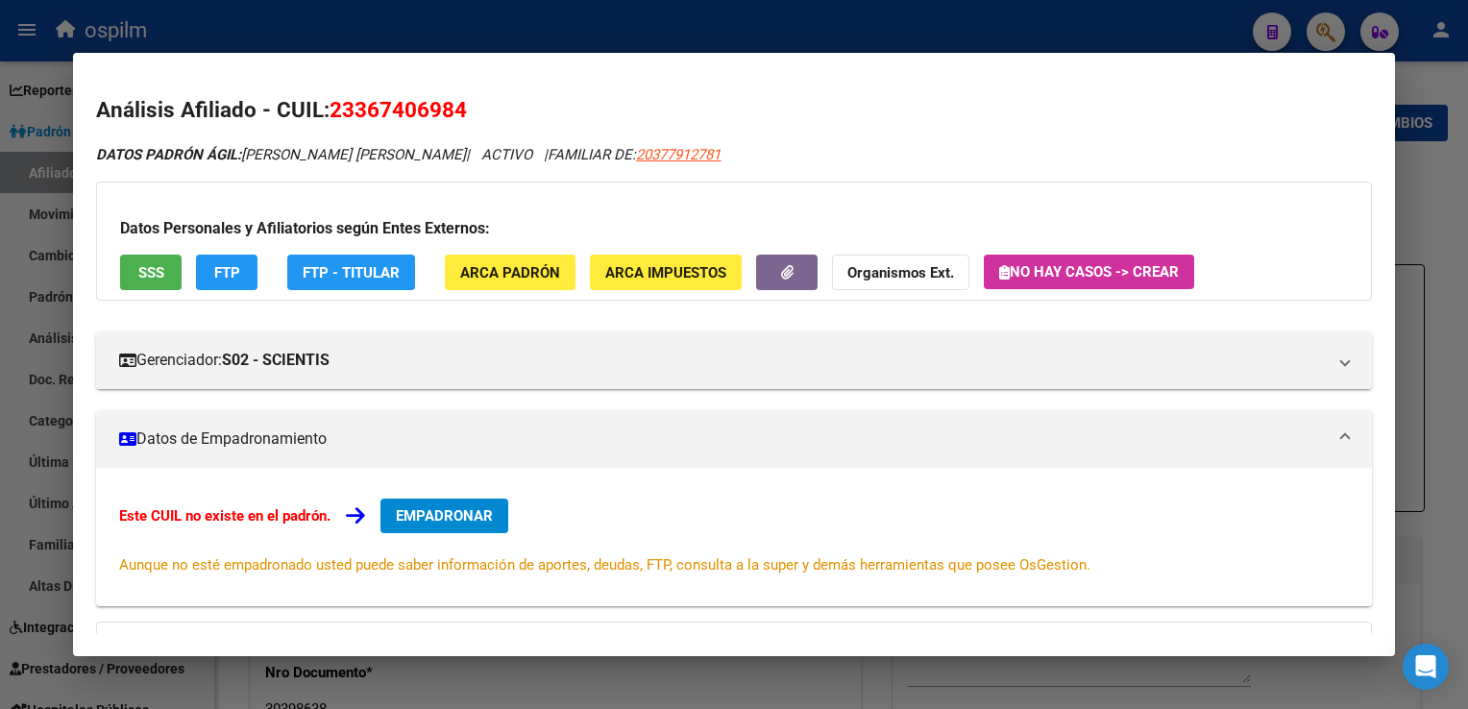
click at [373, 37] on div at bounding box center [734, 354] width 1468 height 709
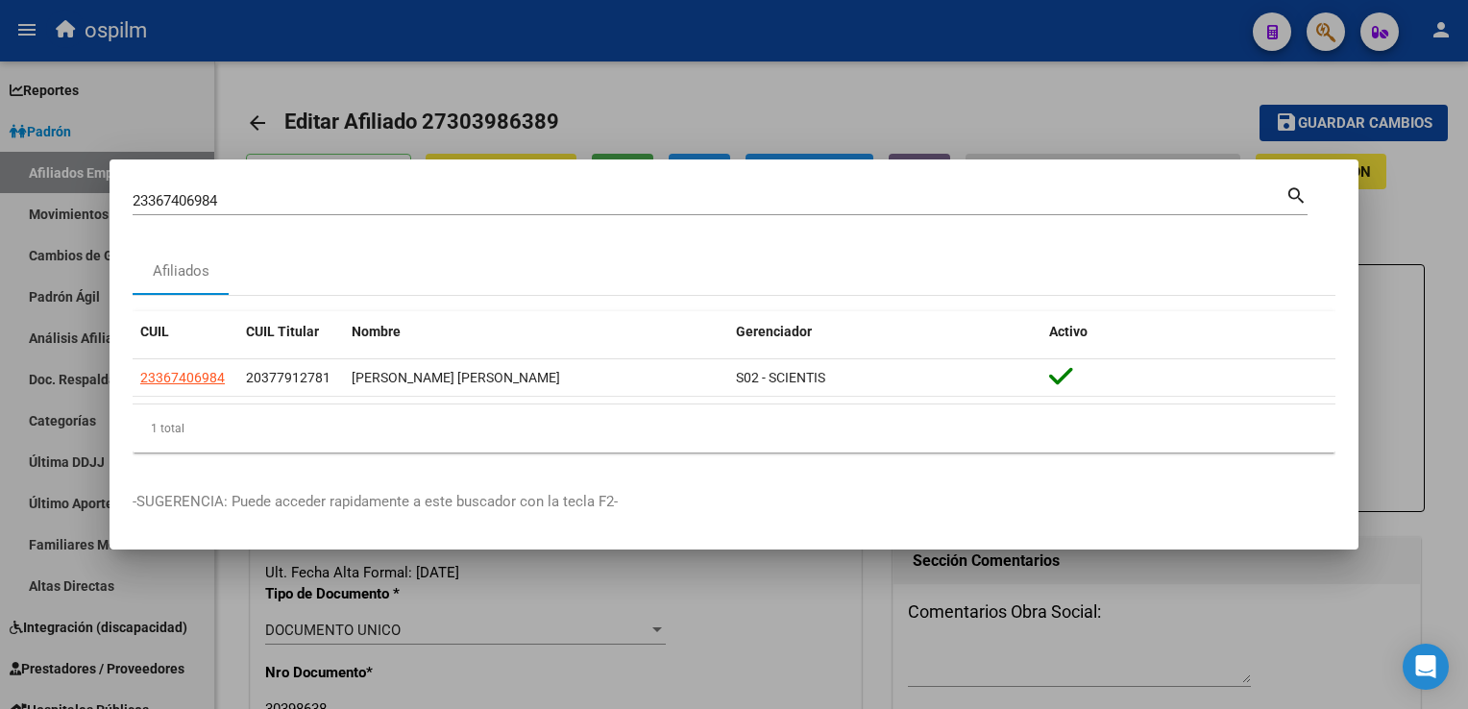
click at [35, 210] on div "23367406984 Buscar (apellido, dni, cuil, nro traspaso, cuit, obra social) searc…" at bounding box center [734, 354] width 1468 height 709
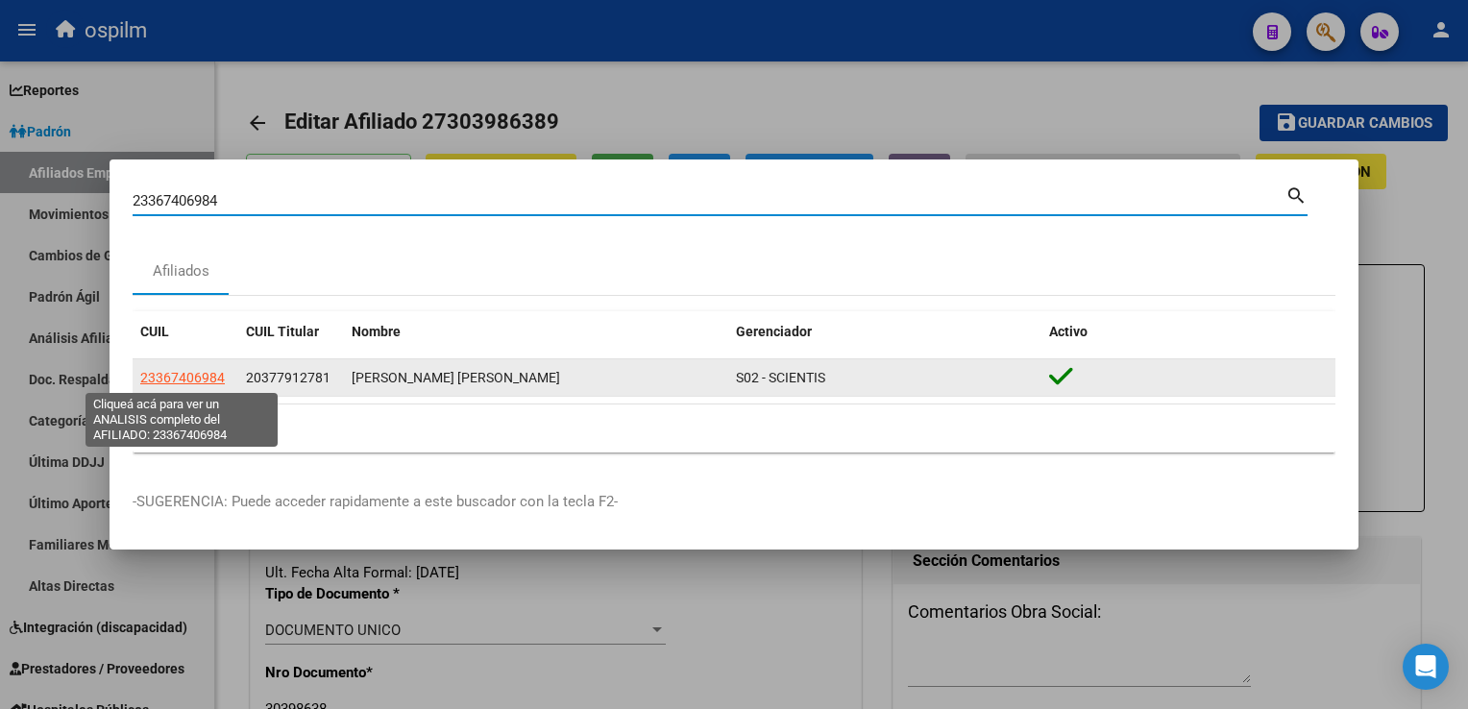
click at [170, 376] on span "23367406984" at bounding box center [182, 377] width 85 height 15
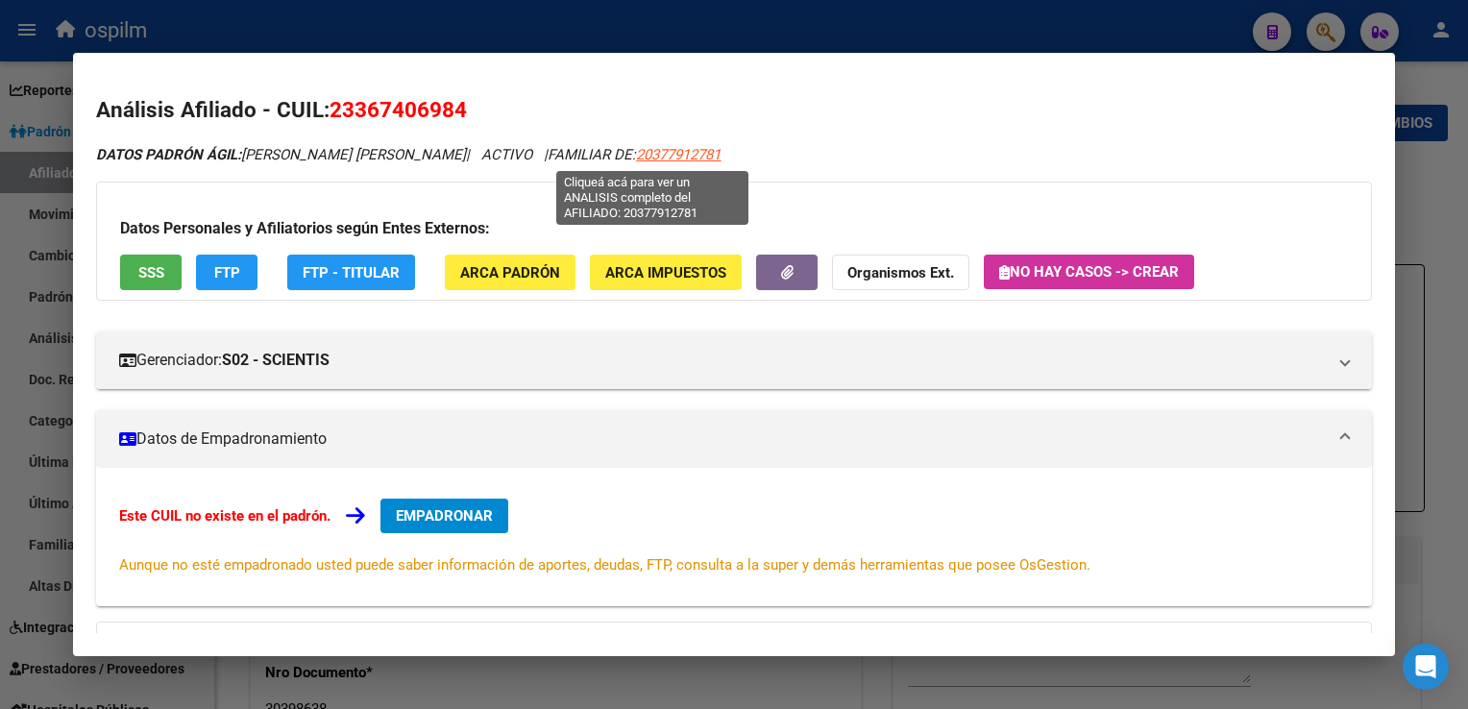
click at [636, 151] on span "20377912781" at bounding box center [678, 154] width 85 height 17
type textarea "20377912781"
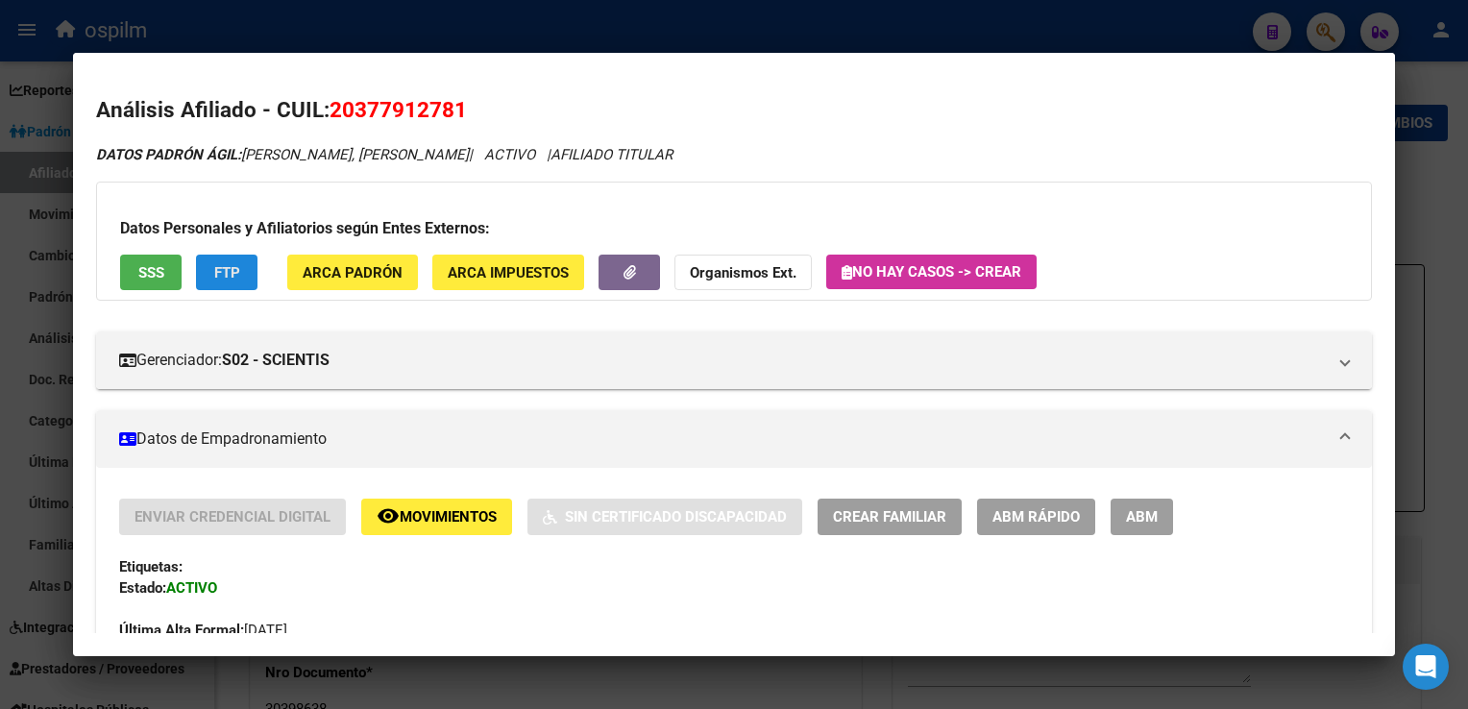
click at [223, 284] on button "FTP" at bounding box center [227, 273] width 62 height 36
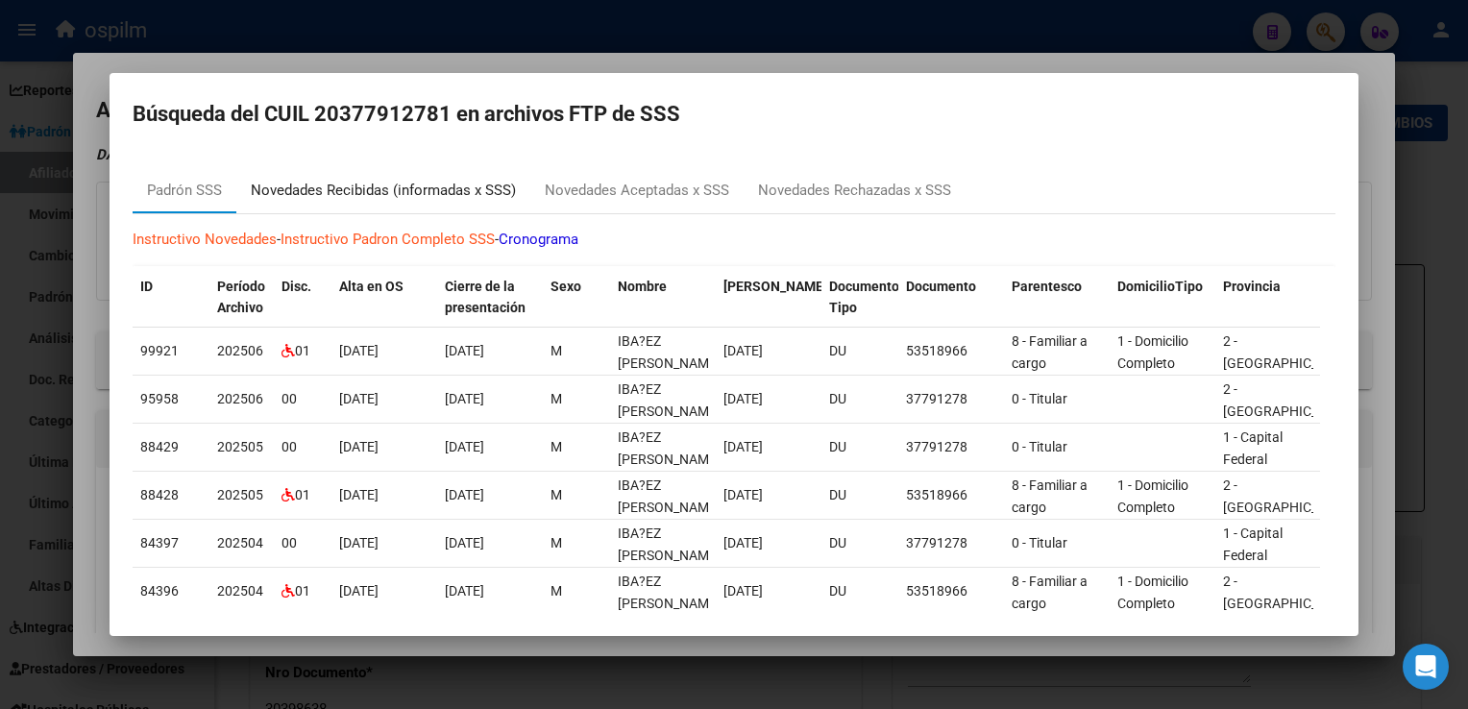
drag, startPoint x: 432, startPoint y: 193, endPoint x: 421, endPoint y: 210, distance: 19.5
click at [431, 193] on div "Novedades Recibidas (informadas x SSS)" at bounding box center [383, 191] width 265 height 22
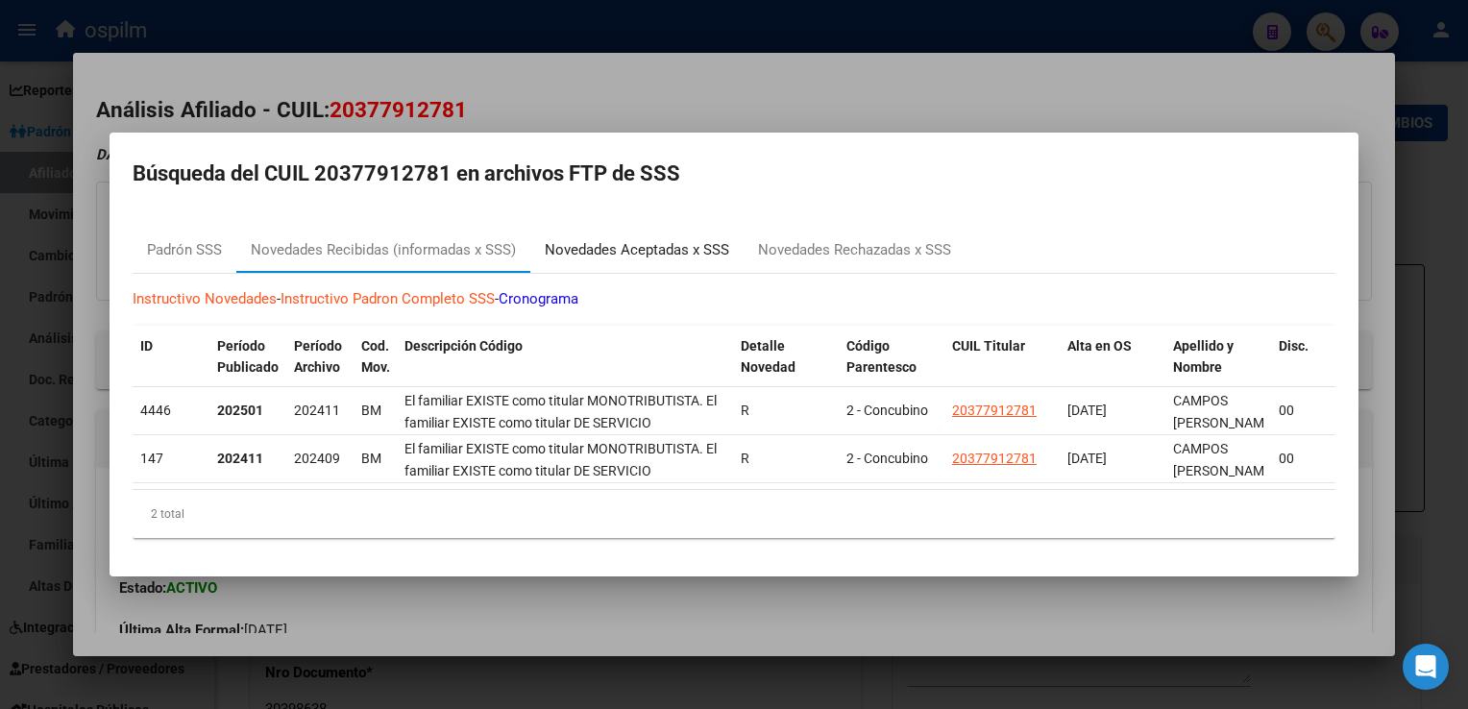
click at [634, 239] on div "Novedades Aceptadas x SSS" at bounding box center [637, 250] width 185 height 22
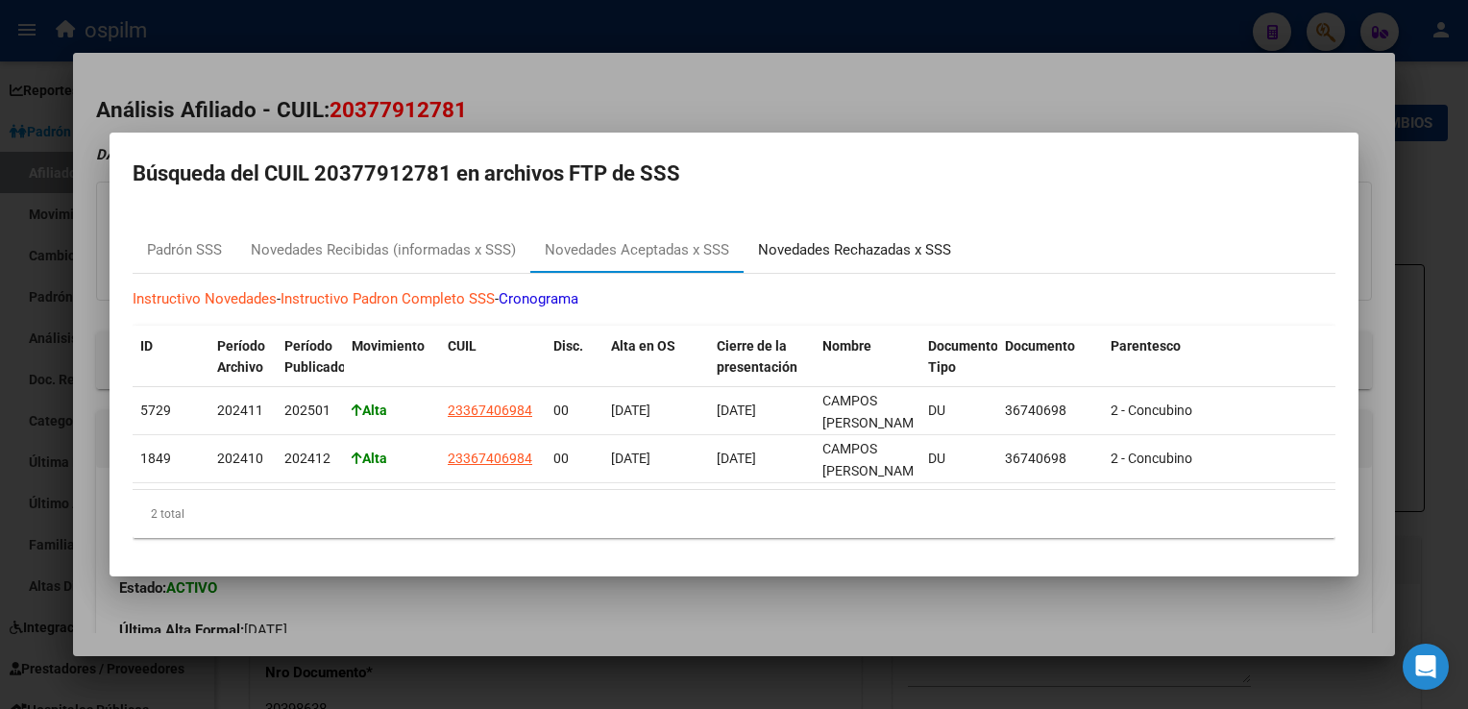
click at [841, 248] on div "Novedades Rechazadas x SSS" at bounding box center [854, 250] width 193 height 22
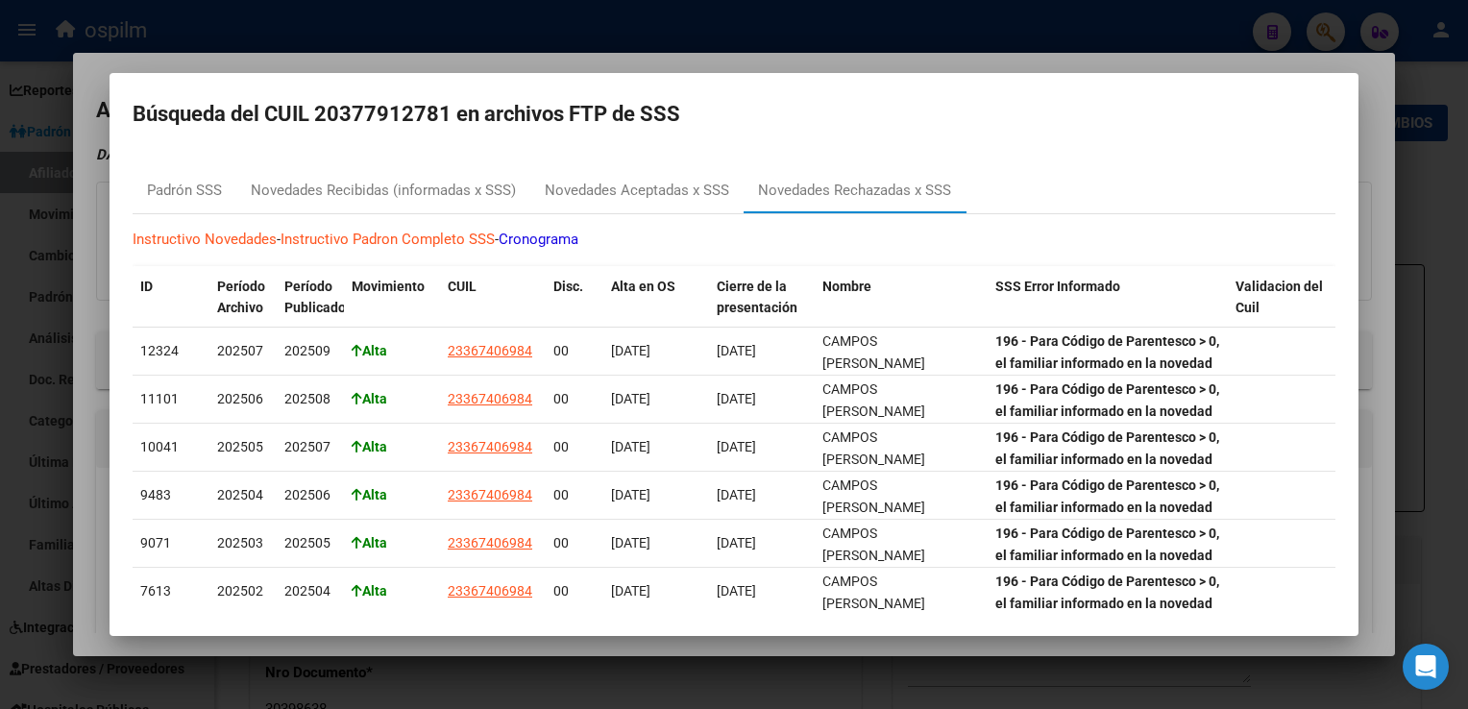
click at [747, 66] on div at bounding box center [734, 354] width 1468 height 709
